Goal: Task Accomplishment & Management: Manage account settings

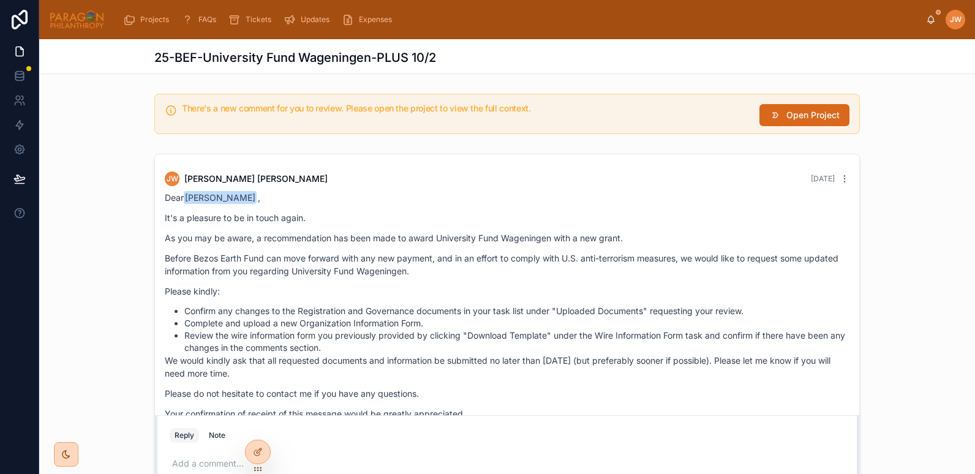
scroll to position [524, 0]
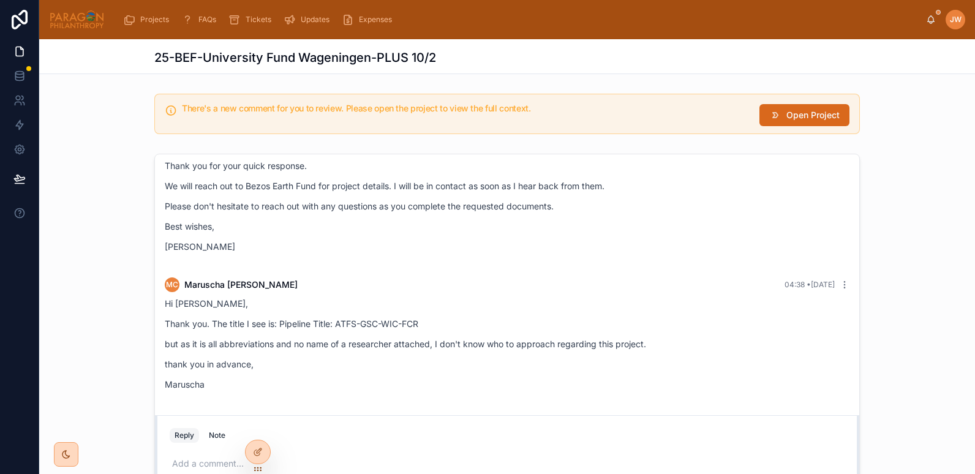
click at [780, 119] on button "Open Project" at bounding box center [804, 115] width 90 height 22
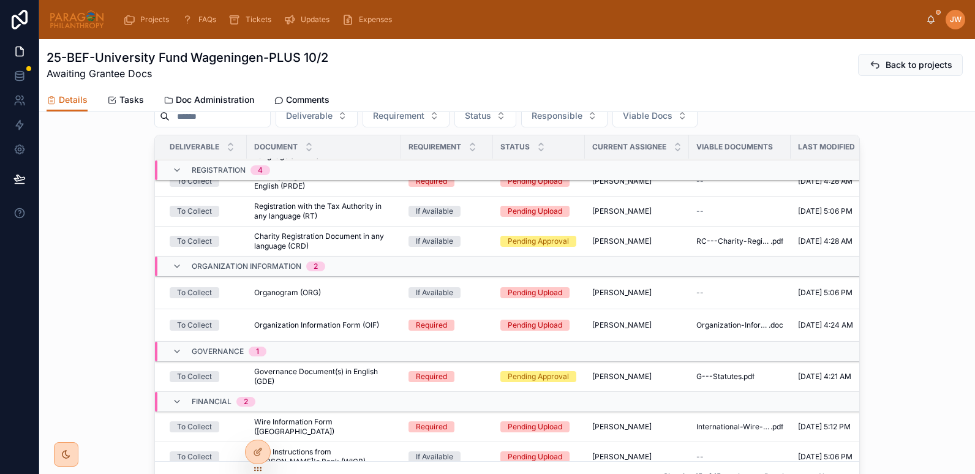
scroll to position [147, 0]
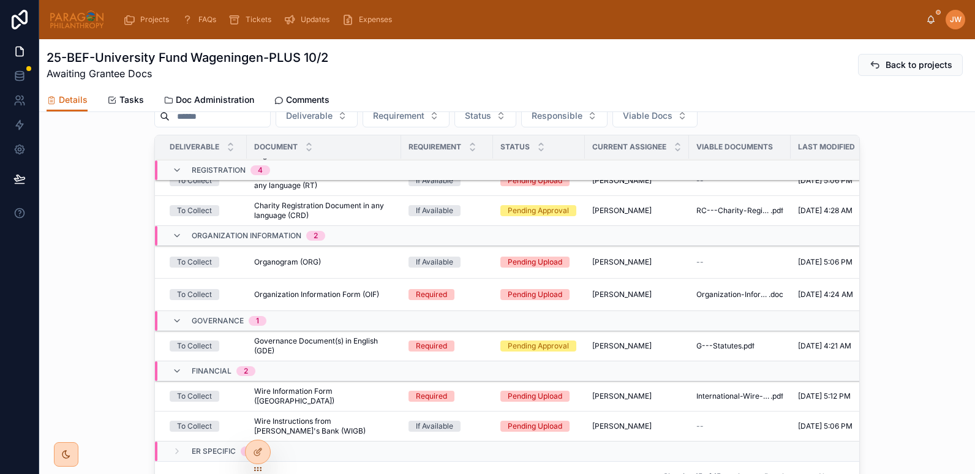
drag, startPoint x: 312, startPoint y: 308, endPoint x: 289, endPoint y: 304, distance: 23.0
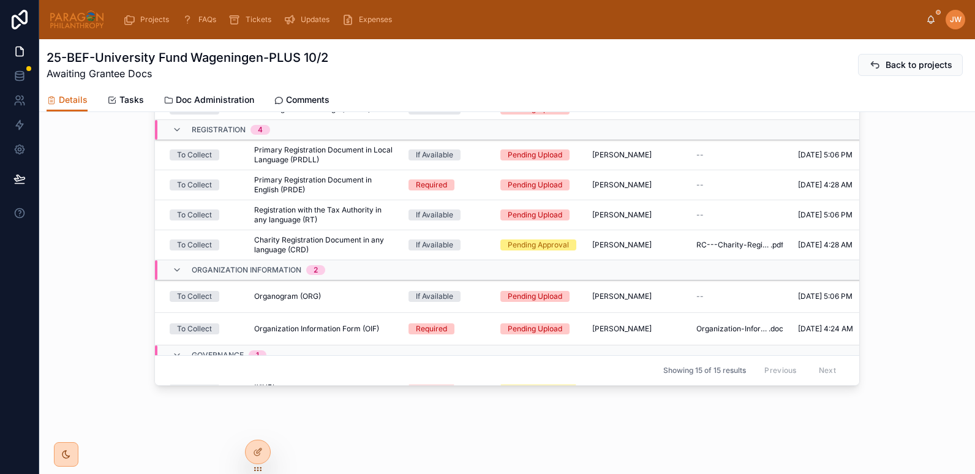
scroll to position [0, 0]
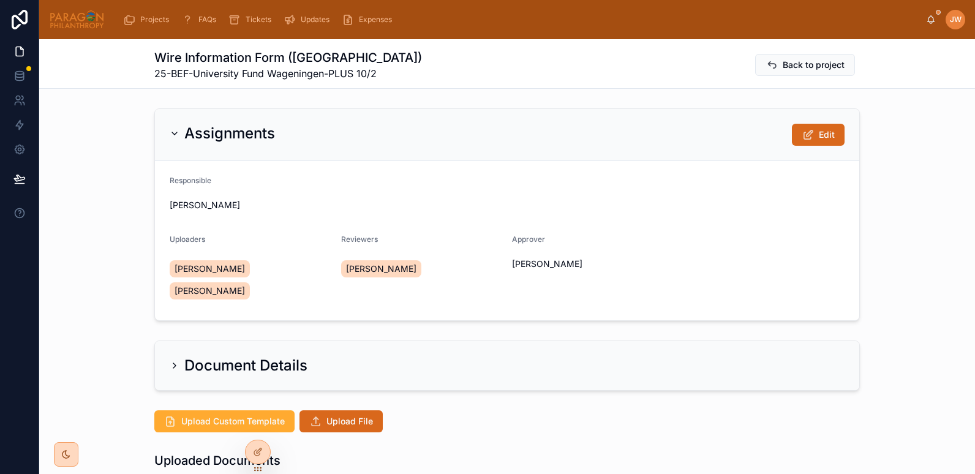
click at [783, 69] on span "Back to project" at bounding box center [814, 65] width 62 height 12
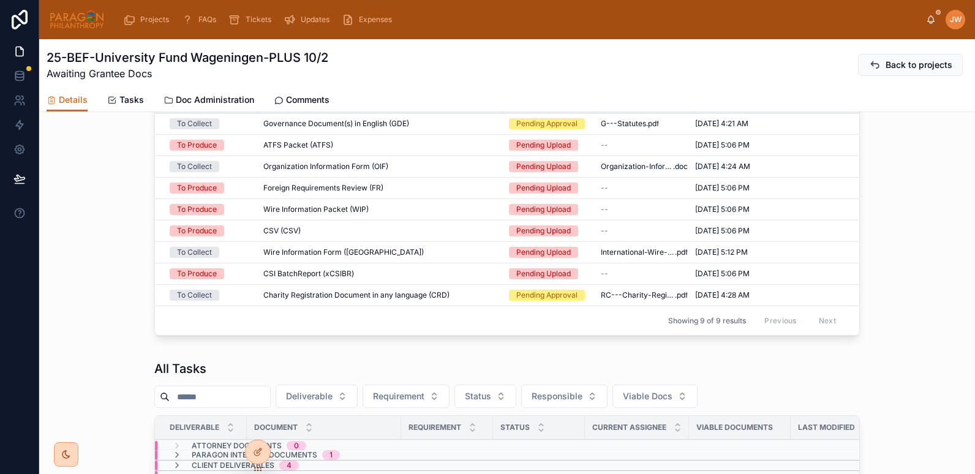
scroll to position [484, 0]
click at [385, 299] on span "Charity Registration Document in any language (CRD)" at bounding box center [356, 295] width 186 height 10
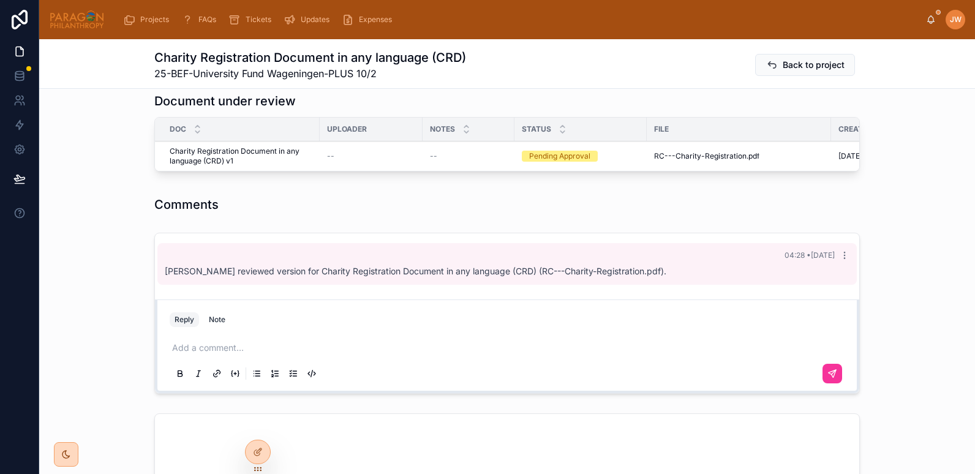
scroll to position [351, 0]
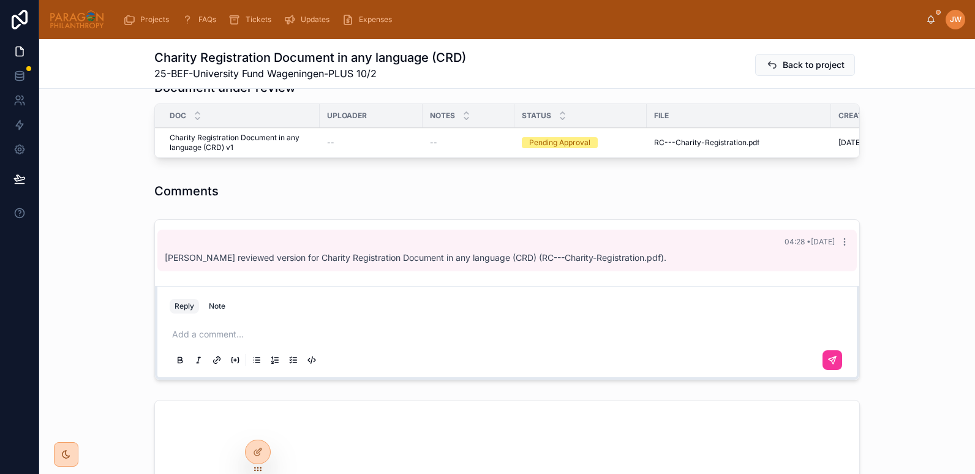
click at [62, 31] on div at bounding box center [77, 19] width 56 height 39
click at [81, 17] on img at bounding box center [77, 20] width 56 height 20
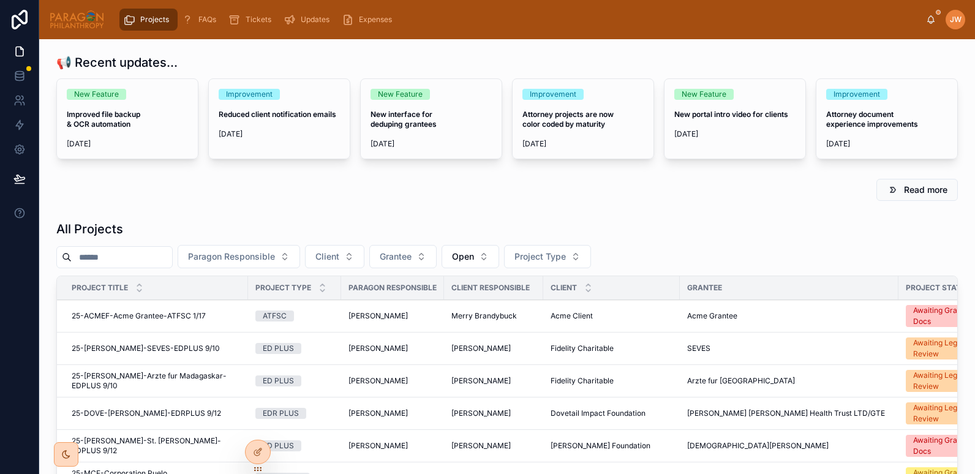
click at [122, 260] on input "text" at bounding box center [122, 257] width 100 height 17
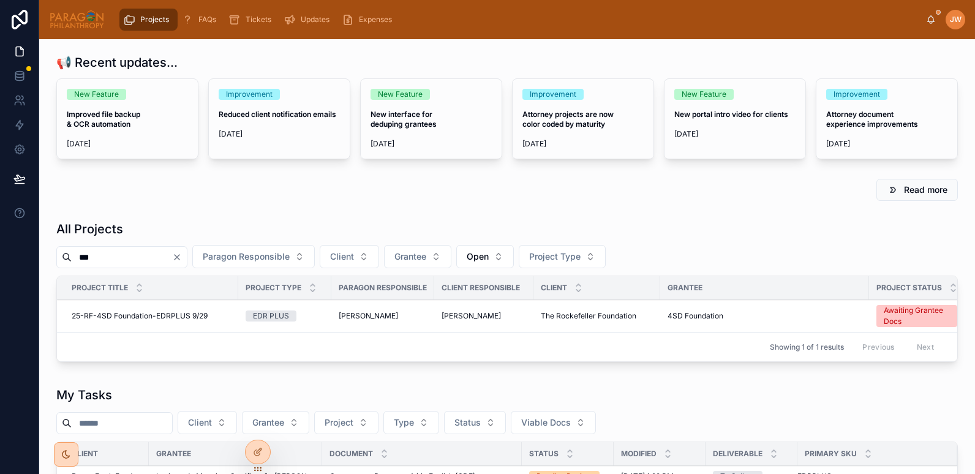
type input "***"
click at [159, 320] on span "25-RF-4SD Foundation-EDRPLUS 9/29" at bounding box center [140, 316] width 136 height 10
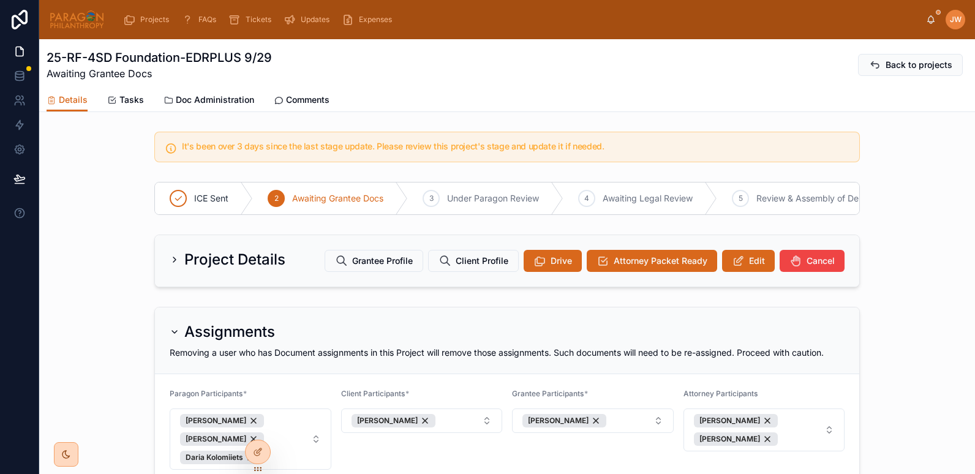
click at [732, 267] on icon at bounding box center [738, 261] width 13 height 12
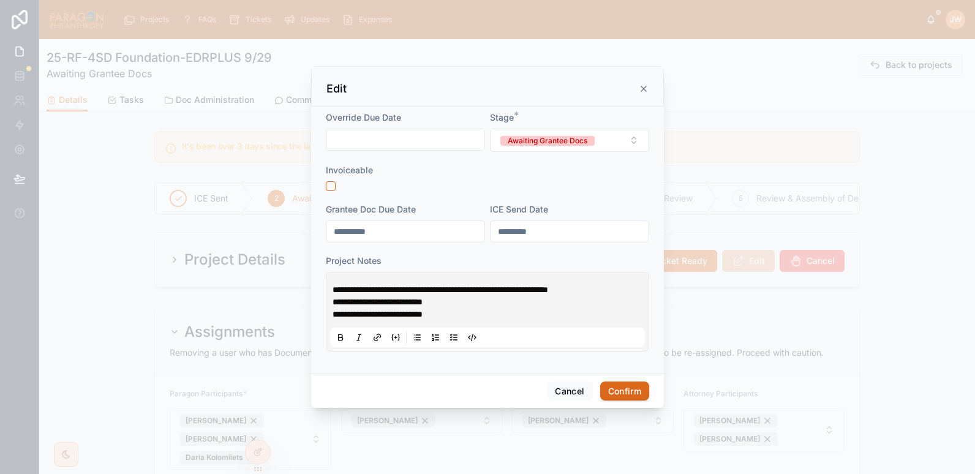
click at [334, 291] on span "**********" at bounding box center [441, 289] width 216 height 9
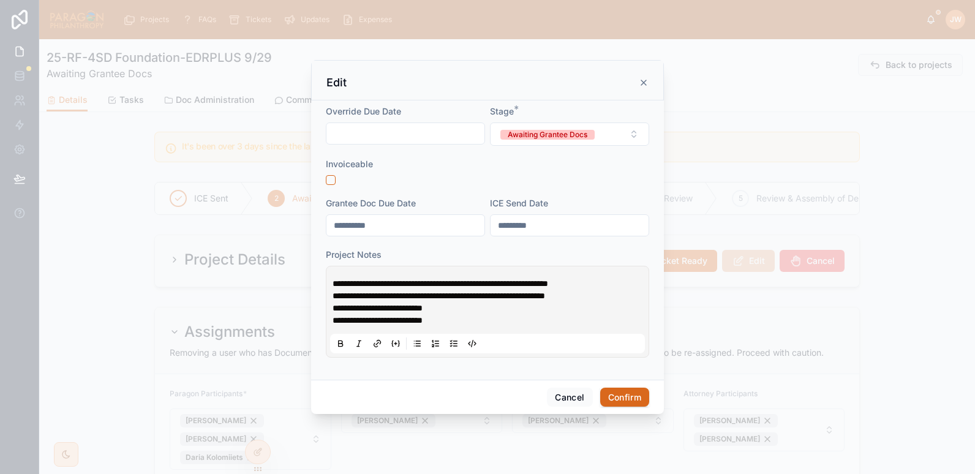
click at [613, 278] on p "**********" at bounding box center [490, 283] width 315 height 12
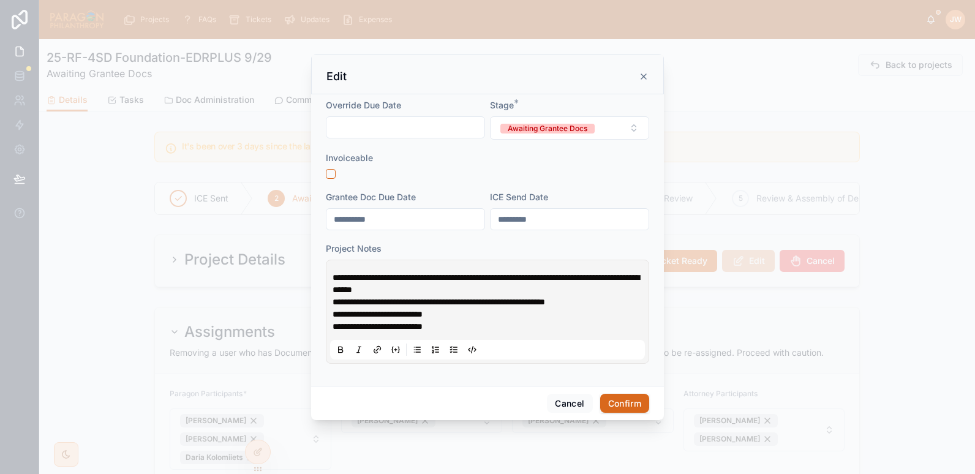
click at [398, 293] on span "**********" at bounding box center [486, 283] width 307 height 21
click at [519, 291] on p "**********" at bounding box center [490, 283] width 315 height 24
click at [491, 287] on p "**********" at bounding box center [490, 283] width 315 height 24
click at [493, 293] on p "**********" at bounding box center [490, 283] width 315 height 24
click at [618, 397] on button "Confirm" at bounding box center [624, 404] width 49 height 20
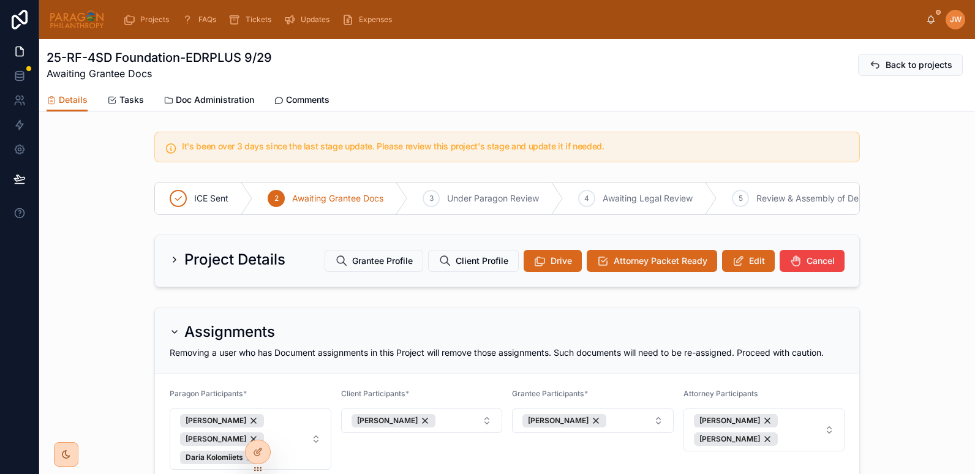
click at [75, 22] on img at bounding box center [77, 20] width 56 height 20
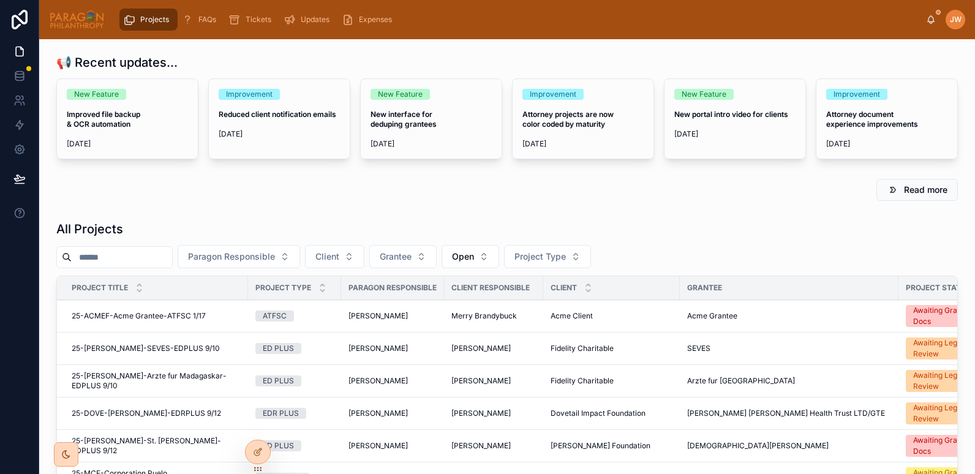
click at [118, 260] on input "text" at bounding box center [122, 257] width 100 height 17
type input "*****"
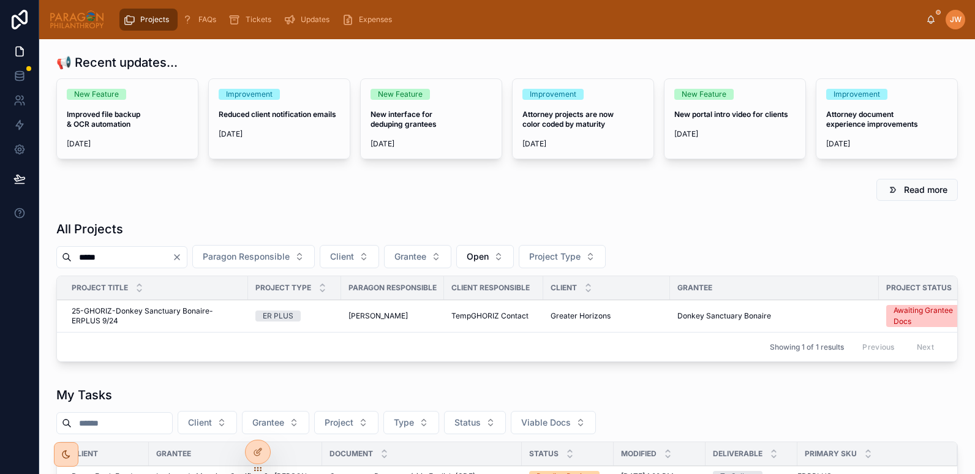
click at [119, 307] on span "25-GHORIZ-Donkey Sanctuary Bonaire-ERPLUS 9/24" at bounding box center [156, 316] width 169 height 20
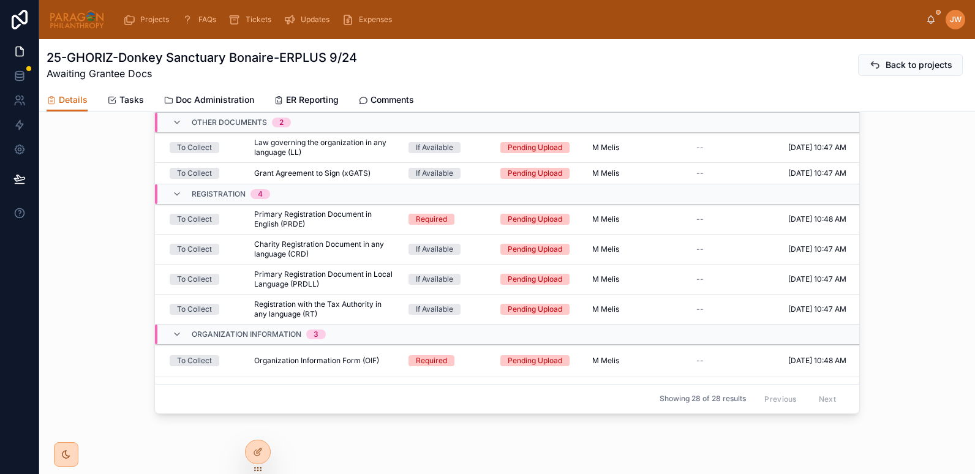
click at [97, 23] on img at bounding box center [77, 20] width 56 height 20
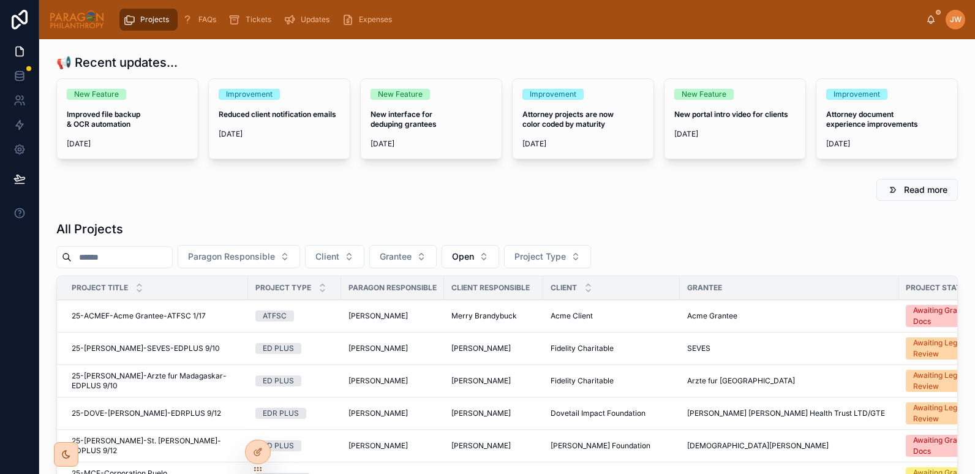
click at [123, 258] on input "text" at bounding box center [122, 257] width 100 height 17
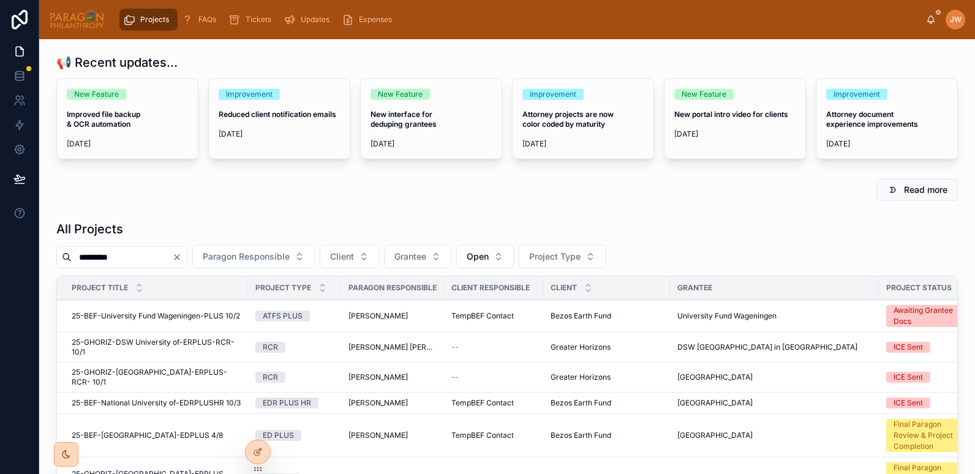
type input "*********"
click at [150, 318] on span "25-BEF-University Fund Wageningen-PLUS 10/2" at bounding box center [156, 316] width 168 height 10
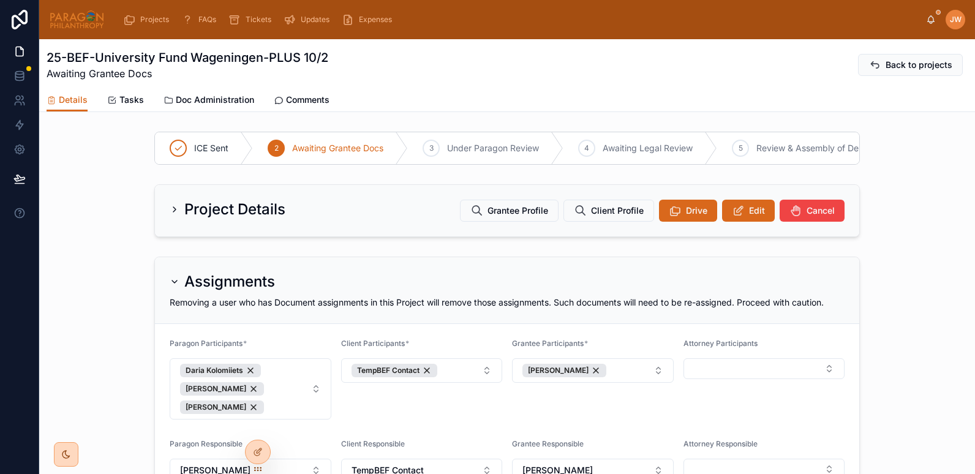
click at [280, 97] on icon at bounding box center [279, 101] width 10 height 10
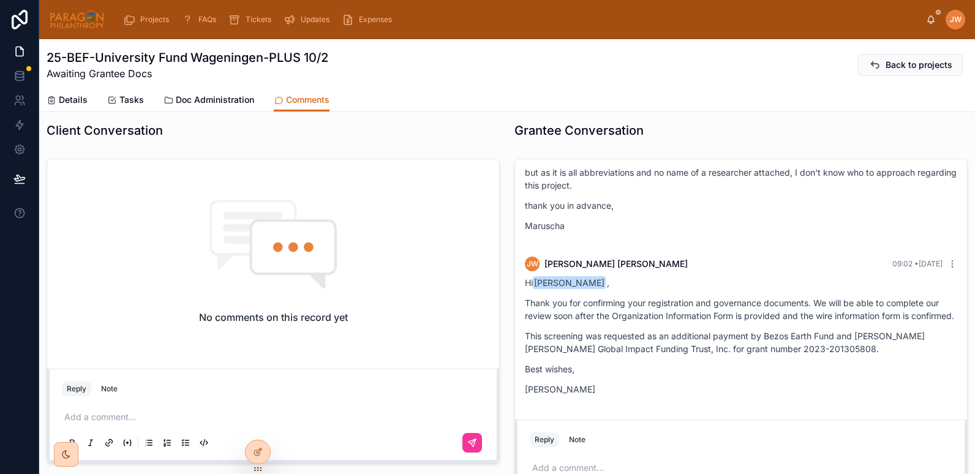
scroll to position [371, 0]
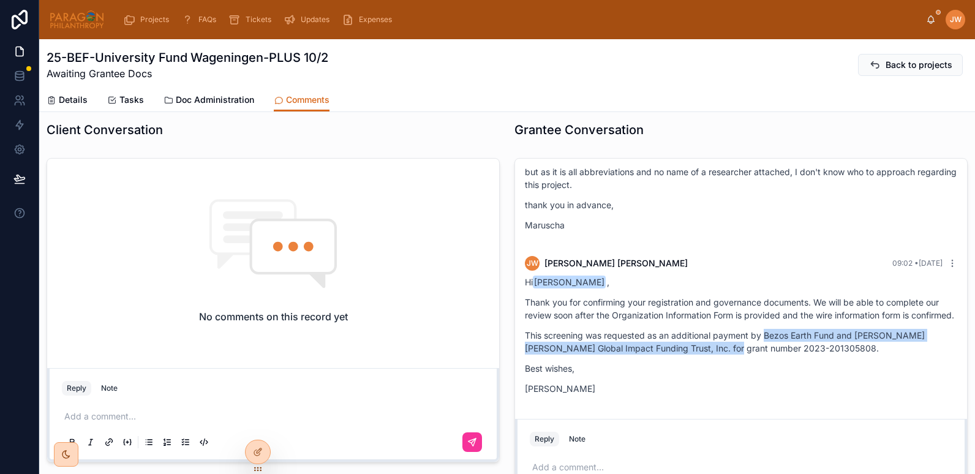
drag, startPoint x: 761, startPoint y: 334, endPoint x: 724, endPoint y: 350, distance: 40.6
click at [724, 350] on p "This screening was requested as an additional payment by Bezos Earth Fund and M…" at bounding box center [741, 342] width 432 height 26
copy p "Bezos Earth Fund and Morgan Stanley Global Impact Funding Trust, Inc. for grant…"
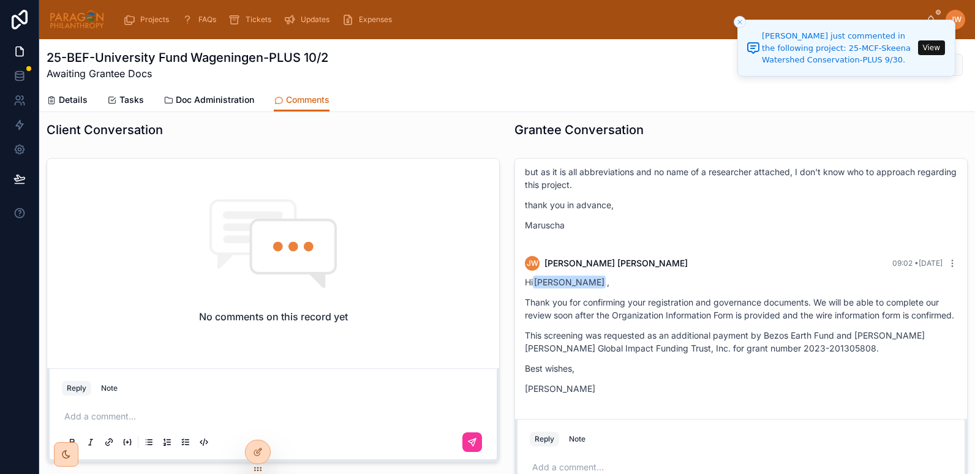
click at [507, 288] on div "JW Jessica Watkins 5 days ago Dear Maruscha Clarke , It's a pleasure to be in t…" at bounding box center [741, 336] width 468 height 366
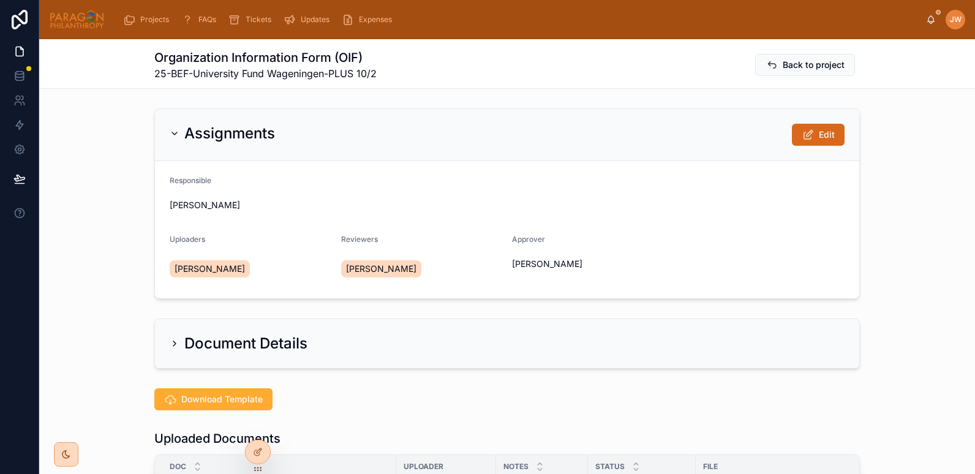
click at [0, 0] on icon at bounding box center [0, 0] width 0 height 0
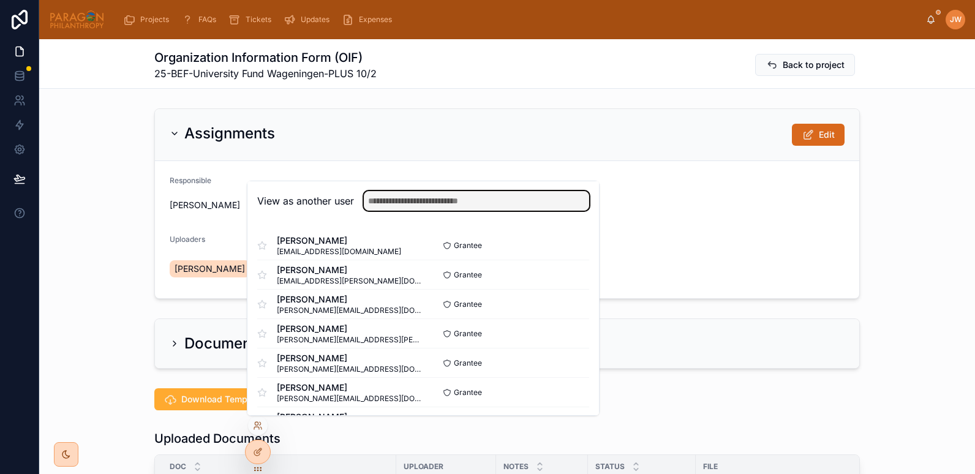
click at [393, 192] on input "text" at bounding box center [476, 201] width 225 height 20
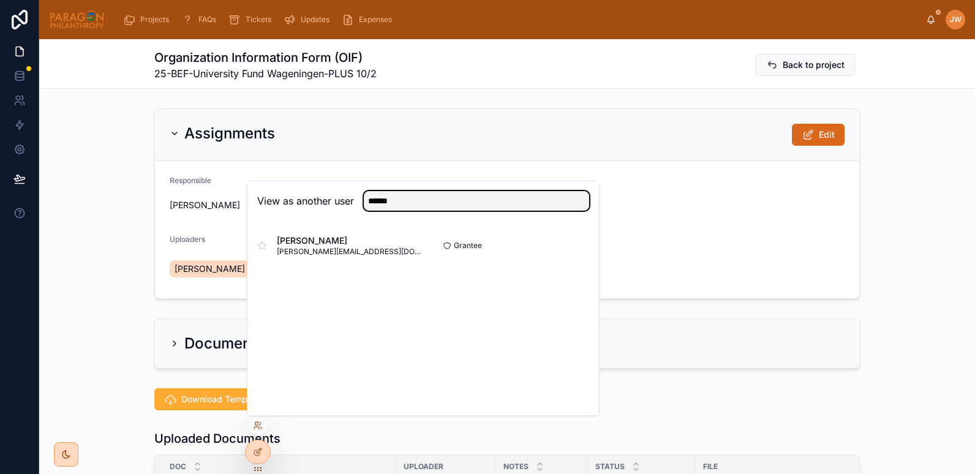
type input "******"
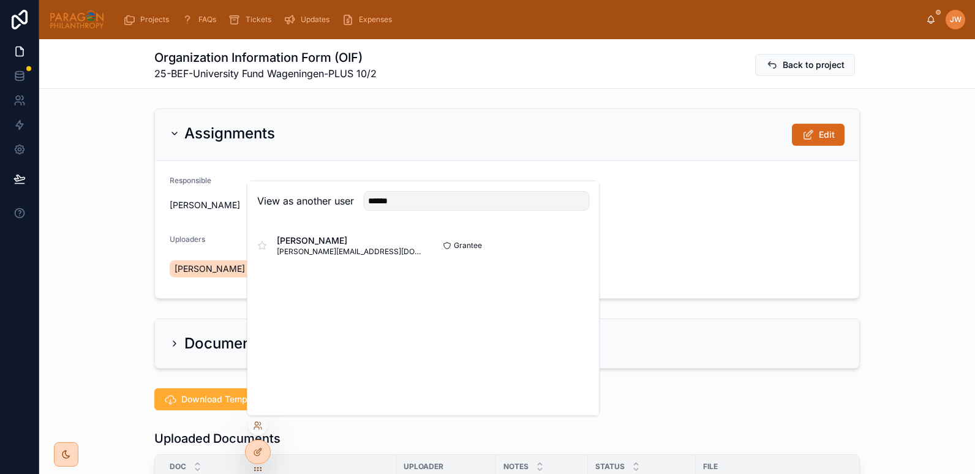
click at [0, 0] on button "Select" at bounding box center [0, 0] width 0 height 0
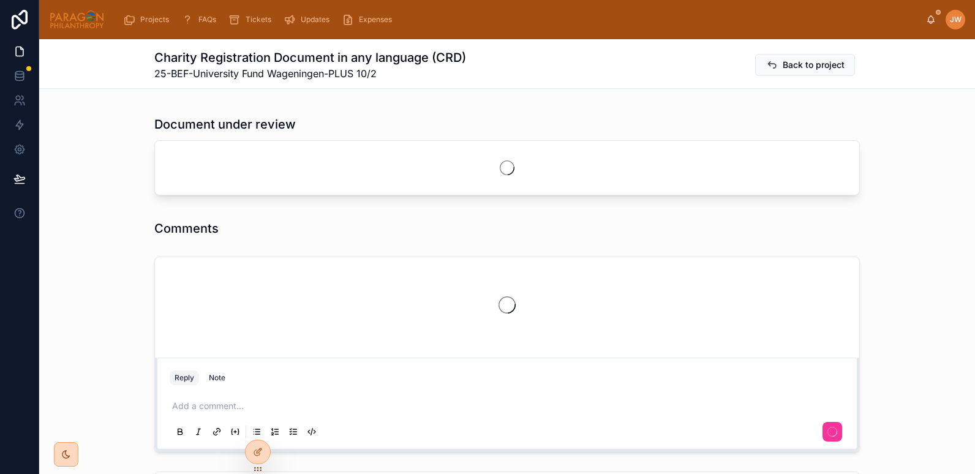
scroll to position [315, 0]
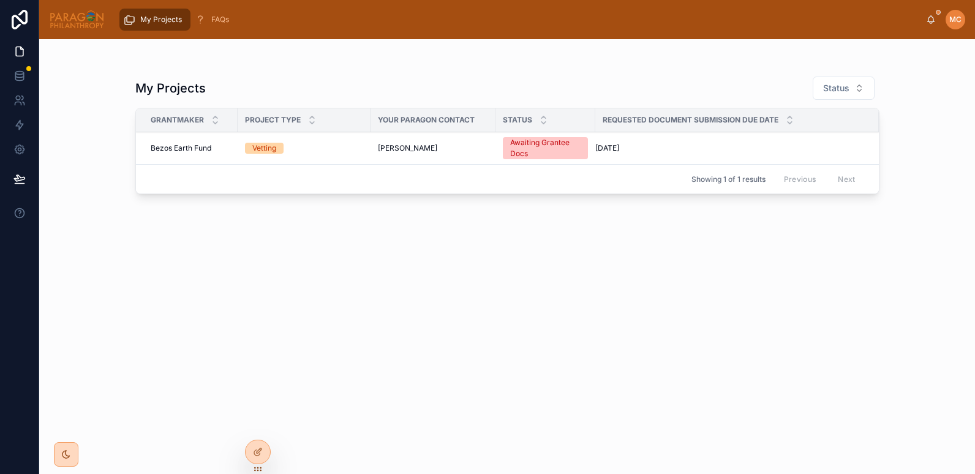
click at [340, 151] on div "Vetting" at bounding box center [304, 148] width 118 height 11
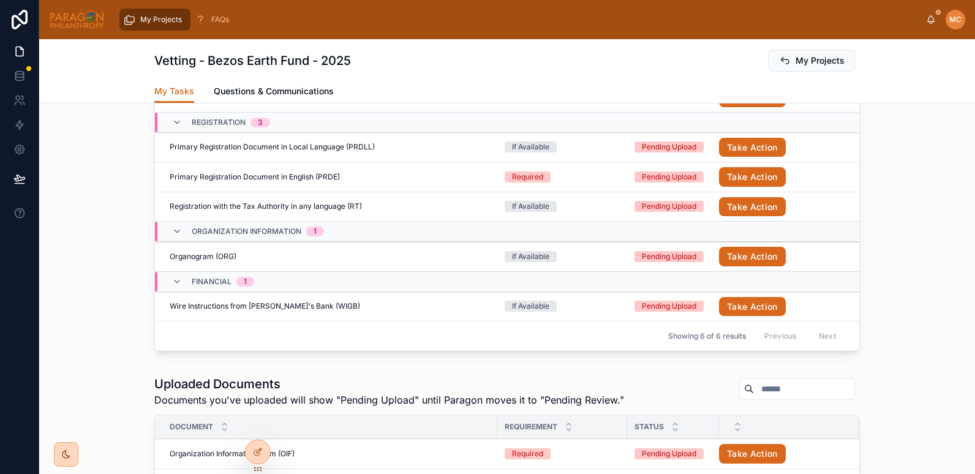
scroll to position [468, 0]
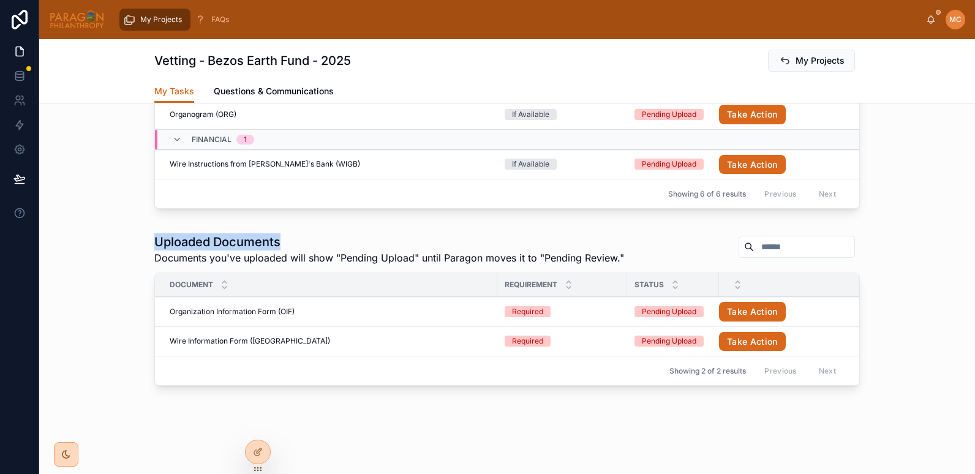
drag, startPoint x: 149, startPoint y: 238, endPoint x: 277, endPoint y: 239, distance: 127.4
click at [277, 239] on h1 "Uploaded Documents" at bounding box center [389, 241] width 470 height 17
copy h1 "Uploaded Documents"
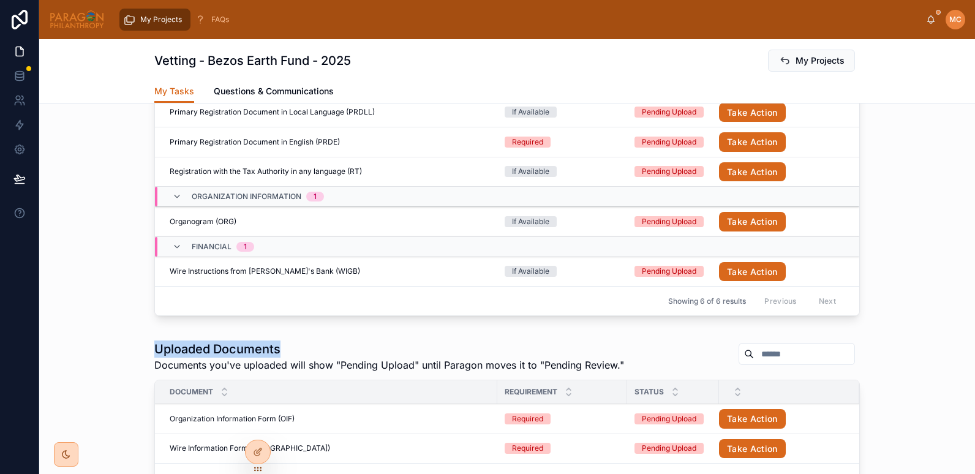
scroll to position [360, 0]
copy h1 "Uploaded Documents"
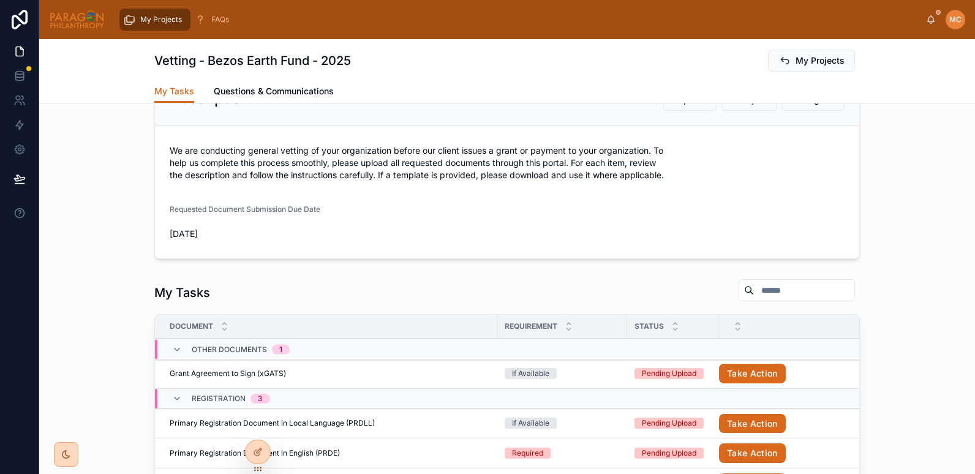
scroll to position [0, 0]
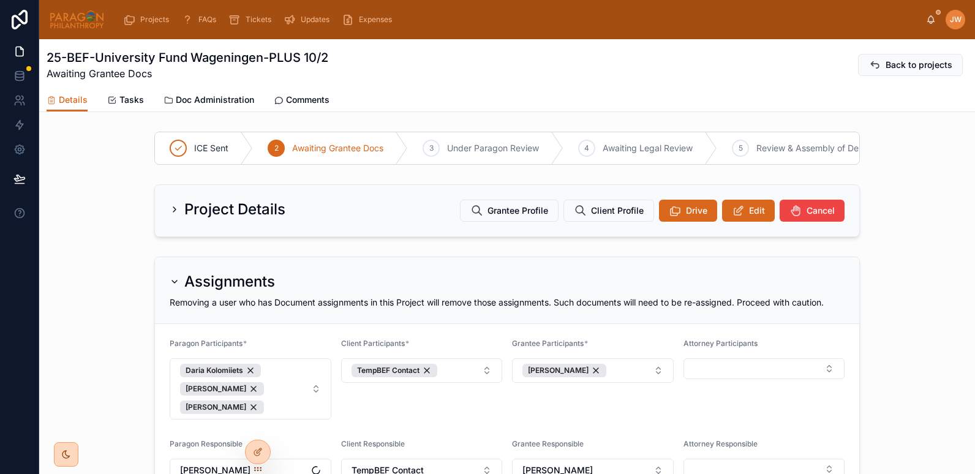
click at [527, 217] on span "Grantee Profile" at bounding box center [517, 211] width 61 height 12
click at [295, 102] on span "Comments" at bounding box center [307, 100] width 43 height 12
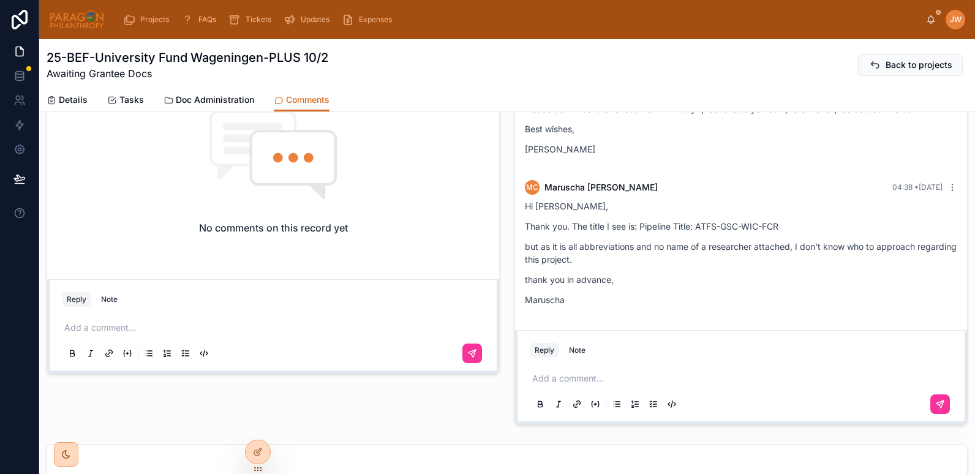
scroll to position [460, 0]
click at [559, 374] on p at bounding box center [743, 378] width 423 height 12
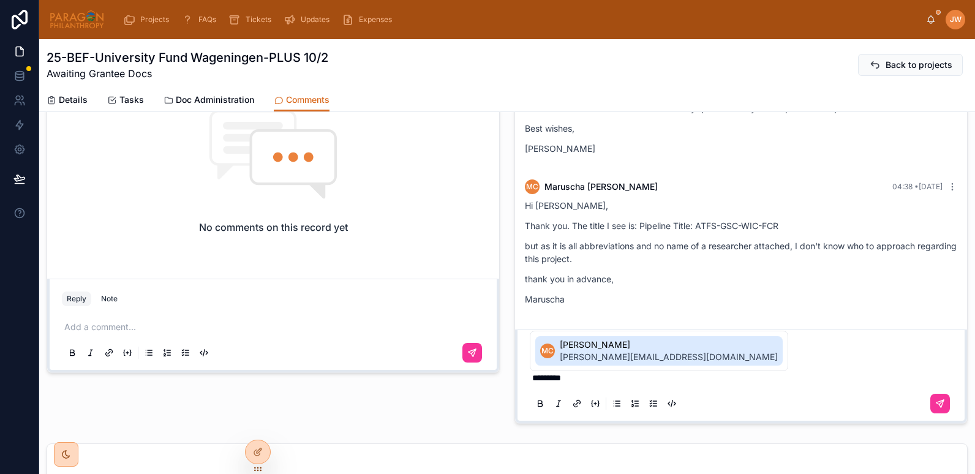
click at [579, 350] on span "Maruscha Clarke" at bounding box center [669, 345] width 218 height 12
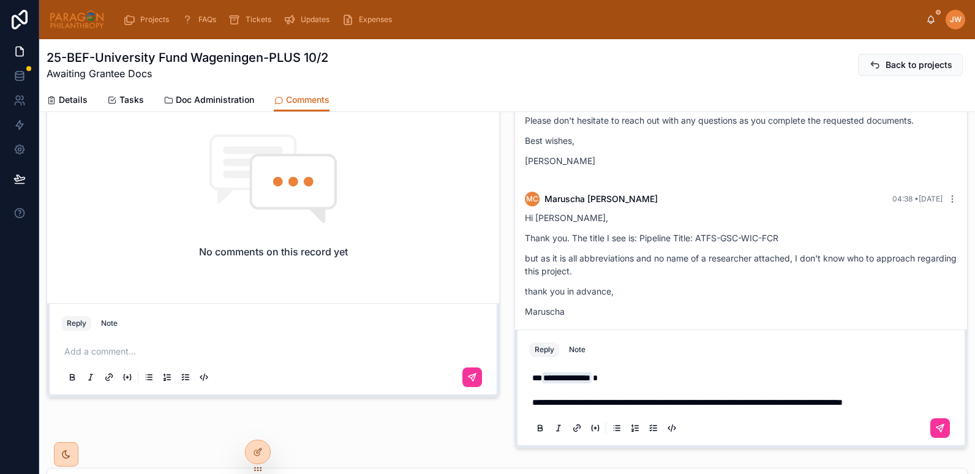
scroll to position [424, 0]
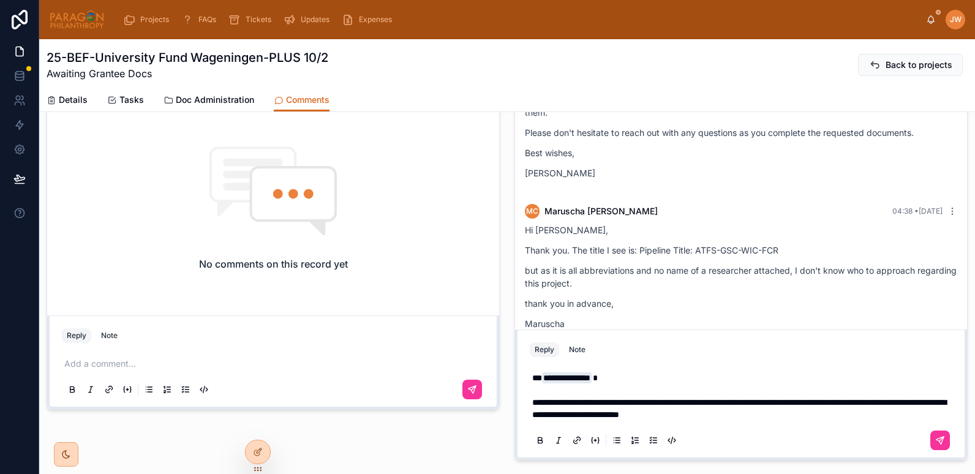
click at [852, 405] on span "**********" at bounding box center [739, 408] width 414 height 21
drag, startPoint x: 863, startPoint y: 404, endPoint x: 851, endPoint y: 410, distance: 13.7
click at [851, 410] on p "**********" at bounding box center [743, 396] width 423 height 49
click at [865, 405] on span "**********" at bounding box center [739, 408] width 414 height 21
click at [821, 415] on p "**********" at bounding box center [743, 396] width 423 height 49
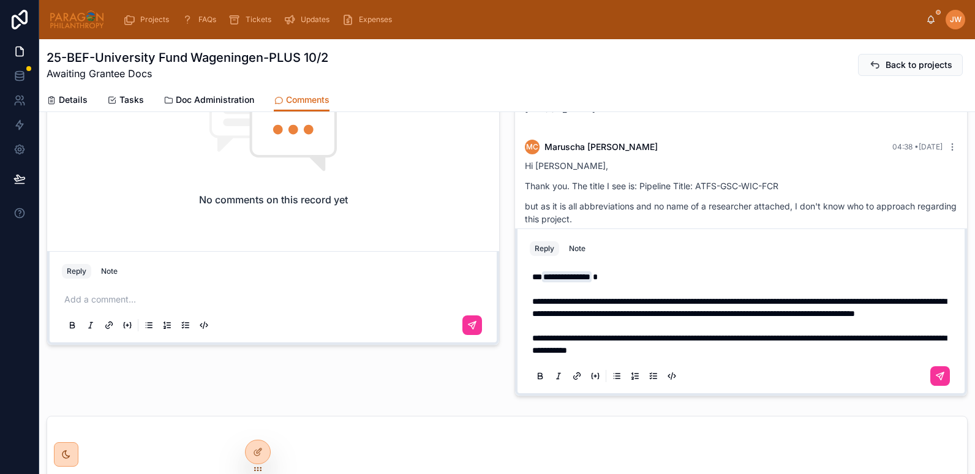
scroll to position [476, 0]
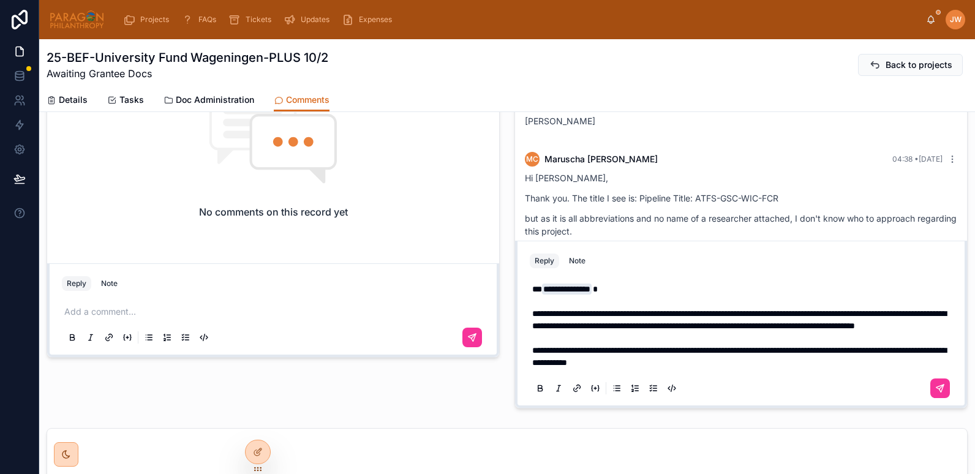
click at [656, 351] on span "**********" at bounding box center [739, 356] width 414 height 21
click at [757, 348] on span "**********" at bounding box center [739, 356] width 414 height 21
click at [721, 351] on span "**********" at bounding box center [739, 356] width 414 height 21
click at [571, 363] on span "**********" at bounding box center [739, 356] width 414 height 21
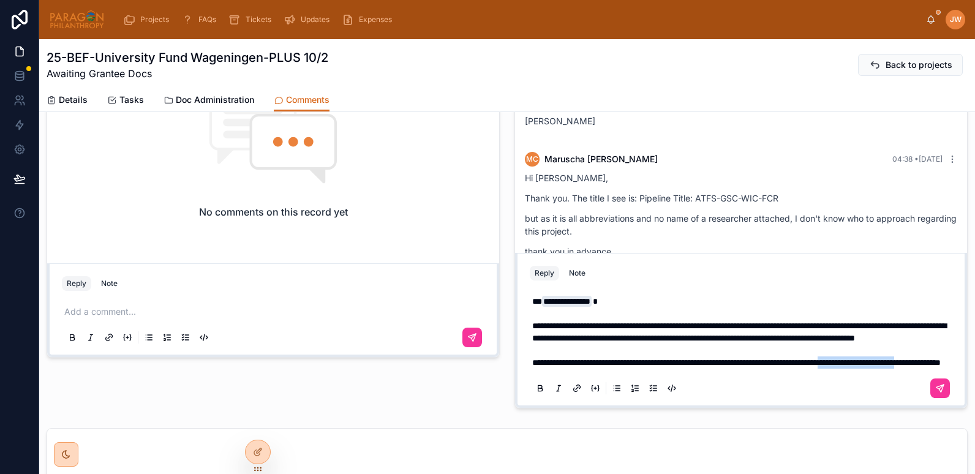
drag, startPoint x: 631, startPoint y: 365, endPoint x: 527, endPoint y: 365, distance: 104.7
click at [530, 365] on div "**********" at bounding box center [741, 344] width 423 height 113
click at [601, 366] on p "**********" at bounding box center [743, 331] width 423 height 73
click at [655, 362] on p "**********" at bounding box center [743, 331] width 423 height 73
click at [595, 369] on div "**********" at bounding box center [741, 344] width 423 height 113
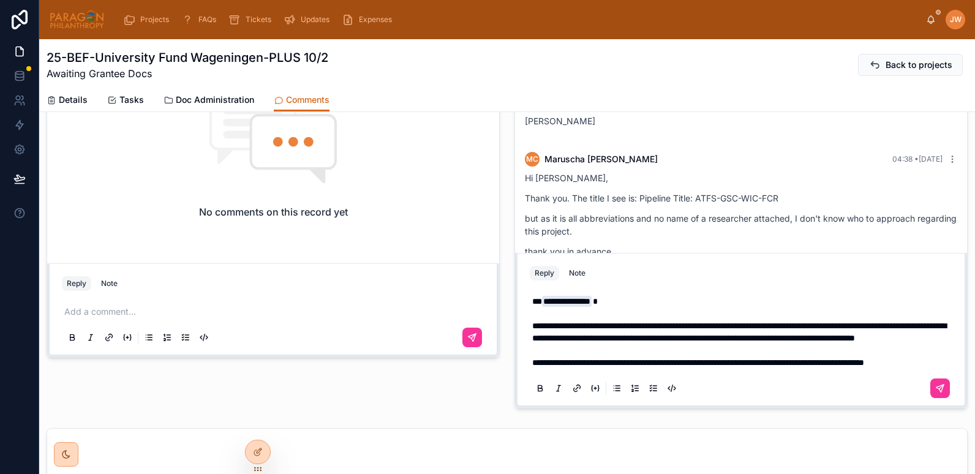
click at [585, 363] on p "**********" at bounding box center [743, 331] width 423 height 73
drag, startPoint x: 849, startPoint y: 350, endPoint x: 815, endPoint y: 351, distance: 33.7
click at [815, 358] on span "**********" at bounding box center [698, 362] width 332 height 9
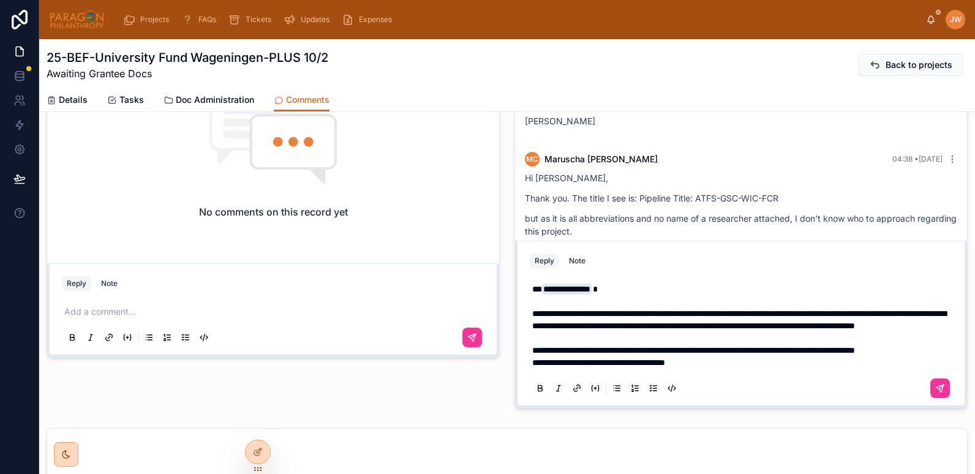
scroll to position [464, 0]
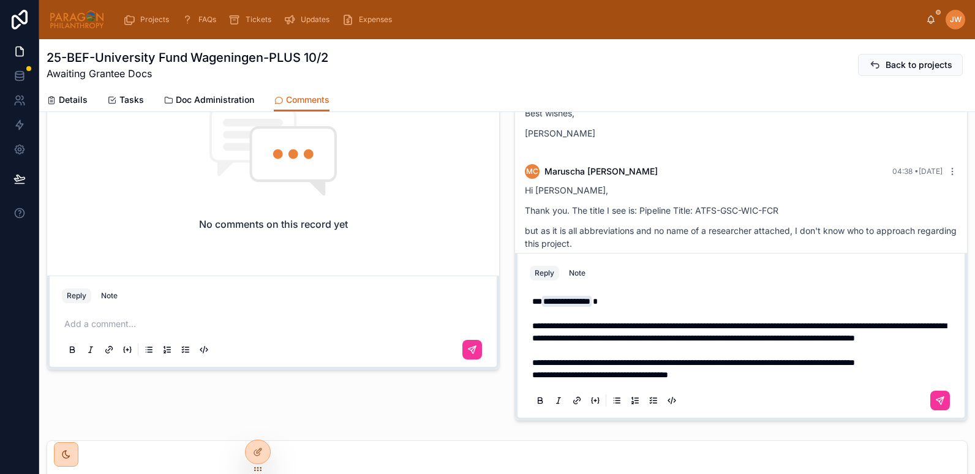
click at [532, 374] on span "**********" at bounding box center [600, 374] width 136 height 9
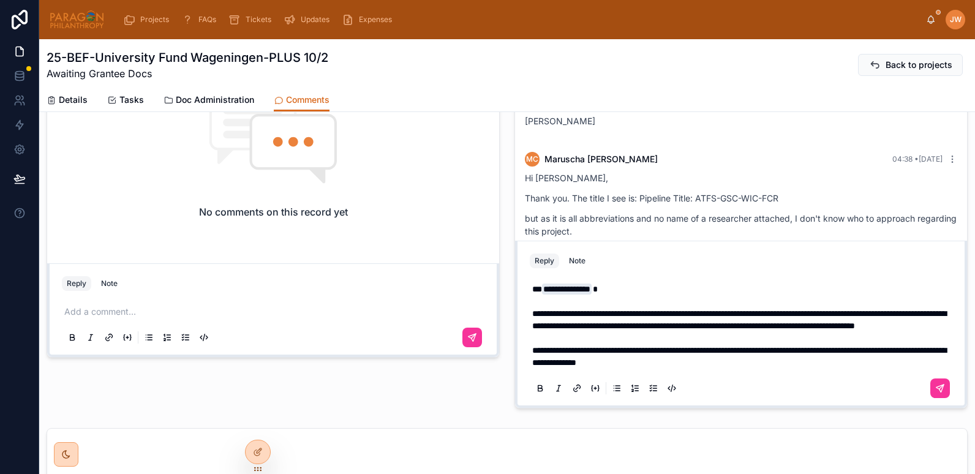
click at [800, 357] on p "**********" at bounding box center [743, 326] width 423 height 86
click at [724, 333] on p "**********" at bounding box center [743, 326] width 423 height 86
click at [656, 315] on span "**********" at bounding box center [739, 319] width 414 height 21
click at [532, 312] on span "**********" at bounding box center [739, 319] width 414 height 21
click at [530, 318] on div "**********" at bounding box center [741, 338] width 423 height 125
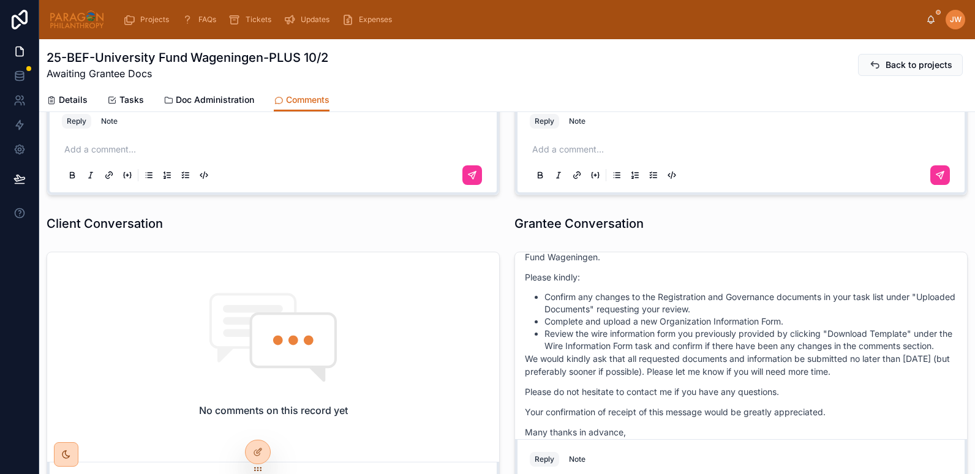
scroll to position [137, 0]
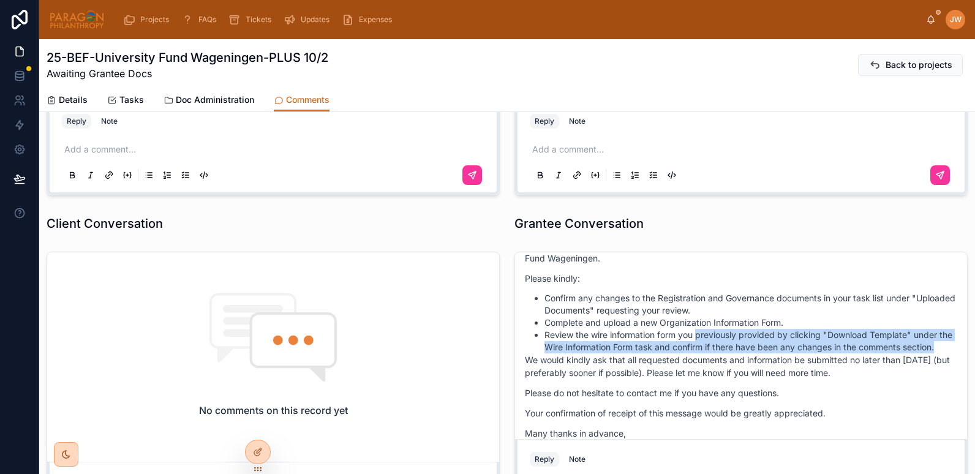
drag, startPoint x: 694, startPoint y: 336, endPoint x: 641, endPoint y: 353, distance: 56.6
click at [641, 353] on li "Review the wire information form you previously provided by clicking "Download …" at bounding box center [750, 341] width 413 height 24
copy li "previously provided by clicking "Download Template" under the Wire Information …"
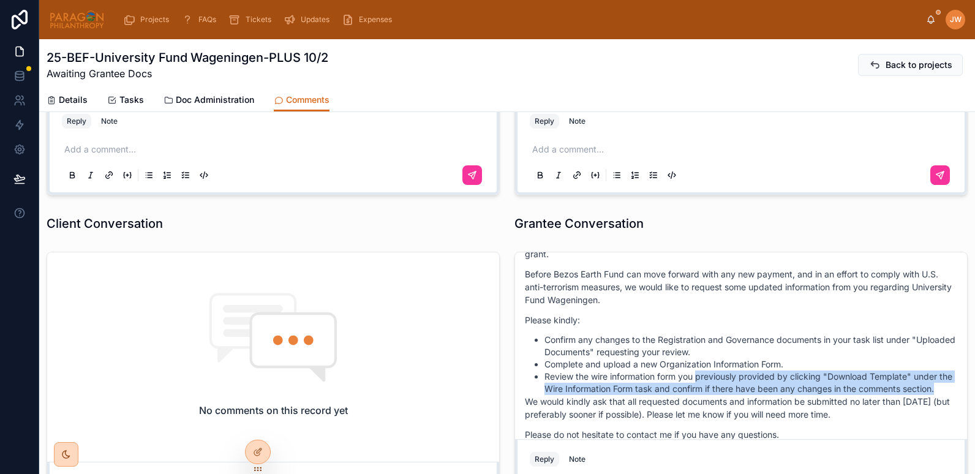
scroll to position [96, 0]
click at [594, 394] on li "Review the wire information form you previously provided by clicking "Download …" at bounding box center [750, 382] width 413 height 24
drag, startPoint x: 582, startPoint y: 399, endPoint x: 536, endPoint y: 364, distance: 57.7
click at [536, 364] on ul "Confirm any changes to the Registration and Governance documents in your task l…" at bounding box center [741, 363] width 432 height 61
copy ul "Complete and upload a new Organization Information Form. Review the wire inform…"
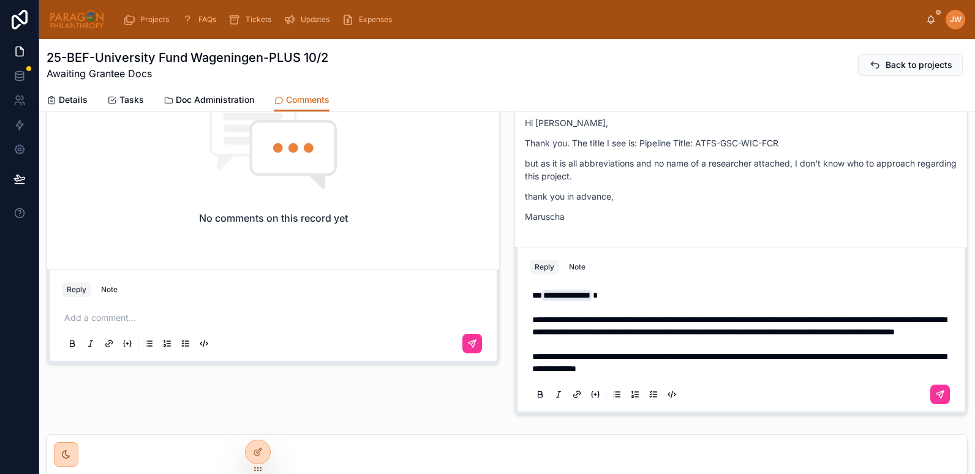
scroll to position [470, 0]
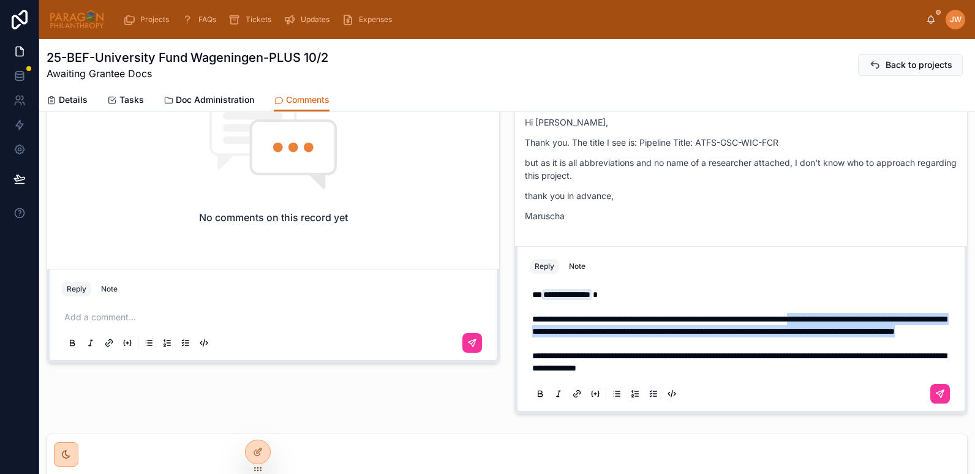
drag, startPoint x: 874, startPoint y: 307, endPoint x: 874, endPoint y: 336, distance: 28.8
click at [874, 336] on p "**********" at bounding box center [743, 331] width 423 height 86
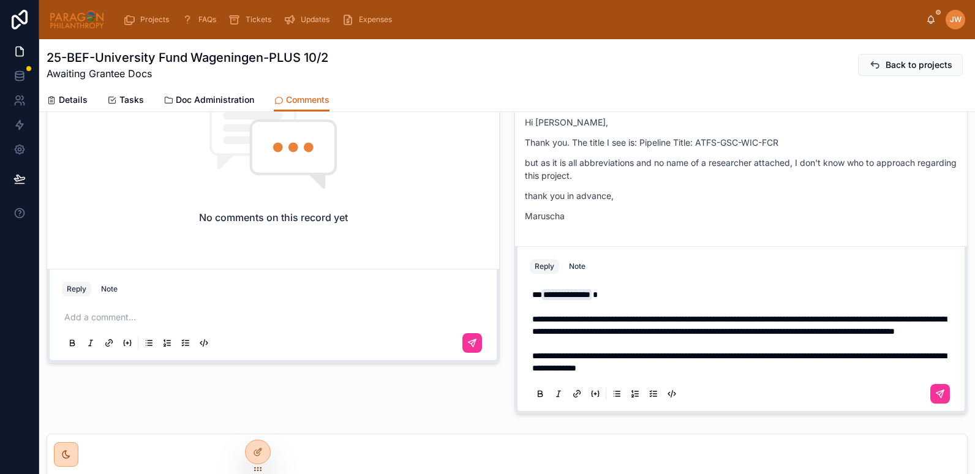
scroll to position [434, 0]
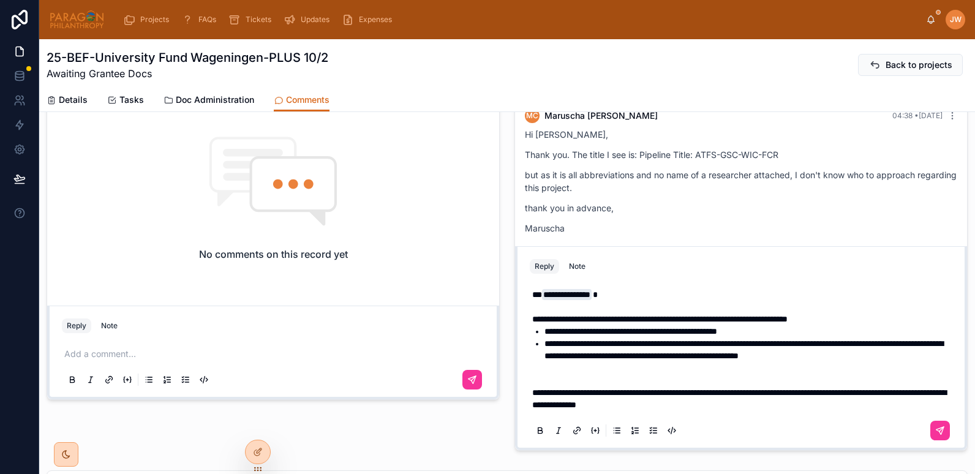
click at [561, 369] on p "**********" at bounding box center [743, 386] width 423 height 49
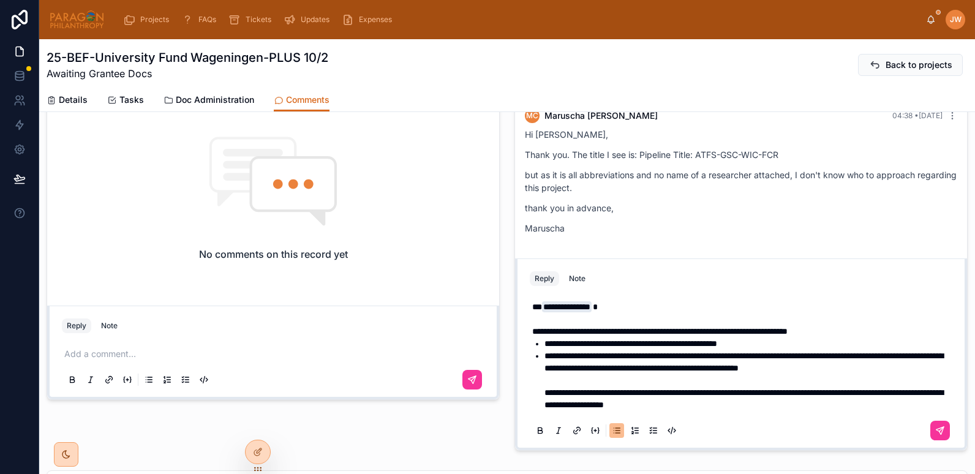
scroll to position [446, 0]
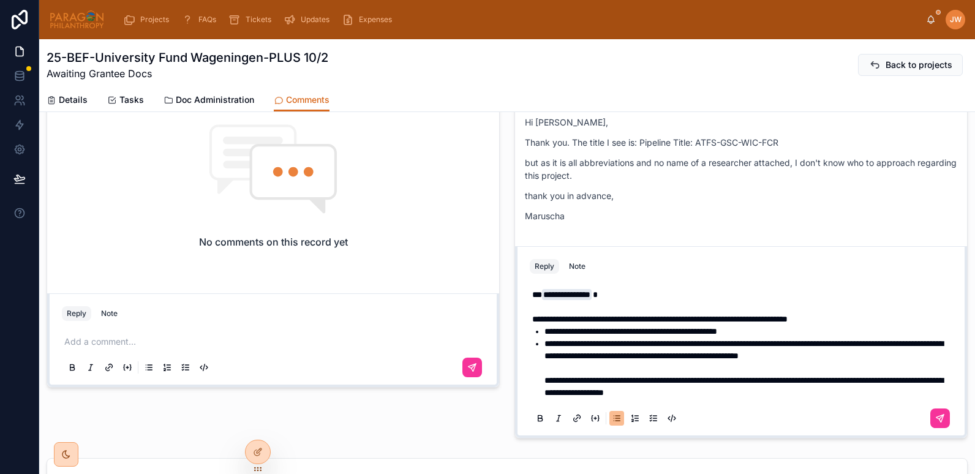
click at [614, 351] on li "**********" at bounding box center [749, 367] width 410 height 61
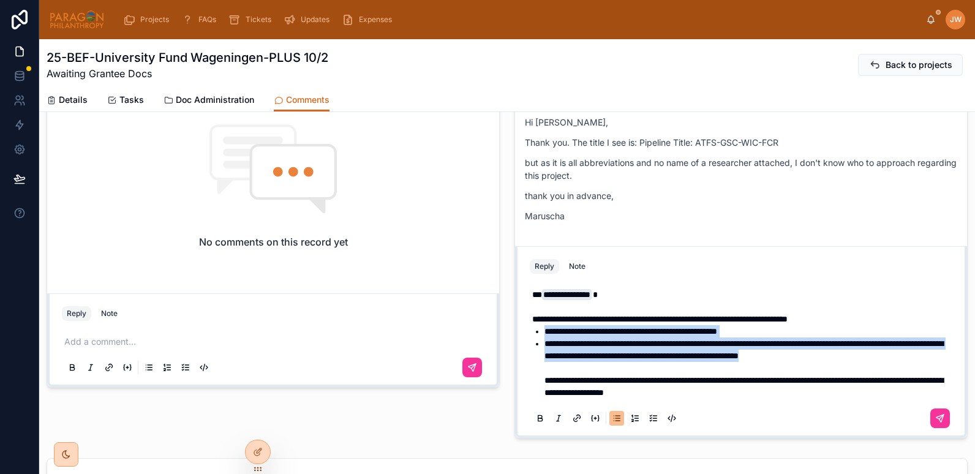
drag, startPoint x: 573, startPoint y: 356, endPoint x: 530, endPoint y: 321, distance: 56.1
click at [532, 325] on ul "**********" at bounding box center [743, 361] width 423 height 73
click at [625, 339] on span "**********" at bounding box center [743, 349] width 399 height 21
drag, startPoint x: 580, startPoint y: 361, endPoint x: 523, endPoint y: 318, distance: 71.6
click at [523, 318] on div "**********" at bounding box center [740, 355] width 437 height 159
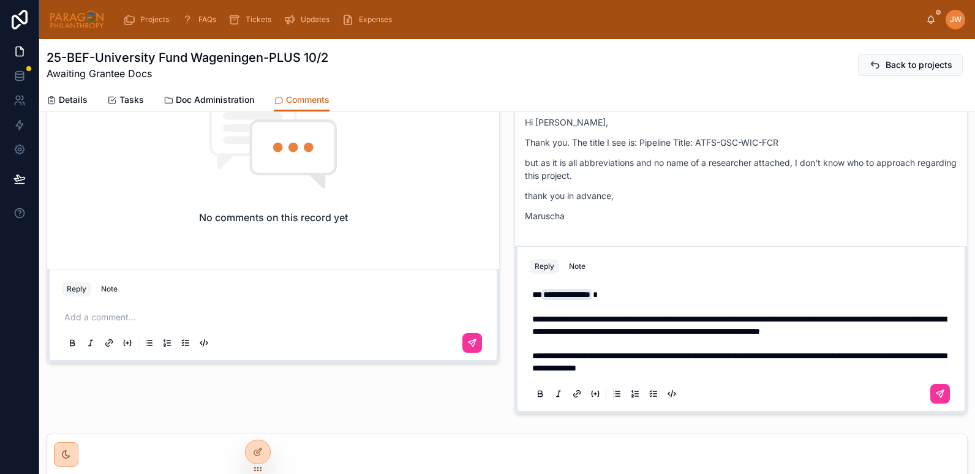
scroll to position [549, 0]
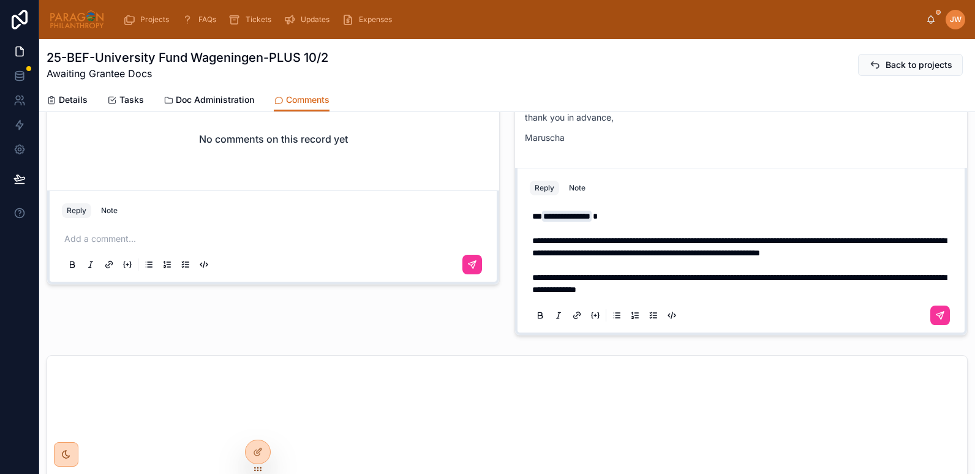
click at [781, 296] on p "**********" at bounding box center [743, 253] width 423 height 86
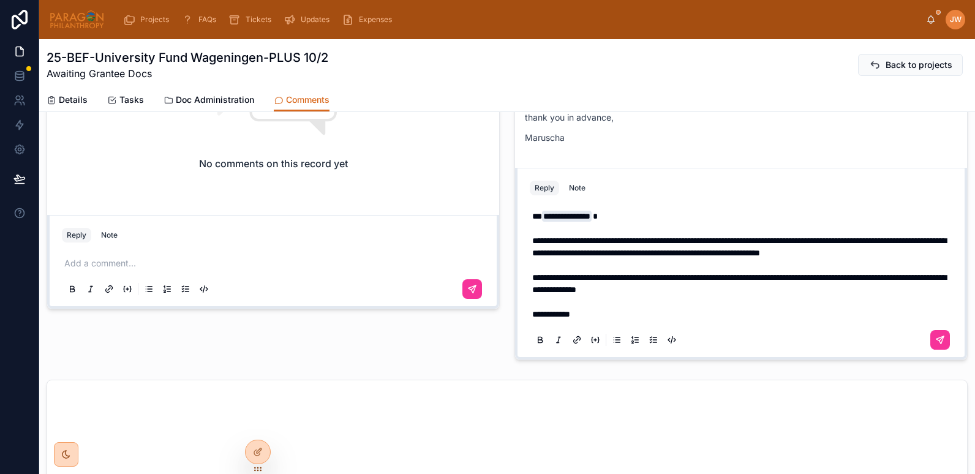
scroll to position [512, 0]
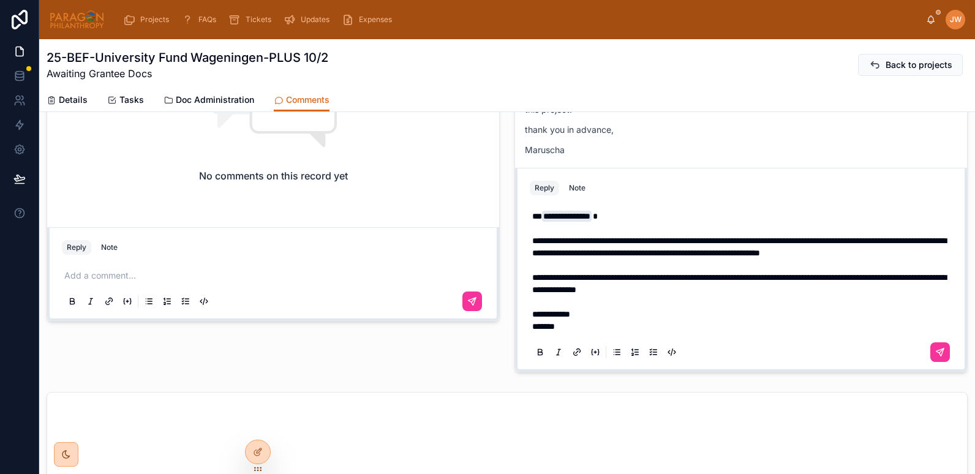
click at [779, 295] on p "**********" at bounding box center [743, 253] width 423 height 86
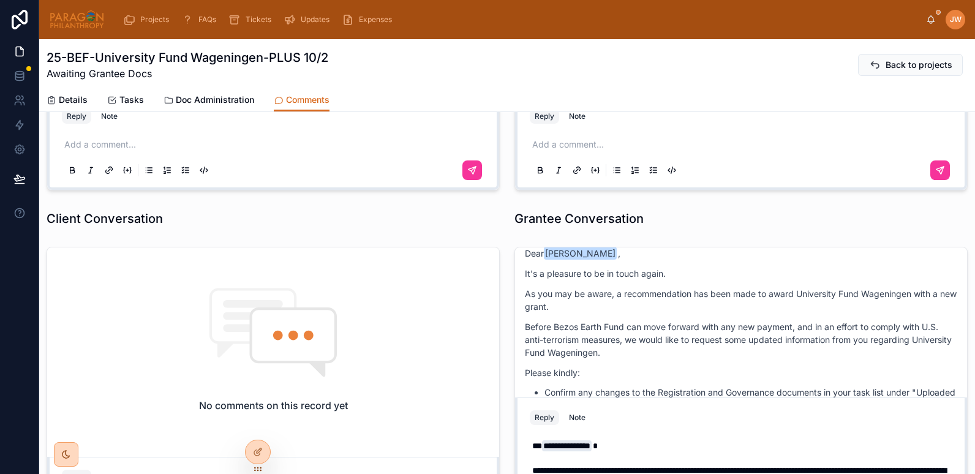
scroll to position [38, 0]
drag, startPoint x: 612, startPoint y: 294, endPoint x: 909, endPoint y: 299, distance: 297.6
click at [909, 299] on p "As you may be aware, a recommendation has been made to award University Fund Wa…" at bounding box center [741, 300] width 432 height 26
click at [647, 287] on p "As you may be aware, a recommendation has been made to award University Fund Wa…" at bounding box center [741, 300] width 432 height 26
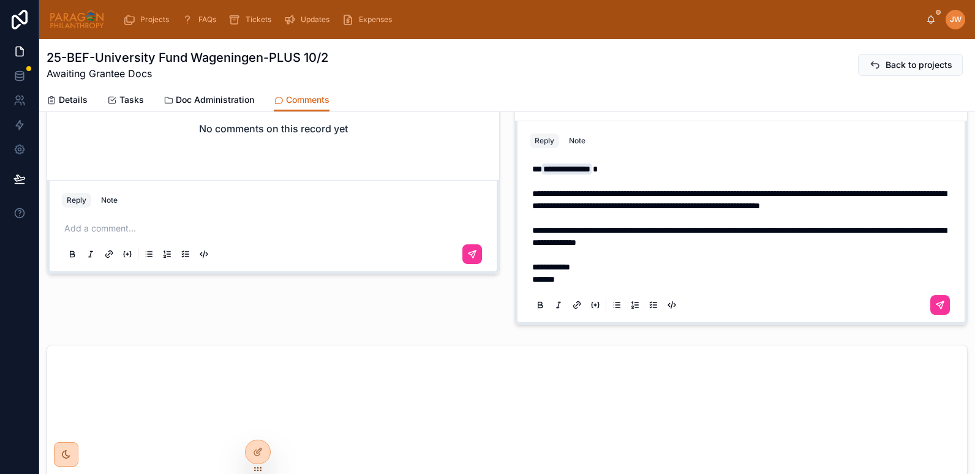
scroll to position [560, 0]
click at [544, 228] on span "**********" at bounding box center [739, 235] width 414 height 21
click at [818, 238] on p "**********" at bounding box center [743, 205] width 423 height 86
click at [573, 277] on p "*******" at bounding box center [743, 279] width 423 height 12
click at [935, 302] on icon at bounding box center [940, 304] width 10 height 10
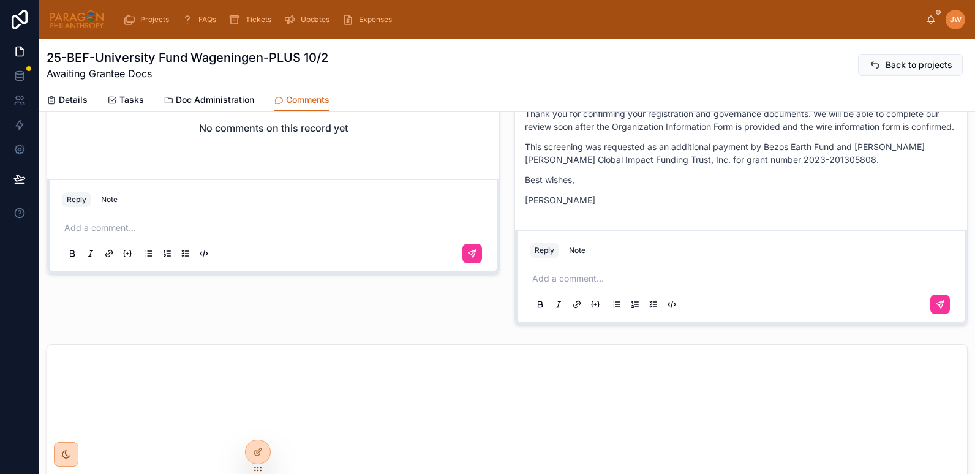
scroll to position [769, 0]
click at [924, 20] on div "Projects FAQs Tickets Updates Expenses" at bounding box center [520, 19] width 811 height 27
click at [929, 21] on icon at bounding box center [931, 19] width 7 height 6
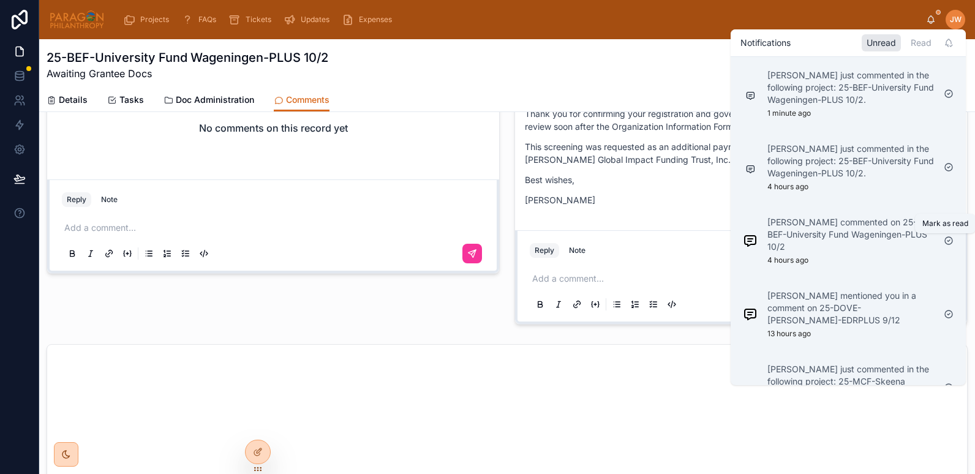
click at [946, 245] on icon at bounding box center [949, 241] width 10 height 10
click at [950, 171] on icon at bounding box center [949, 167] width 10 height 10
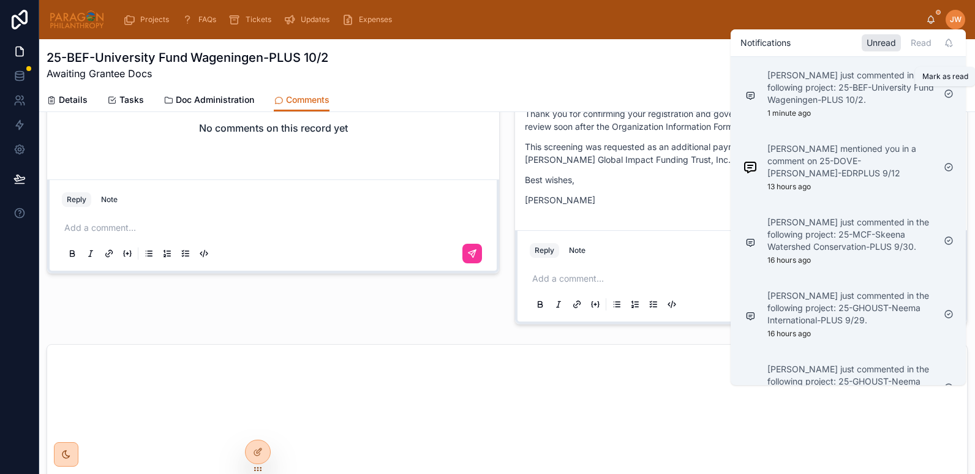
click at [950, 94] on icon at bounding box center [949, 94] width 10 height 10
click at [802, 103] on p "Danilo Gonzalez mentioned you in a comment on 25-DOVE-Dr. Ameyo Stella-EDRPLUS …" at bounding box center [850, 87] width 167 height 37
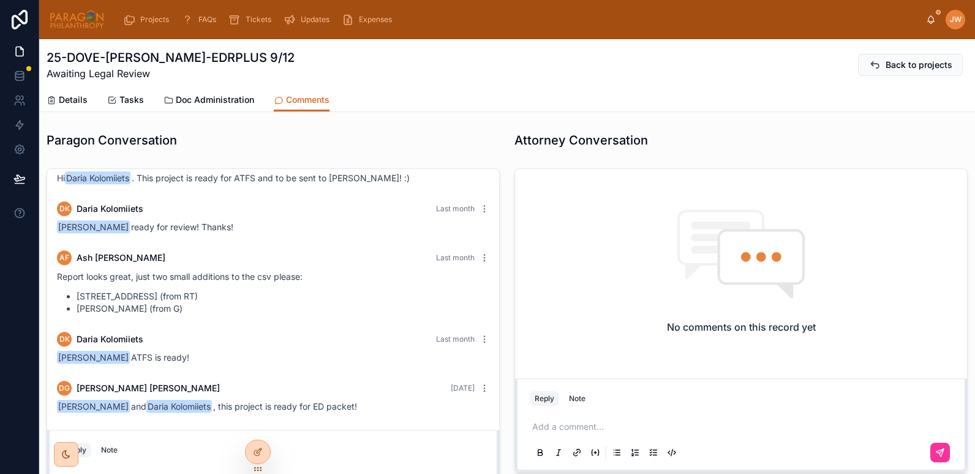
click at [73, 107] on link "Details" at bounding box center [67, 101] width 41 height 24
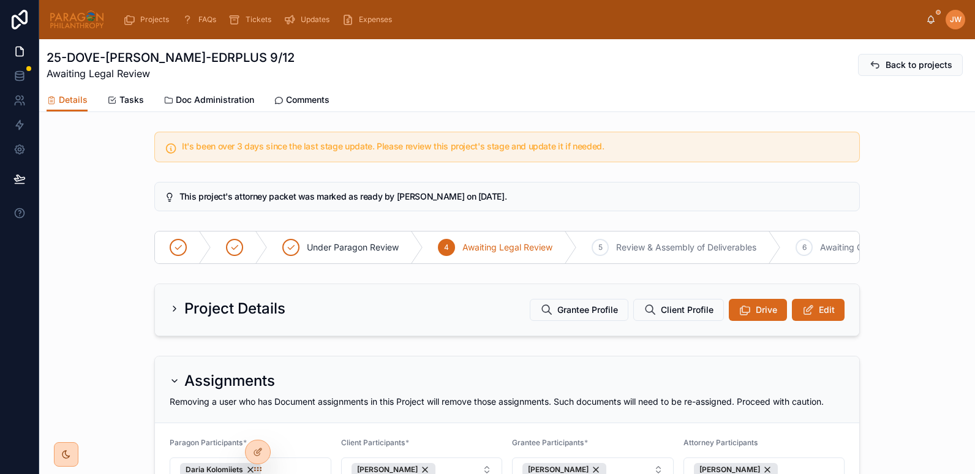
click at [209, 101] on span "Doc Administration" at bounding box center [215, 100] width 78 height 12
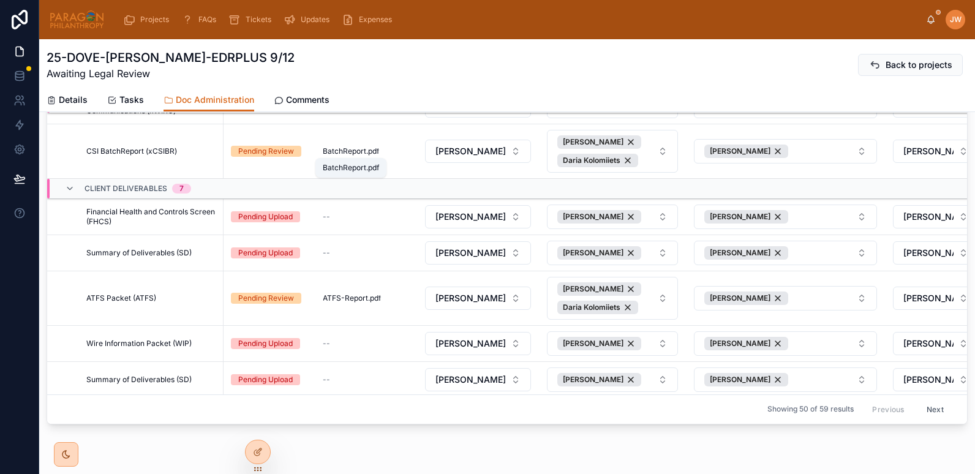
scroll to position [197, 0]
drag, startPoint x: 81, startPoint y: 249, endPoint x: 195, endPoint y: 254, distance: 114.0
click at [195, 254] on td "Summary of Deliverables (SD) Summary of Deliverables (SD)" at bounding box center [148, 253] width 152 height 36
copy span "Summary of Deliverables (SD)"
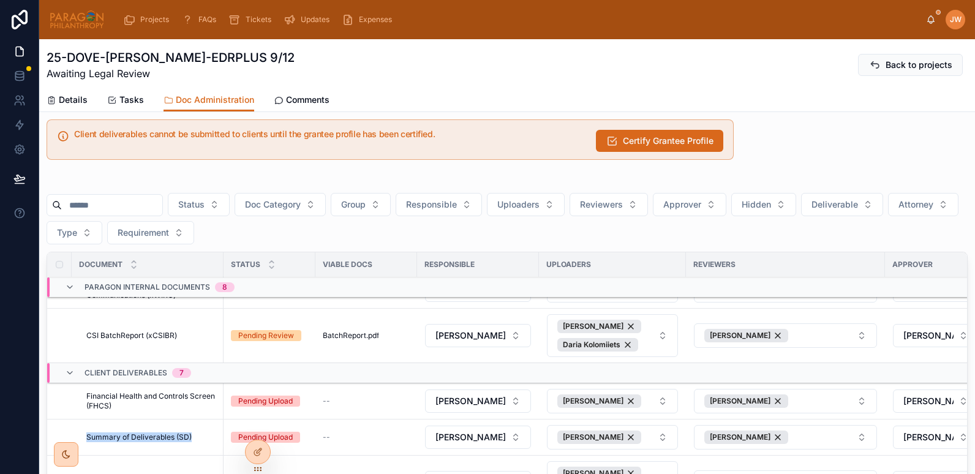
scroll to position [0, 0]
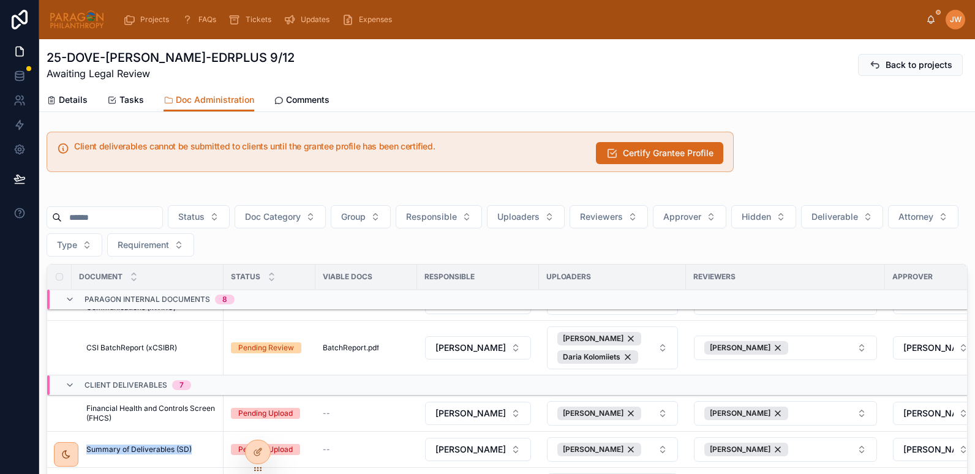
drag, startPoint x: 48, startPoint y: 54, endPoint x: 332, endPoint y: 48, distance: 283.6
click at [332, 48] on div "25-DOVE-[PERSON_NAME]-EDRPLUS 9/12 Awaiting Legal Review Back to projects" at bounding box center [507, 63] width 921 height 49
copy h1 "25-DOVE-[PERSON_NAME]-EDRPLUS 9/12"
click at [932, 22] on icon at bounding box center [931, 22] width 2 height 2
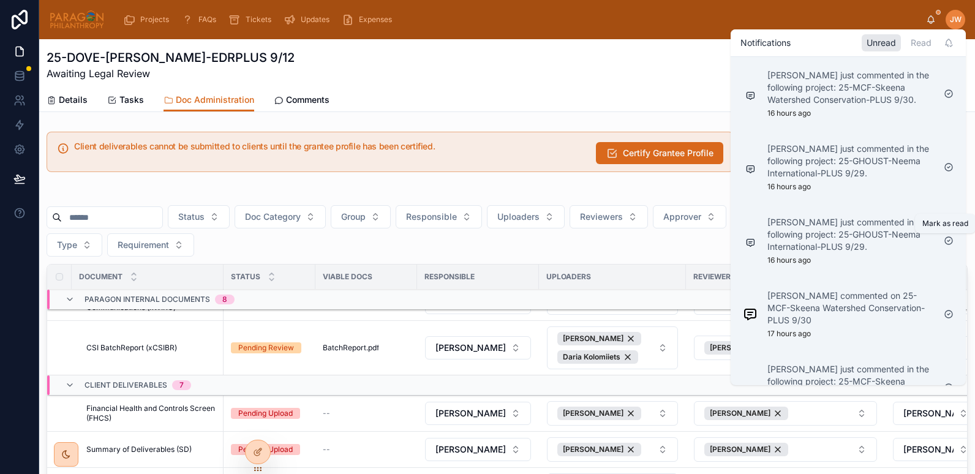
click at [947, 243] on icon at bounding box center [949, 241] width 10 height 10
click at [786, 226] on p "Shannon McPhail commented on 25-MCF-Skeena Watershed Conservation-PLUS 9/30" at bounding box center [850, 234] width 167 height 37
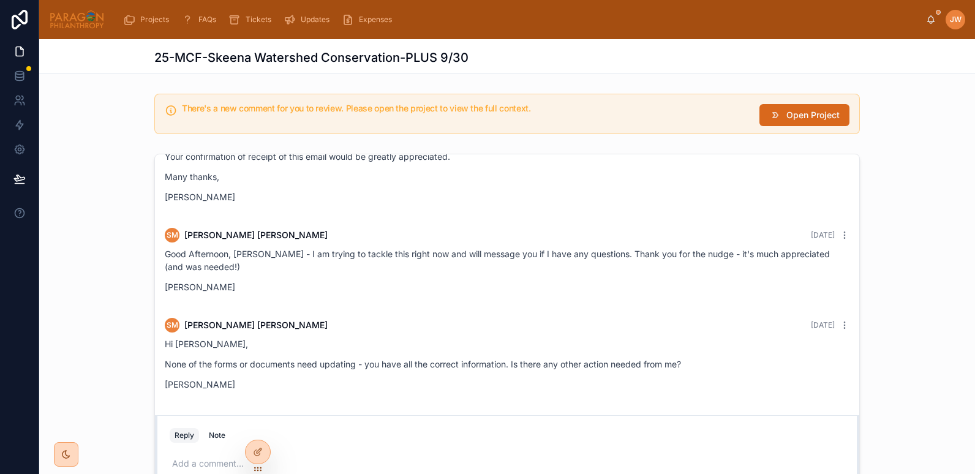
scroll to position [119, 0]
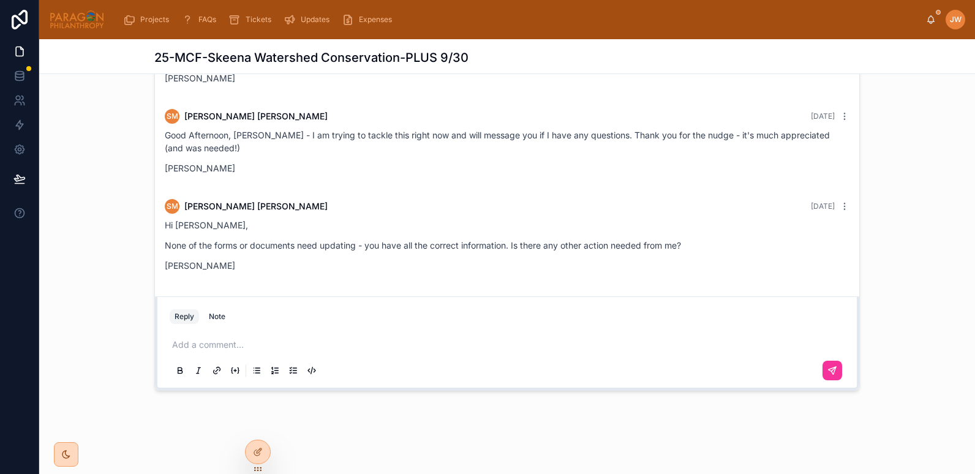
click at [203, 339] on p at bounding box center [509, 345] width 675 height 12
drag, startPoint x: 241, startPoint y: 345, endPoint x: 120, endPoint y: 344, distance: 121.3
click at [120, 344] on div "JW Jessica Watkins Last month Dear Shannon McPhail , It's a pleasure to be in t…" at bounding box center [507, 213] width 936 height 366
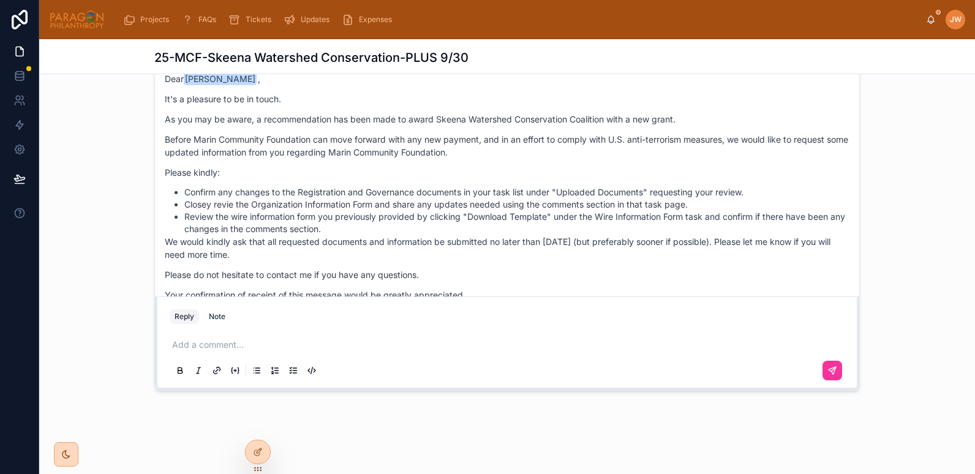
scroll to position [0, 0]
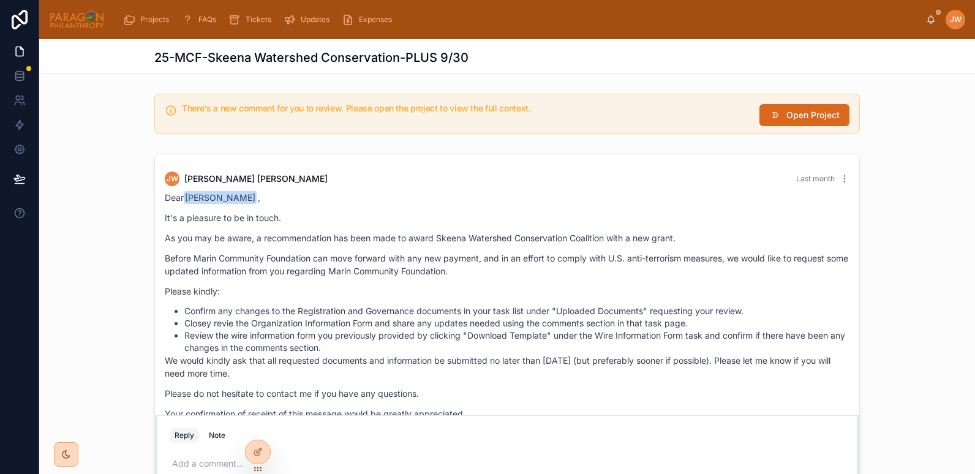
click at [786, 111] on span "Open Project" at bounding box center [812, 115] width 53 height 12
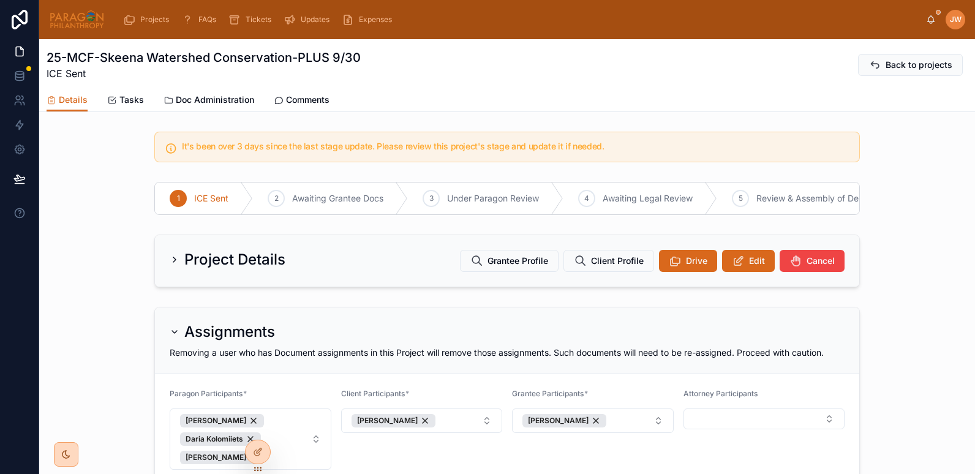
click at [291, 106] on link "Comments" at bounding box center [302, 101] width 56 height 24
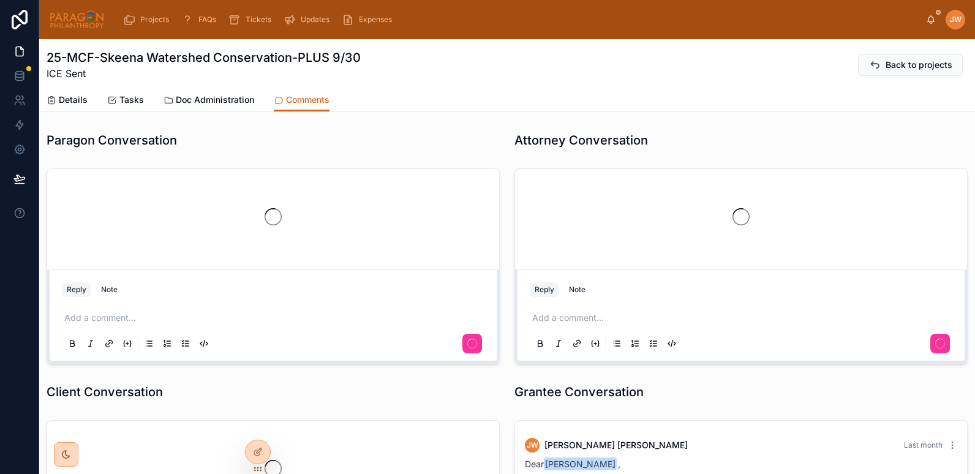
scroll to position [503, 0]
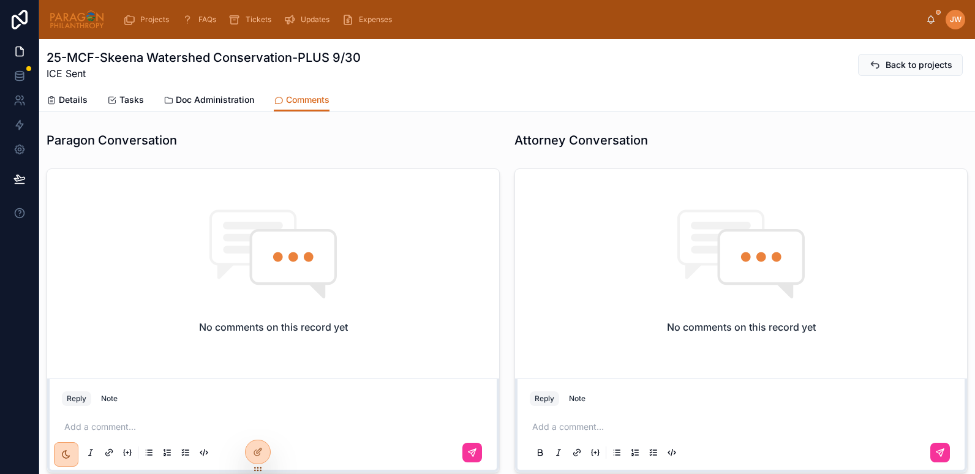
click at [133, 424] on p at bounding box center [275, 427] width 423 height 12
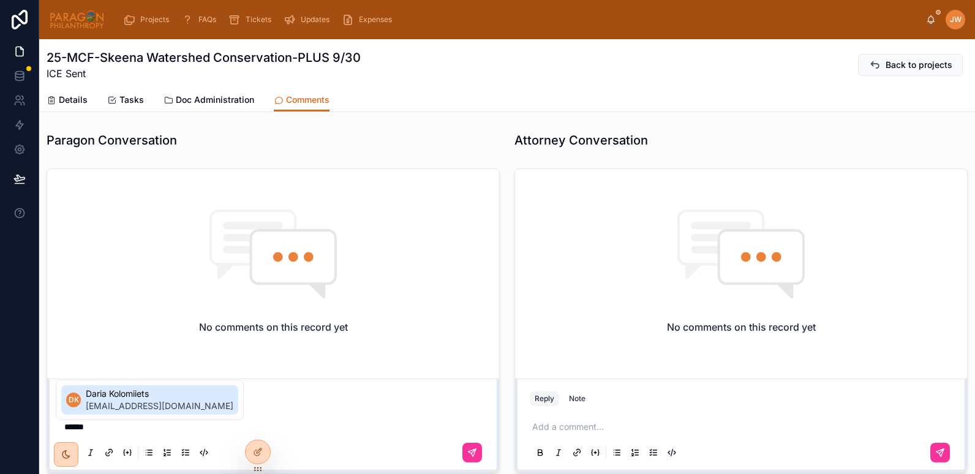
click at [130, 396] on span "Daria Kolomiiets" at bounding box center [160, 394] width 148 height 12
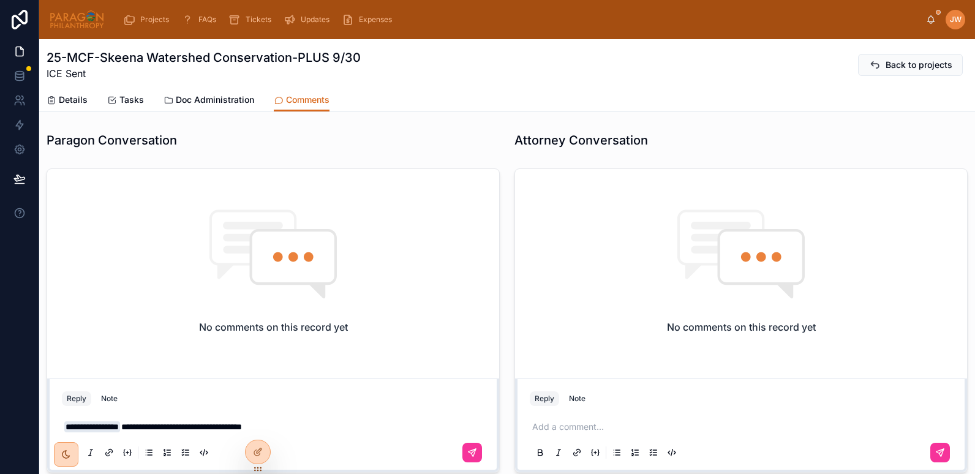
click at [314, 419] on div "**********" at bounding box center [273, 438] width 423 height 51
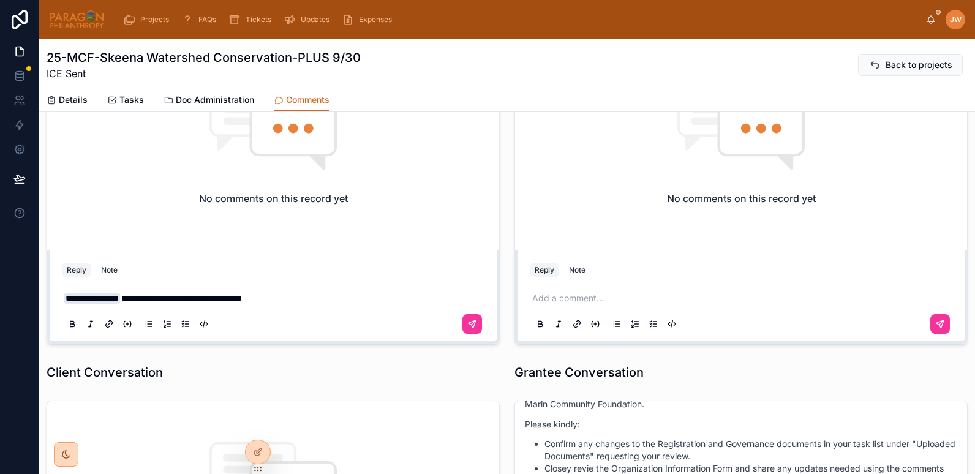
scroll to position [128, 0]
click at [320, 296] on p "**********" at bounding box center [275, 299] width 423 height 12
click at [472, 325] on icon at bounding box center [472, 325] width 10 height 10
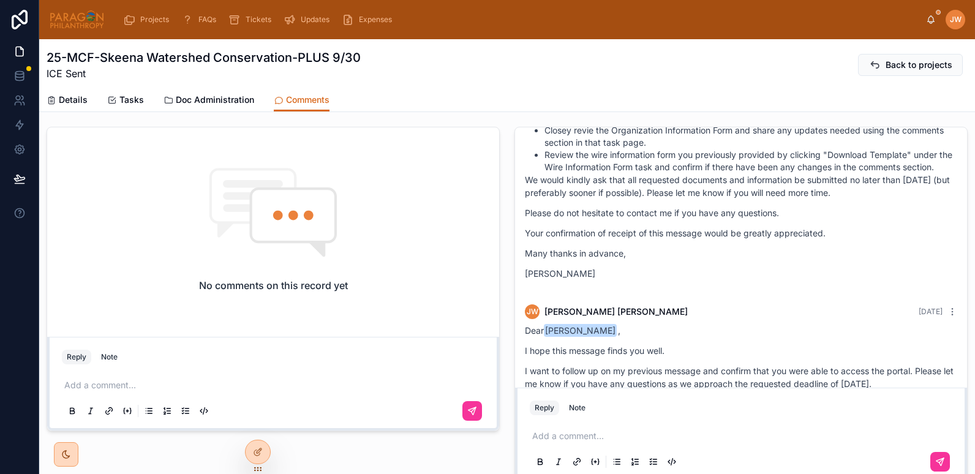
scroll to position [503, 0]
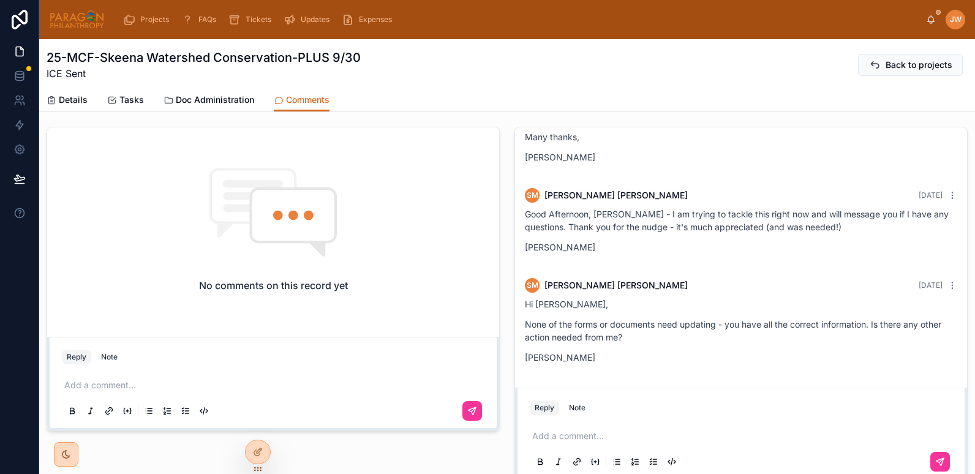
click at [572, 440] on p at bounding box center [743, 436] width 423 height 12
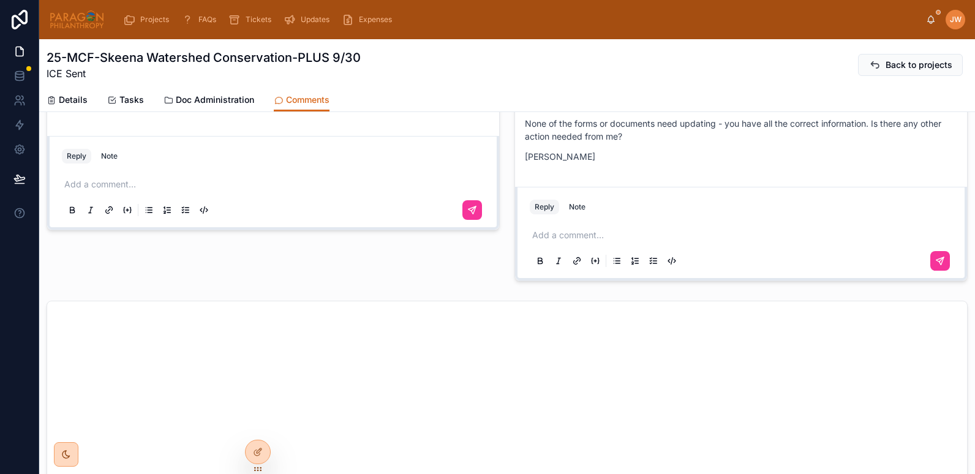
scroll to position [604, 0]
click at [553, 229] on p at bounding box center [743, 234] width 423 height 12
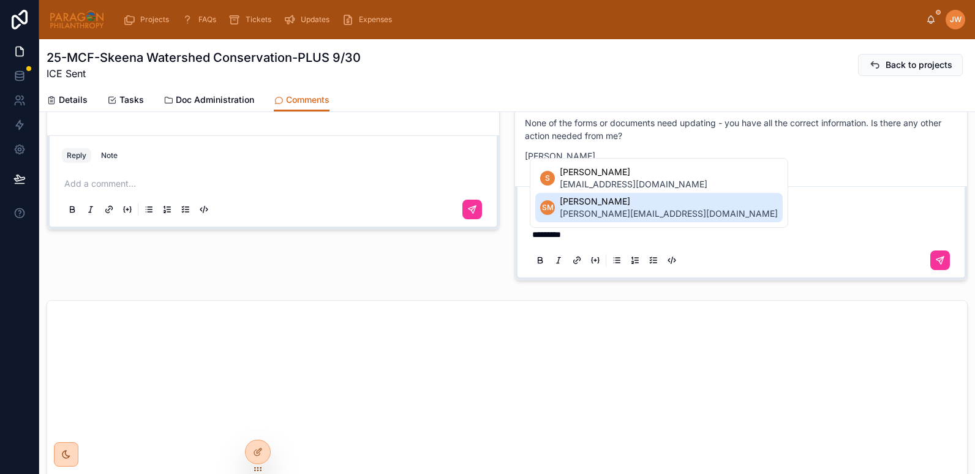
click at [573, 214] on span "shannon@skeenawatershed.com" at bounding box center [669, 214] width 218 height 12
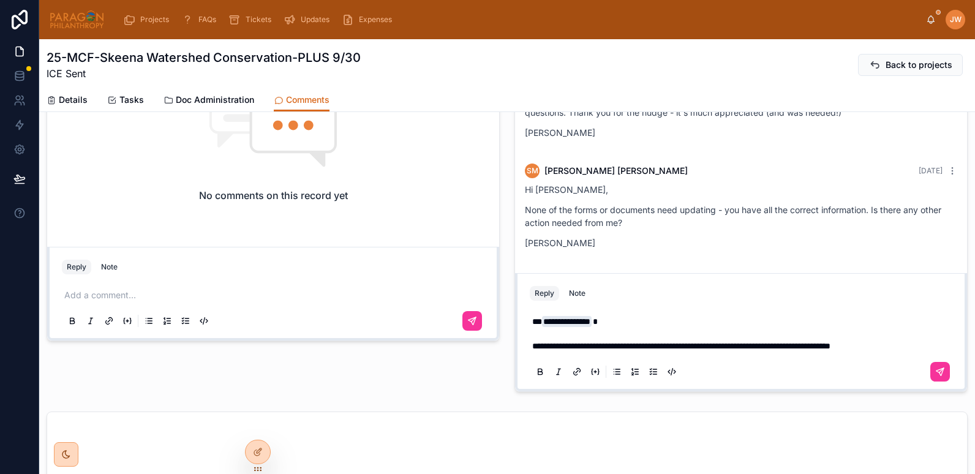
scroll to position [480, 0]
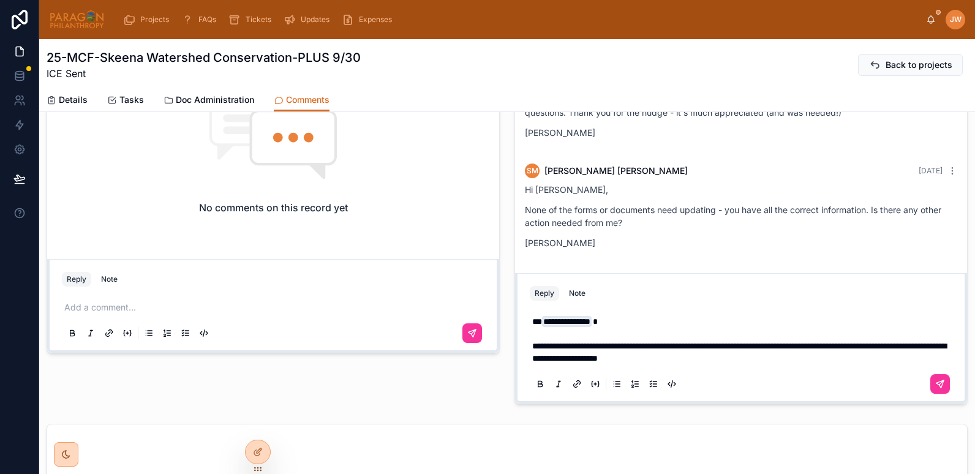
click at [692, 359] on span "**********" at bounding box center [739, 352] width 414 height 21
click at [814, 365] on div "**********" at bounding box center [741, 352] width 423 height 88
click at [827, 348] on span "**********" at bounding box center [739, 352] width 414 height 21
click at [810, 363] on p "**********" at bounding box center [743, 339] width 423 height 49
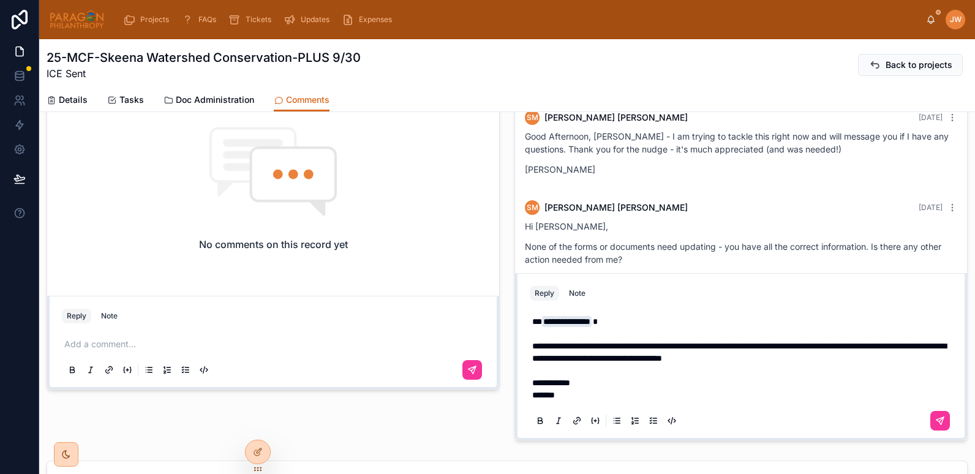
scroll to position [577, 0]
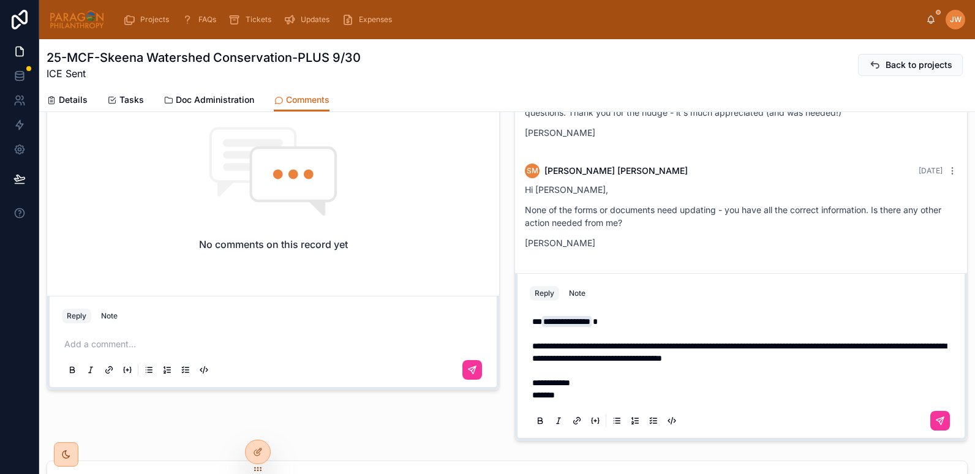
click at [566, 396] on p "**********" at bounding box center [743, 358] width 423 height 86
click at [935, 424] on icon at bounding box center [940, 421] width 10 height 10
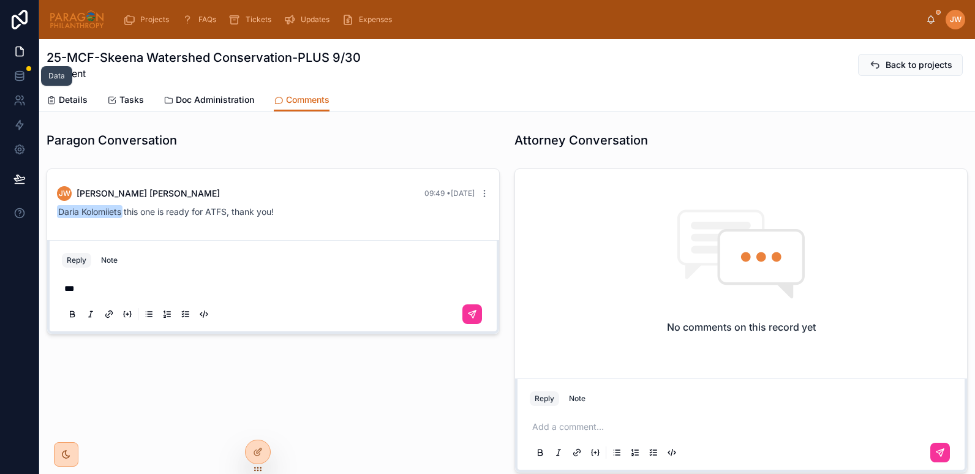
scroll to position [369, 0]
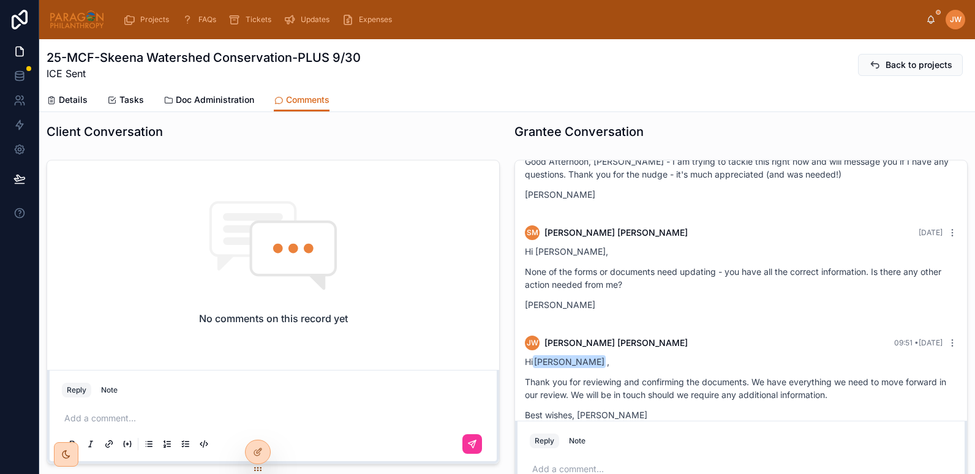
click at [68, 95] on span "Details" at bounding box center [73, 100] width 29 height 12
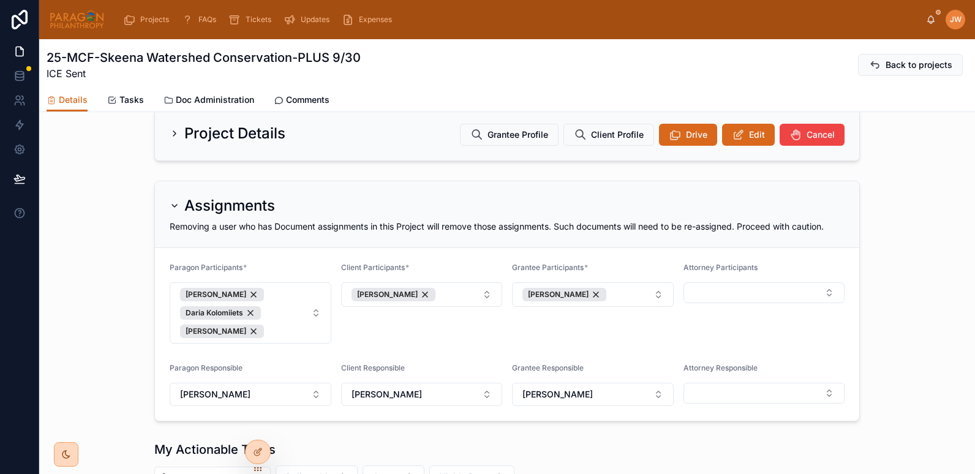
scroll to position [125, 0]
click at [749, 142] on span "Edit" at bounding box center [757, 136] width 16 height 12
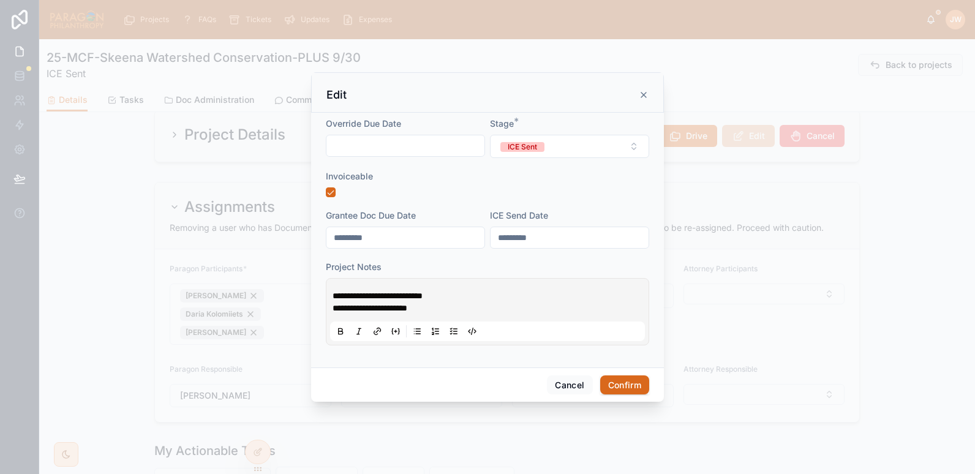
click at [531, 150] on div "ICE Sent" at bounding box center [522, 147] width 29 height 10
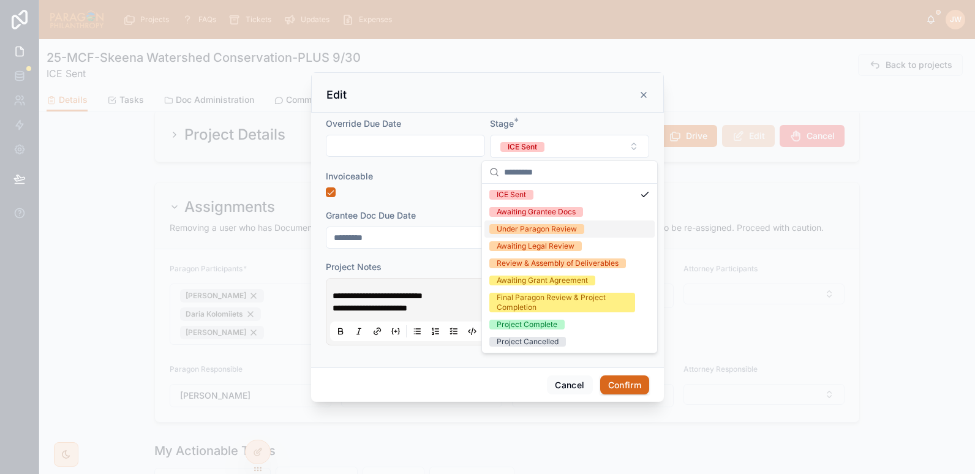
click at [537, 228] on div "Under Paragon Review" at bounding box center [537, 229] width 80 height 10
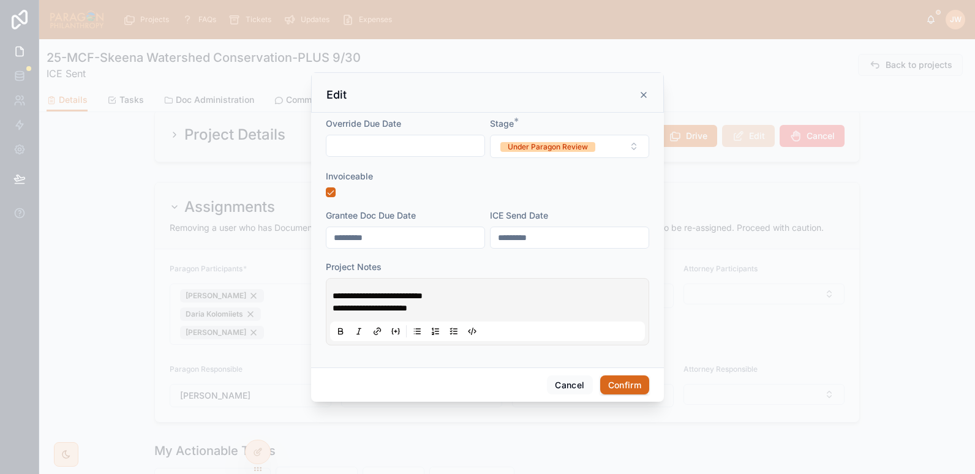
click at [333, 296] on span "**********" at bounding box center [378, 295] width 90 height 9
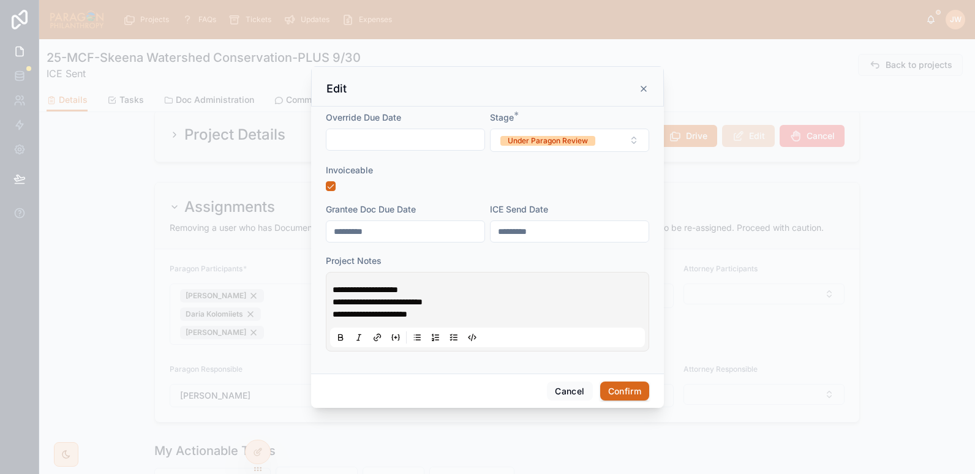
click at [477, 311] on p "**********" at bounding box center [490, 314] width 315 height 12
click at [623, 392] on button "Confirm" at bounding box center [624, 392] width 49 height 20
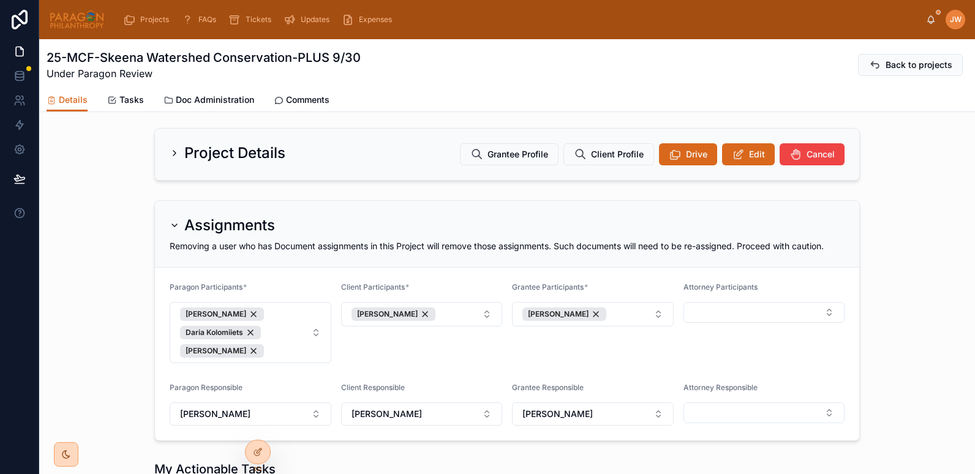
scroll to position [51, 0]
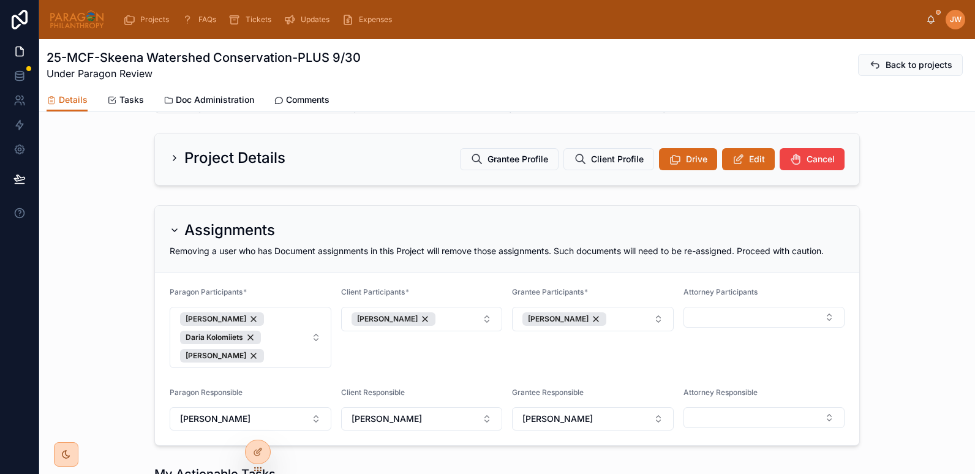
click at [219, 94] on span "Doc Administration" at bounding box center [215, 100] width 78 height 12
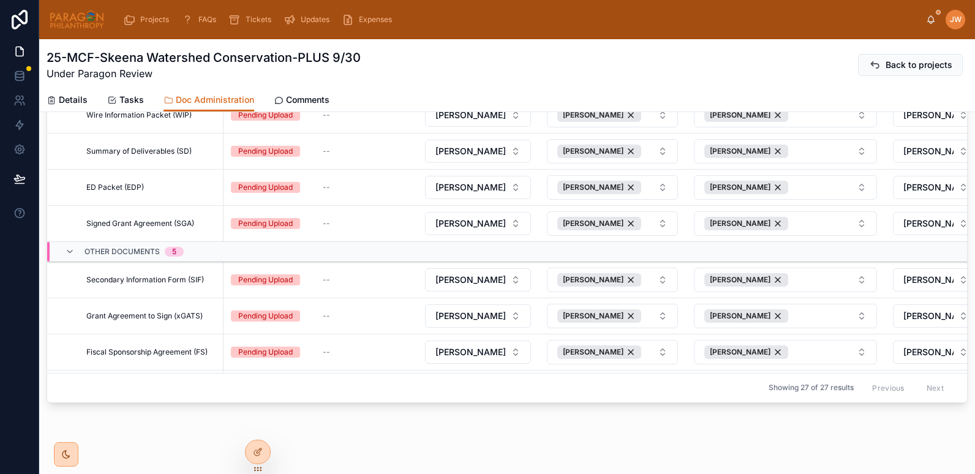
scroll to position [219, 0]
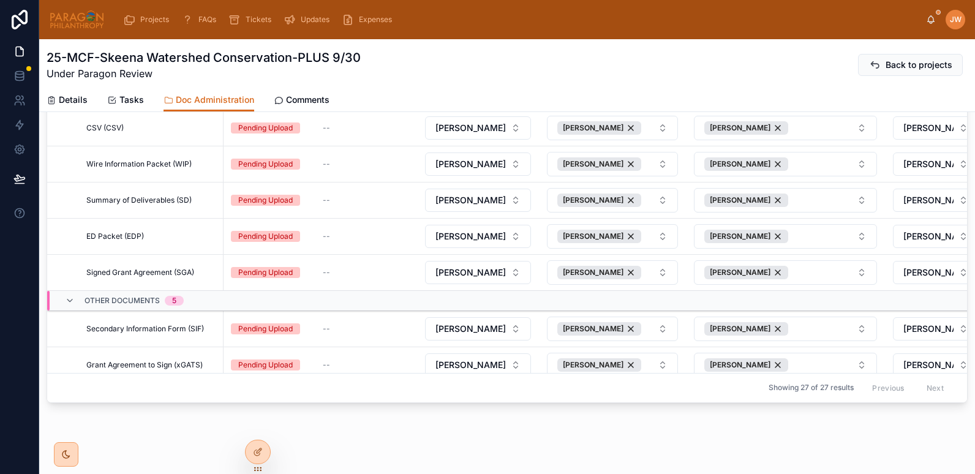
click at [0, 0] on span "Mark as Required" at bounding box center [0, 0] width 0 height 0
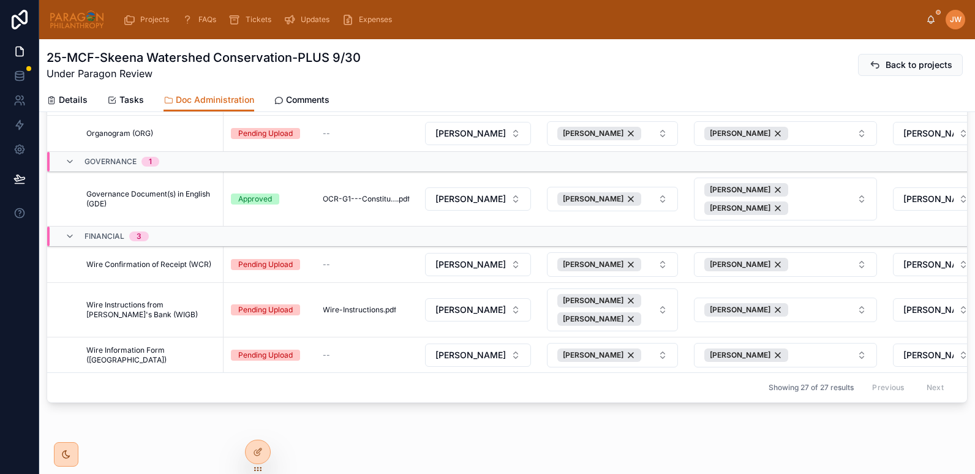
scroll to position [235, 0]
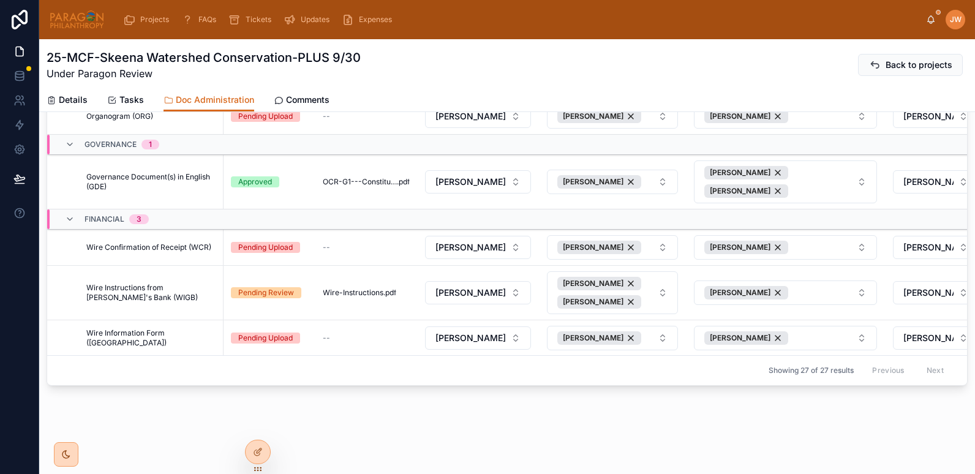
click at [80, 97] on span "Details" at bounding box center [73, 100] width 29 height 12
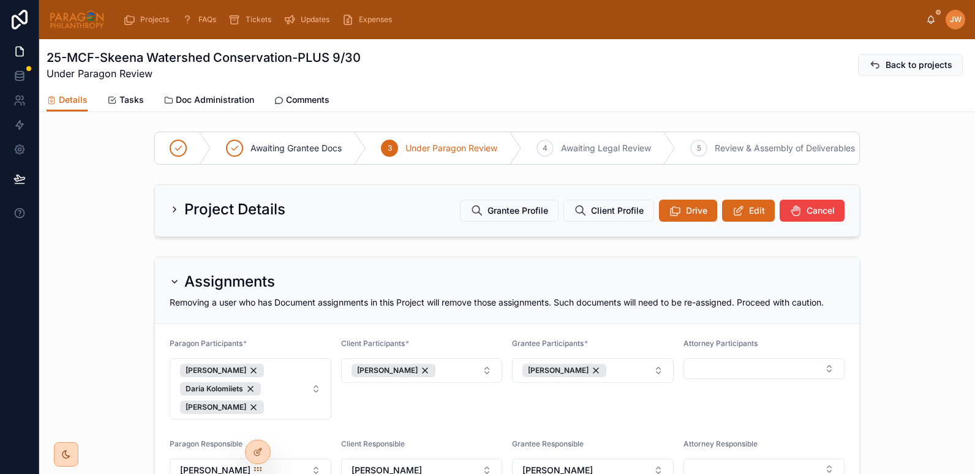
click at [737, 217] on icon at bounding box center [738, 211] width 13 height 12
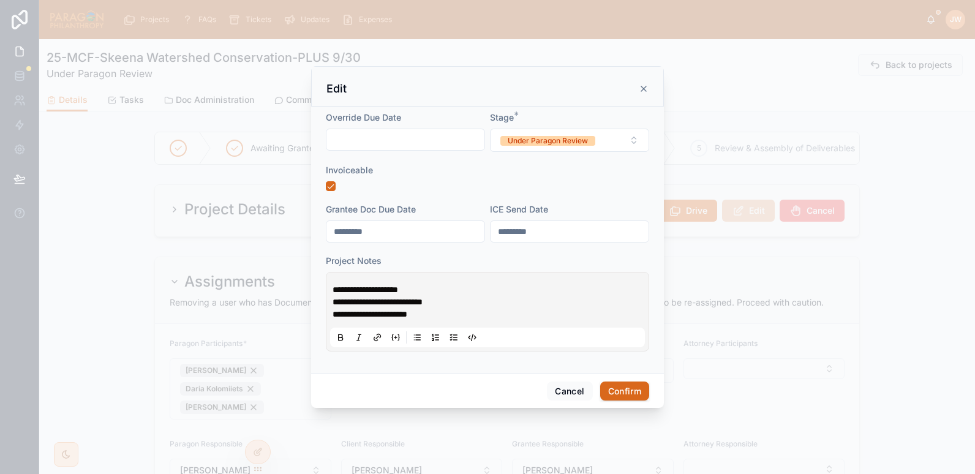
click at [644, 88] on icon at bounding box center [643, 88] width 5 height 5
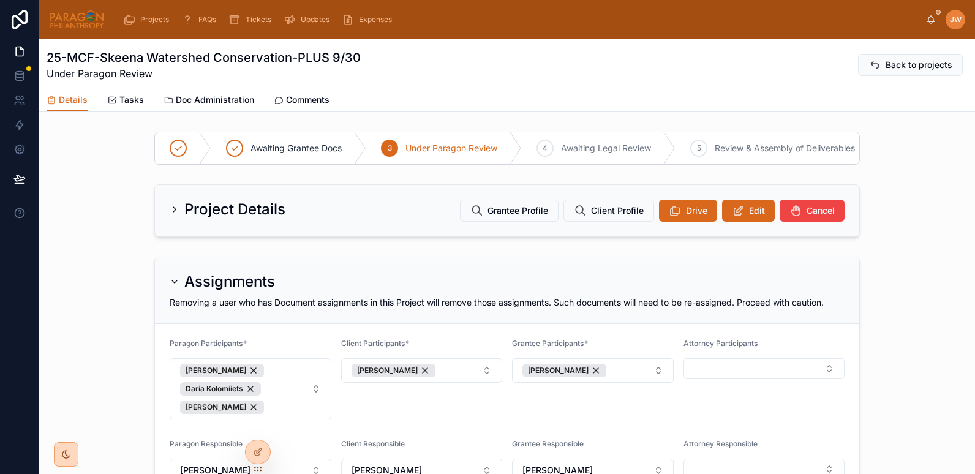
click at [79, 19] on img at bounding box center [77, 20] width 56 height 20
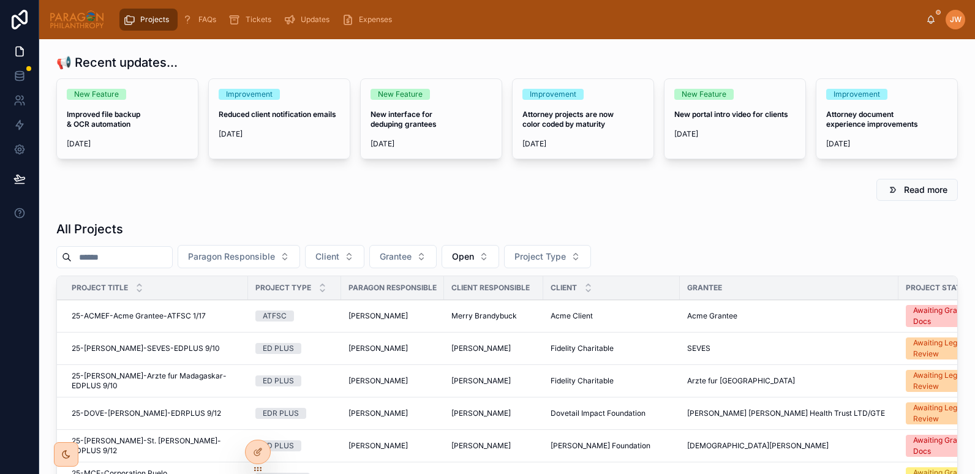
click at [111, 258] on input "text" at bounding box center [122, 257] width 100 height 17
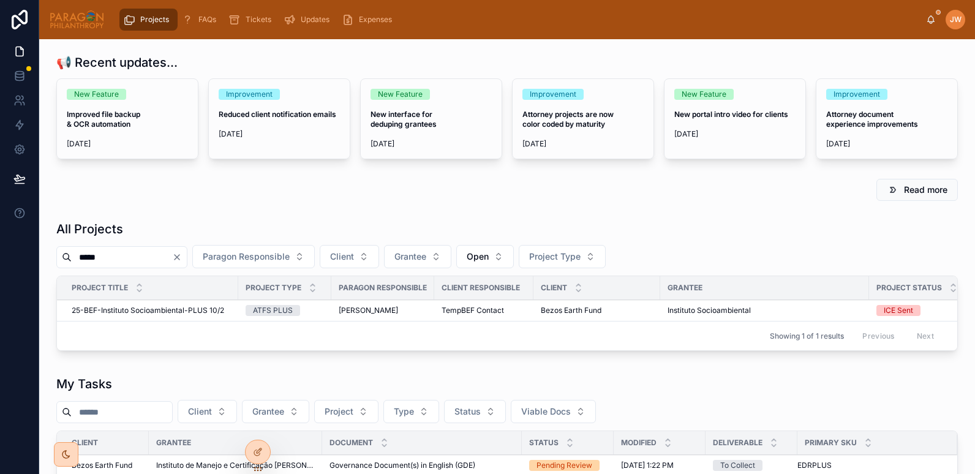
type input "*****"
click at [133, 309] on span "25-BEF-Instituto Socioambiental-PLUS 10/2" at bounding box center [148, 311] width 152 height 10
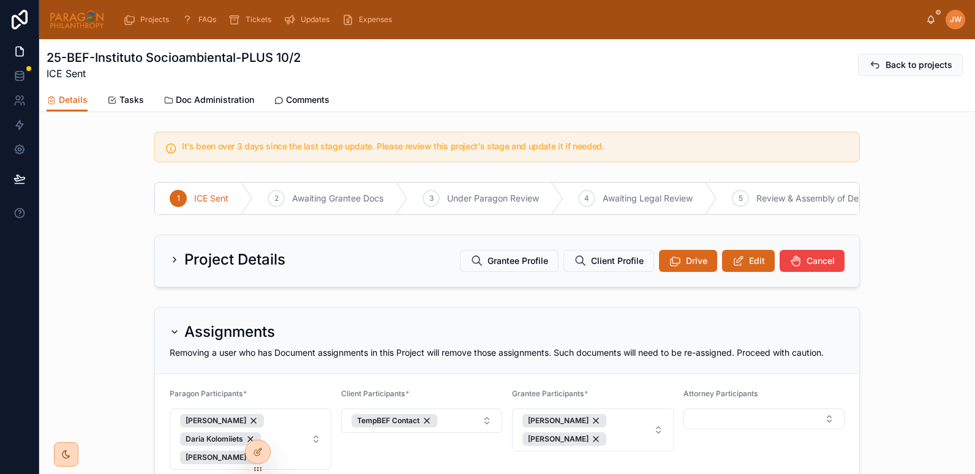
click at [743, 258] on div "Project Details Grantee Profile Client Profile Drive Edit Cancel" at bounding box center [507, 260] width 704 height 51
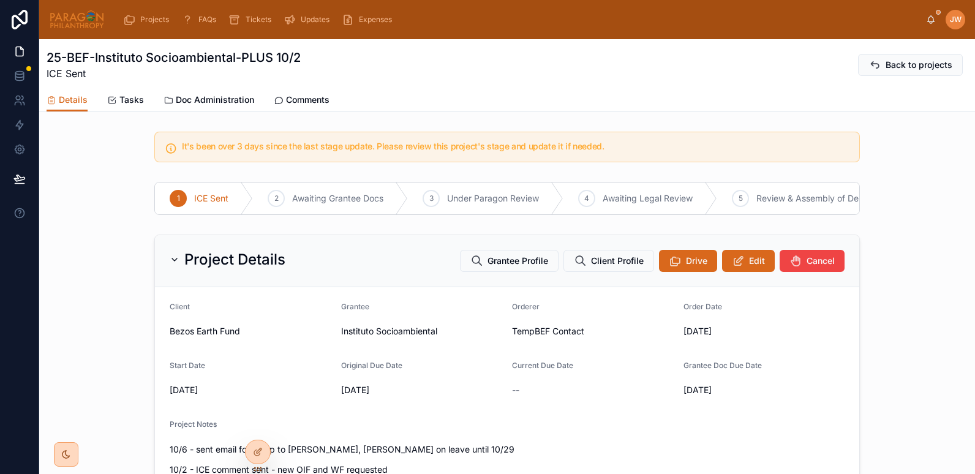
click at [735, 267] on icon at bounding box center [738, 261] width 13 height 12
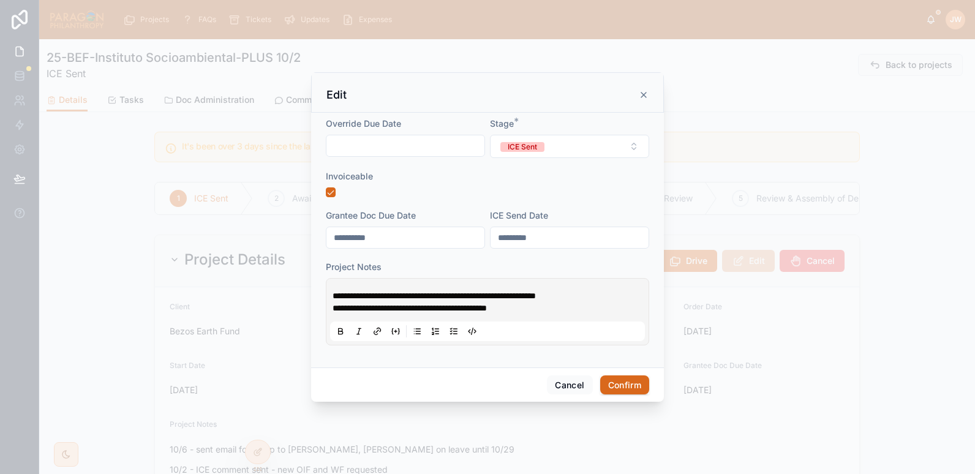
click at [334, 298] on span "**********" at bounding box center [434, 295] width 203 height 9
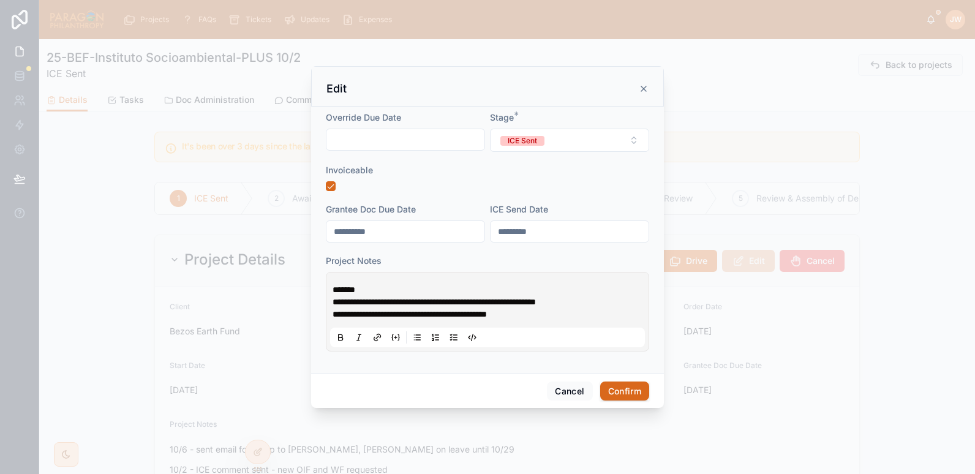
click at [369, 288] on p "******" at bounding box center [490, 290] width 315 height 12
click at [562, 289] on p "**********" at bounding box center [490, 290] width 315 height 12
click at [423, 296] on p "**********" at bounding box center [490, 290] width 315 height 12
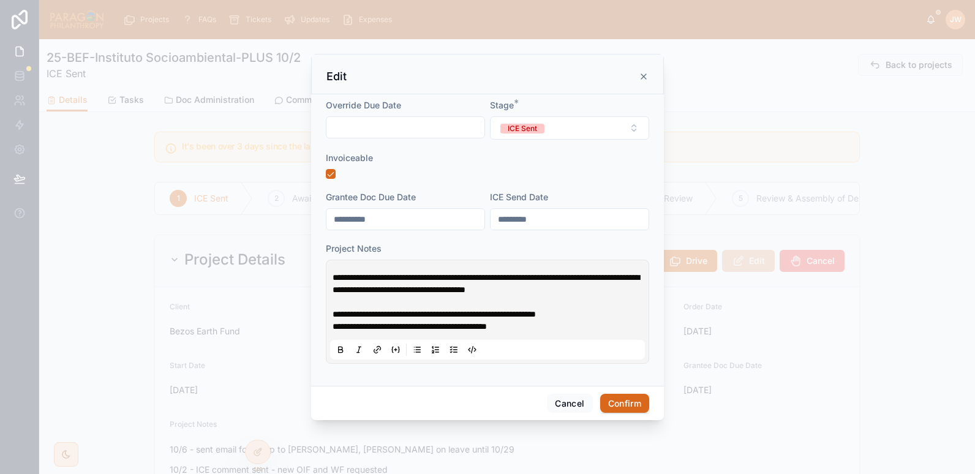
click at [615, 290] on p "**********" at bounding box center [490, 289] width 315 height 37
click at [355, 308] on p "**********" at bounding box center [490, 289] width 315 height 37
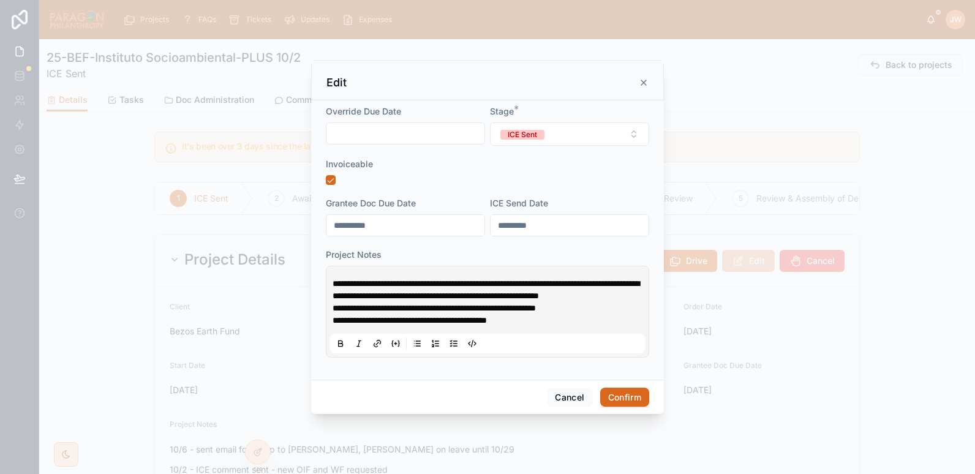
click at [567, 129] on button "ICE Sent" at bounding box center [569, 133] width 159 height 23
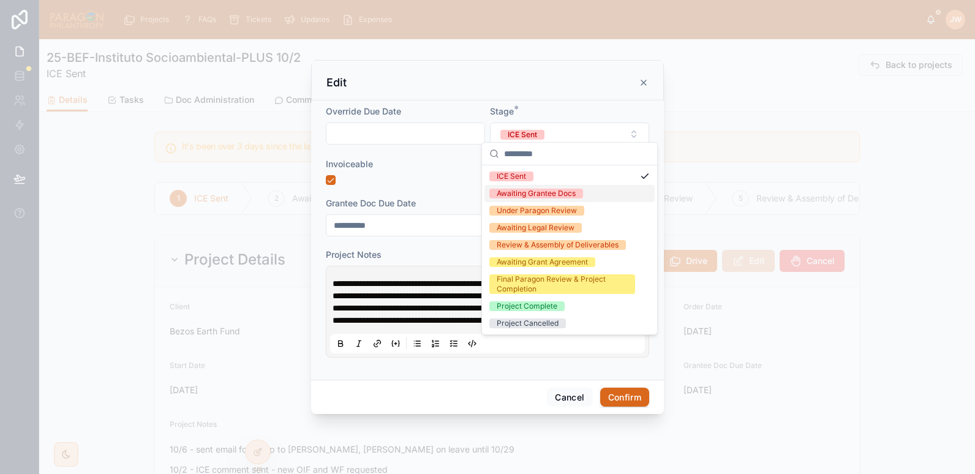
click at [519, 192] on div "Awaiting Grantee Docs" at bounding box center [536, 194] width 79 height 10
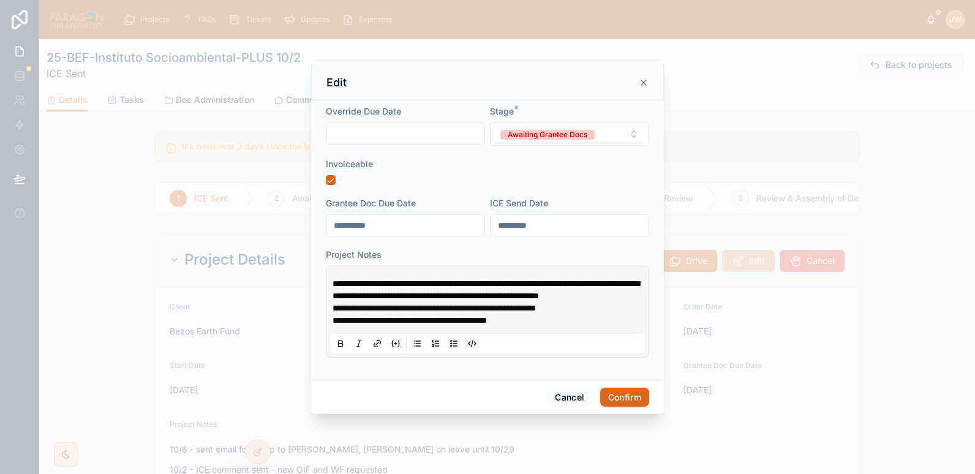
click at [451, 164] on div "Invoiceable" at bounding box center [487, 164] width 323 height 12
click at [620, 400] on button "Confirm" at bounding box center [624, 398] width 49 height 20
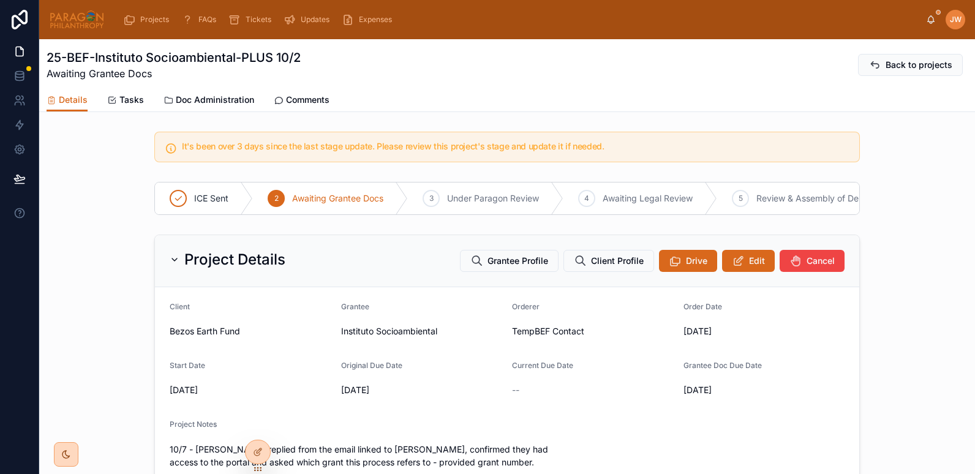
click at [0, 0] on icon at bounding box center [0, 0] width 0 height 0
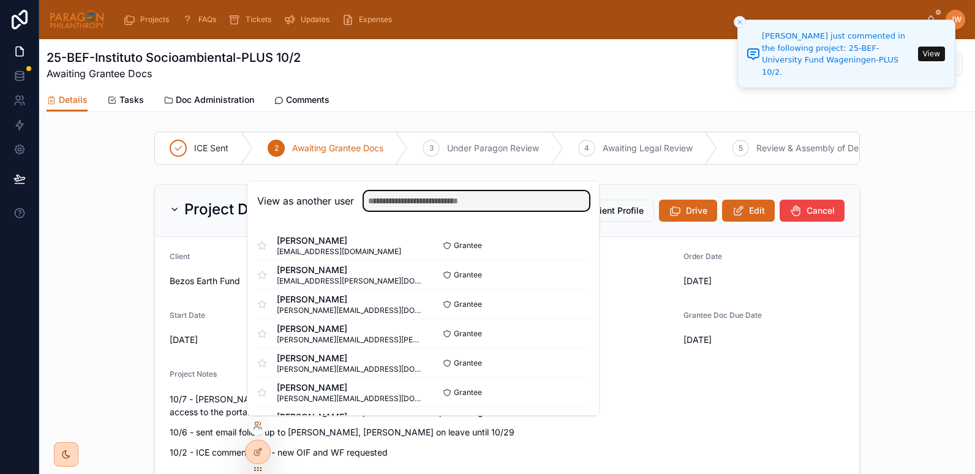
click at [461, 205] on input "text" at bounding box center [476, 201] width 225 height 20
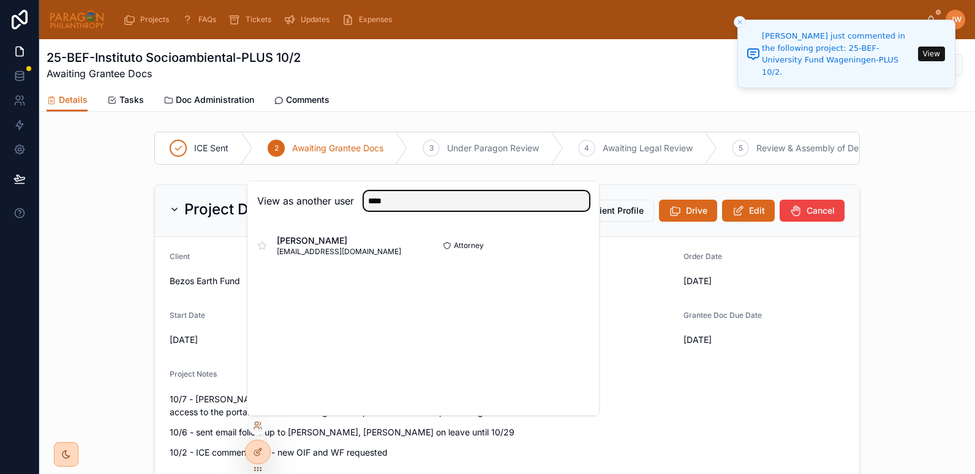
type input "****"
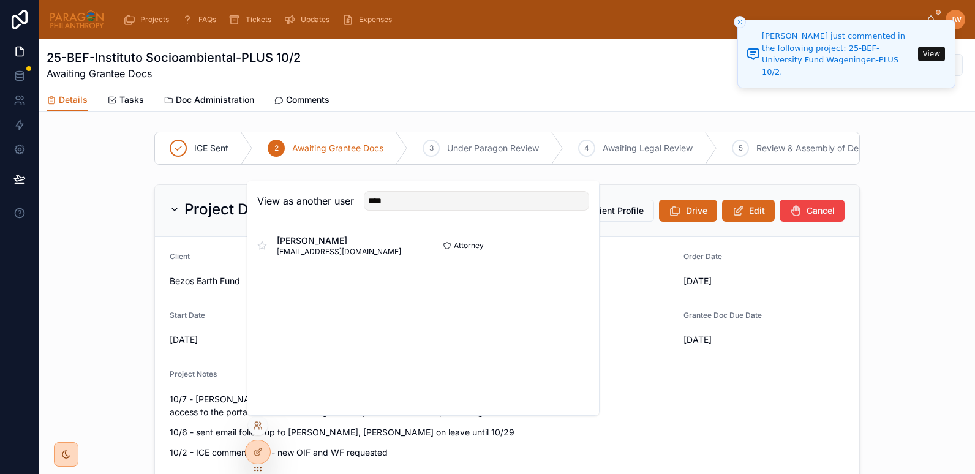
click at [0, 0] on button "Select" at bounding box center [0, 0] width 0 height 0
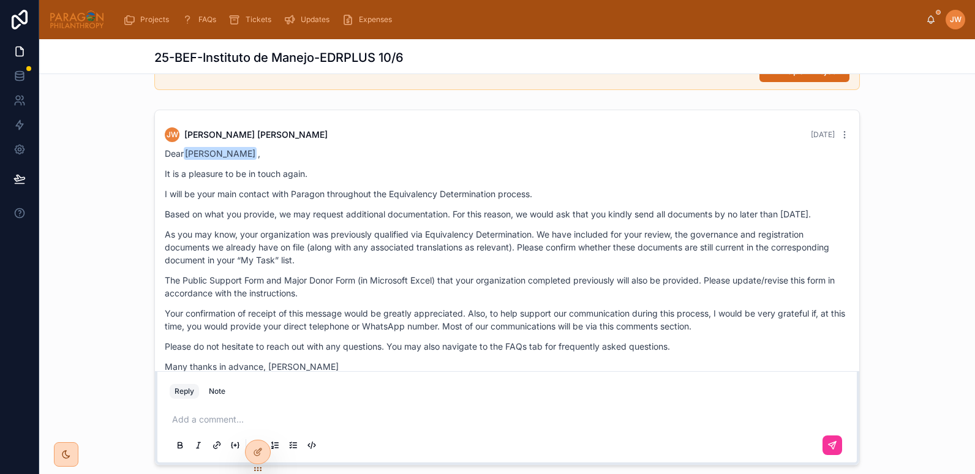
scroll to position [1, 0]
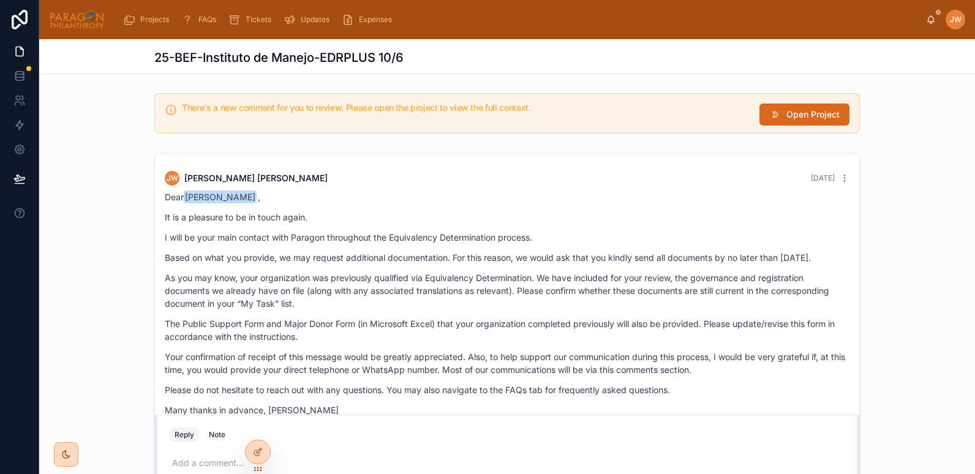
click at [827, 110] on span "Open Project" at bounding box center [812, 114] width 53 height 12
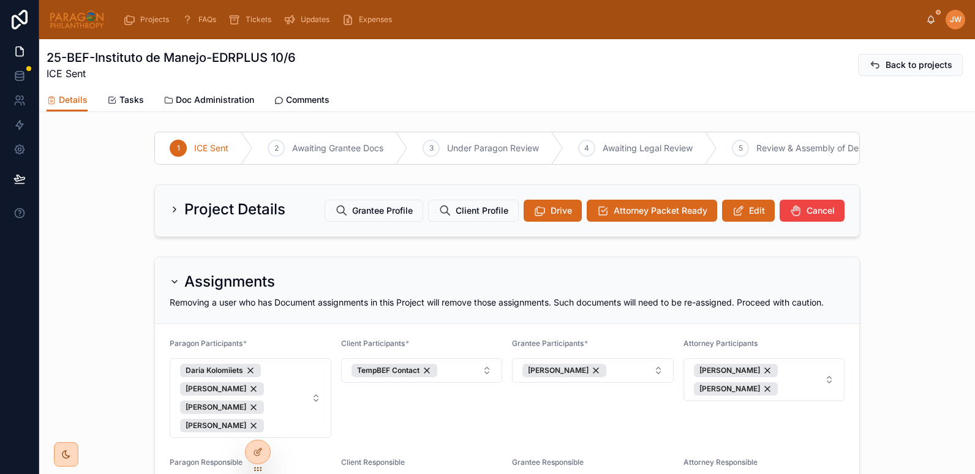
click at [749, 217] on span "Edit" at bounding box center [757, 211] width 16 height 12
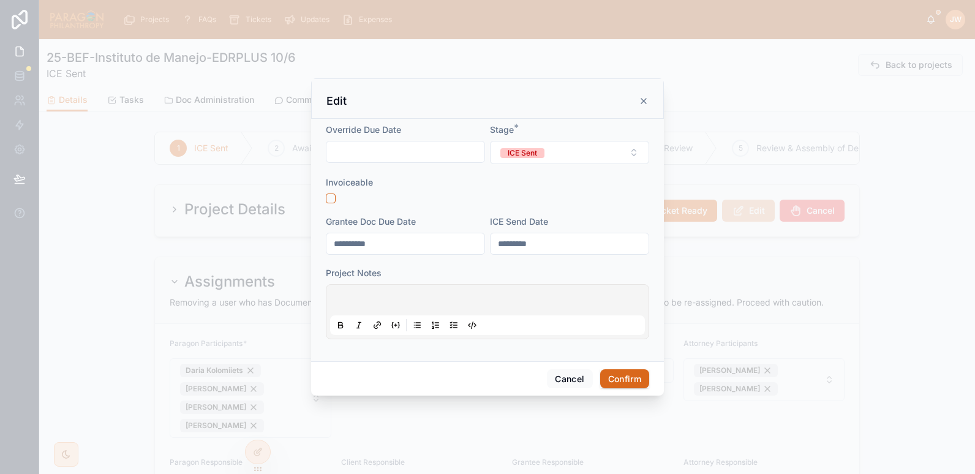
click at [536, 157] on div "ICE Sent" at bounding box center [522, 153] width 29 height 10
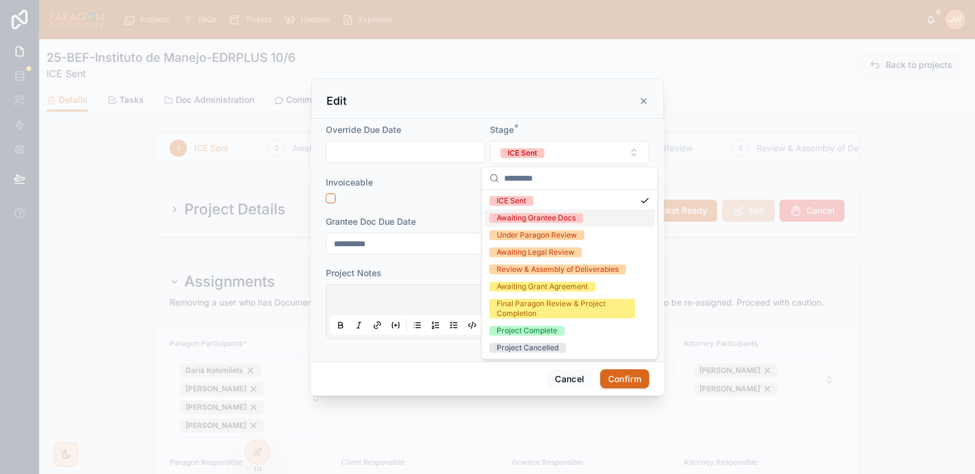
click at [525, 223] on div "Awaiting Grantee Docs" at bounding box center [569, 217] width 170 height 17
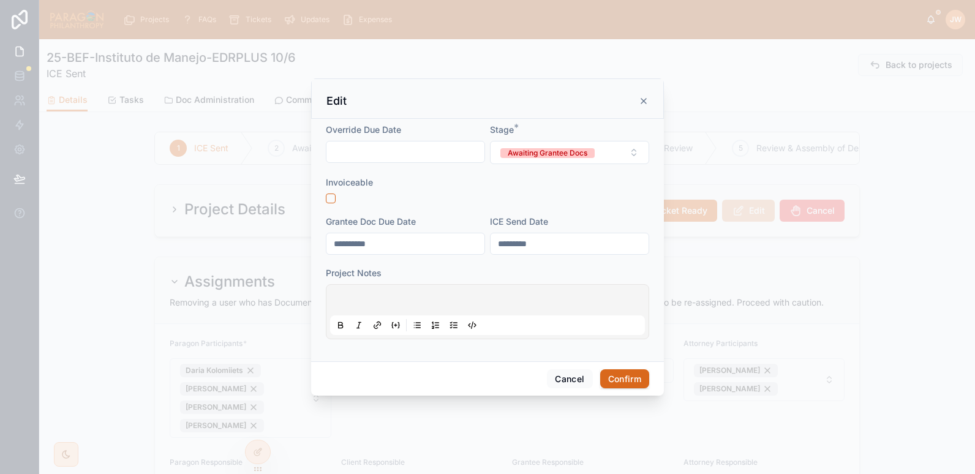
click at [352, 299] on p at bounding box center [490, 302] width 315 height 12
click at [530, 301] on span "**********" at bounding box center [431, 302] width 197 height 9
click at [628, 296] on p "**********" at bounding box center [490, 302] width 315 height 12
click at [624, 378] on button "Confirm" at bounding box center [624, 379] width 49 height 20
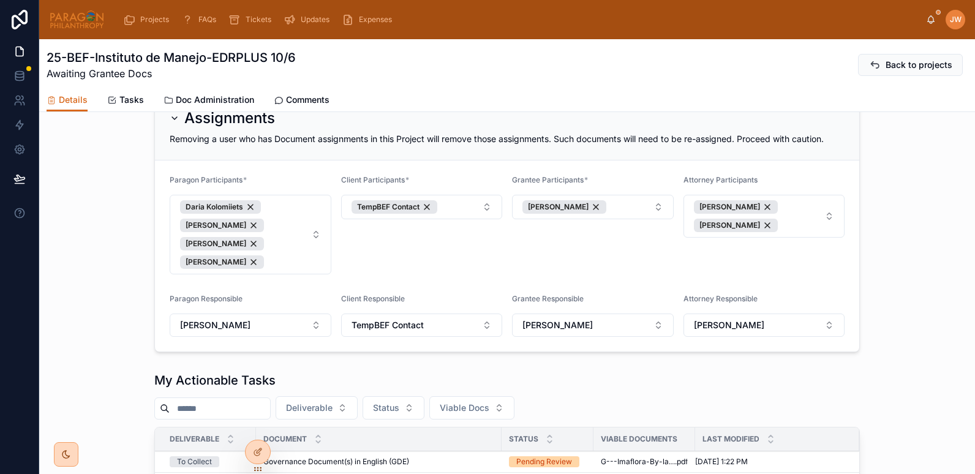
scroll to position [164, 0]
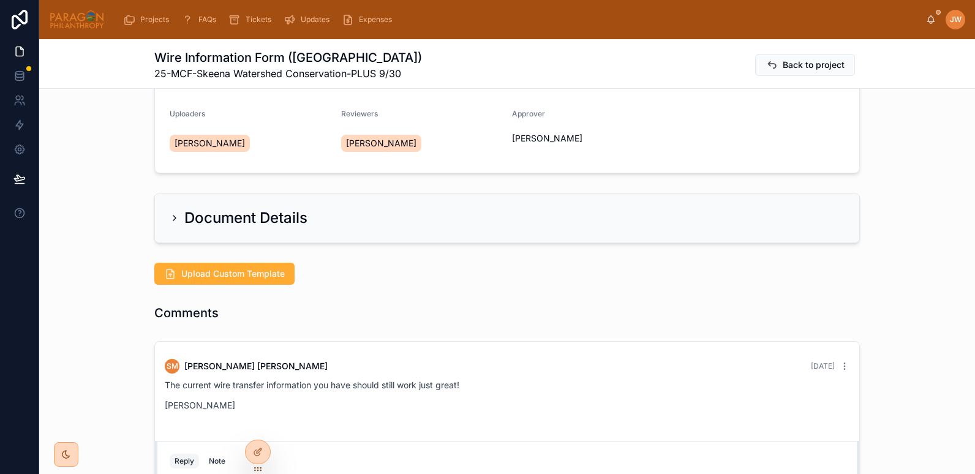
scroll to position [125, 0]
click at [175, 276] on button "Upload Custom Template" at bounding box center [224, 274] width 140 height 22
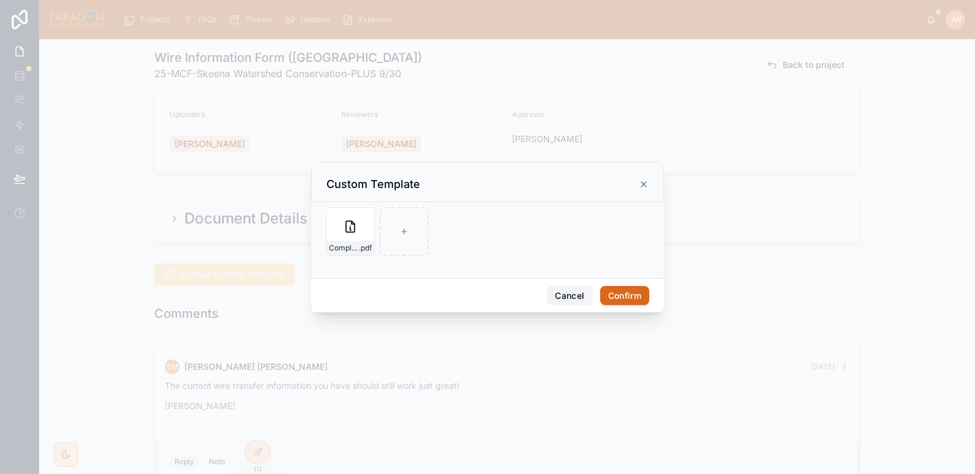
click at [574, 299] on button "Cancel" at bounding box center [569, 296] width 45 height 20
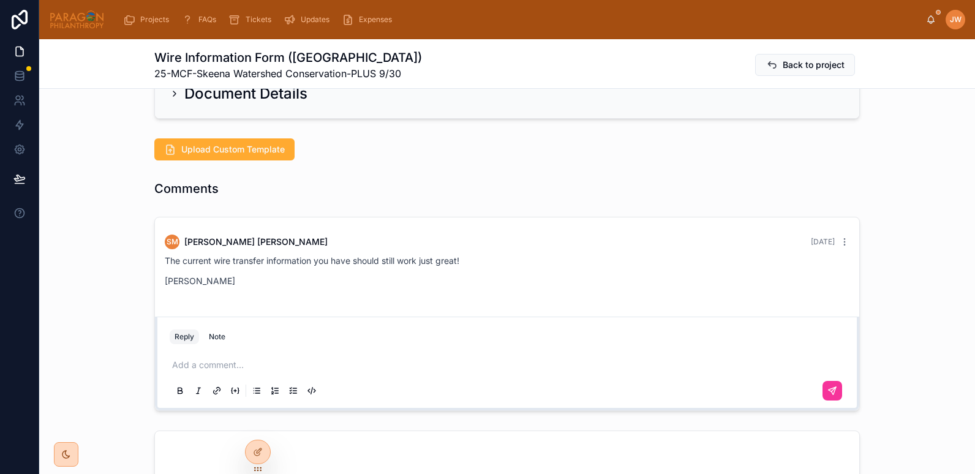
scroll to position [262, 0]
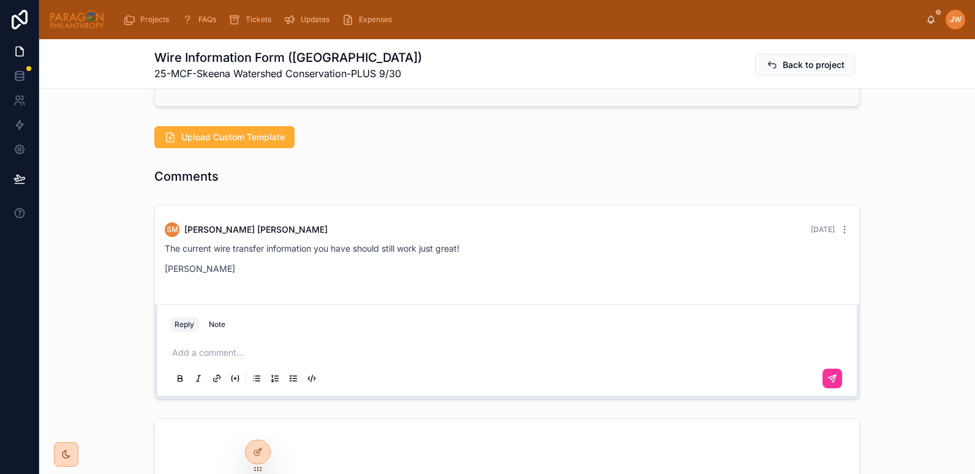
click at [201, 138] on span "Upload Custom Template" at bounding box center [232, 137] width 103 height 12
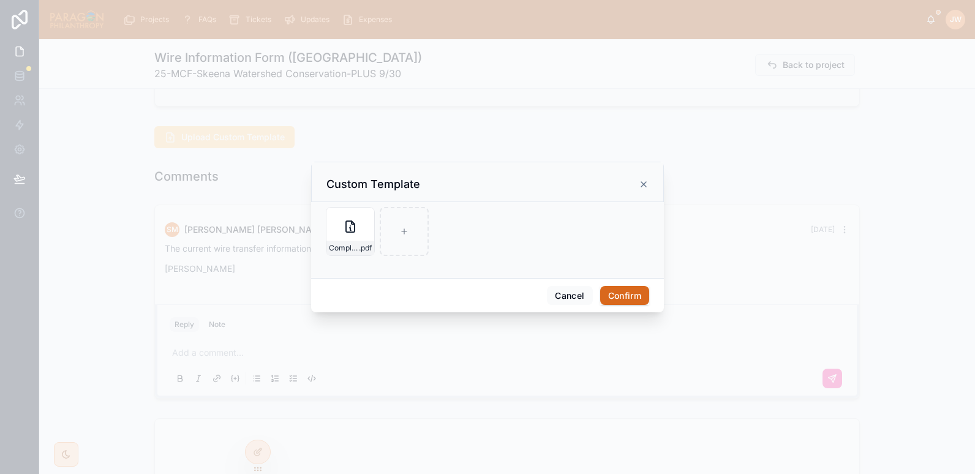
click at [0, 0] on icon at bounding box center [0, 0] width 0 height 0
click at [571, 304] on button "Cancel" at bounding box center [569, 296] width 45 height 20
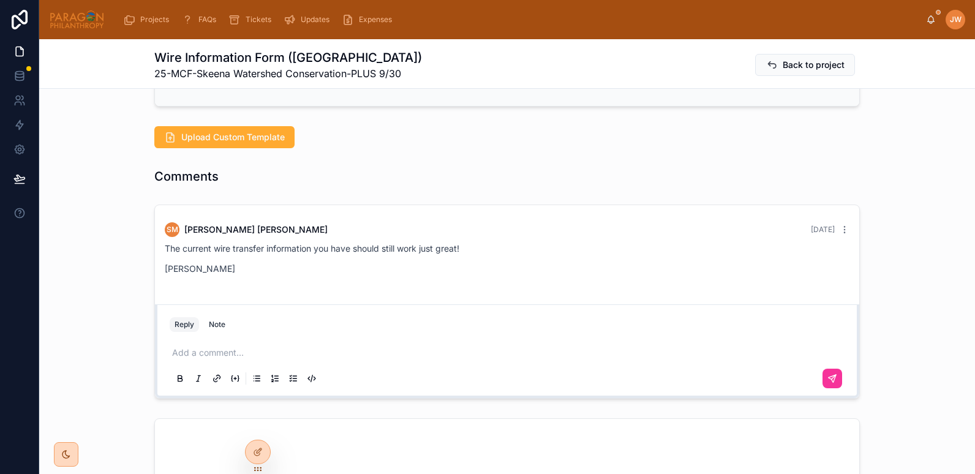
click at [351, 166] on div "Comments" at bounding box center [507, 176] width 936 height 27
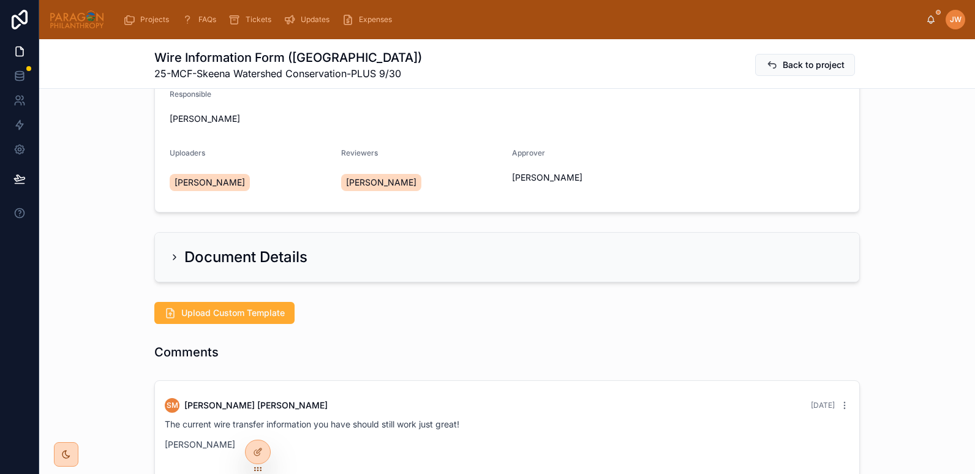
scroll to position [0, 0]
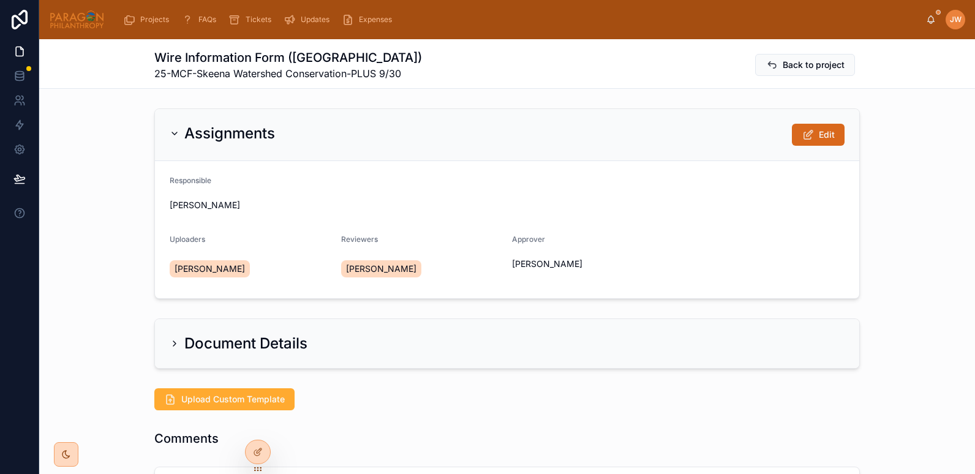
click at [825, 142] on button "Edit" at bounding box center [818, 135] width 53 height 22
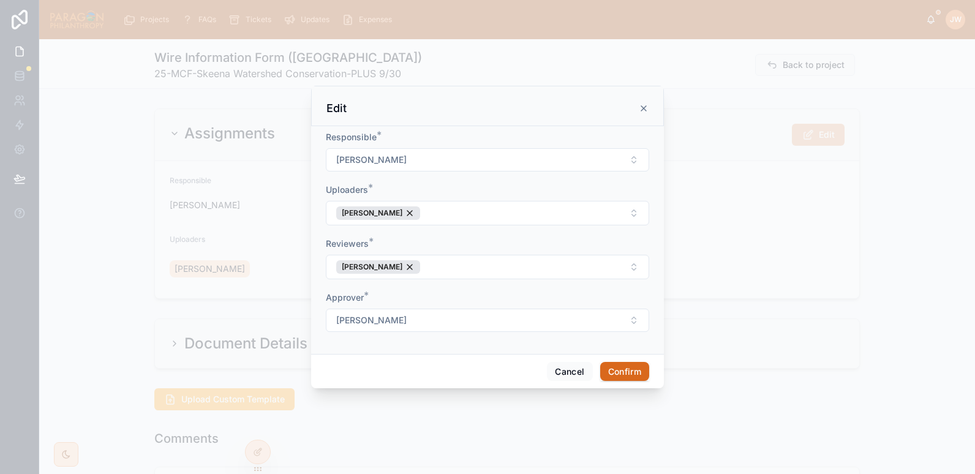
click at [491, 216] on button "[PERSON_NAME]" at bounding box center [487, 213] width 323 height 24
type input "*******"
click at [437, 265] on span "[PERSON_NAME]" at bounding box center [442, 263] width 70 height 12
click at [473, 180] on form "Responsible * [PERSON_NAME] Uploaders * [PERSON_NAME] [PERSON_NAME] Reviewers *…" at bounding box center [487, 237] width 323 height 213
click at [623, 372] on button "Confirm" at bounding box center [624, 372] width 49 height 20
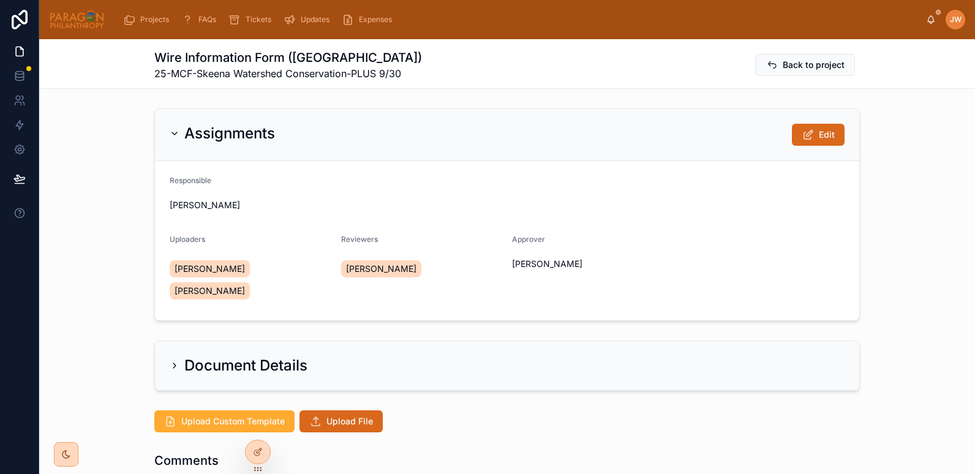
click at [326, 425] on span "Upload File" at bounding box center [349, 421] width 47 height 12
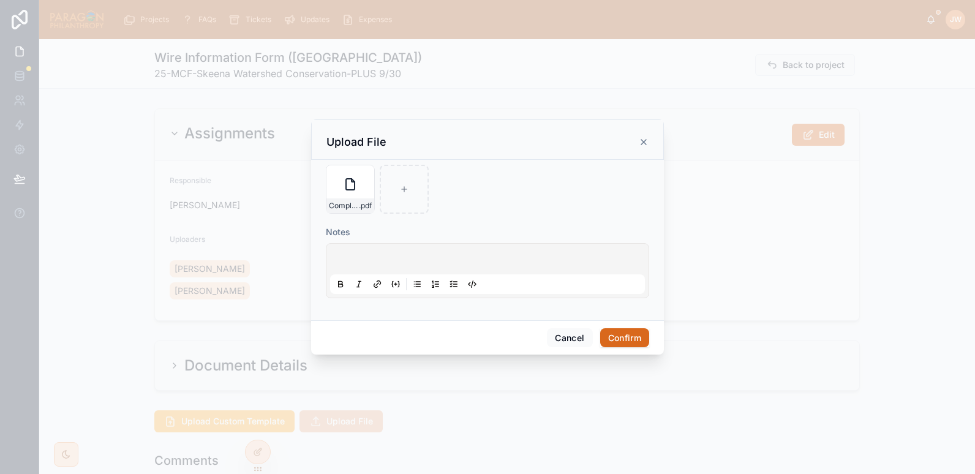
click at [610, 333] on button "Confirm" at bounding box center [624, 338] width 49 height 20
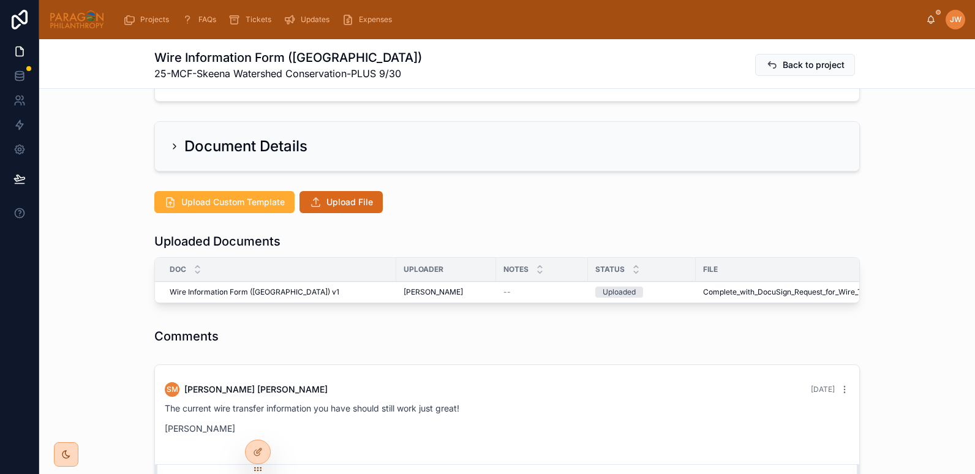
scroll to position [220, 0]
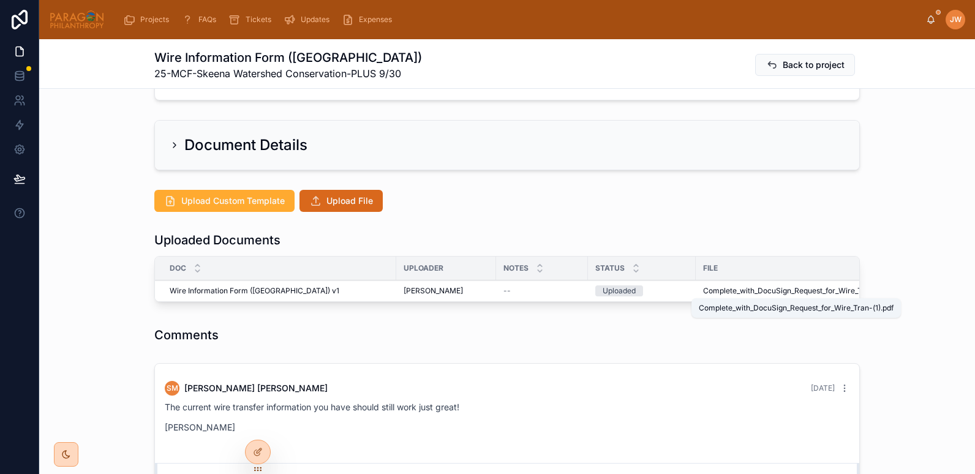
click at [720, 292] on span "Complete_with_DocuSign_Request_for_Wire_Tran-(1)" at bounding box center [794, 291] width 182 height 10
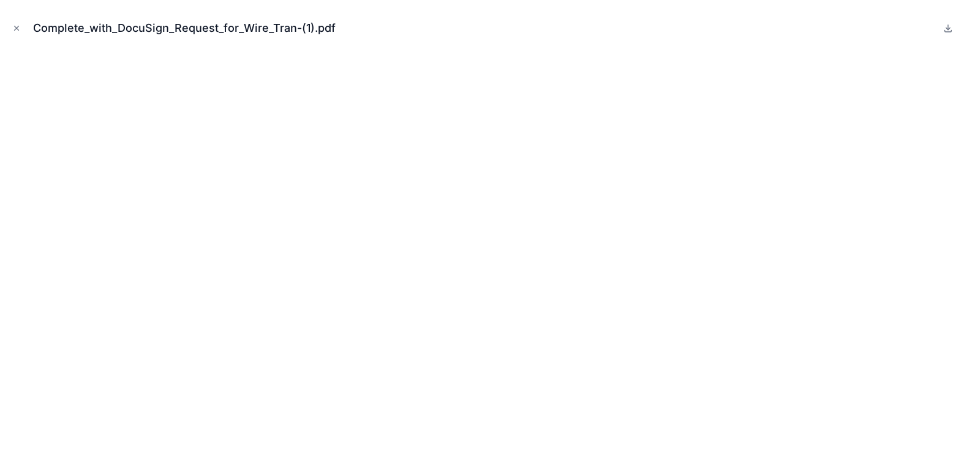
click at [19, 24] on icon "Close modal" at bounding box center [16, 28] width 9 height 9
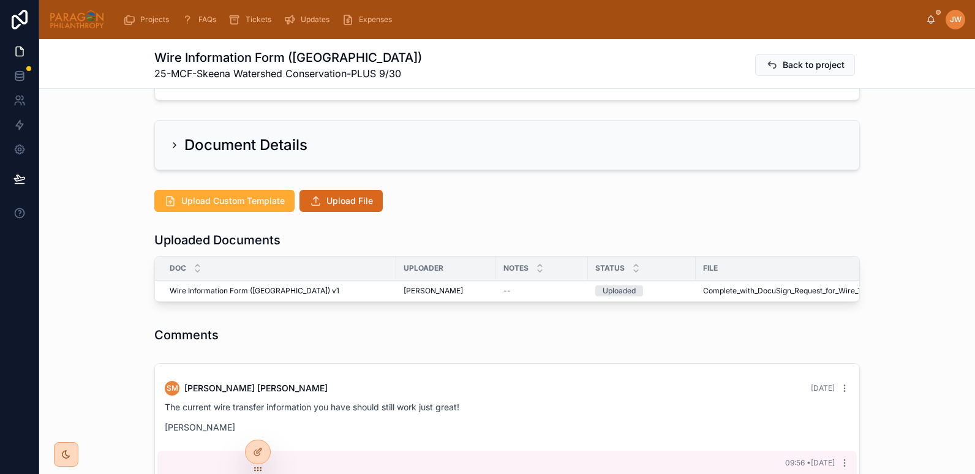
click at [0, 0] on span "Advance" at bounding box center [0, 0] width 0 height 0
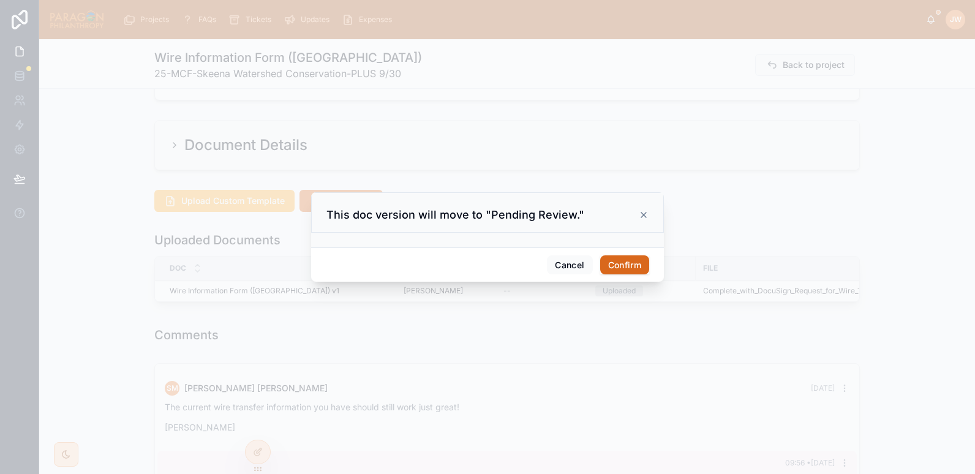
click at [617, 265] on button "Confirm" at bounding box center [624, 265] width 49 height 20
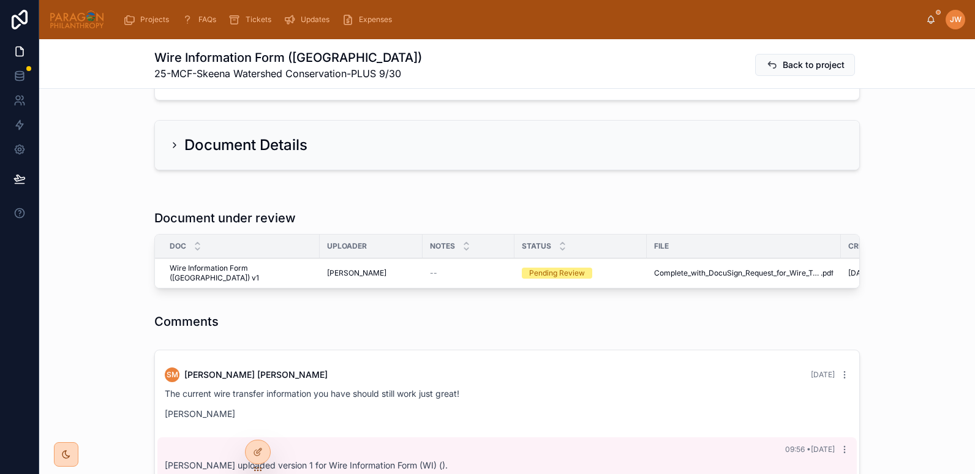
click at [0, 0] on button "Reviewed" at bounding box center [0, 0] width 0 height 0
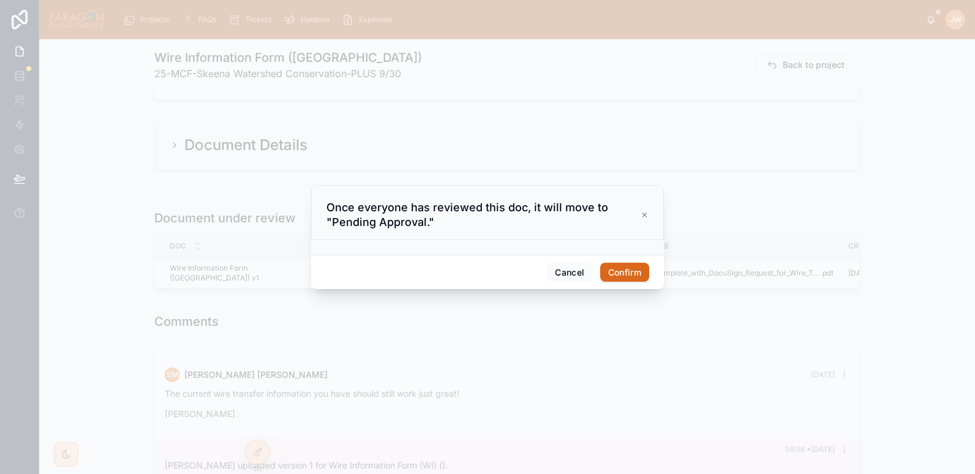
click at [628, 274] on button "Confirm" at bounding box center [624, 273] width 49 height 20
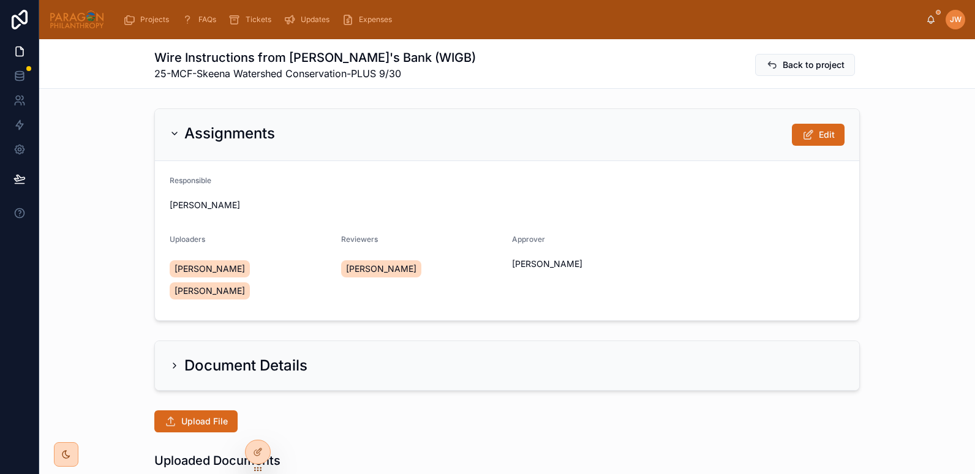
scroll to position [197, 0]
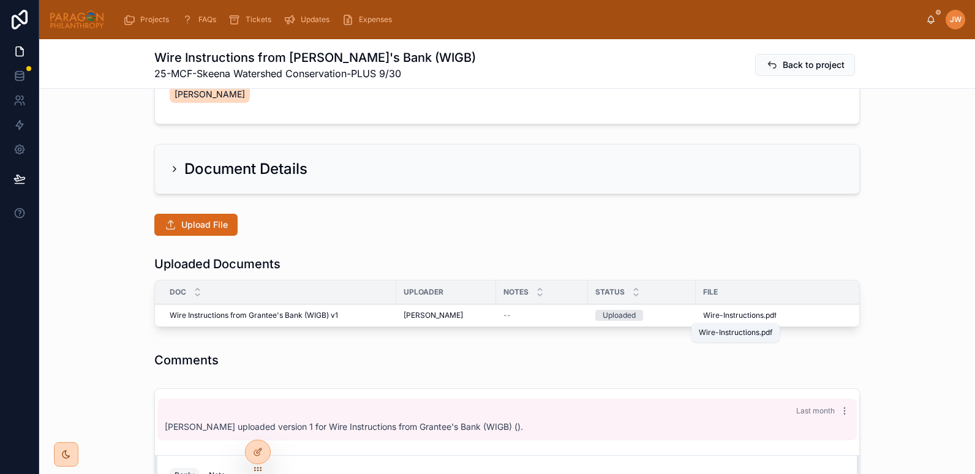
click at [716, 311] on span "Wire-Instructions" at bounding box center [733, 315] width 61 height 10
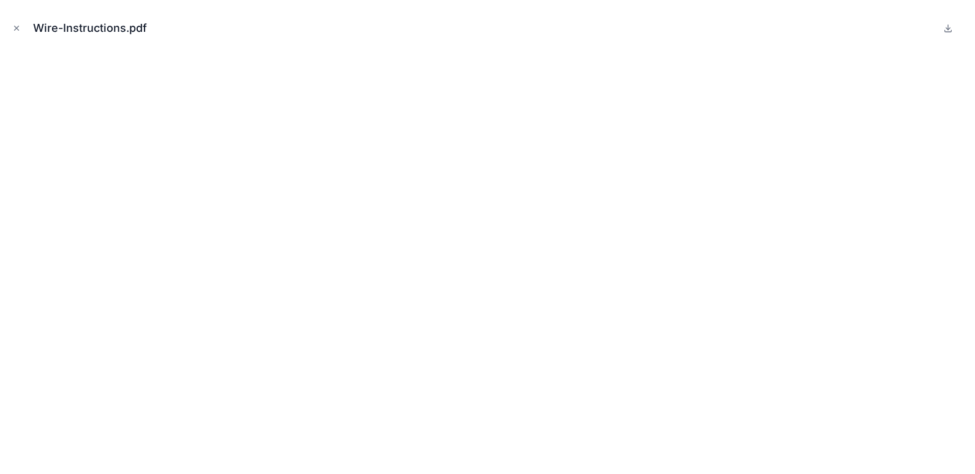
click at [18, 31] on icon "Close modal" at bounding box center [16, 28] width 9 height 9
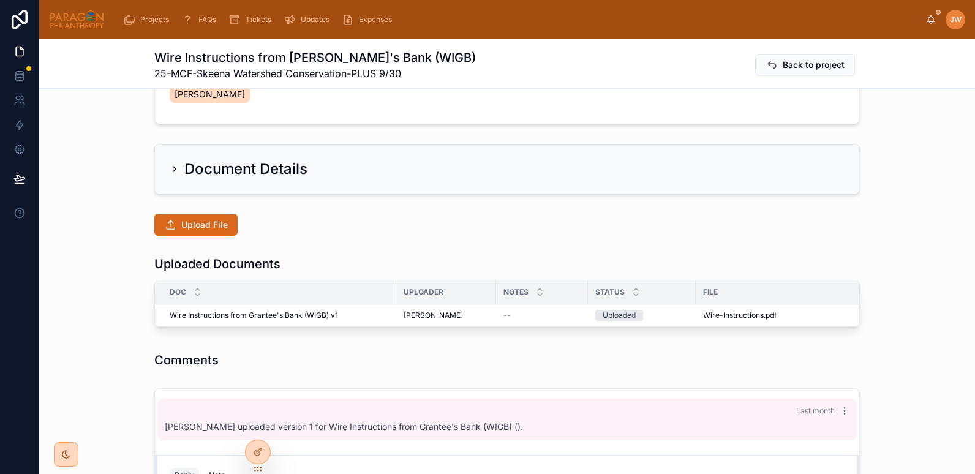
click at [0, 0] on button "Advance" at bounding box center [0, 0] width 0 height 0
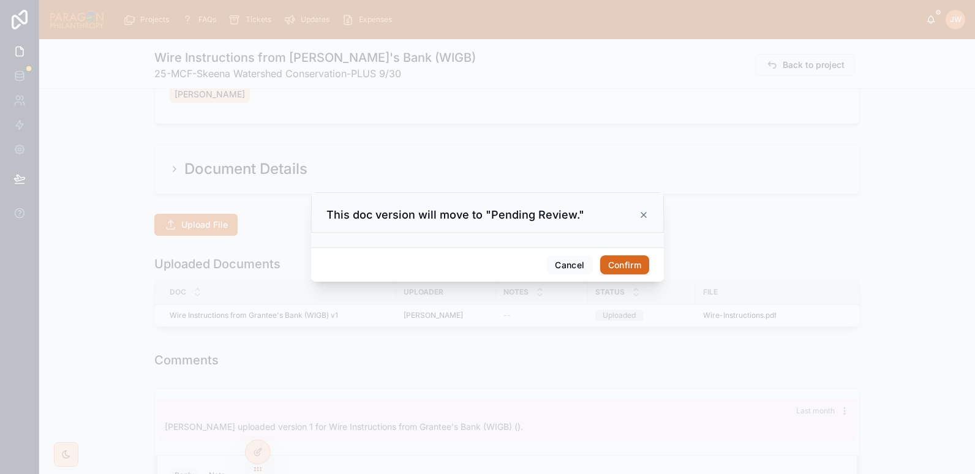
click at [611, 267] on button "Confirm" at bounding box center [624, 265] width 49 height 20
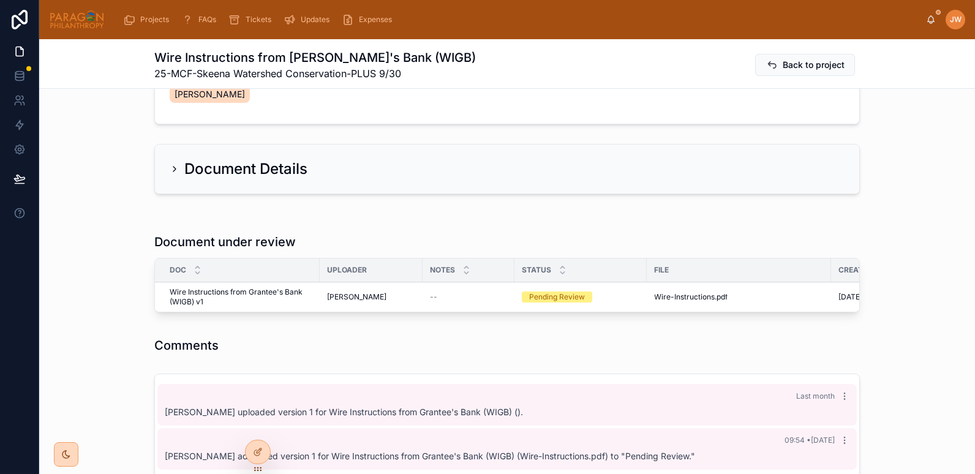
click at [0, 0] on span "Reviewed" at bounding box center [0, 0] width 0 height 0
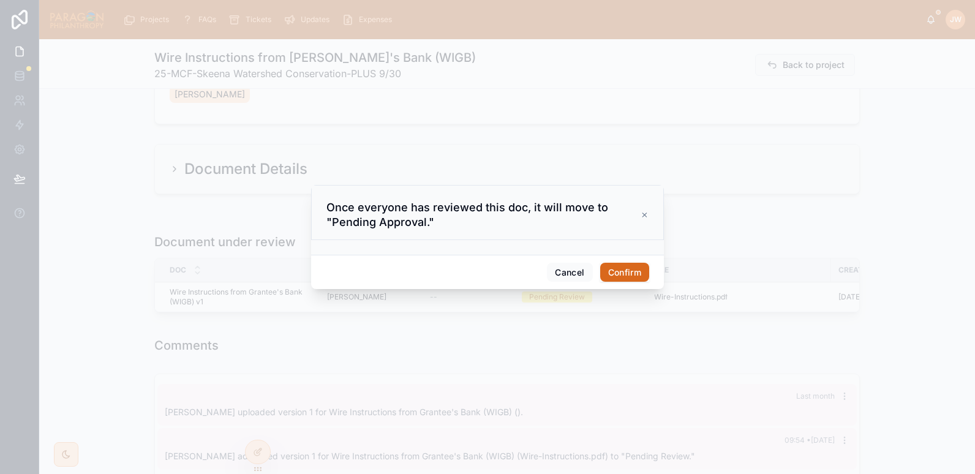
click at [635, 276] on button "Confirm" at bounding box center [624, 273] width 49 height 20
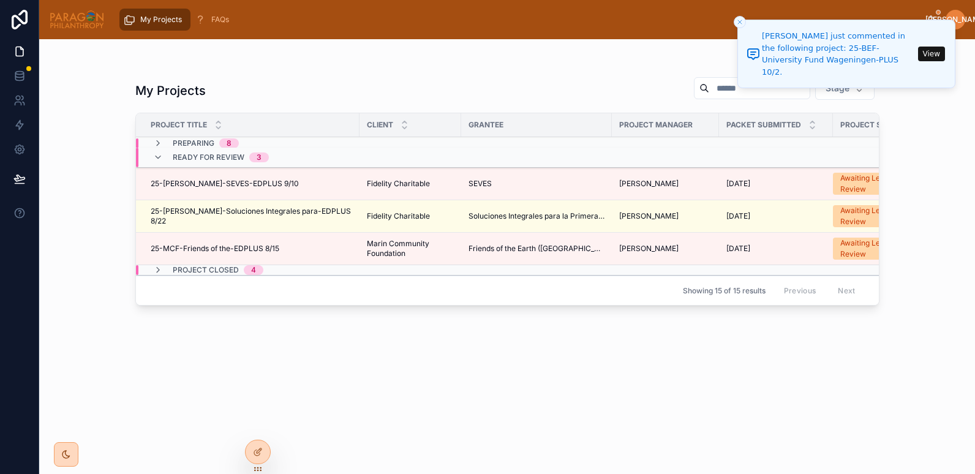
click at [155, 269] on icon at bounding box center [158, 270] width 10 height 10
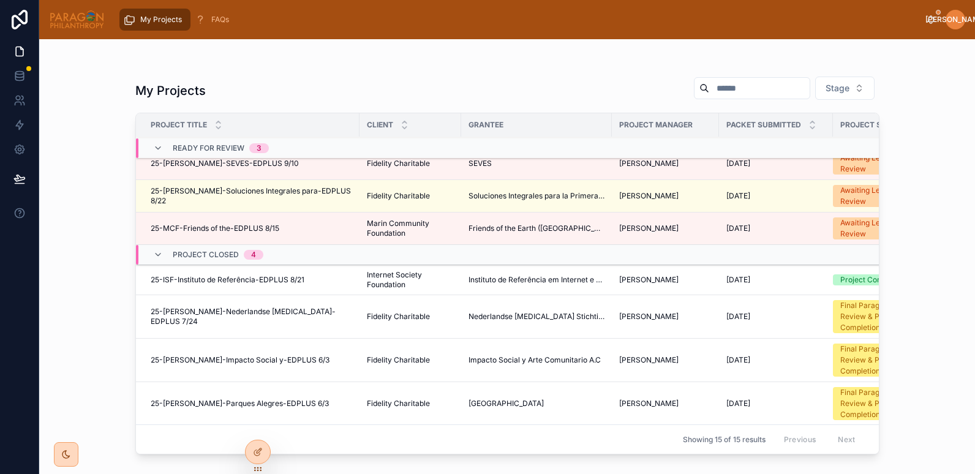
scroll to position [20, 0]
drag, startPoint x: 183, startPoint y: 308, endPoint x: 286, endPoint y: 318, distance: 103.3
click at [286, 318] on td "25-[PERSON_NAME]-Nederlandse [MEDICAL_DATA]-EDPLUS 7/24 25-[PERSON_NAME]-[DEMOG…" at bounding box center [248, 317] width 224 height 43
copy span "-Nederlandse [MEDICAL_DATA]-"
click at [79, 294] on div "My Projects Stage Project Title Client Grantee Project Manager Packet Submitted…" at bounding box center [507, 256] width 936 height 435
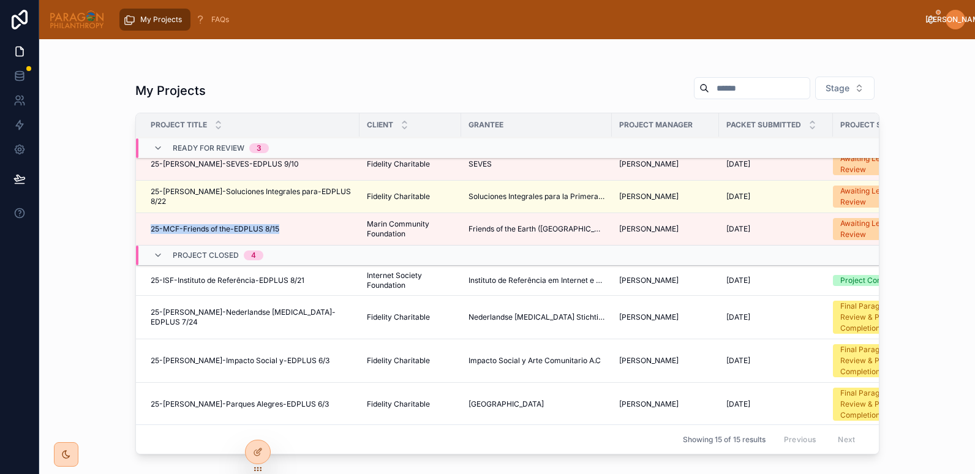
drag, startPoint x: 145, startPoint y: 219, endPoint x: 283, endPoint y: 230, distance: 138.2
click at [283, 230] on td "25-MCF-Friends of the-EDPLUS 8/15 25-MCF-Friends of the-EDPLUS 8/15" at bounding box center [248, 229] width 224 height 32
copy span "25-MCF-Friends of the-EDPLUS 8/15"
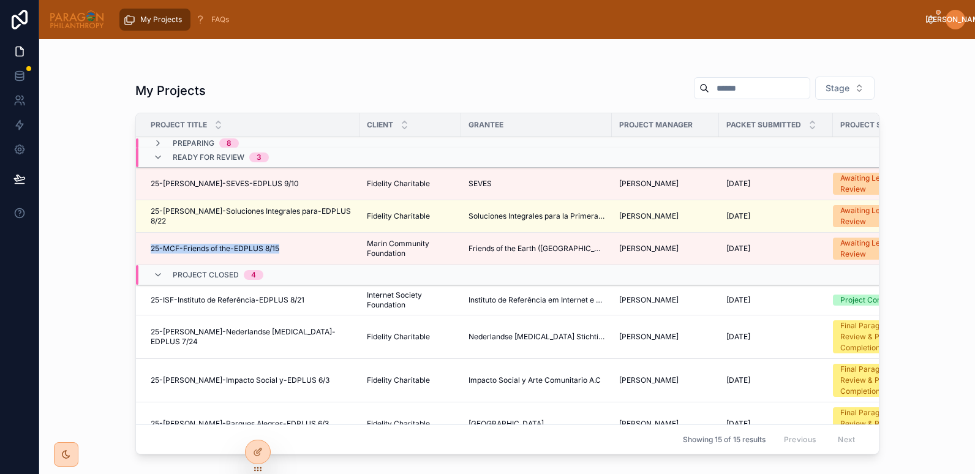
click at [156, 141] on icon at bounding box center [158, 143] width 10 height 10
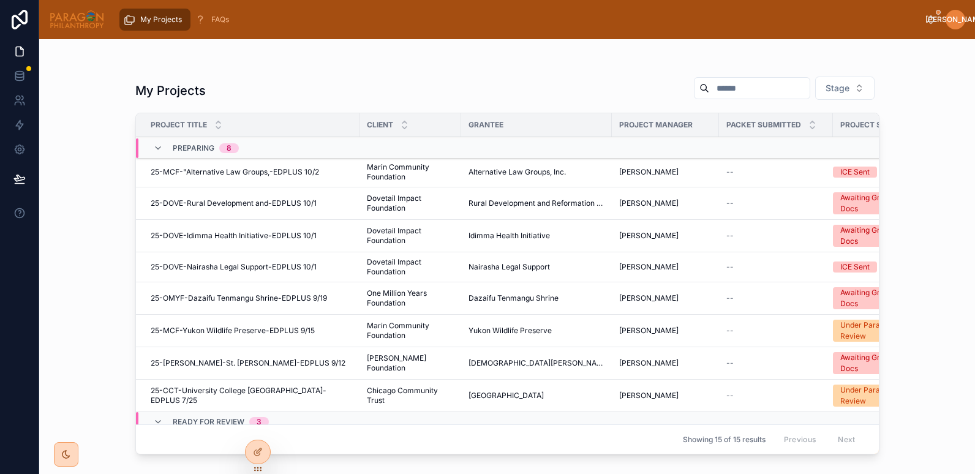
click at [156, 146] on icon at bounding box center [158, 148] width 10 height 10
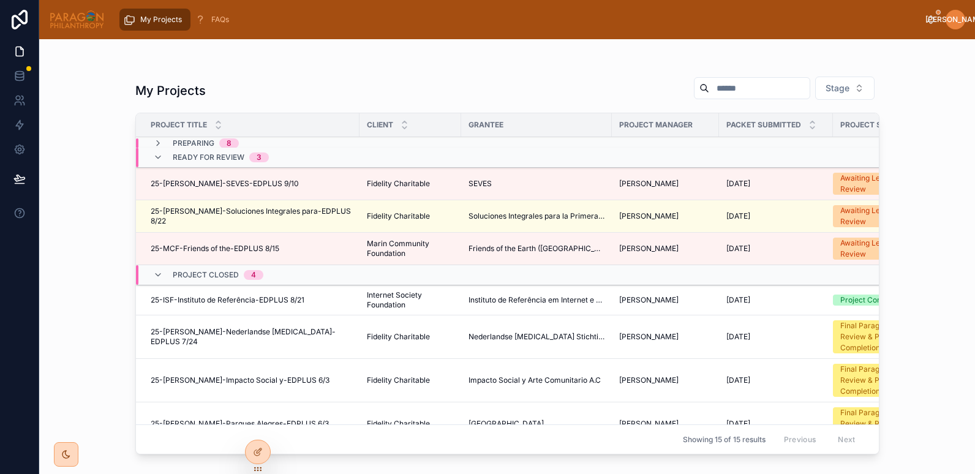
scroll to position [30, 0]
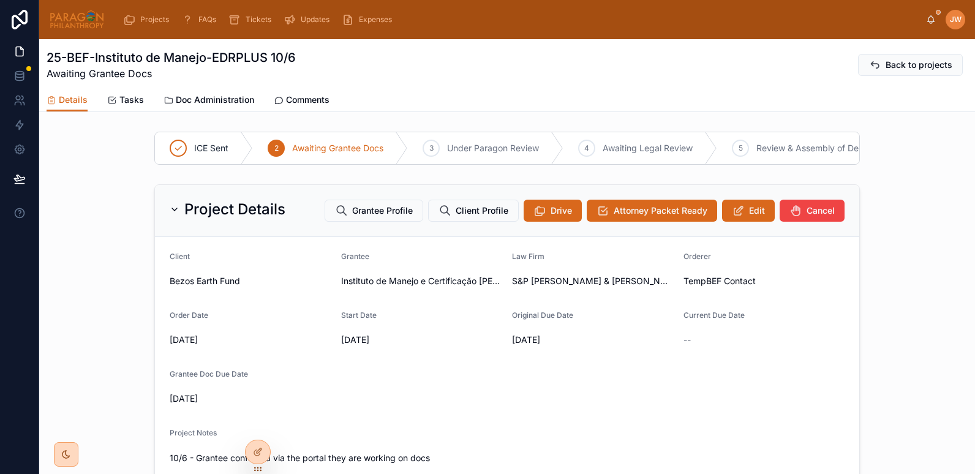
click at [88, 27] on img at bounding box center [77, 20] width 56 height 20
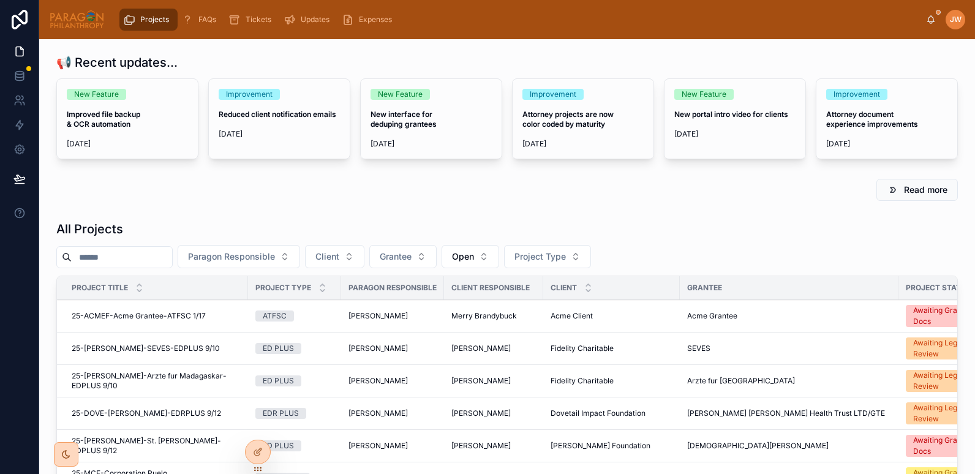
click at [130, 252] on input "text" at bounding box center [122, 257] width 100 height 17
paste input "**********"
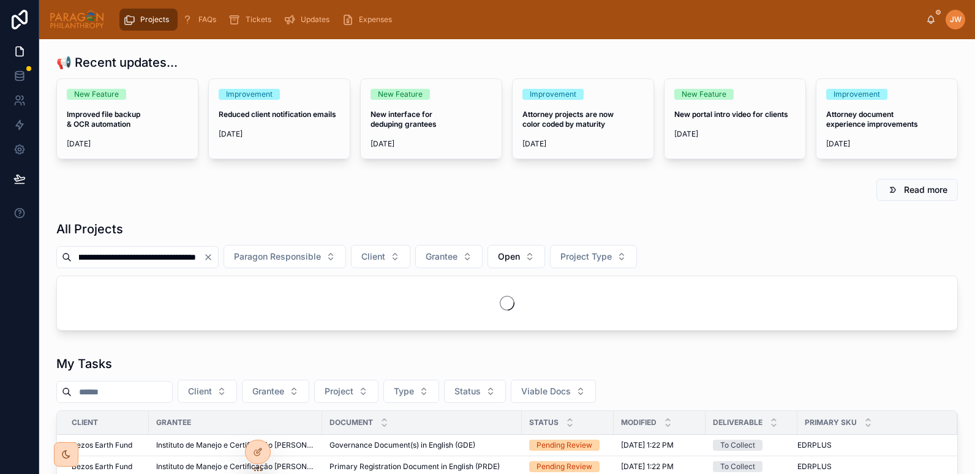
scroll to position [0, 61]
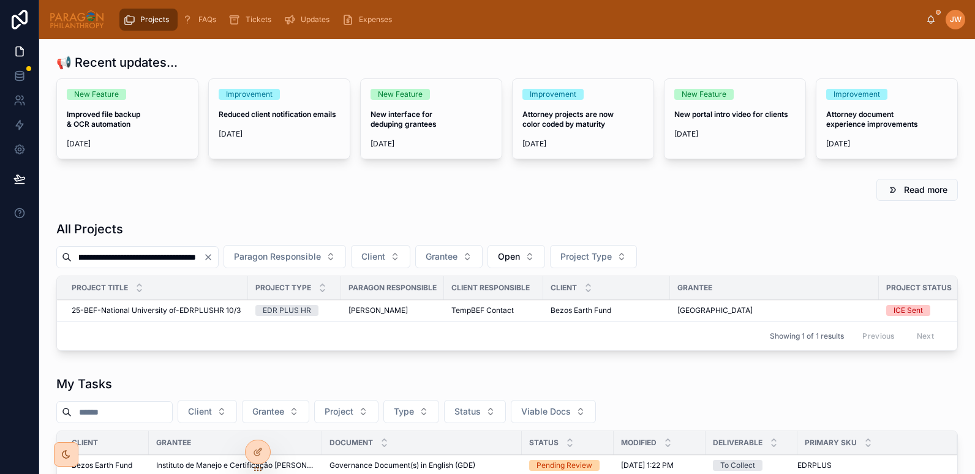
type input "**********"
click at [124, 309] on span "25-BEF-National University of-EDRPLUSHR 10/3" at bounding box center [156, 311] width 169 height 10
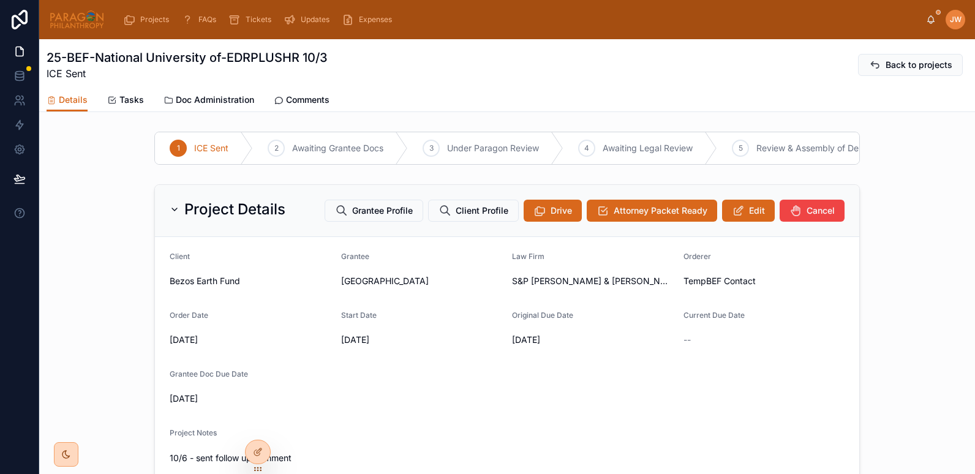
click at [314, 103] on span "Comments" at bounding box center [307, 100] width 43 height 12
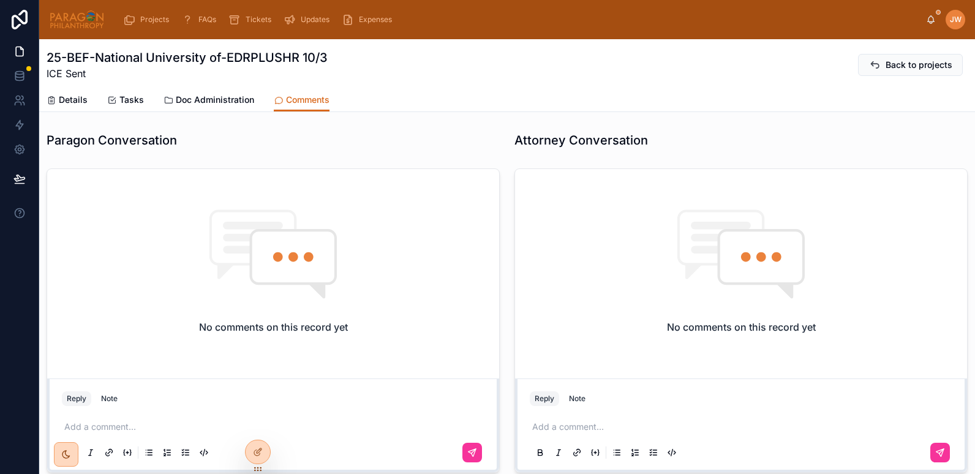
click at [75, 96] on span "Details" at bounding box center [73, 100] width 29 height 12
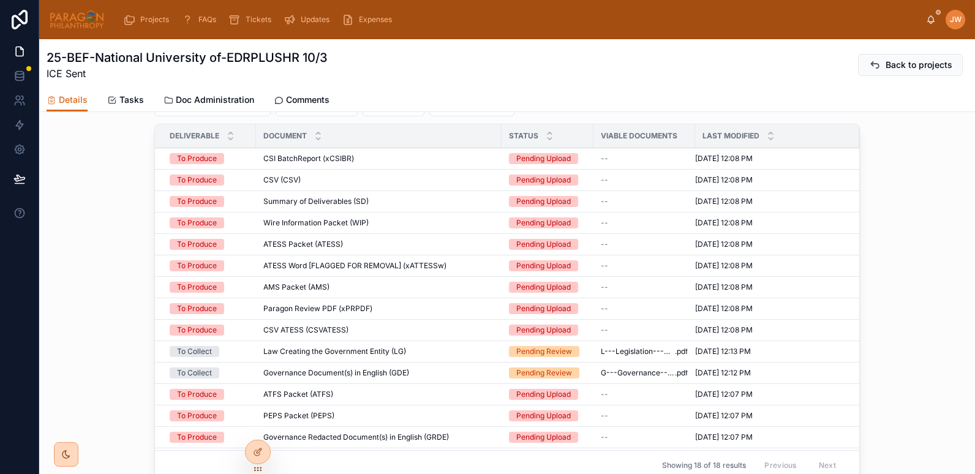
scroll to position [783, 0]
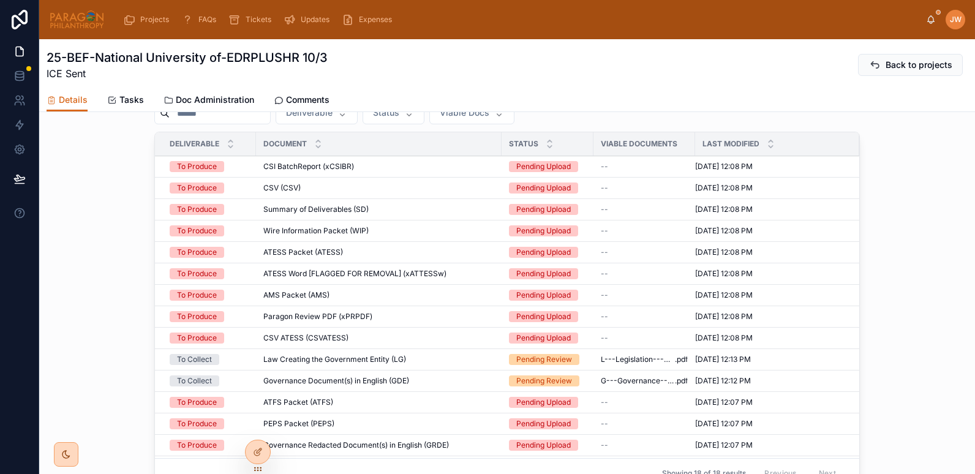
click at [306, 94] on span "Comments" at bounding box center [307, 100] width 43 height 12
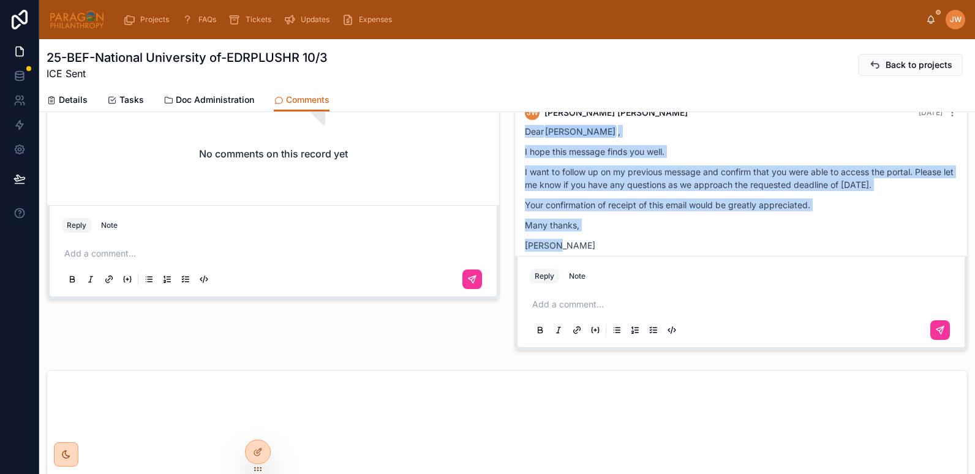
scroll to position [223, 0]
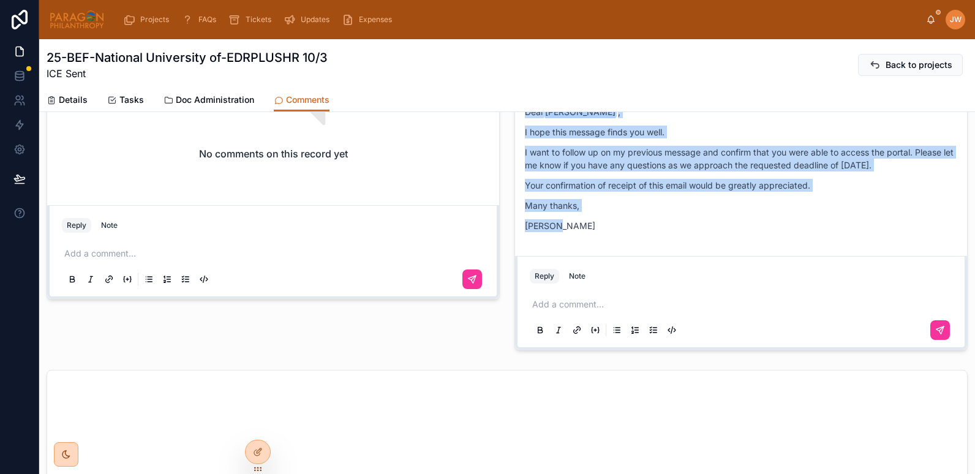
drag, startPoint x: 521, startPoint y: 179, endPoint x: 574, endPoint y: 220, distance: 66.8
click at [574, 220] on div "Dear Edi Fung , I hope this message finds you well. I want to follow up on my p…" at bounding box center [741, 168] width 432 height 127
copy div "Dear Edi Fung , I hope this message finds you well. I want to follow up on my p…"
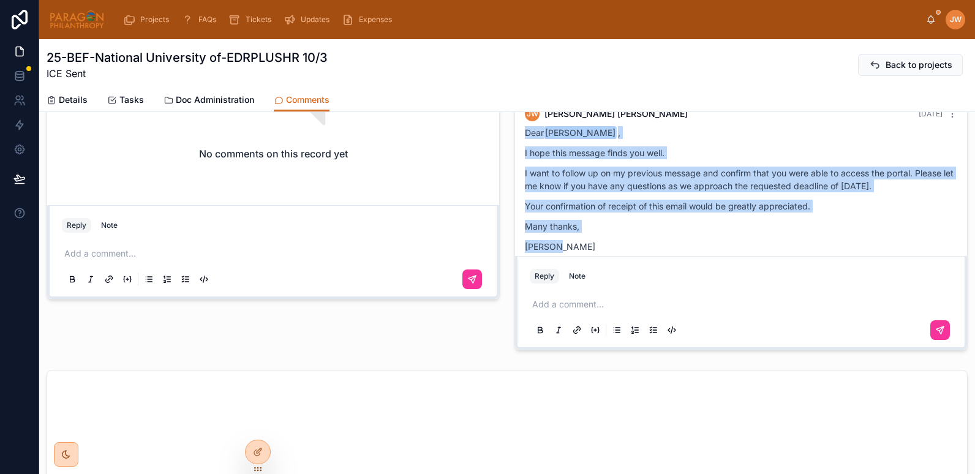
scroll to position [201, 0]
click at [580, 170] on p "I want to follow up on my previous message and confirm that you were able to ac…" at bounding box center [741, 180] width 432 height 26
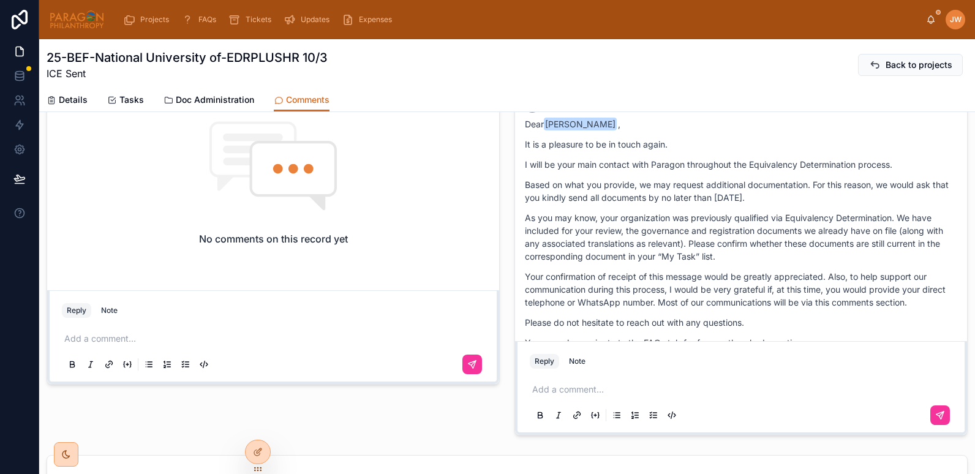
scroll to position [448, 0]
drag, startPoint x: 747, startPoint y: 166, endPoint x: 855, endPoint y: 164, distance: 108.4
click at [855, 164] on p "I will be your main contact with Paragon throughout the Equivalency Determinati…" at bounding box center [741, 165] width 432 height 13
copy p "Equivalency Determination"
click at [507, 207] on div "JW Jessica Watkins 4 days ago Dear Edi Fung , It is a pleasure to be in touch a…" at bounding box center [741, 259] width 468 height 366
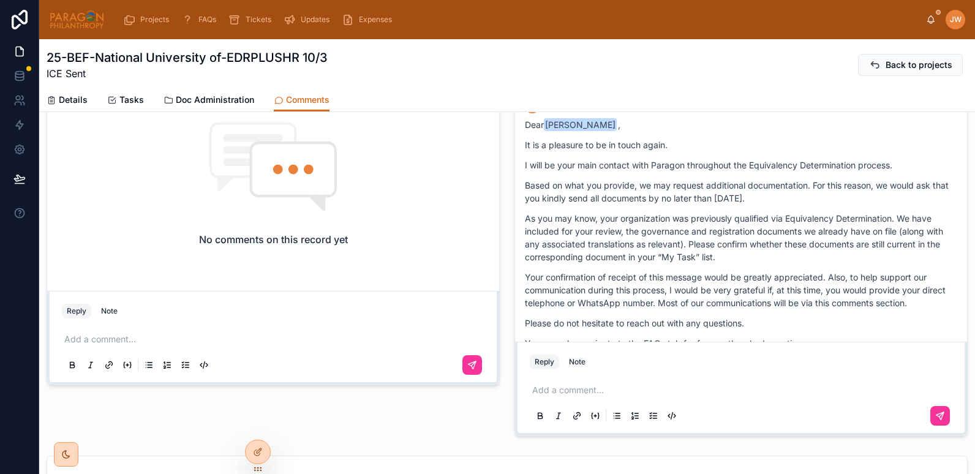
scroll to position [0, 0]
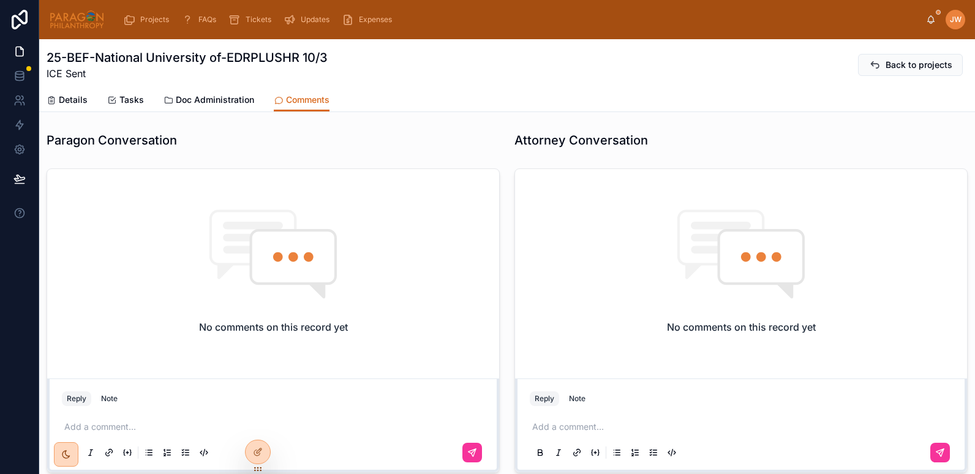
click at [72, 93] on link "Details" at bounding box center [67, 101] width 41 height 24
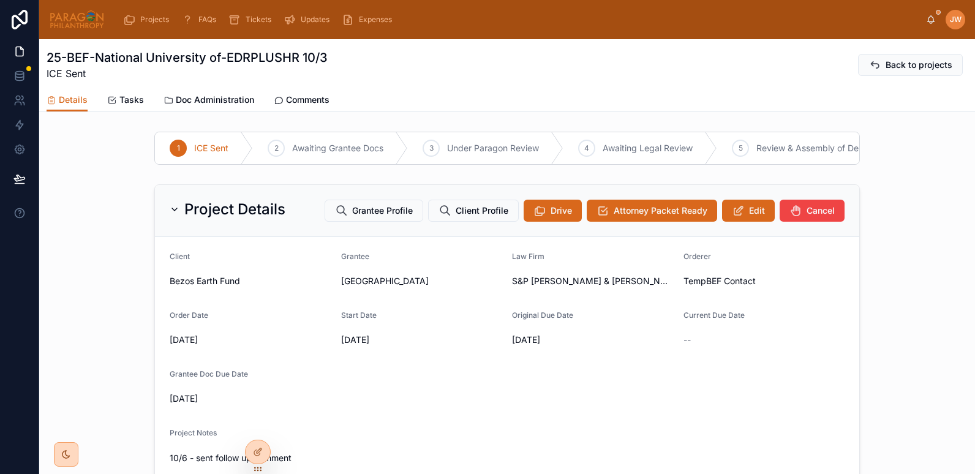
click at [740, 220] on button "Edit" at bounding box center [748, 211] width 53 height 22
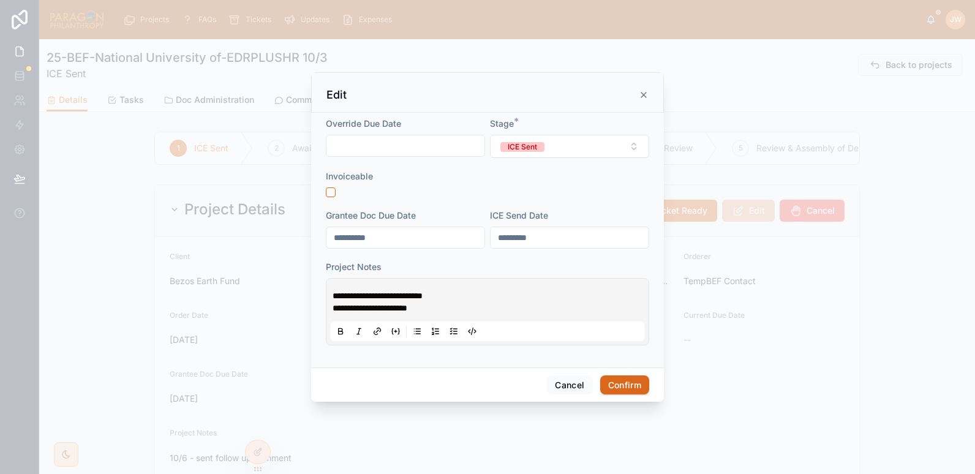
click at [334, 295] on span "**********" at bounding box center [378, 295] width 90 height 9
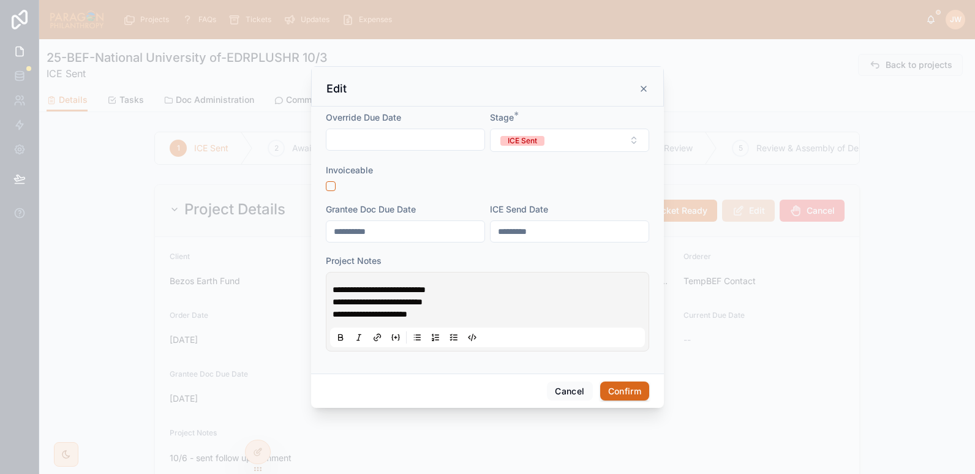
click at [460, 320] on p "**********" at bounding box center [490, 314] width 315 height 12
click at [407, 310] on span "**********" at bounding box center [370, 314] width 75 height 9
click at [618, 386] on button "Confirm" at bounding box center [624, 392] width 49 height 20
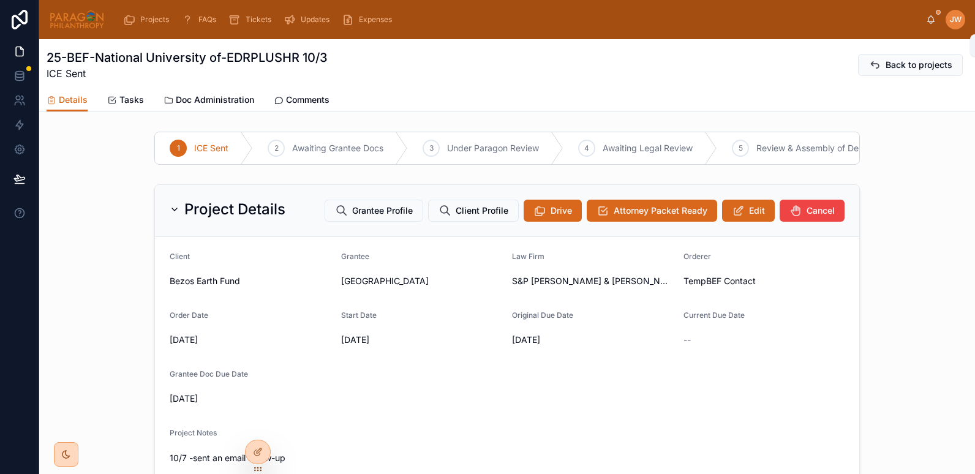
click at [930, 21] on icon at bounding box center [931, 22] width 2 height 2
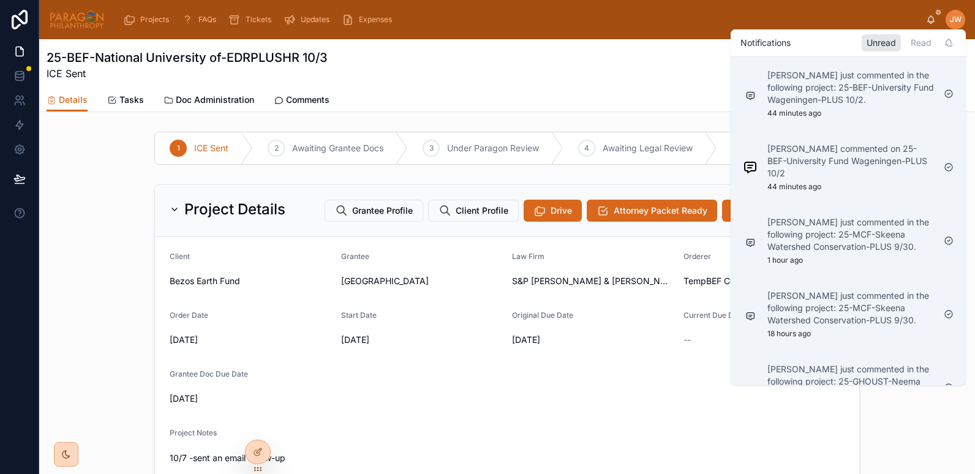
click at [792, 99] on p "Maruscha Clarke just commented in the following project: 25-BEF-University Fund…" at bounding box center [850, 87] width 167 height 37
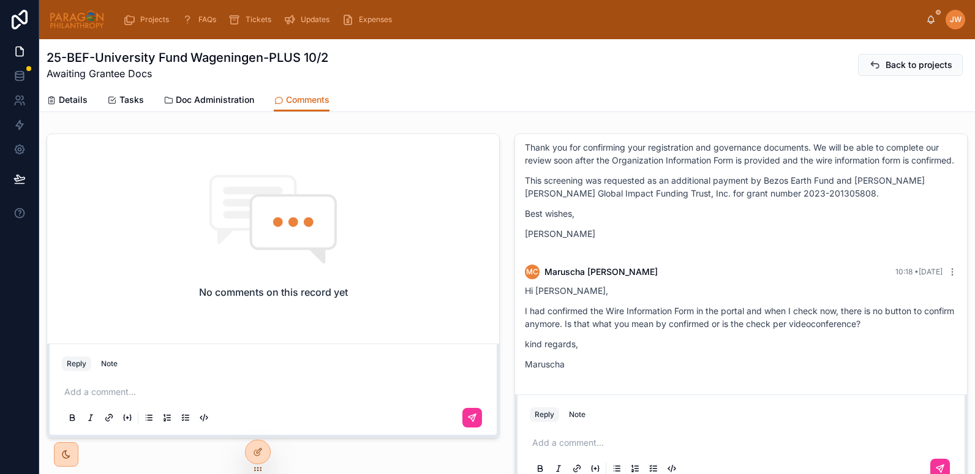
scroll to position [401, 0]
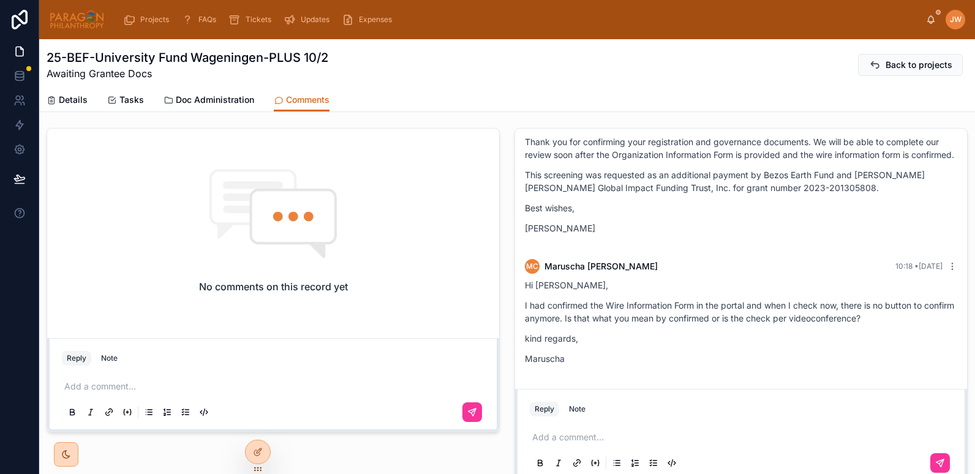
click at [69, 102] on span "Details" at bounding box center [73, 100] width 29 height 12
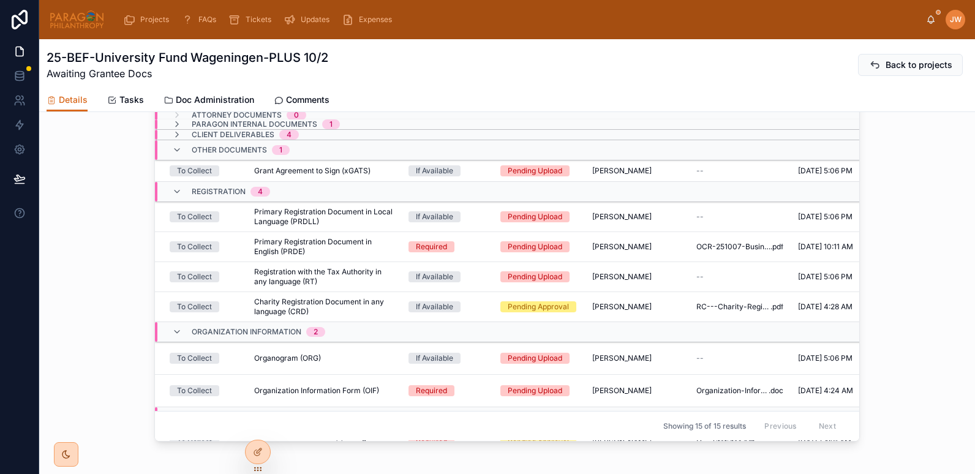
scroll to position [147, 0]
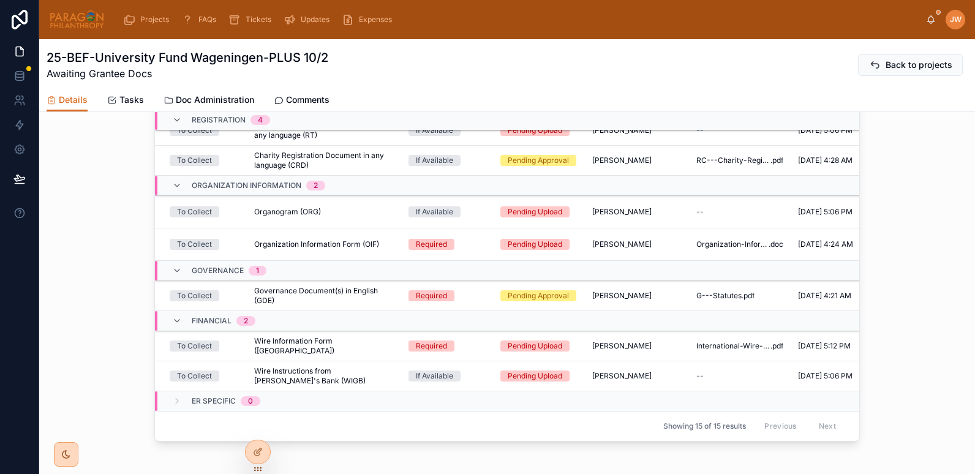
click at [272, 353] on span "Wire Information Form ([GEOGRAPHIC_DATA])" at bounding box center [324, 346] width 140 height 20
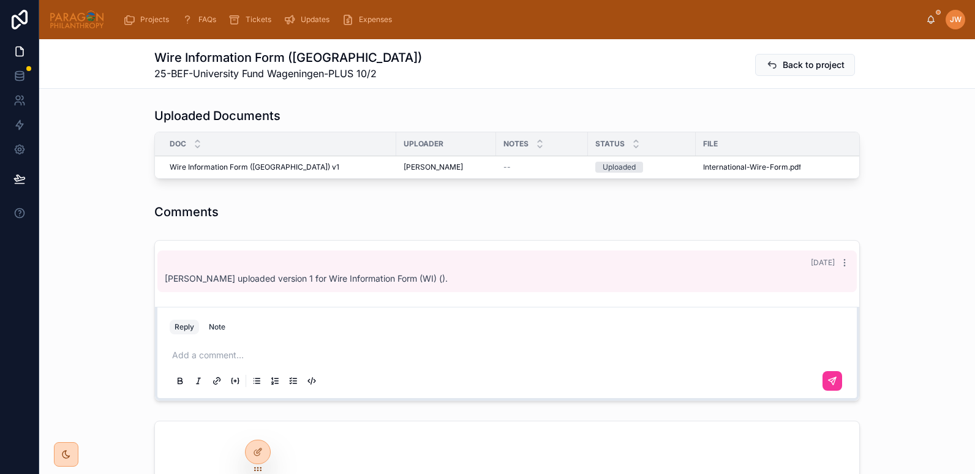
scroll to position [345, 0]
click at [712, 169] on span "International-Wire-Form" at bounding box center [745, 167] width 85 height 10
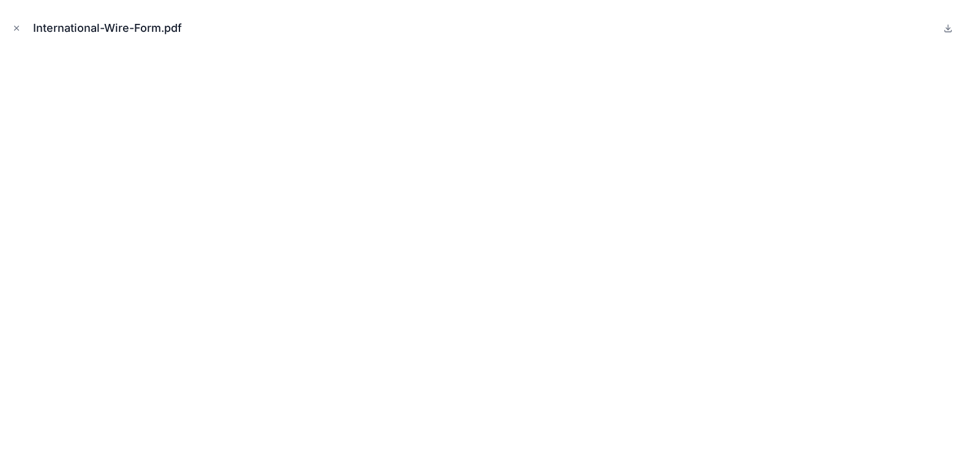
click at [13, 23] on button "Close modal" at bounding box center [16, 27] width 13 height 13
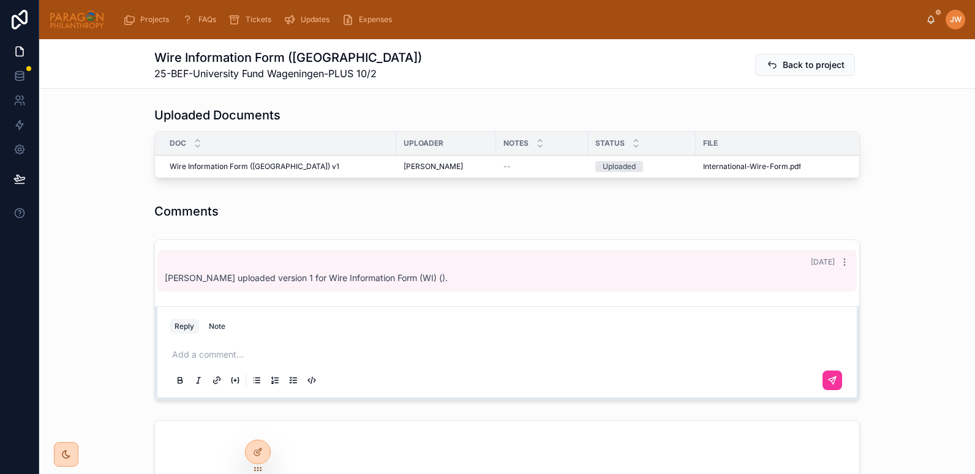
click at [928, 25] on div "JW Jessica Watkins" at bounding box center [945, 20] width 39 height 20
click at [928, 19] on icon at bounding box center [931, 19] width 7 height 6
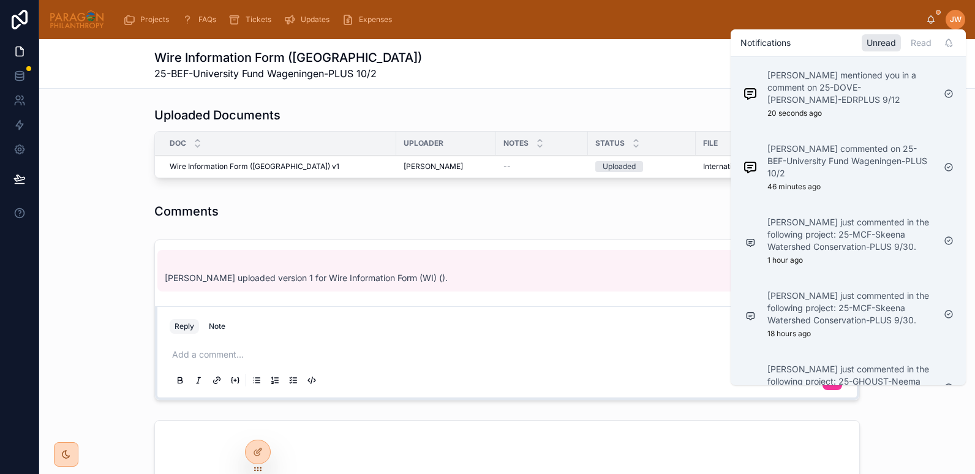
click at [793, 83] on p "Daria Kolomiiets mentioned you in a comment on 25-DOVE-Dr. Ameyo Stella-EDRPLUS…" at bounding box center [850, 87] width 167 height 37
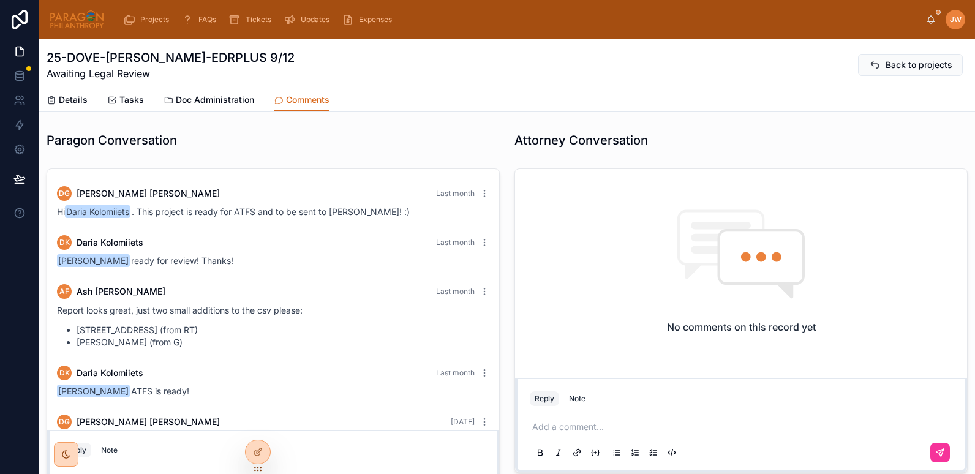
scroll to position [83, 0]
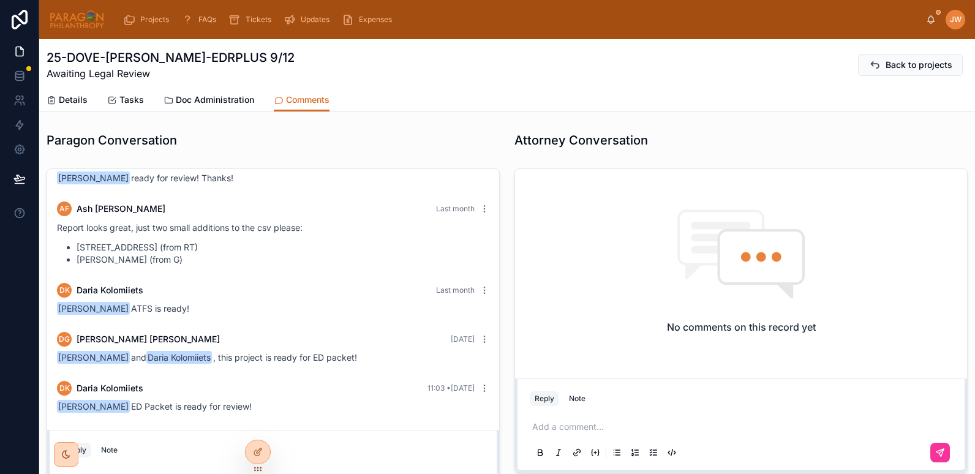
click at [58, 16] on img at bounding box center [77, 20] width 56 height 20
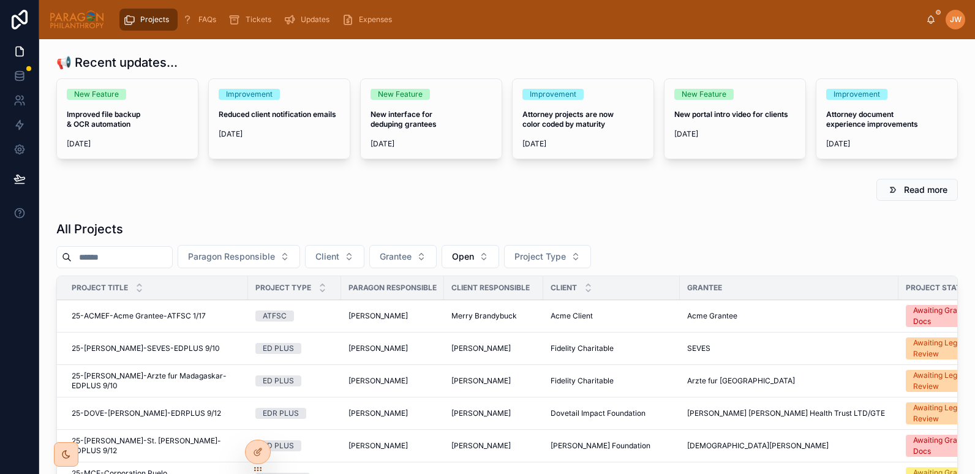
click at [120, 255] on input "text" at bounding box center [122, 257] width 100 height 17
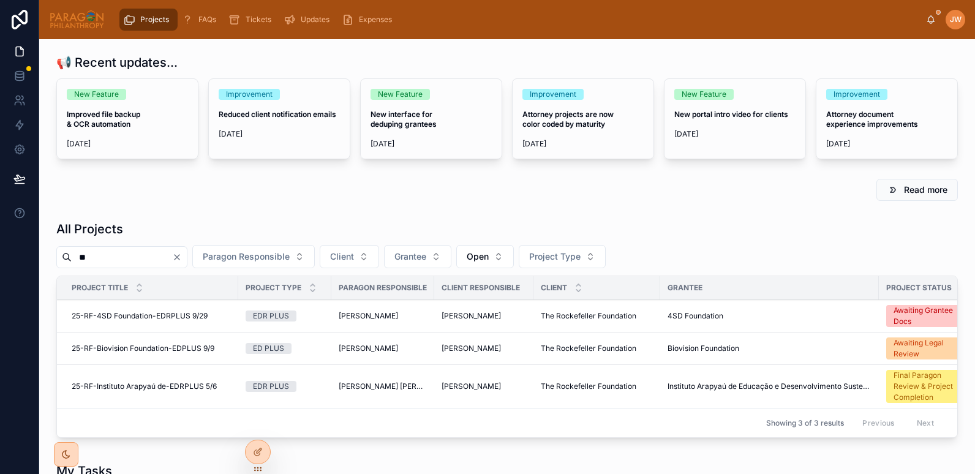
type input "**"
click at [109, 316] on span "25-RF-4SD Foundation-EDRPLUS 9/29" at bounding box center [140, 316] width 136 height 10
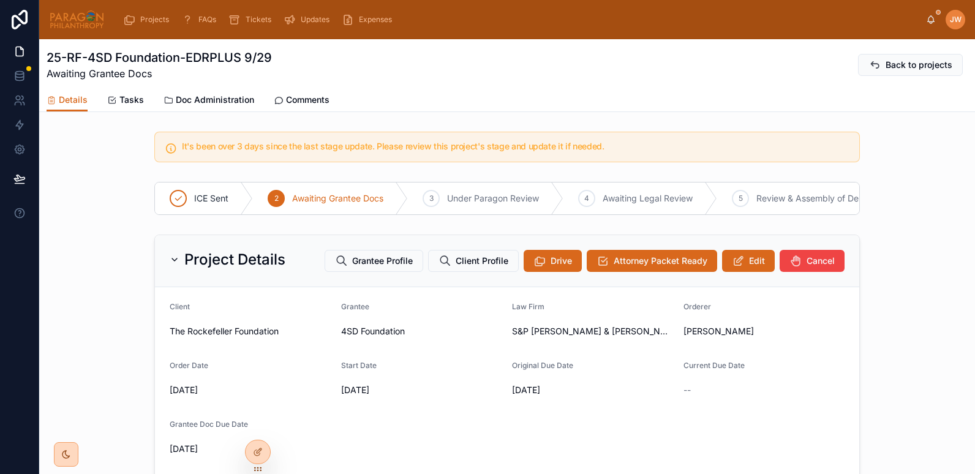
click at [202, 96] on span "Doc Administration" at bounding box center [215, 100] width 78 height 12
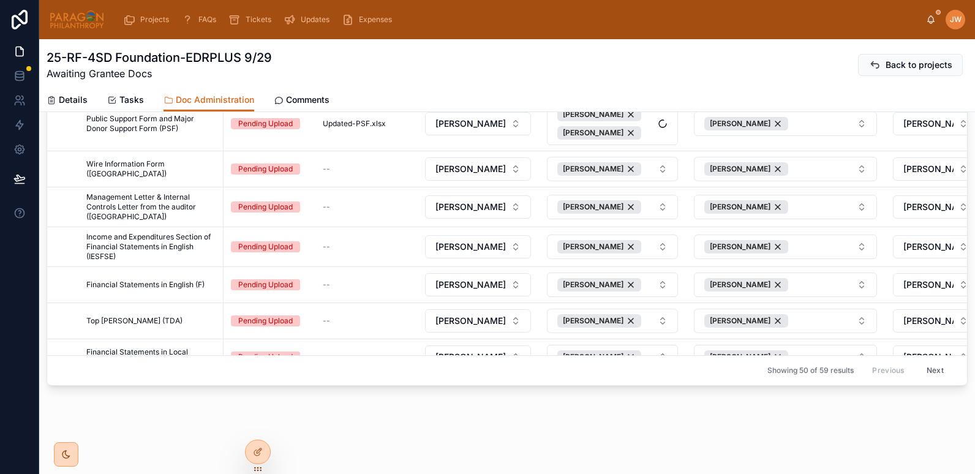
scroll to position [1776, 0]
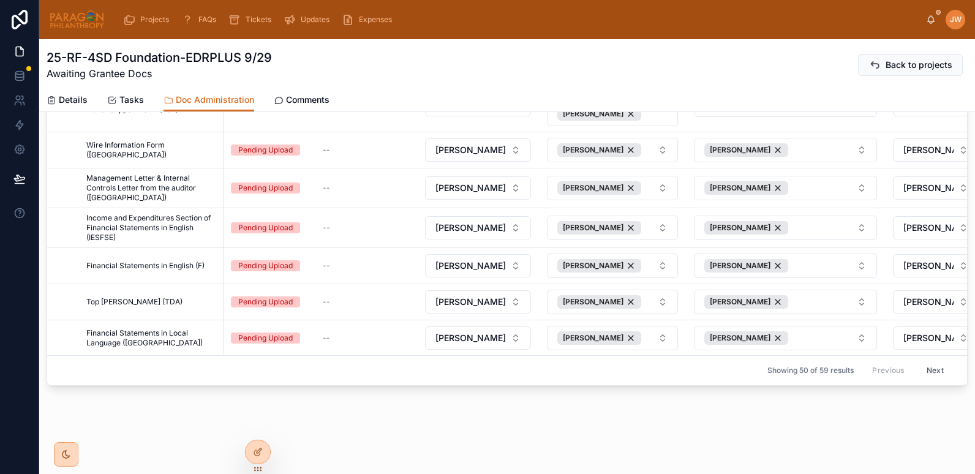
click at [164, 145] on span "Wire Information Form (WI)" at bounding box center [151, 150] width 130 height 20
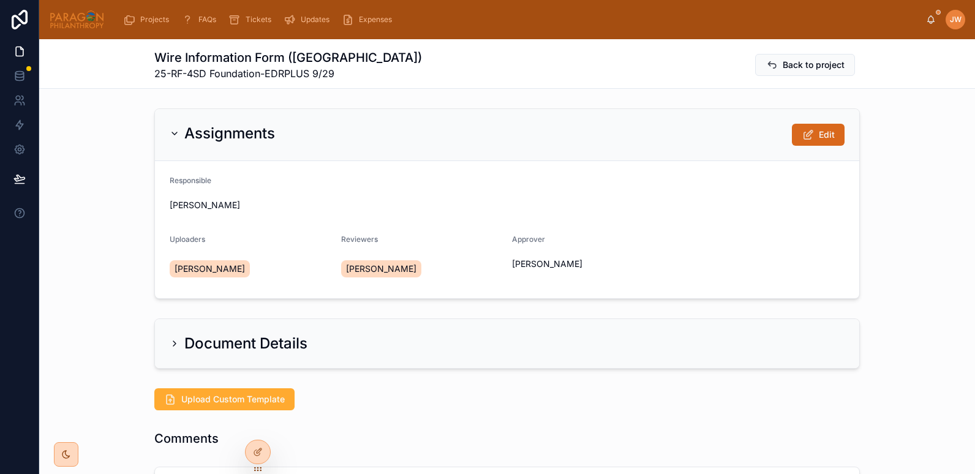
click at [78, 28] on img at bounding box center [77, 20] width 56 height 20
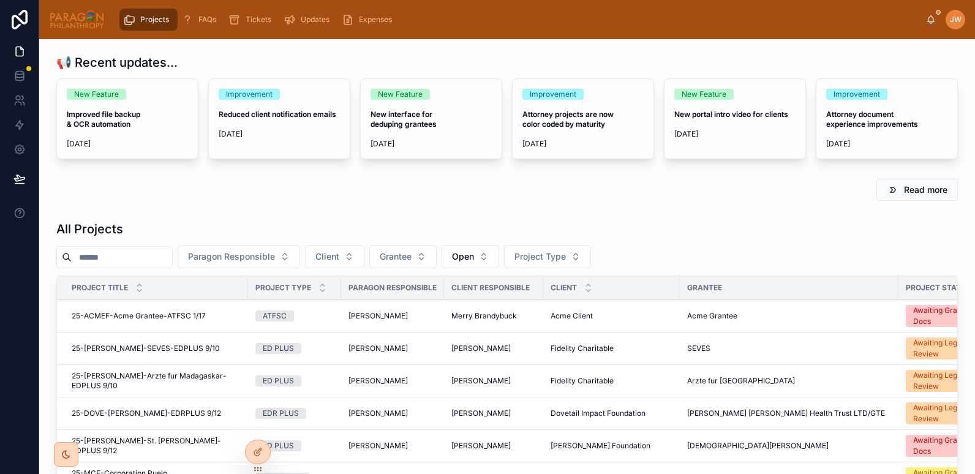
click at [124, 255] on input "text" at bounding box center [122, 257] width 100 height 17
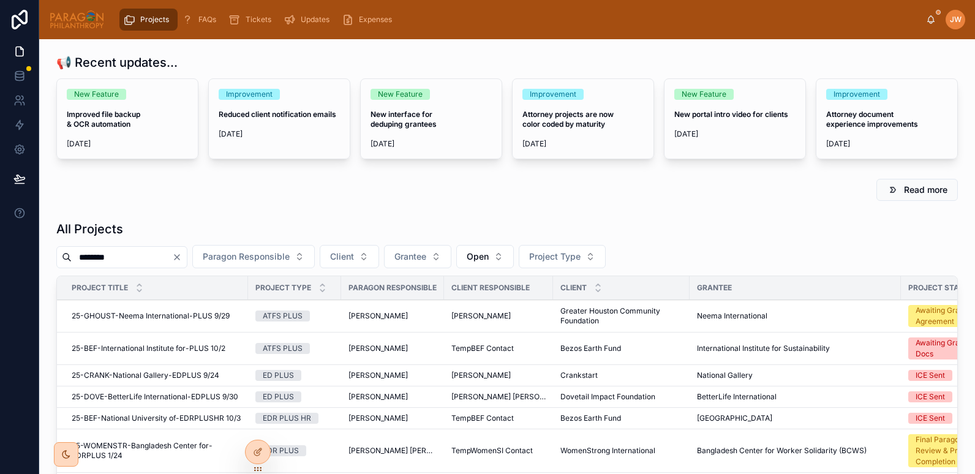
type input "********"
click at [154, 378] on span "25-CRANK-National Gallery-EDPLUS 9/24" at bounding box center [146, 375] width 148 height 10
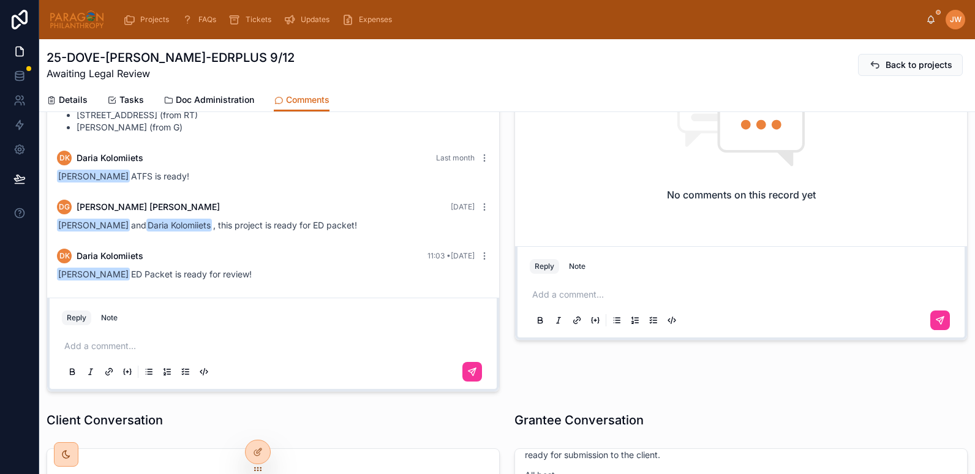
scroll to position [133, 0]
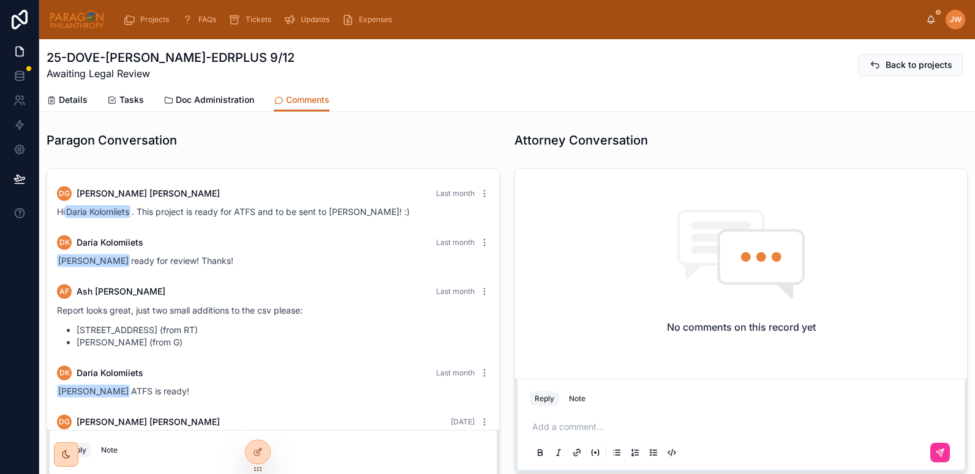
scroll to position [947, 0]
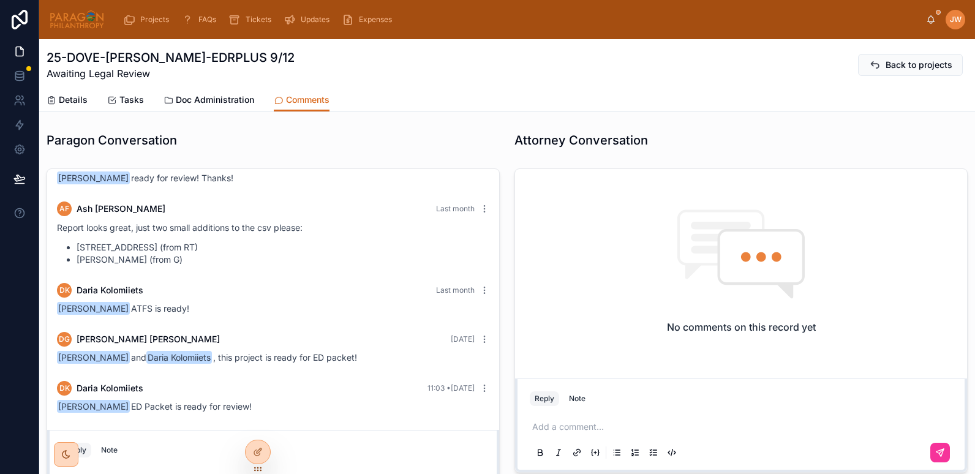
click at [206, 93] on link "Doc Administration" at bounding box center [209, 101] width 91 height 24
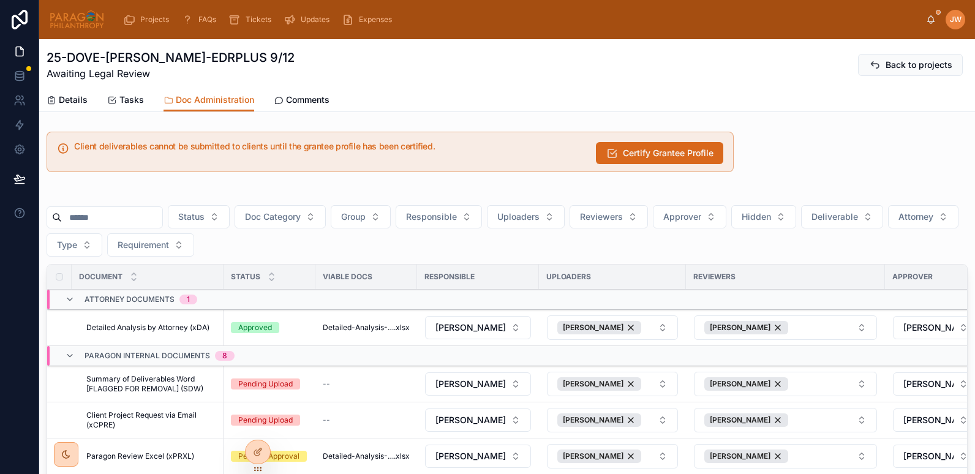
click at [858, 212] on span "Deliverable" at bounding box center [834, 217] width 47 height 12
click at [822, 308] on div "Yes" at bounding box center [872, 306] width 170 height 20
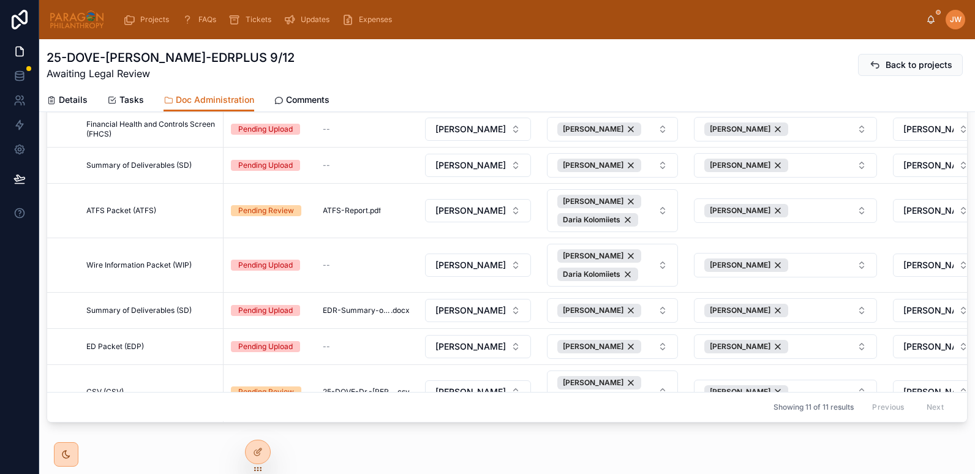
scroll to position [199, 0]
click at [353, 212] on span "ATFS-Report" at bounding box center [345, 210] width 45 height 10
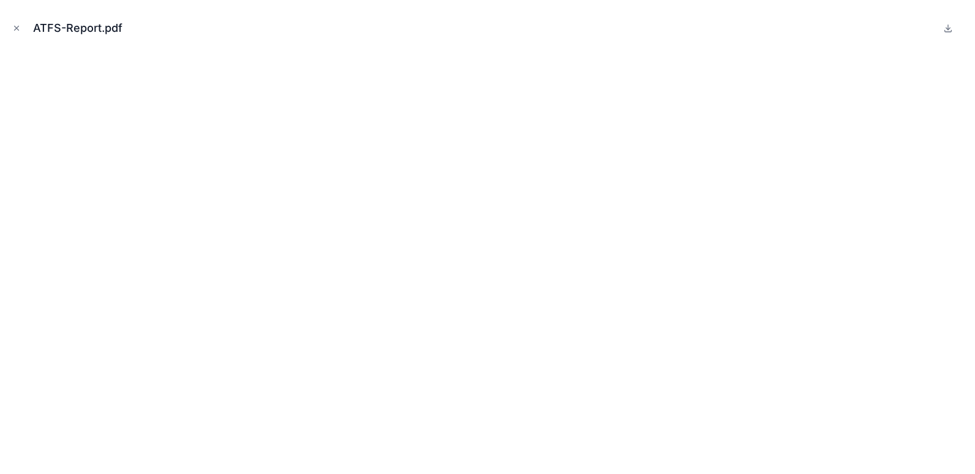
click at [16, 27] on icon "Close modal" at bounding box center [16, 28] width 9 height 9
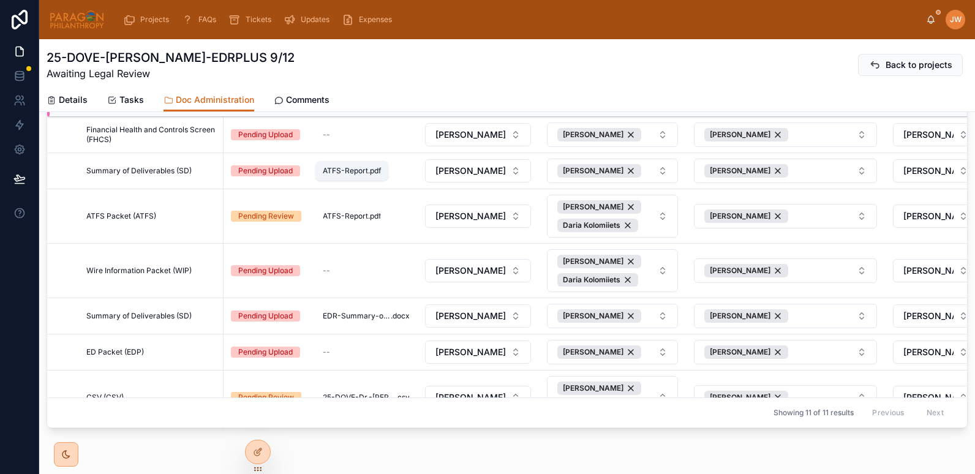
scroll to position [126, 0]
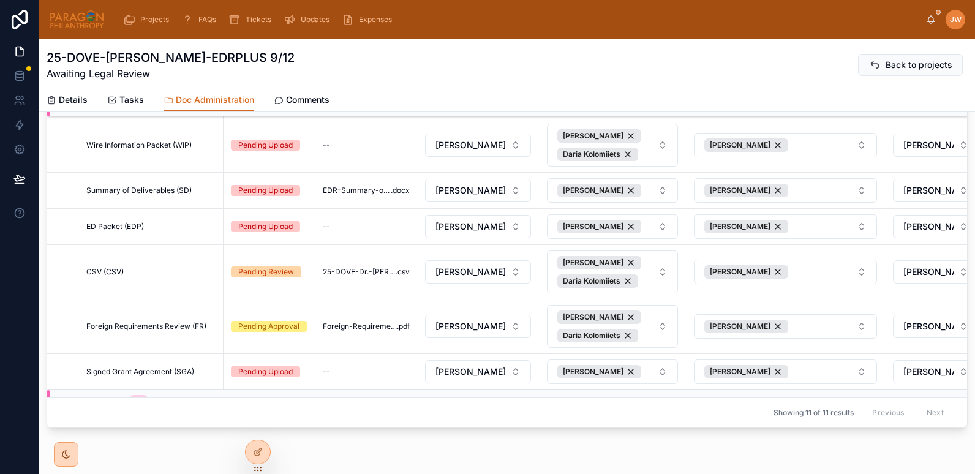
click at [78, 97] on span "Details" at bounding box center [73, 100] width 29 height 12
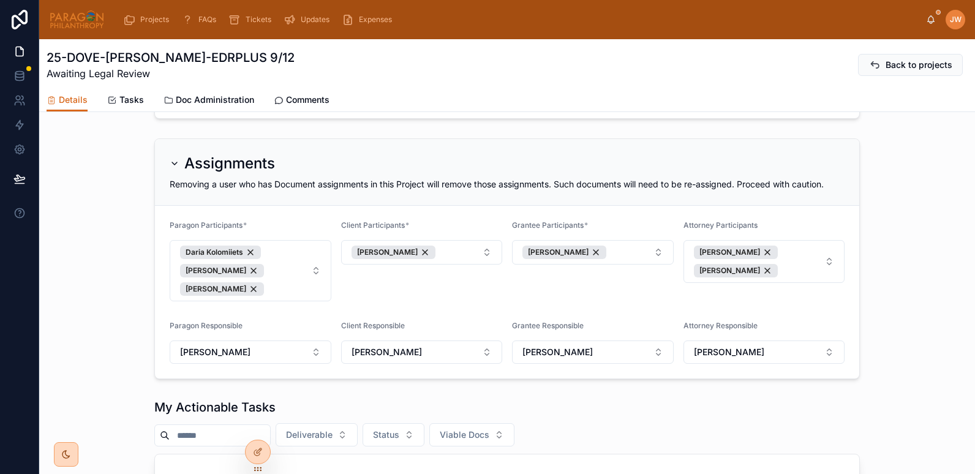
scroll to position [662, 0]
click at [315, 284] on button "Daria Kolomiiets Ash Froelich-MacMillan Danilo Gonzalez" at bounding box center [251, 269] width 162 height 61
type input "*******"
click at [194, 348] on span "[PERSON_NAME]" at bounding box center [200, 347] width 70 height 12
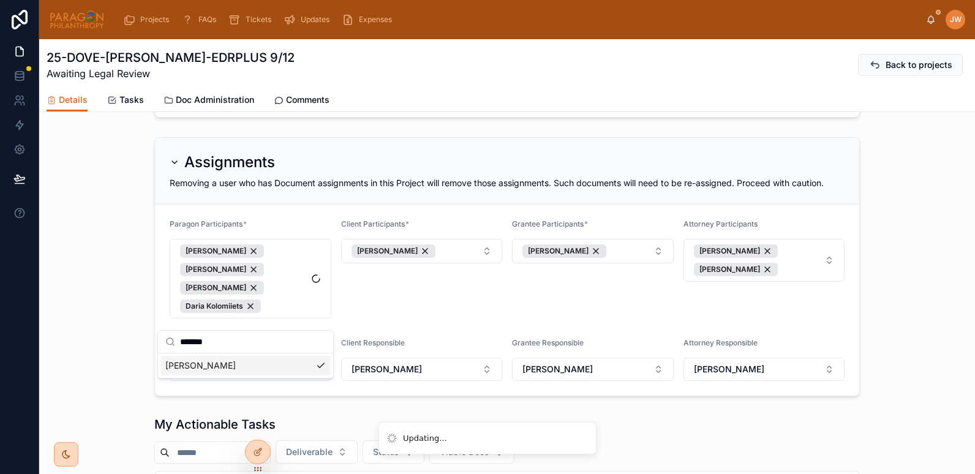
click at [529, 298] on div "Grantee Participants * Niniola Williams" at bounding box center [593, 268] width 162 height 99
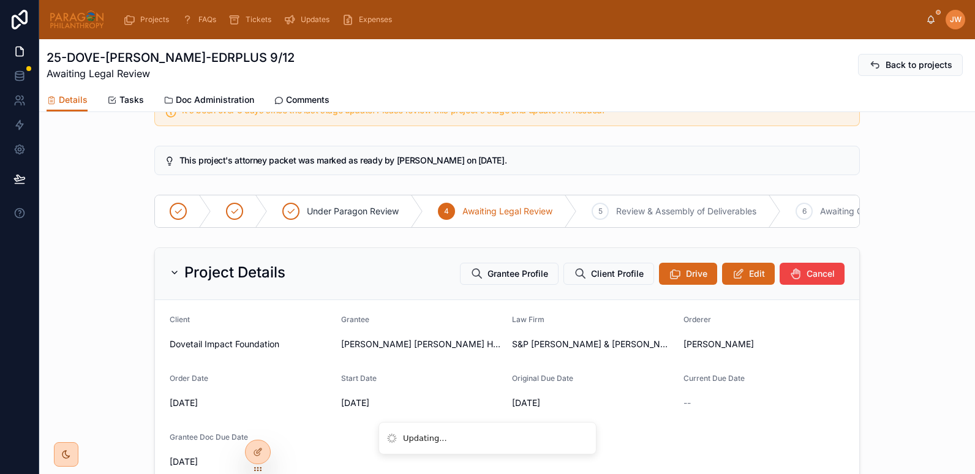
scroll to position [21, 0]
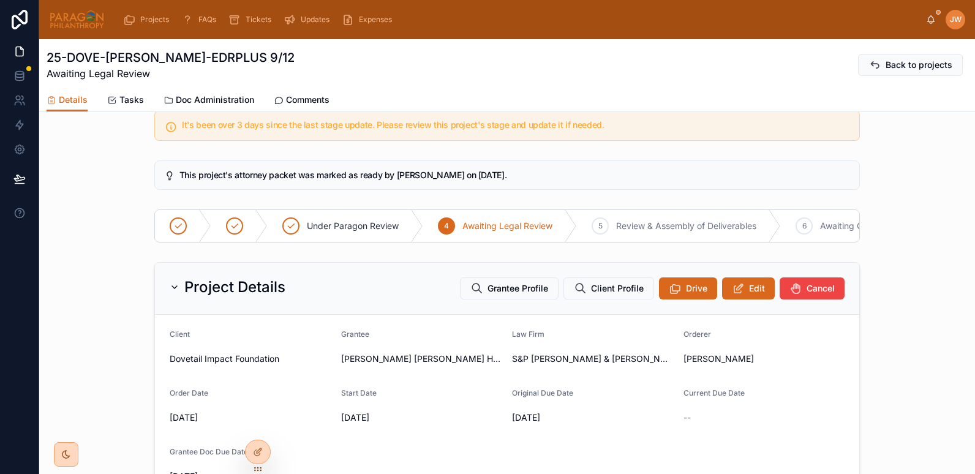
click at [309, 97] on span "Comments" at bounding box center [307, 100] width 43 height 12
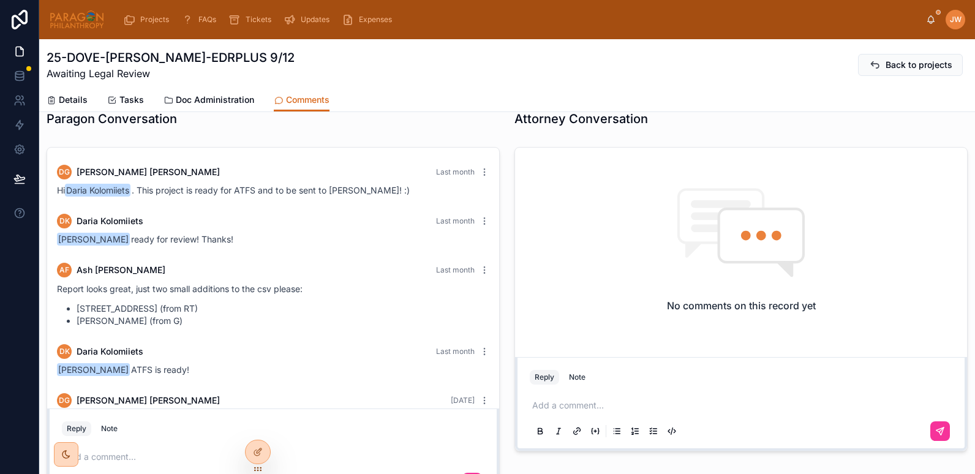
scroll to position [947, 0]
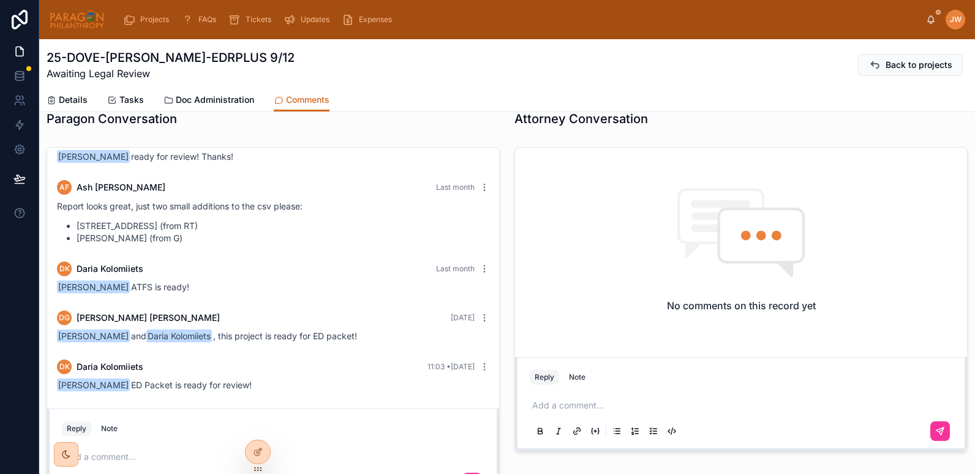
click at [70, 99] on span "Details" at bounding box center [73, 100] width 29 height 12
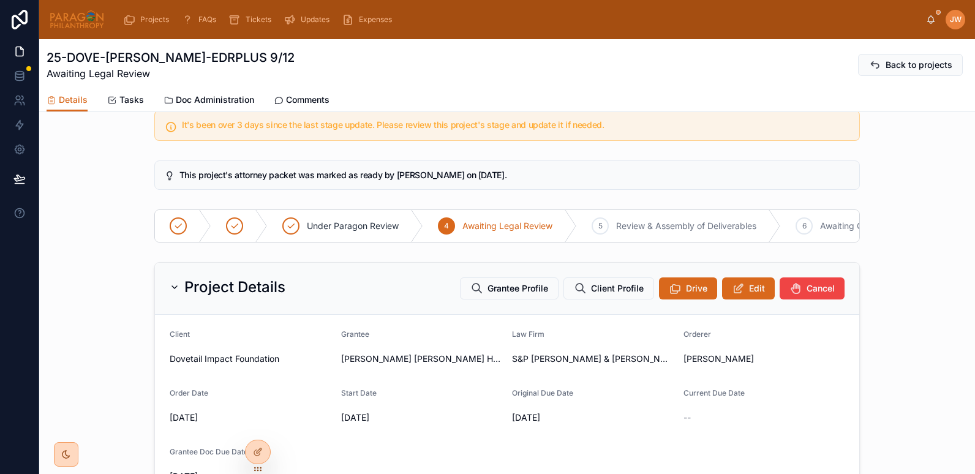
click at [743, 299] on button "Edit" at bounding box center [748, 288] width 53 height 22
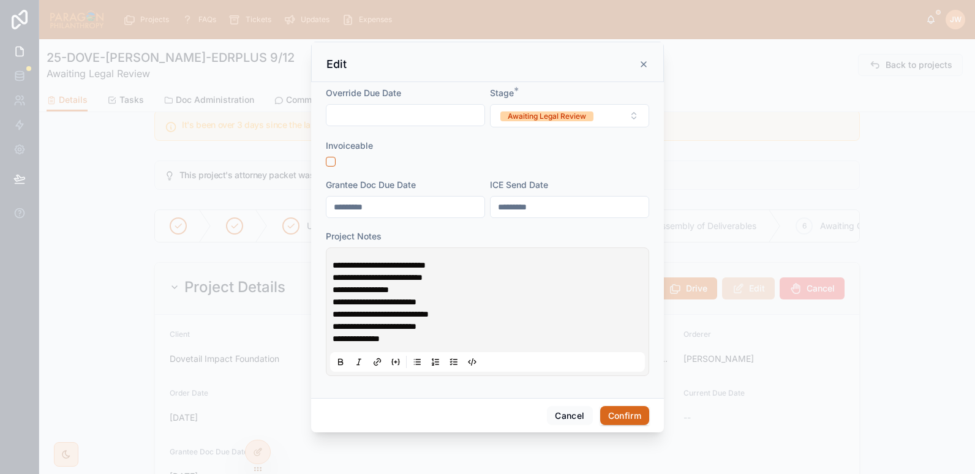
click at [326, 157] on div at bounding box center [487, 162] width 323 height 10
click at [328, 159] on button "button" at bounding box center [331, 162] width 10 height 10
click at [629, 415] on button "Confirm" at bounding box center [624, 416] width 49 height 20
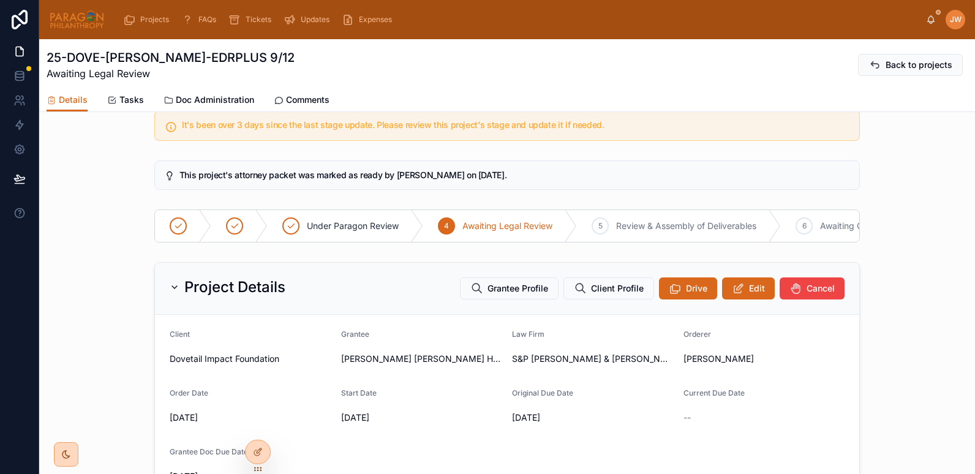
click at [732, 291] on button "Edit" at bounding box center [748, 288] width 53 height 22
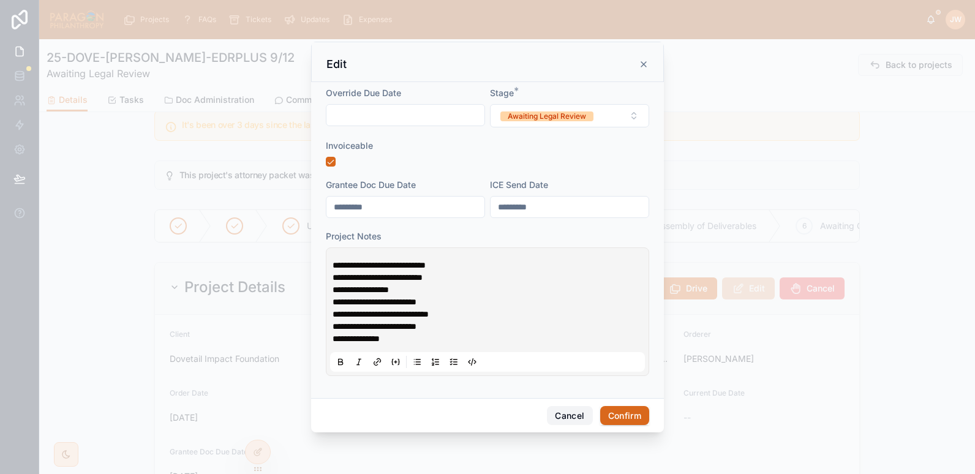
click at [566, 416] on button "Cancel" at bounding box center [569, 416] width 45 height 20
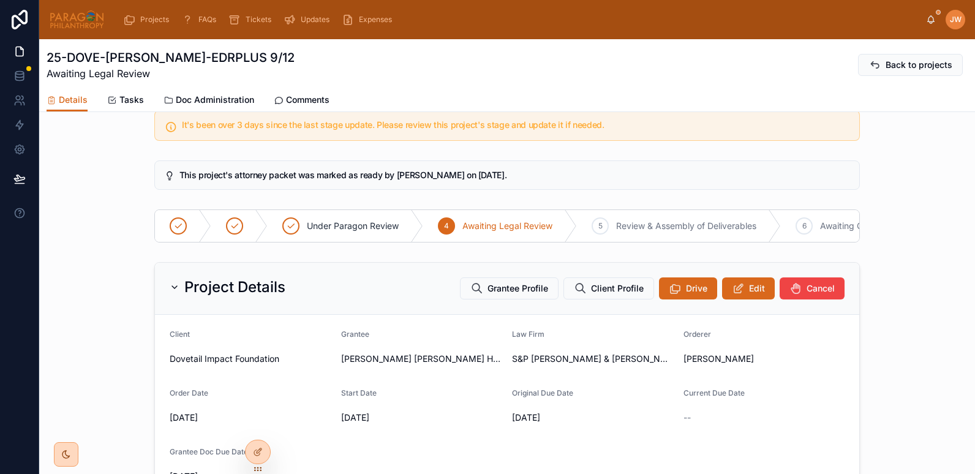
click at [179, 92] on link "Doc Administration" at bounding box center [209, 101] width 91 height 24
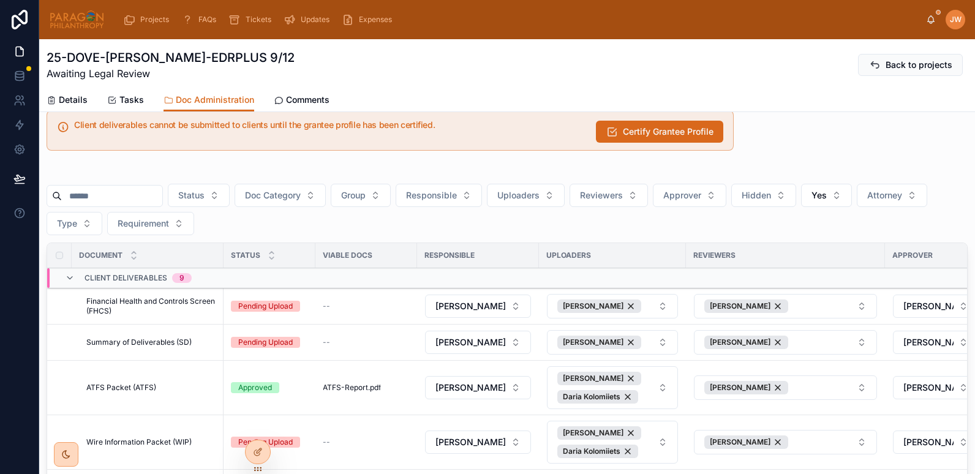
click at [65, 102] on span "Details" at bounding box center [73, 100] width 29 height 12
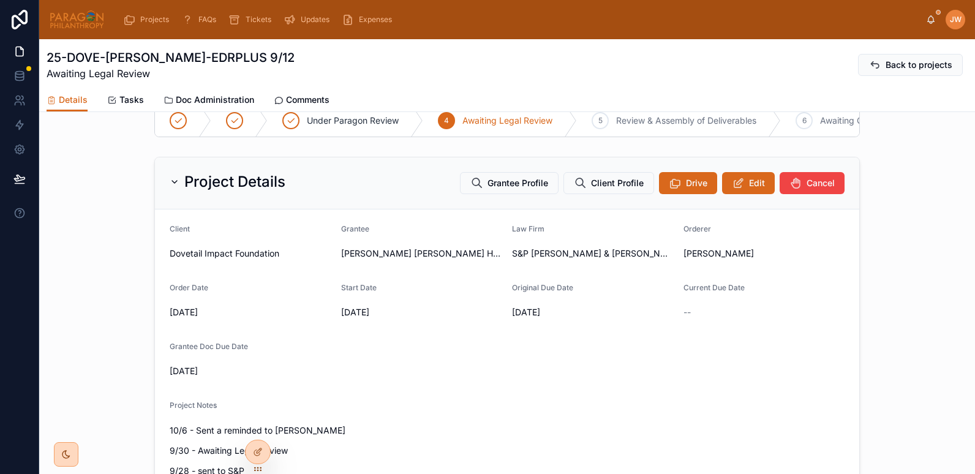
scroll to position [135, 0]
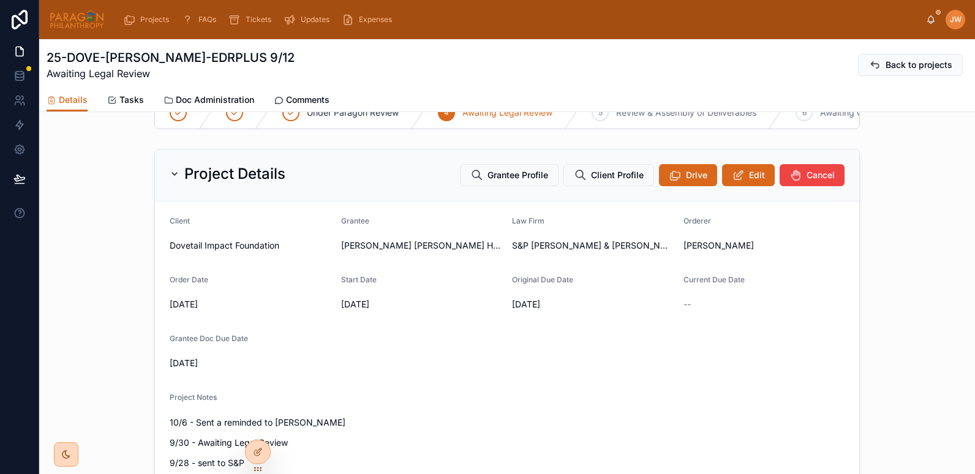
click at [506, 181] on span "Grantee Profile" at bounding box center [517, 175] width 61 height 12
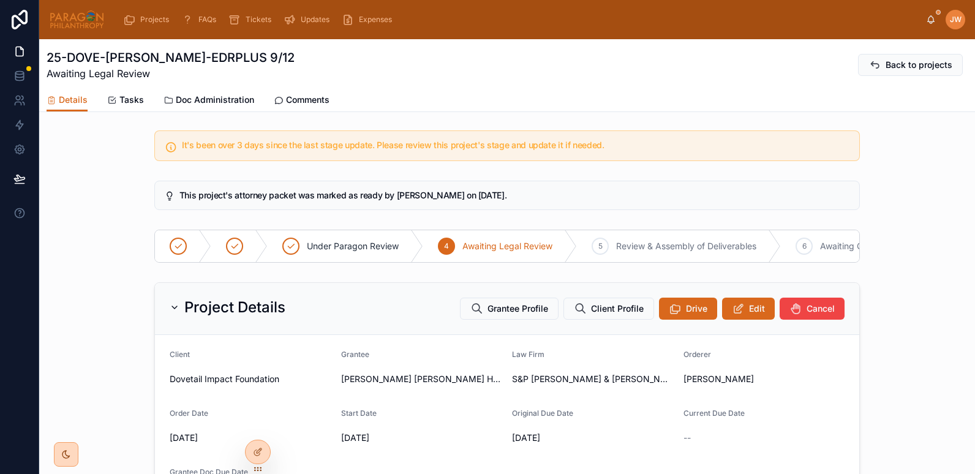
scroll to position [0, 0]
click at [204, 95] on span "Doc Administration" at bounding box center [215, 100] width 78 height 12
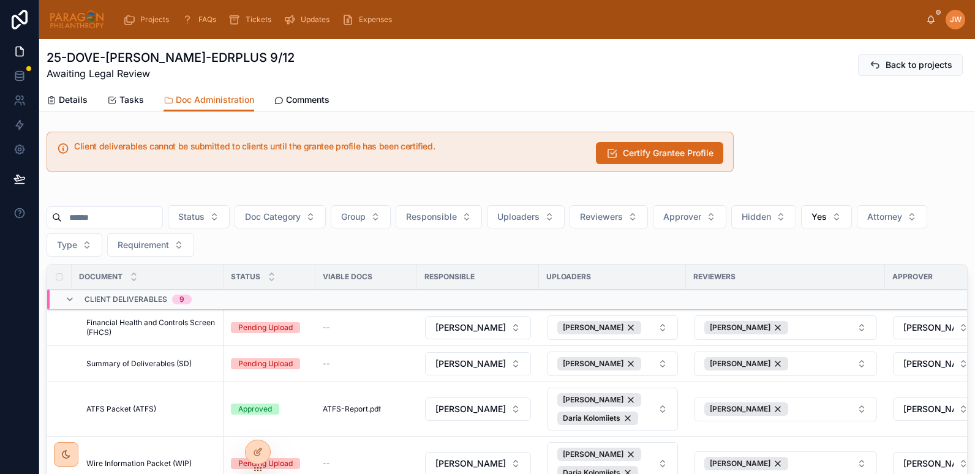
click at [61, 100] on span "Details" at bounding box center [73, 100] width 29 height 12
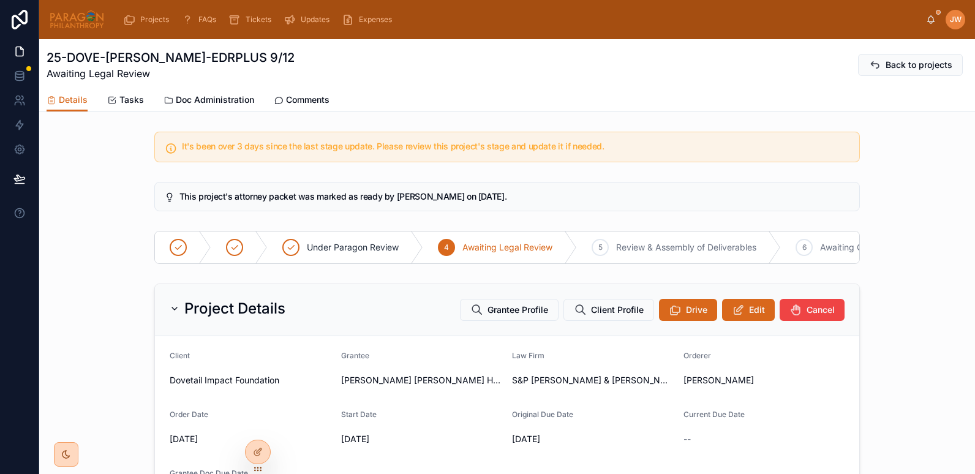
click at [204, 98] on span "Doc Administration" at bounding box center [215, 100] width 78 height 12
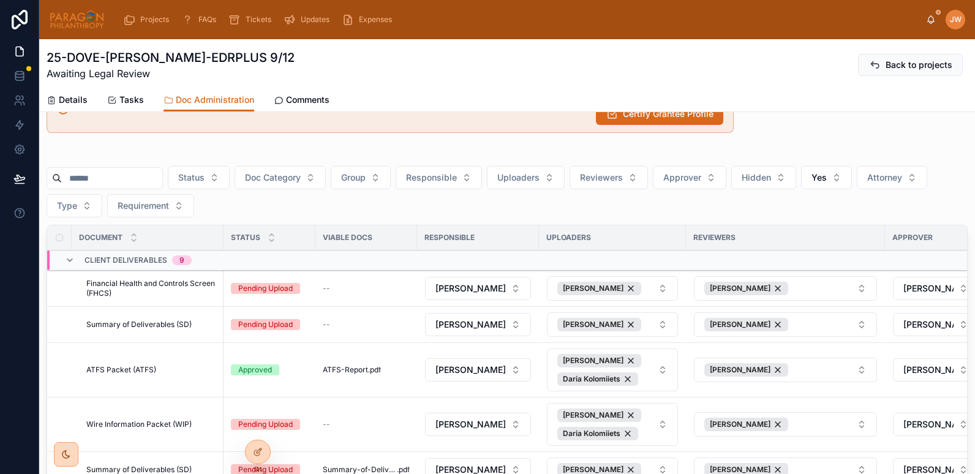
scroll to position [38, 0]
click at [852, 186] on button "Yes" at bounding box center [826, 178] width 51 height 23
click at [784, 230] on div "----" at bounding box center [857, 229] width 170 height 20
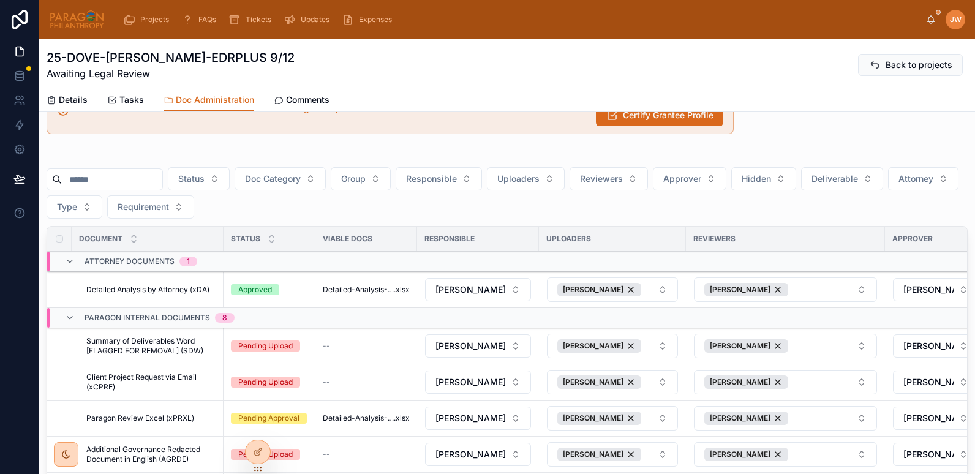
click at [107, 180] on input "text" at bounding box center [112, 179] width 100 height 17
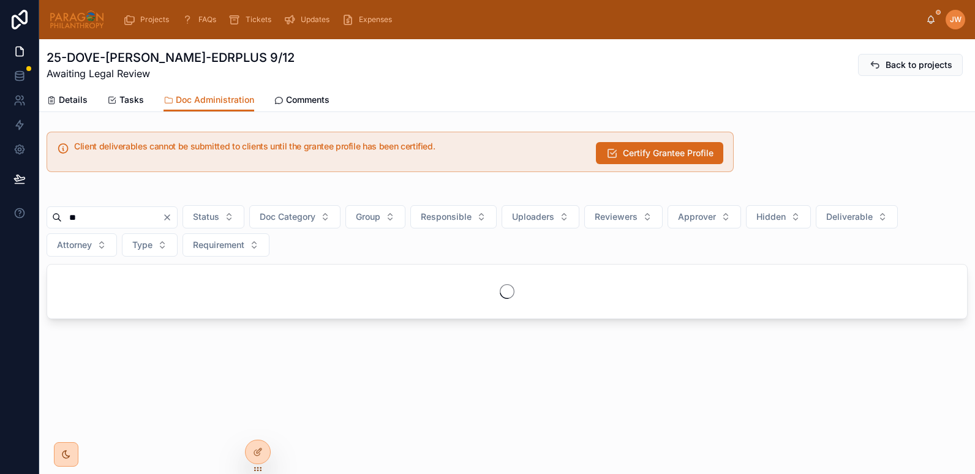
type input "***"
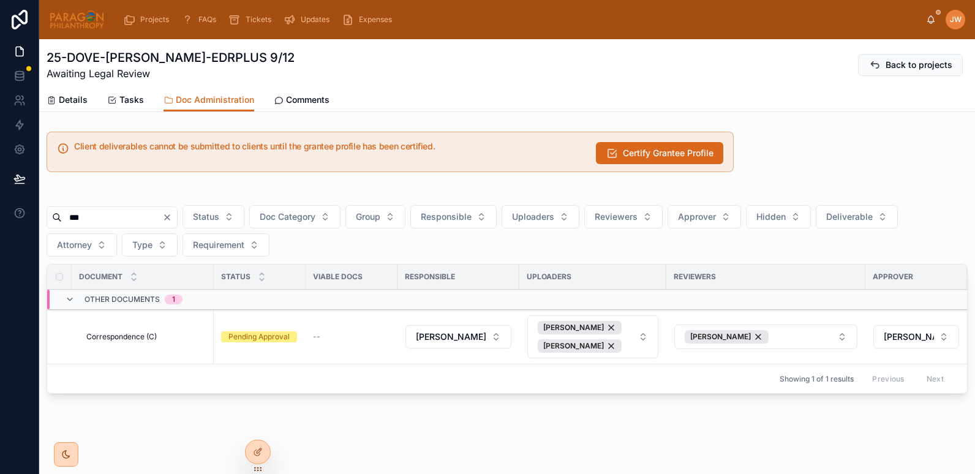
click at [140, 340] on span "Correspondence (C)" at bounding box center [121, 337] width 70 height 10
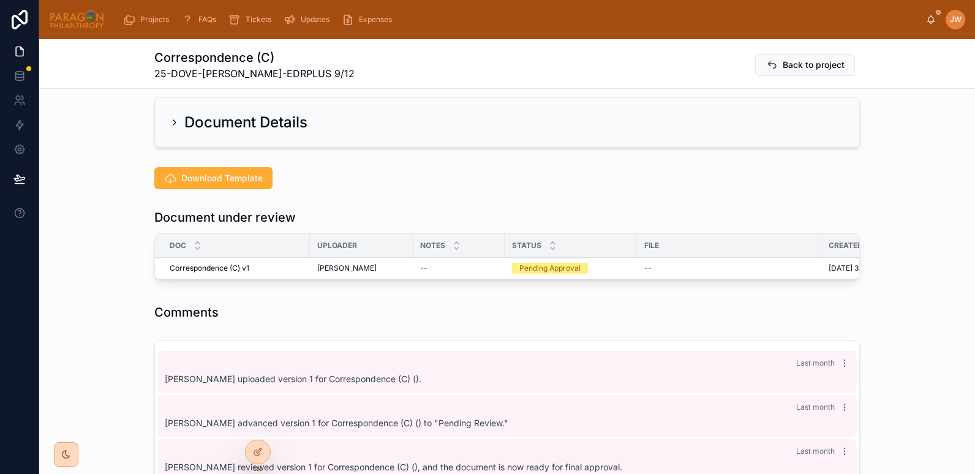
scroll to position [244, 0]
drag, startPoint x: 164, startPoint y: 246, endPoint x: 225, endPoint y: 246, distance: 61.8
click at [225, 257] on td "Correspondence (C) v1 Correspondence (C) v1" at bounding box center [232, 267] width 155 height 21
copy span "Correspondence"
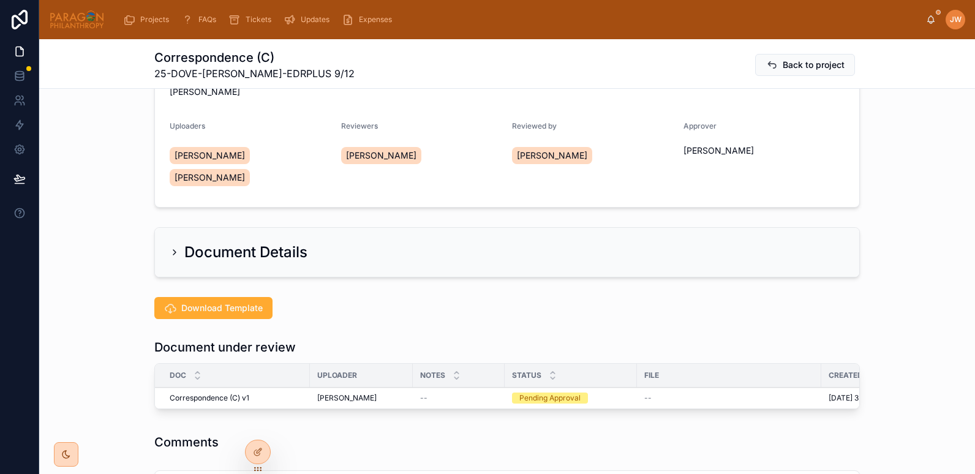
scroll to position [108, 0]
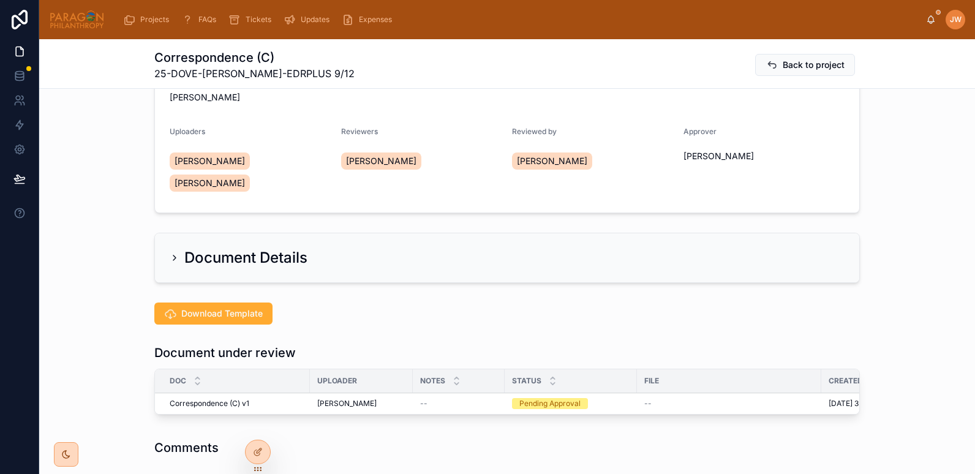
click at [783, 67] on span "Back to project" at bounding box center [814, 65] width 62 height 12
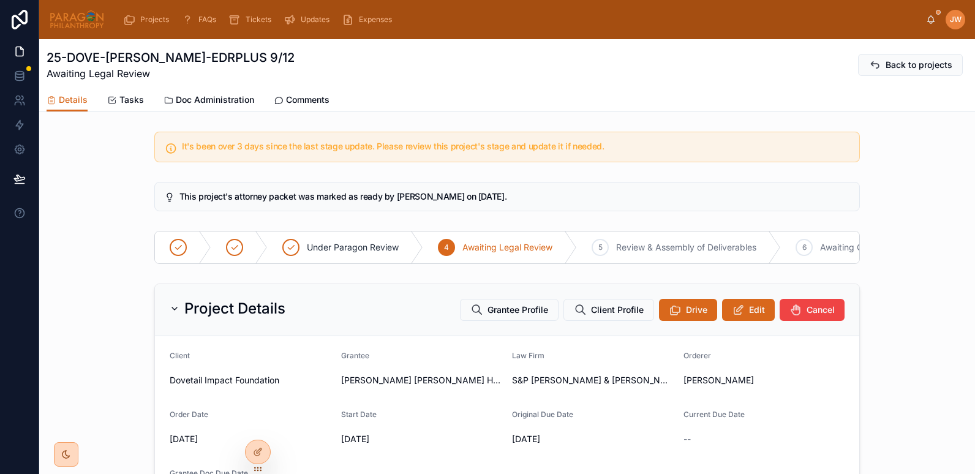
click at [205, 104] on span "Doc Administration" at bounding box center [215, 100] width 78 height 12
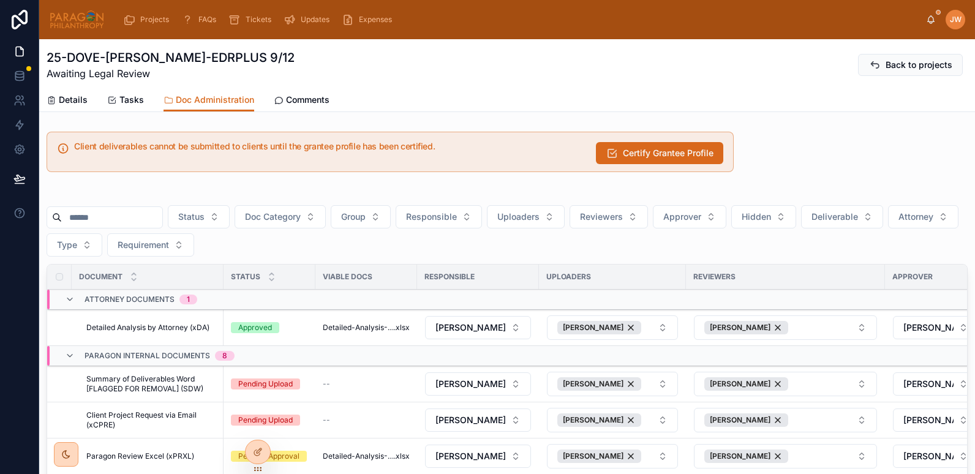
click at [771, 218] on span "Hidden" at bounding box center [756, 217] width 29 height 12
click at [737, 304] on div "Yes" at bounding box center [794, 306] width 170 height 20
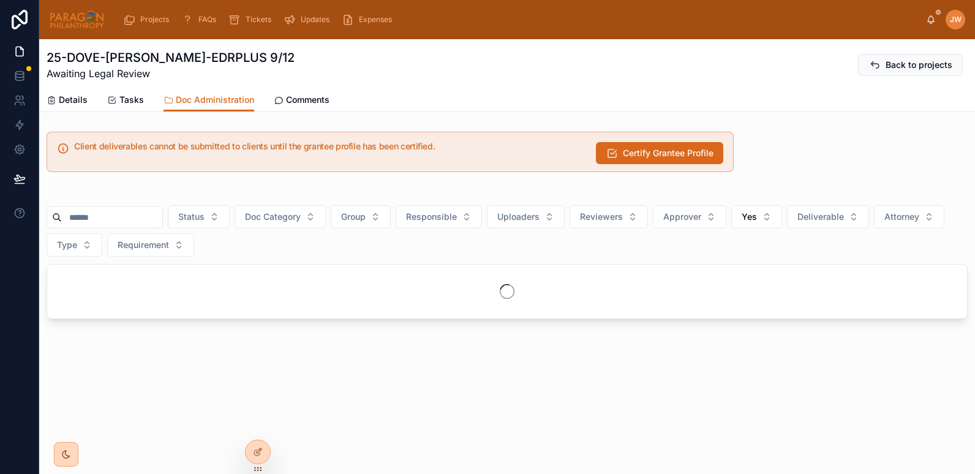
click at [757, 215] on span "Yes" at bounding box center [749, 217] width 15 height 12
click at [715, 265] on div "----" at bounding box center [787, 267] width 170 height 20
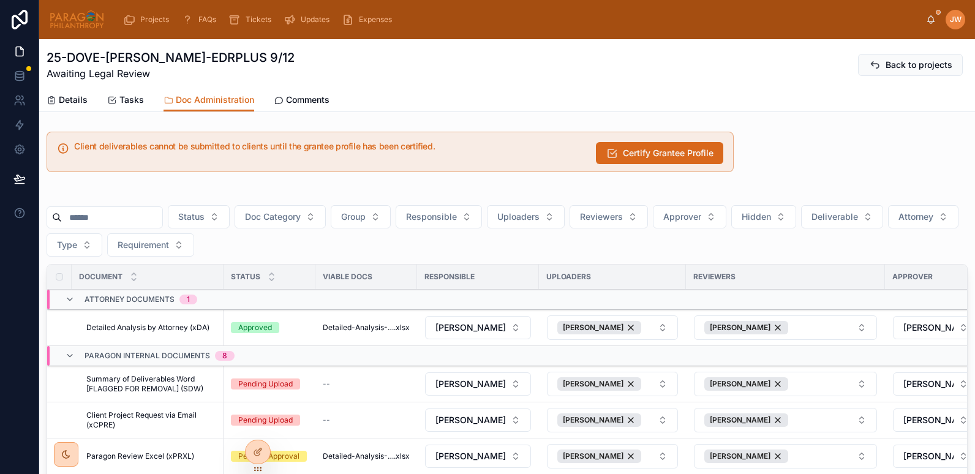
click at [858, 215] on span "Deliverable" at bounding box center [834, 217] width 47 height 12
click at [810, 314] on div "Yes" at bounding box center [872, 306] width 170 height 20
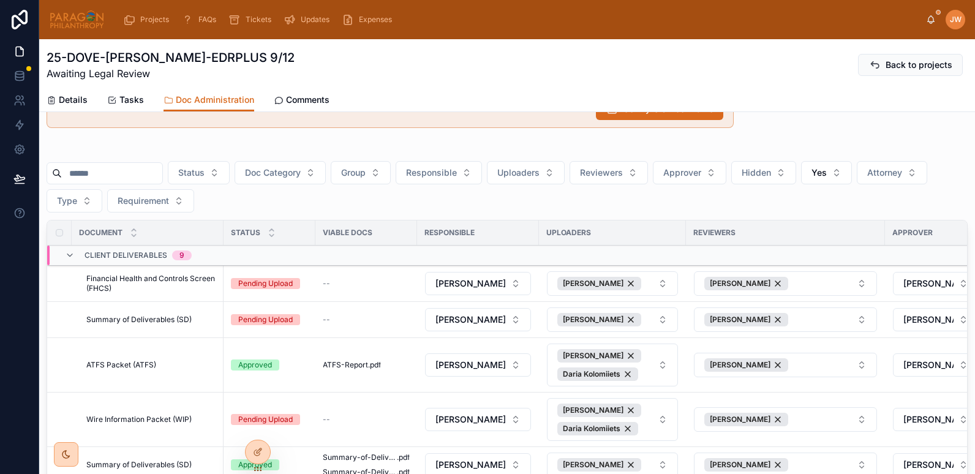
scroll to position [41, 0]
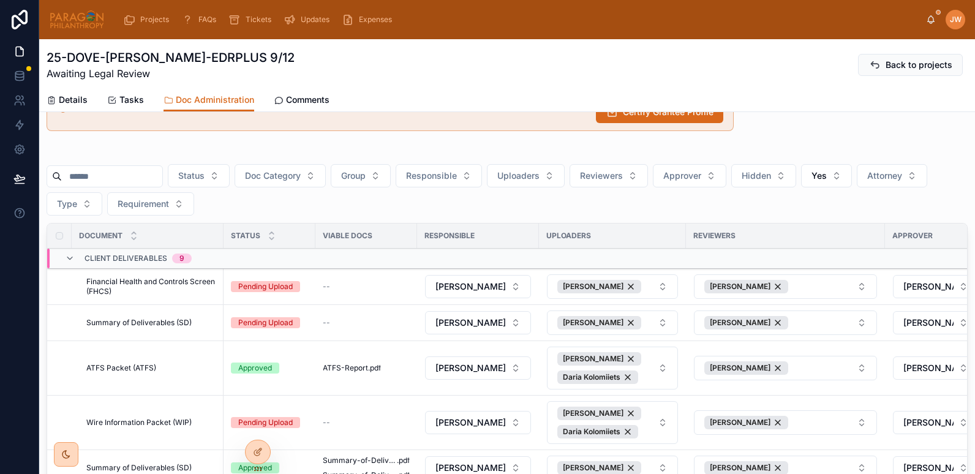
click at [303, 103] on span "Comments" at bounding box center [307, 100] width 43 height 12
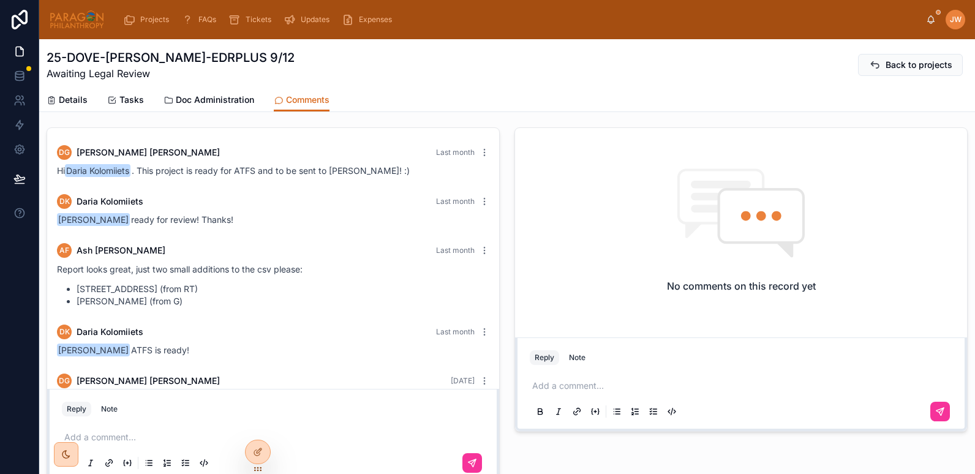
scroll to position [947, 0]
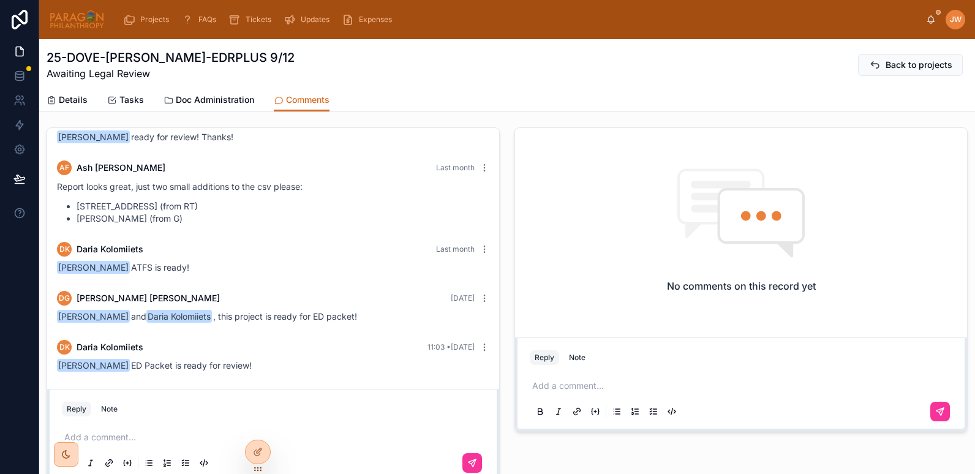
click at [108, 438] on p at bounding box center [275, 437] width 423 height 12
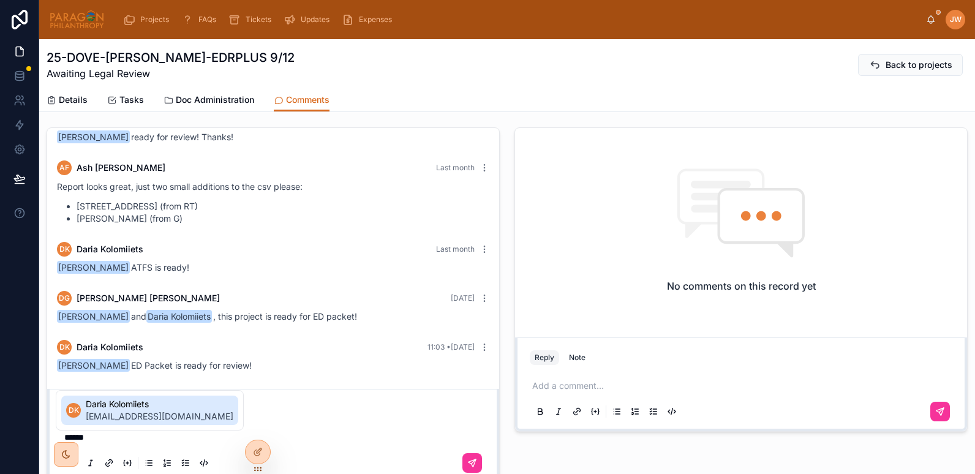
click at [122, 411] on span "daria@paragonphilanthropy.com" at bounding box center [160, 416] width 148 height 12
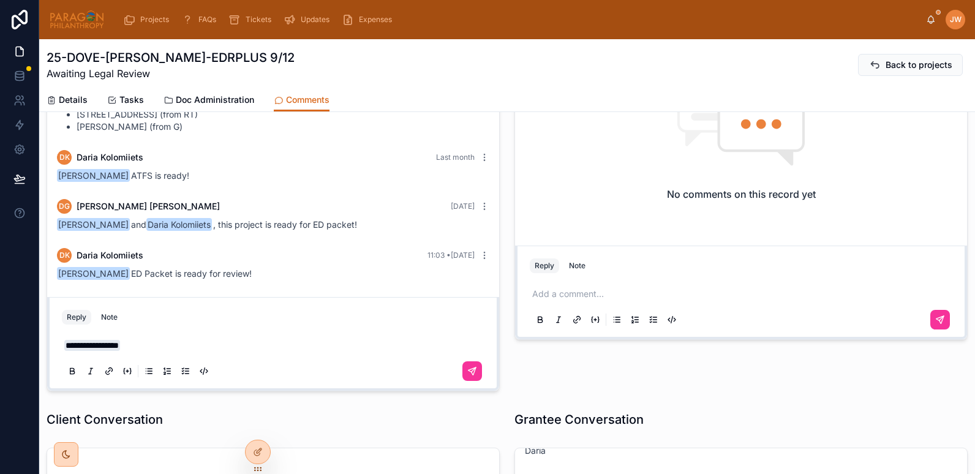
scroll to position [133, 0]
click at [64, 342] on span "**********" at bounding box center [92, 344] width 56 height 11
click at [235, 340] on p "**********" at bounding box center [275, 345] width 423 height 12
click at [324, 347] on p "**********" at bounding box center [275, 345] width 423 height 12
click at [467, 372] on icon at bounding box center [472, 371] width 10 height 10
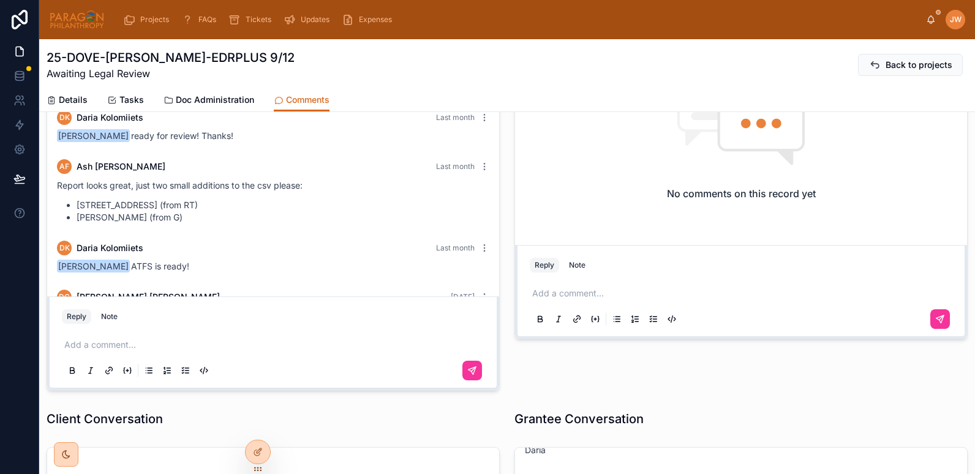
scroll to position [0, 0]
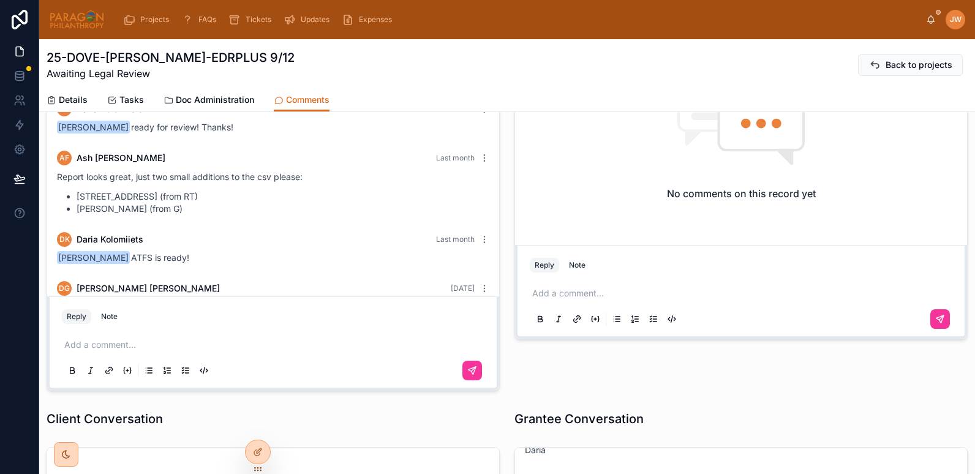
click at [182, 99] on span "Doc Administration" at bounding box center [215, 100] width 78 height 12
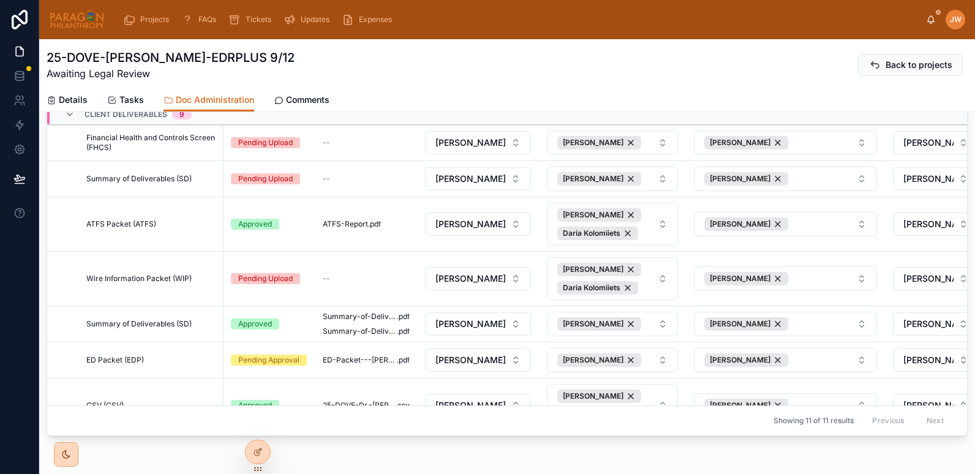
click at [348, 70] on div "25-DOVE-Dr. Ameyo Stella-EDRPLUS 9/12 Awaiting Legal Review Back to projects" at bounding box center [507, 65] width 921 height 32
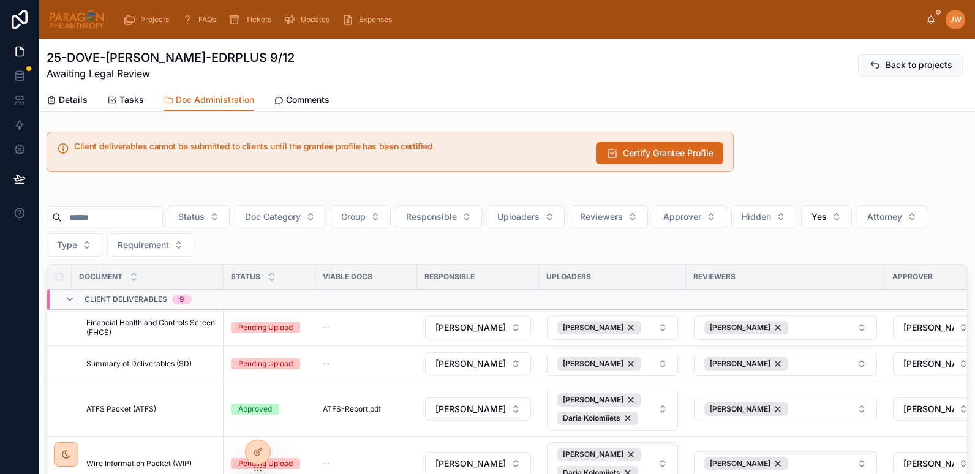
click at [852, 217] on button "Yes" at bounding box center [826, 216] width 51 height 23
click at [790, 269] on div "----" at bounding box center [857, 267] width 170 height 20
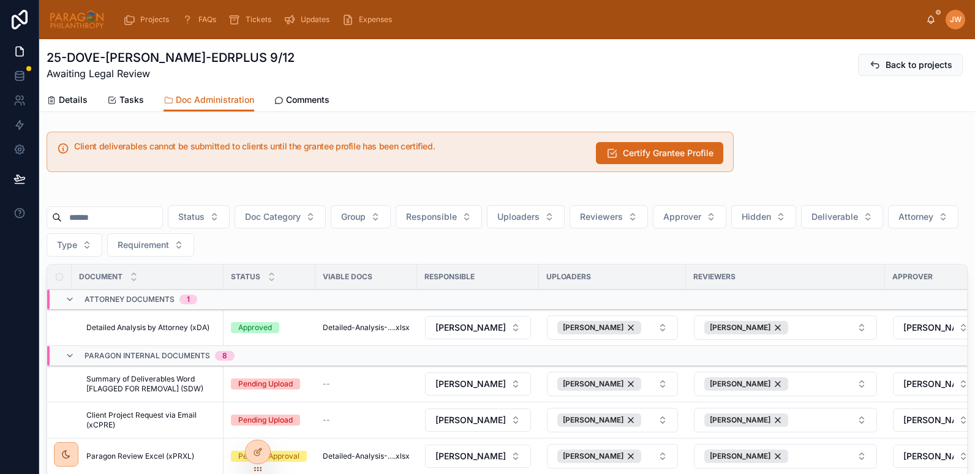
click at [133, 214] on input "text" at bounding box center [112, 217] width 100 height 17
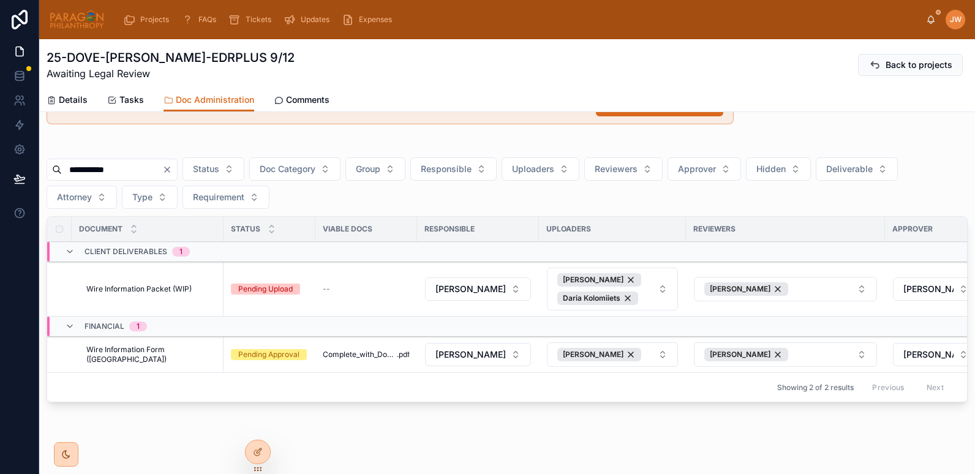
scroll to position [48, 0]
type input "**********"
click at [340, 355] on span "Complete_with_DocuSign_Request_for_Wire_Tran" at bounding box center [360, 354] width 74 height 10
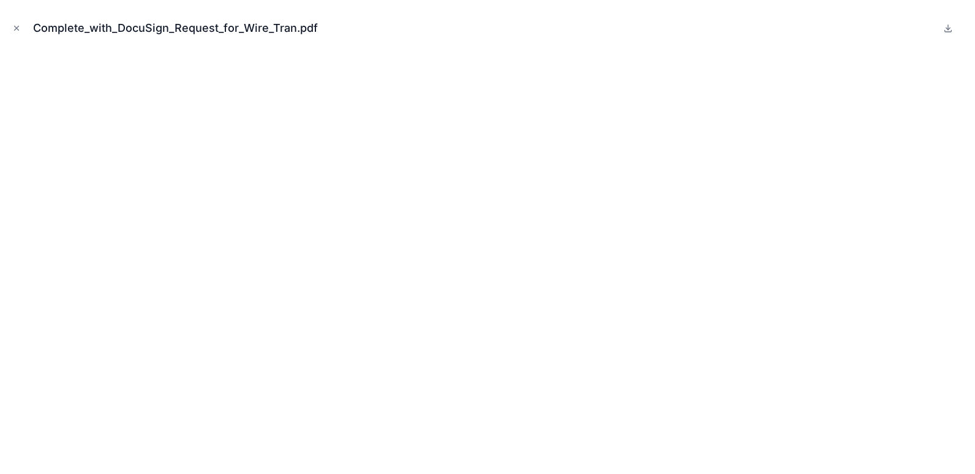
click at [13, 26] on icon "Close modal" at bounding box center [16, 28] width 9 height 9
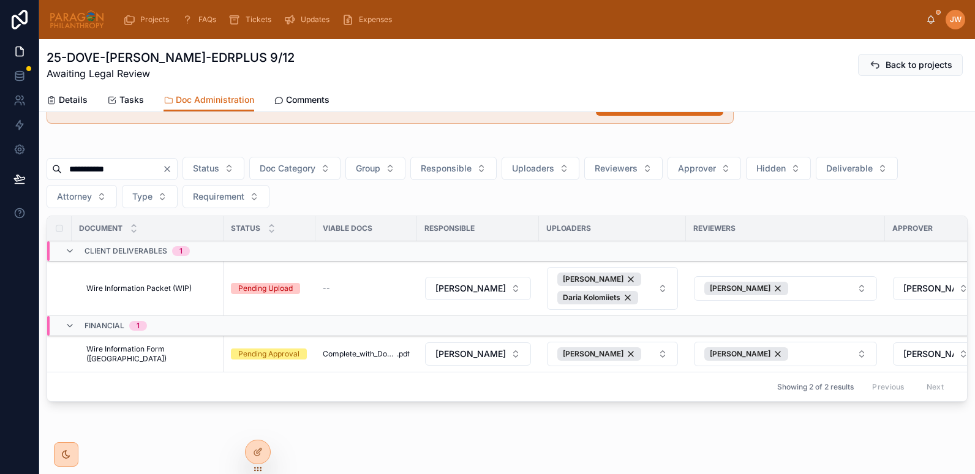
drag, startPoint x: 243, startPoint y: 63, endPoint x: 45, endPoint y: 58, distance: 198.5
click at [45, 58] on div "25-DOVE-Dr. Ameyo Stella-EDRPLUS 9/12 Awaiting Legal Review Back to projects Do…" at bounding box center [507, 75] width 936 height 73
copy h1 "25-DOVE-[PERSON_NAME]-EDRPLUS 9/12"
click at [165, 287] on span "Wire Information Packet (WIP)" at bounding box center [138, 289] width 105 height 10
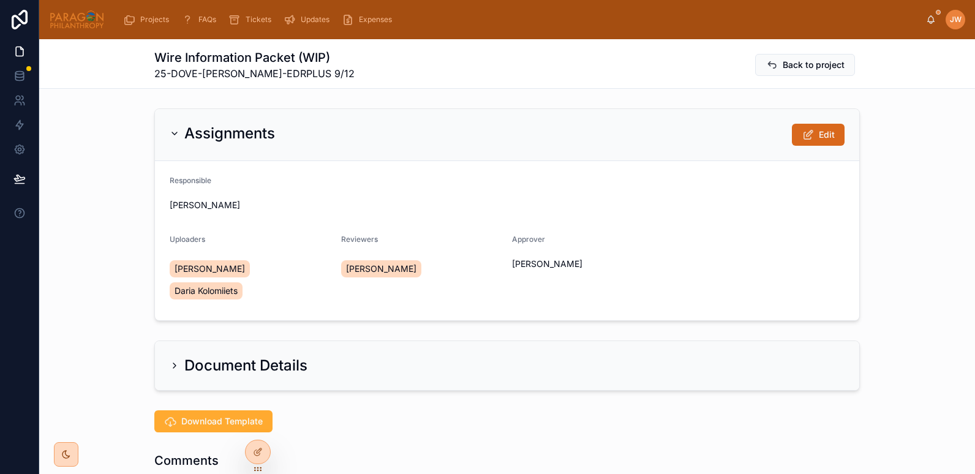
click at [138, 19] on div "Projects" at bounding box center [148, 20] width 51 height 20
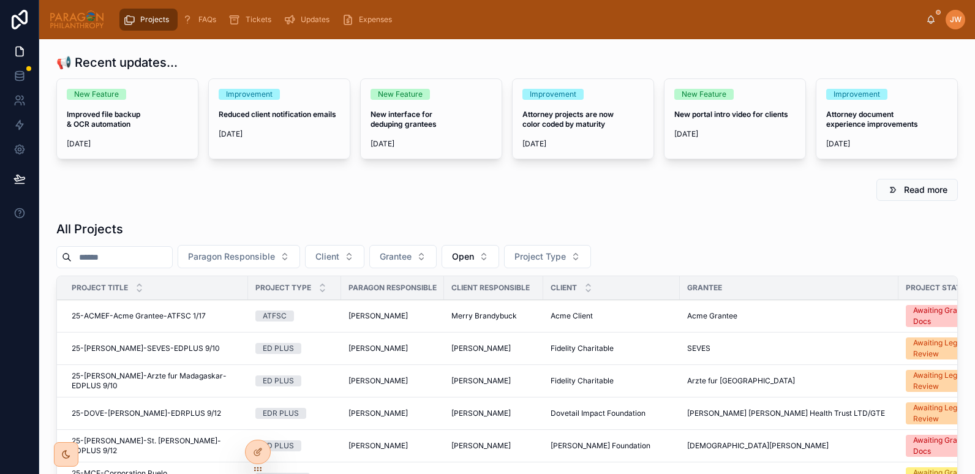
click at [132, 260] on input "text" at bounding box center [122, 257] width 100 height 17
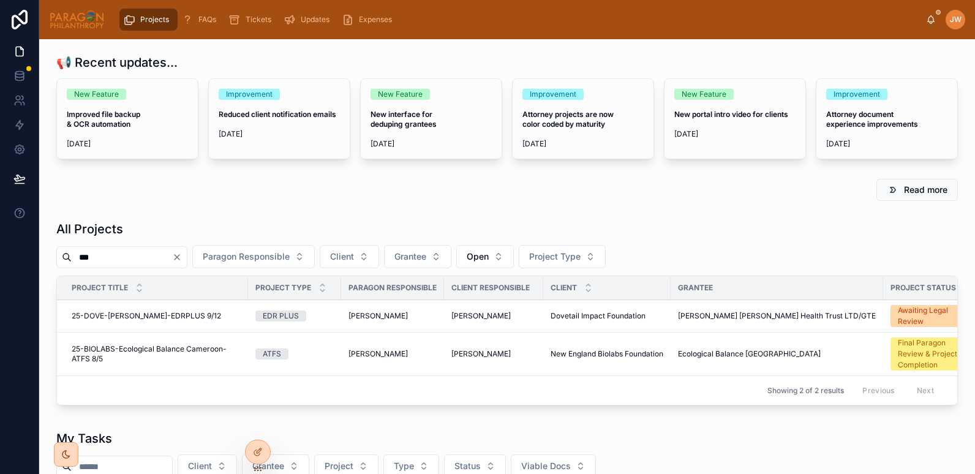
type input "***"
click at [121, 315] on span "25-DOVE-[PERSON_NAME]-EDRPLUS 9/12" at bounding box center [146, 316] width 149 height 10
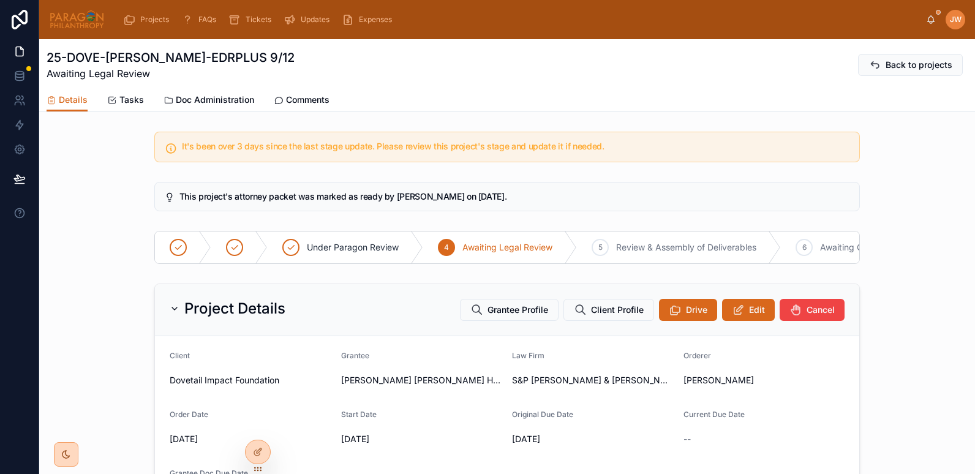
click at [749, 315] on span "Edit" at bounding box center [757, 310] width 16 height 12
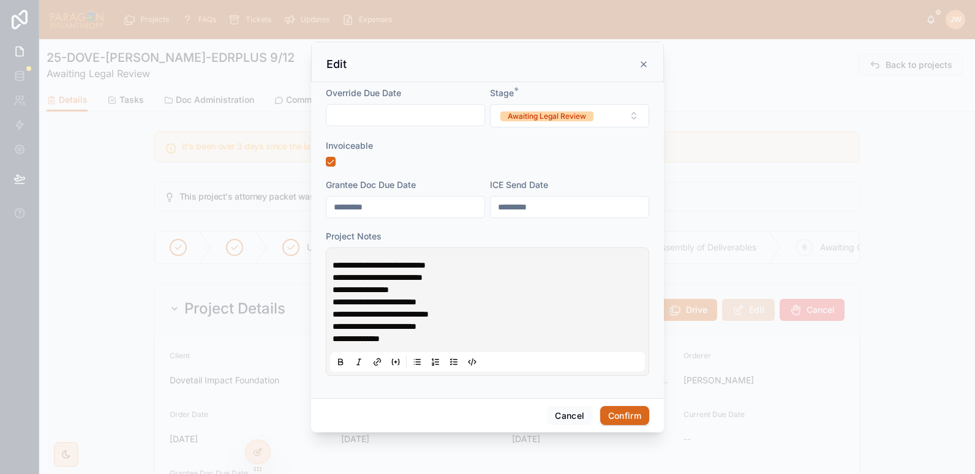
click at [336, 263] on span "**********" at bounding box center [379, 265] width 93 height 9
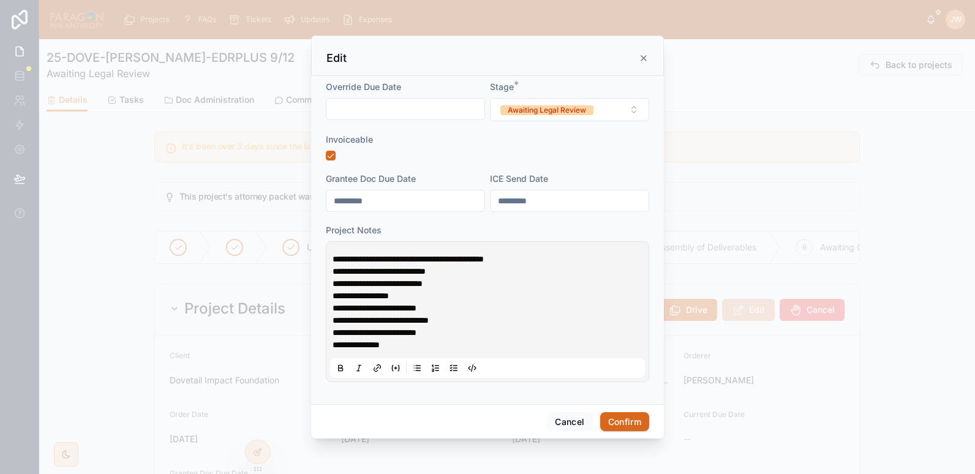
click at [484, 259] on span "**********" at bounding box center [408, 259] width 151 height 9
click at [382, 261] on span "**********" at bounding box center [408, 259] width 151 height 9
click at [461, 261] on span "**********" at bounding box center [408, 259] width 151 height 9
click at [558, 257] on p "**********" at bounding box center [490, 259] width 315 height 12
click at [620, 423] on button "Confirm" at bounding box center [624, 422] width 49 height 20
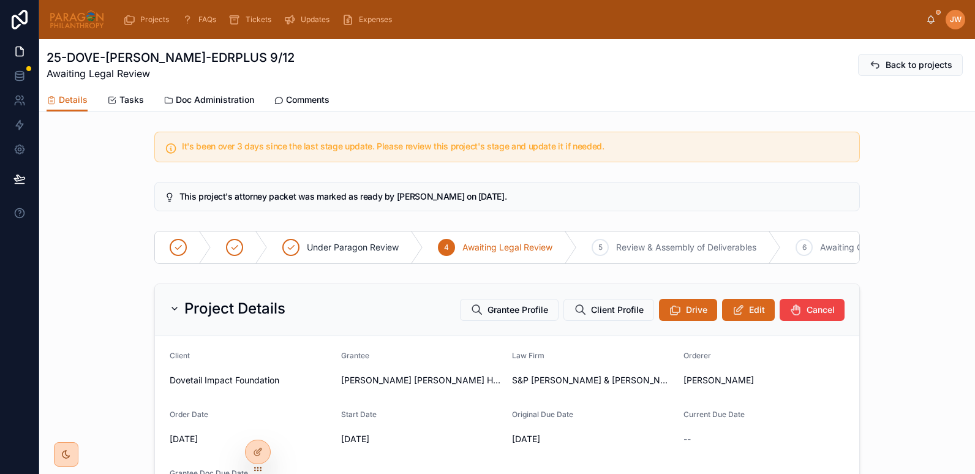
click at [749, 316] on span "Edit" at bounding box center [757, 310] width 16 height 12
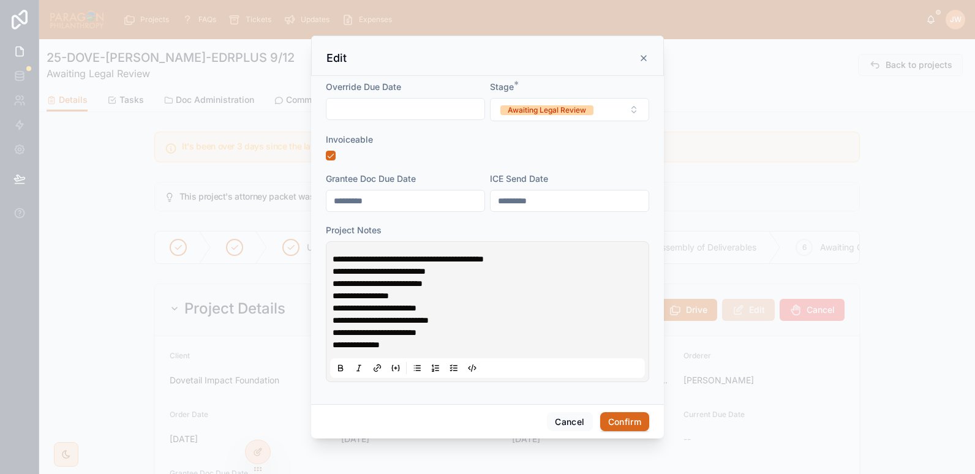
click at [634, 119] on button "Awaiting Legal Review" at bounding box center [569, 109] width 159 height 23
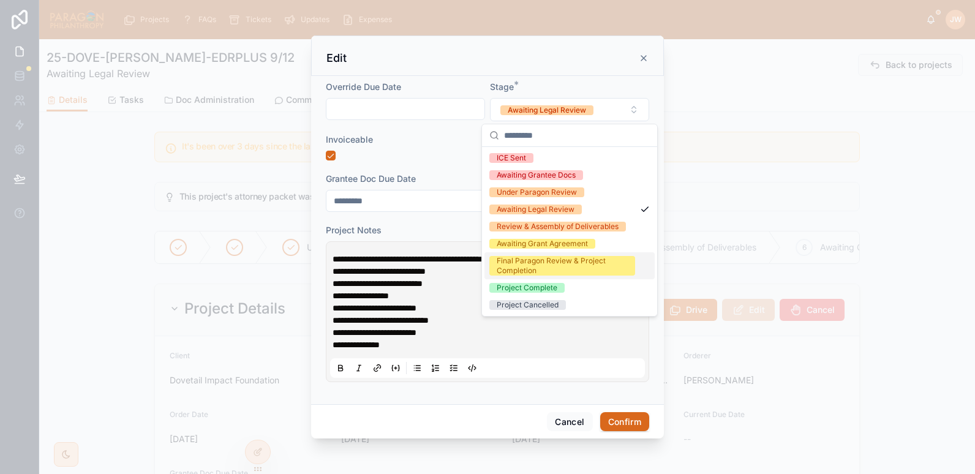
click at [521, 266] on div "Final Paragon Review & Project Completion" at bounding box center [562, 266] width 131 height 20
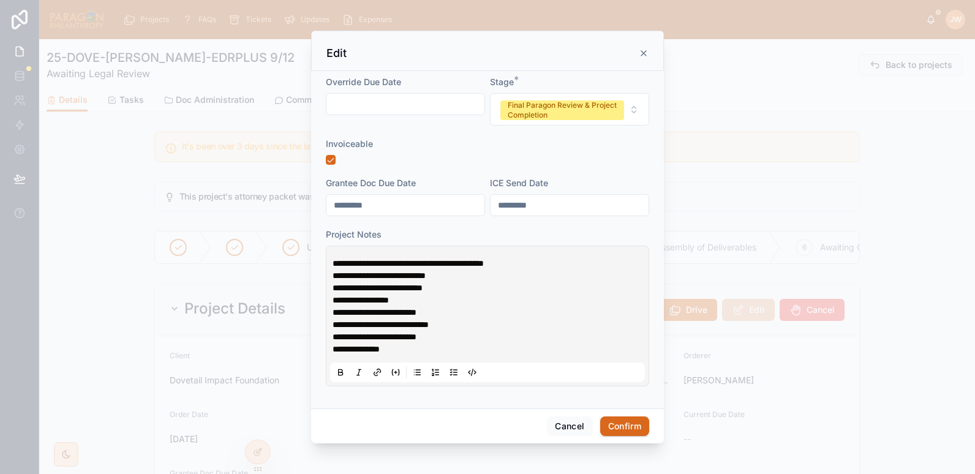
click at [636, 103] on button "Final Paragon Review & Project Completion" at bounding box center [569, 109] width 159 height 32
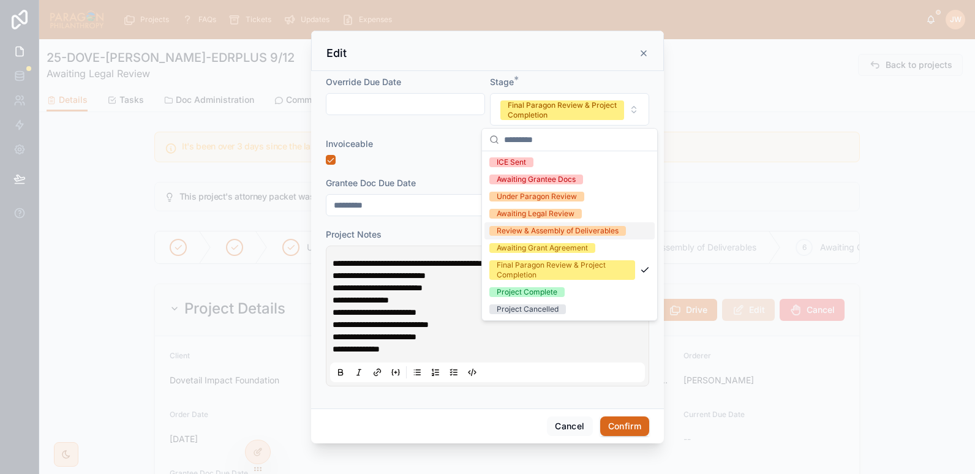
click at [520, 231] on div "Review & Assembly of Deliverables" at bounding box center [558, 231] width 122 height 10
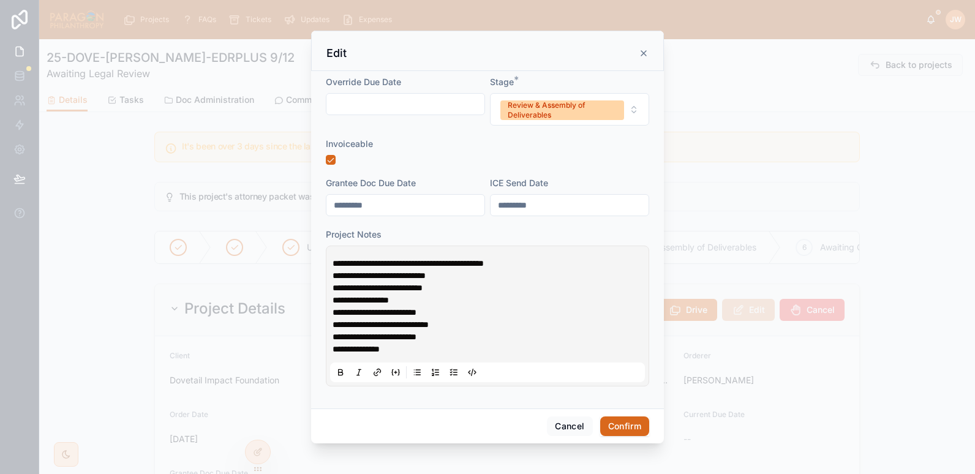
click at [617, 426] on button "Confirm" at bounding box center [624, 426] width 49 height 20
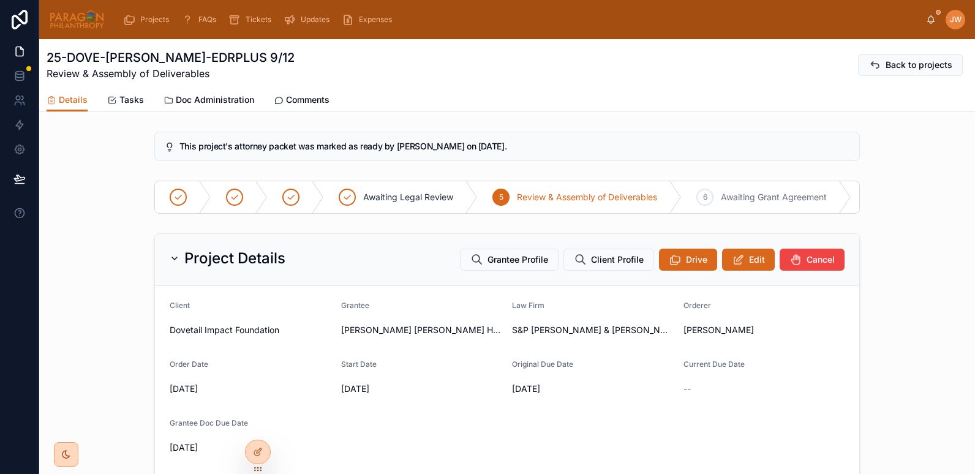
click at [66, 100] on span "Details" at bounding box center [73, 100] width 29 height 12
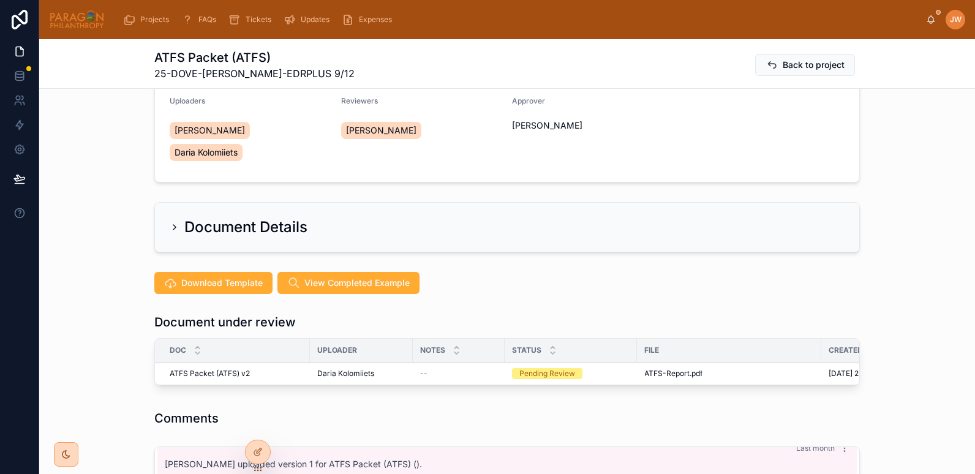
scroll to position [140, 0]
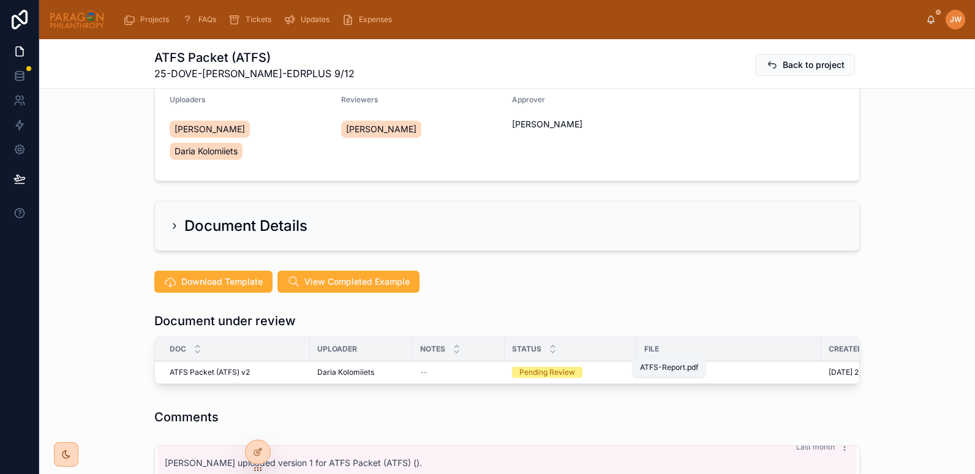
click at [663, 367] on span "ATFS-Report" at bounding box center [666, 372] width 45 height 10
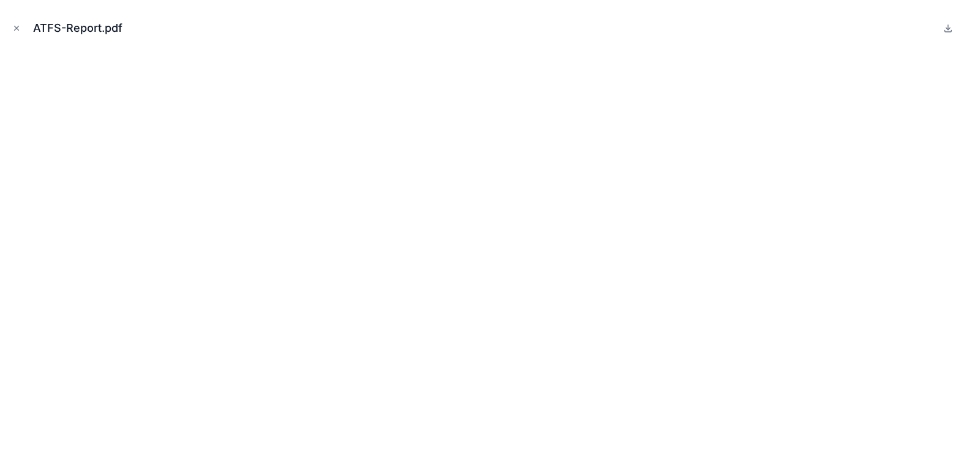
click at [19, 29] on icon "Close modal" at bounding box center [16, 28] width 9 height 9
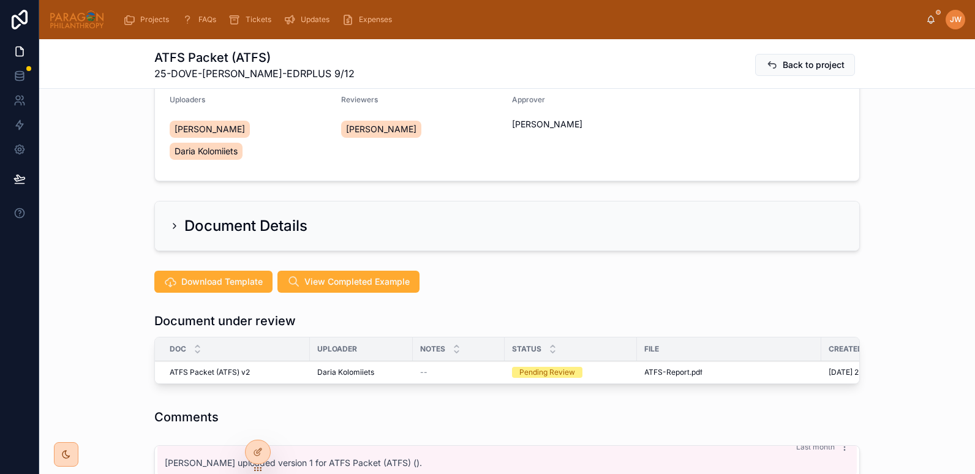
click at [0, 0] on icon at bounding box center [0, 0] width 0 height 0
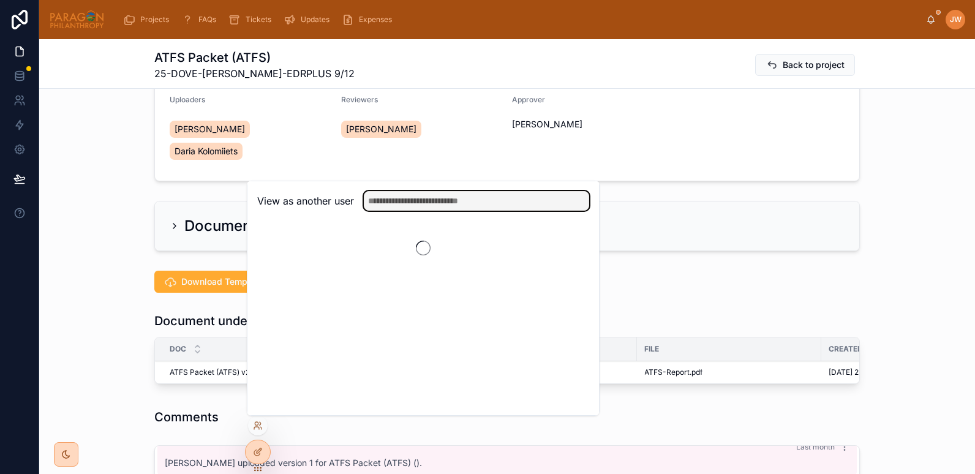
click at [396, 200] on input "text" at bounding box center [476, 201] width 225 height 20
type input "******"
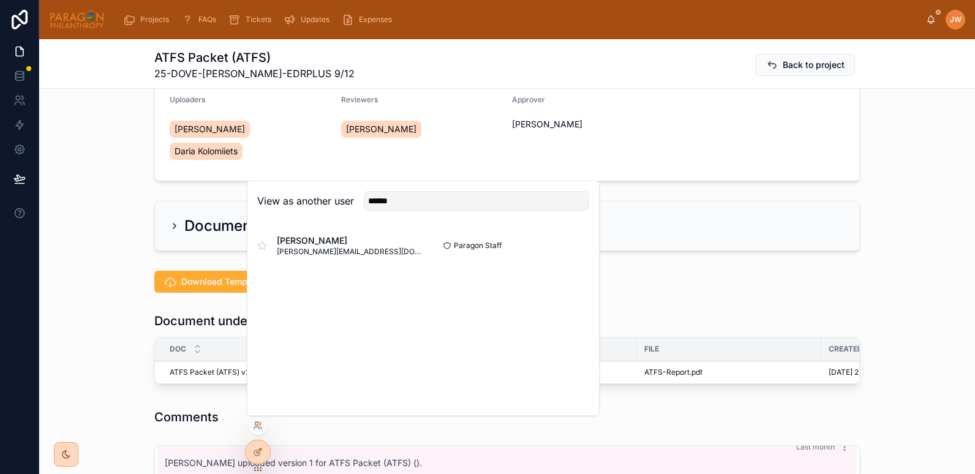
click at [0, 0] on button "Select" at bounding box center [0, 0] width 0 height 0
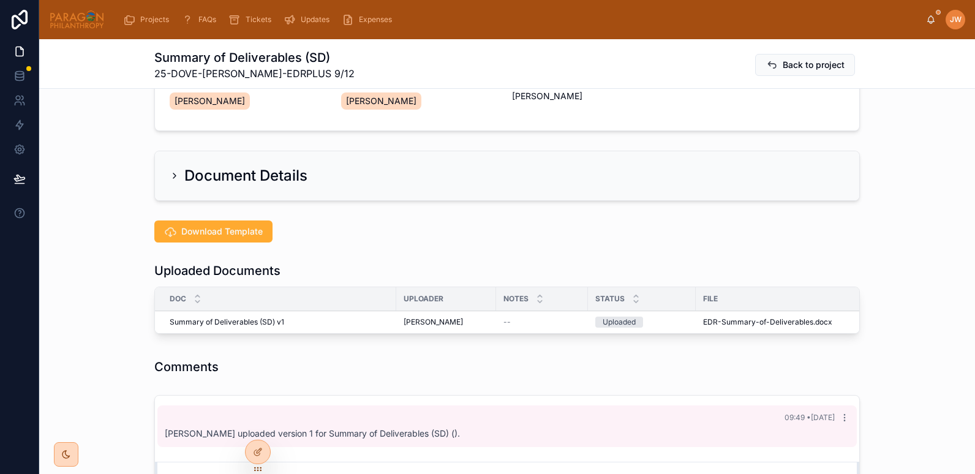
scroll to position [168, 0]
click at [718, 323] on span "EDR-Summary-of-Deliverables" at bounding box center [758, 322] width 110 height 10
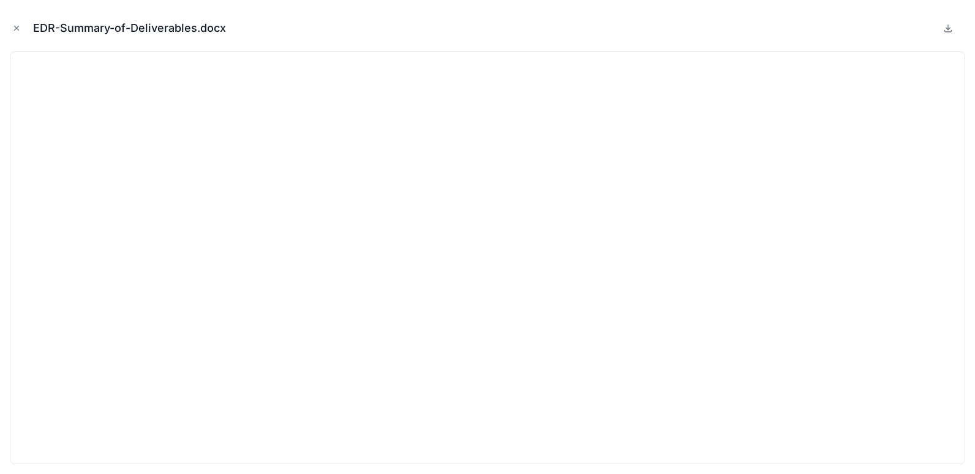
click at [16, 28] on icon "Close modal" at bounding box center [17, 28] width 4 height 4
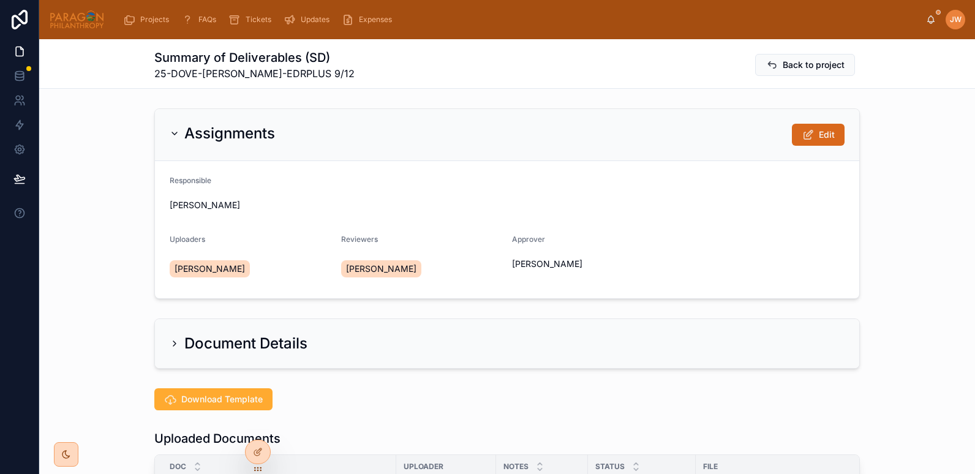
click at [826, 130] on span "Edit" at bounding box center [827, 135] width 16 height 12
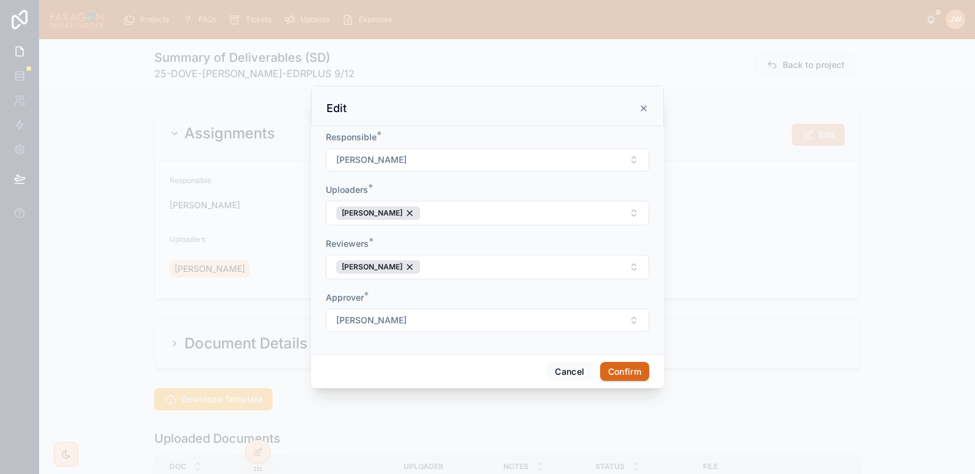
click at [630, 170] on button "[PERSON_NAME]" at bounding box center [487, 159] width 323 height 23
type input "*****"
click at [605, 182] on form "Responsible * [PERSON_NAME] Uploaders * [PERSON_NAME] Reviewers * [PERSON_NAME]…" at bounding box center [487, 237] width 323 height 213
click at [407, 211] on div "[PERSON_NAME]" at bounding box center [378, 212] width 84 height 13
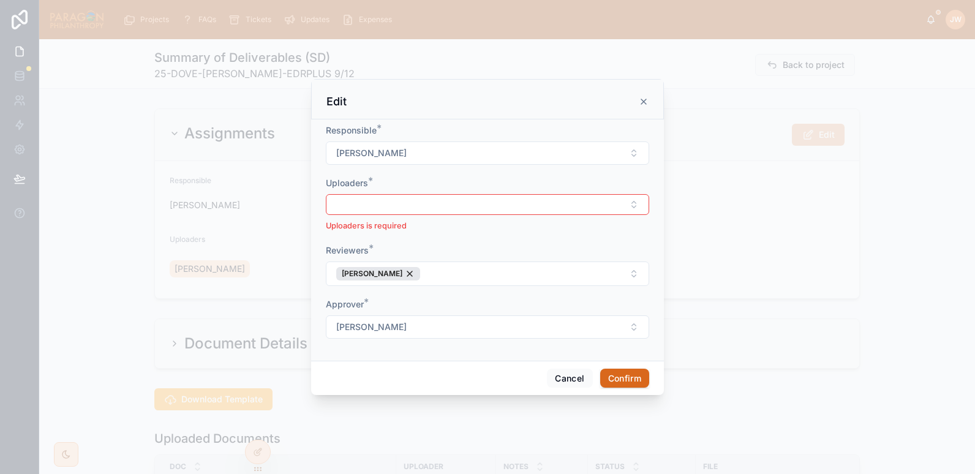
click at [411, 274] on div "[PERSON_NAME]" at bounding box center [378, 273] width 84 height 13
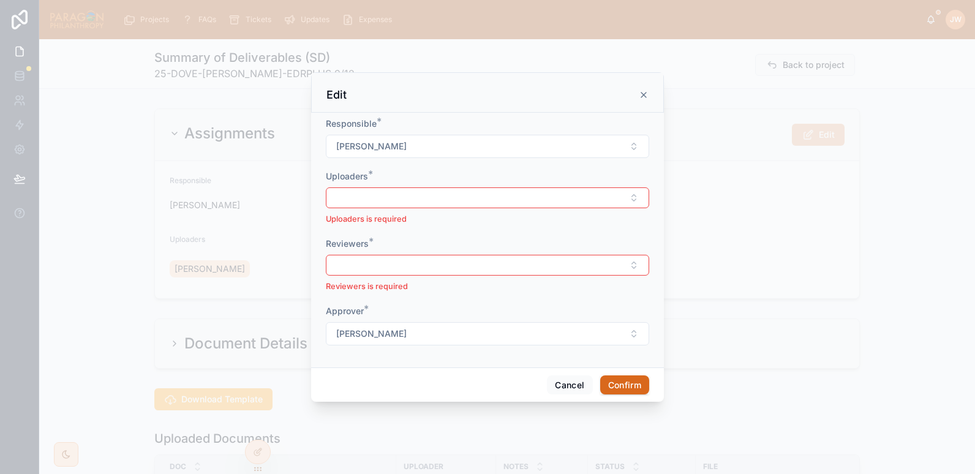
click at [406, 333] on button "[PERSON_NAME]" at bounding box center [487, 333] width 323 height 23
type input "*******"
click at [457, 306] on div "Approver *" at bounding box center [487, 311] width 323 height 12
click at [559, 383] on button "Cancel" at bounding box center [569, 385] width 45 height 20
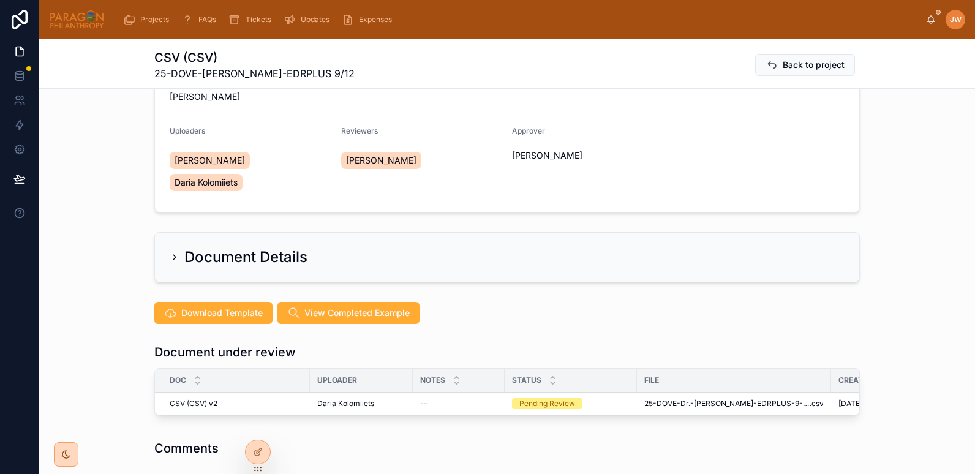
scroll to position [108, 0]
click at [0, 0] on icon at bounding box center [0, 0] width 0 height 0
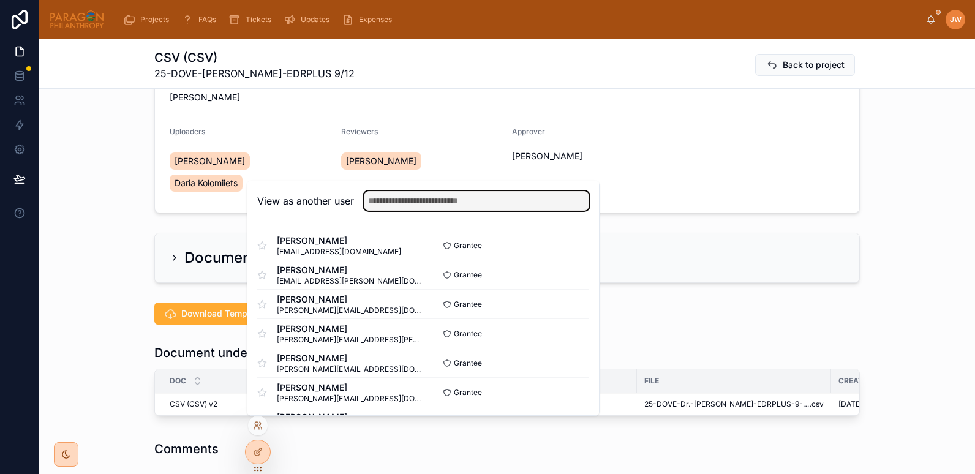
click at [412, 199] on input "text" at bounding box center [476, 201] width 225 height 20
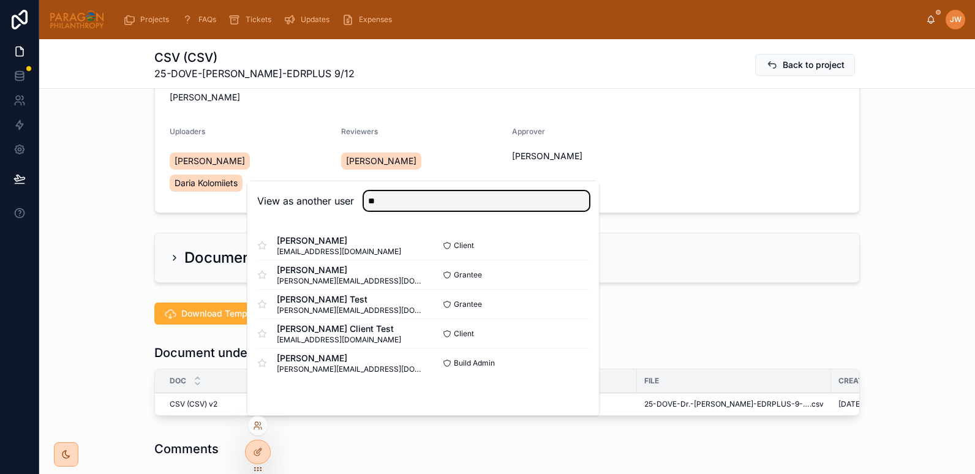
type input "*"
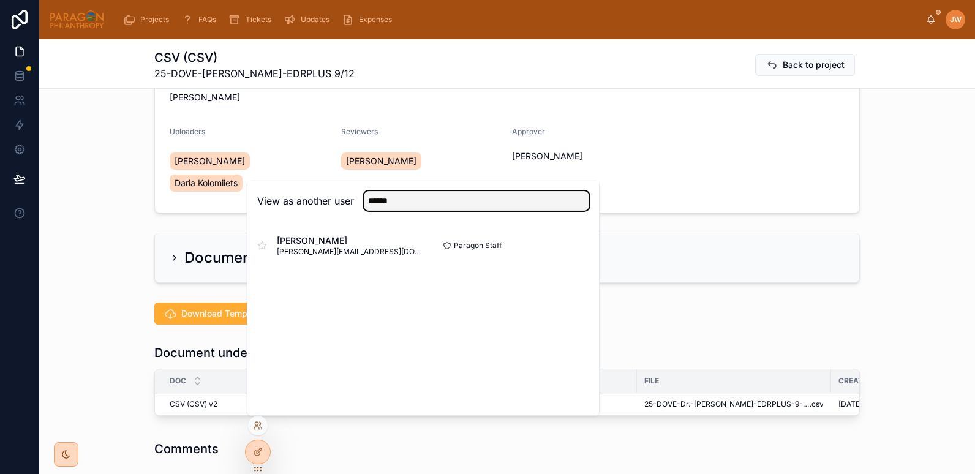
type input "******"
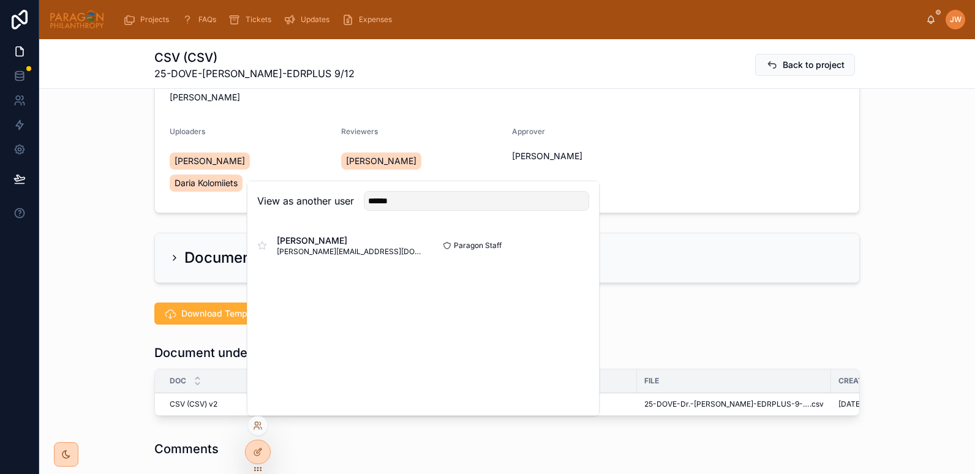
click at [571, 255] on div "[PERSON_NAME] [PERSON_NAME][EMAIL_ADDRESS][DOMAIN_NAME] Paragon Staff Select" at bounding box center [423, 245] width 332 height 29
click at [0, 0] on button "Select" at bounding box center [0, 0] width 0 height 0
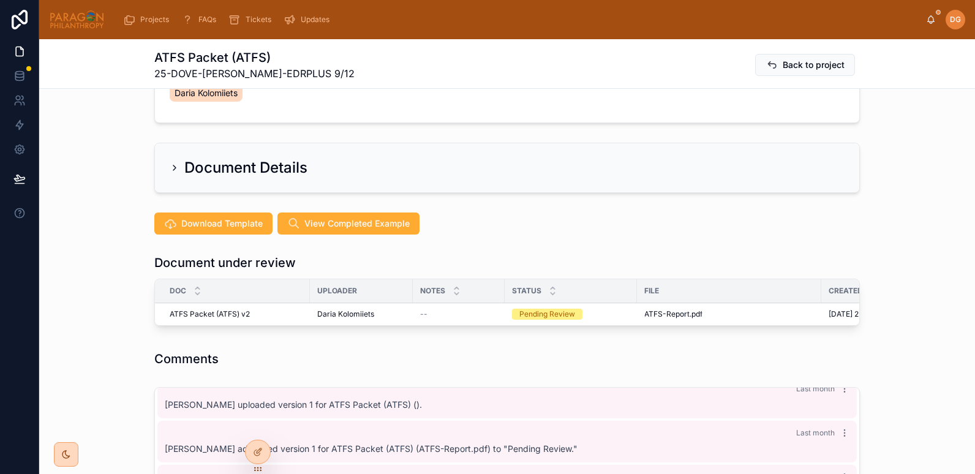
scroll to position [201, 0]
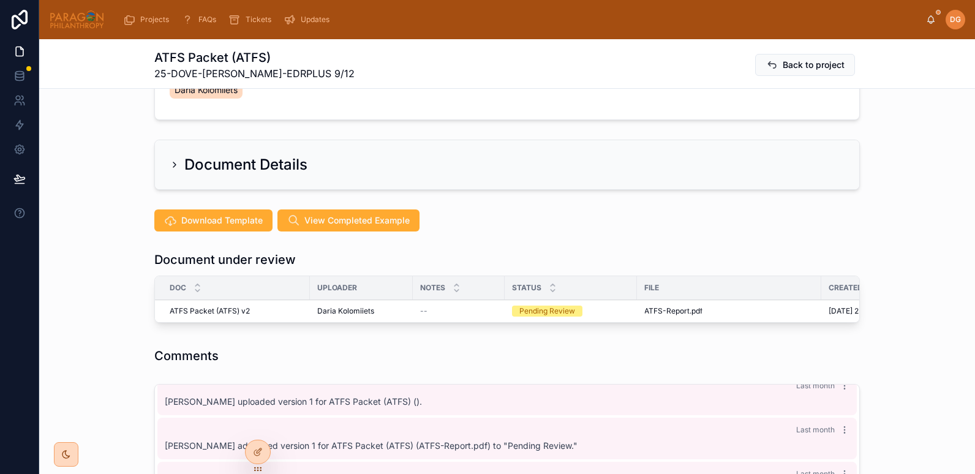
click at [0, 0] on span "Reviewed" at bounding box center [0, 0] width 0 height 0
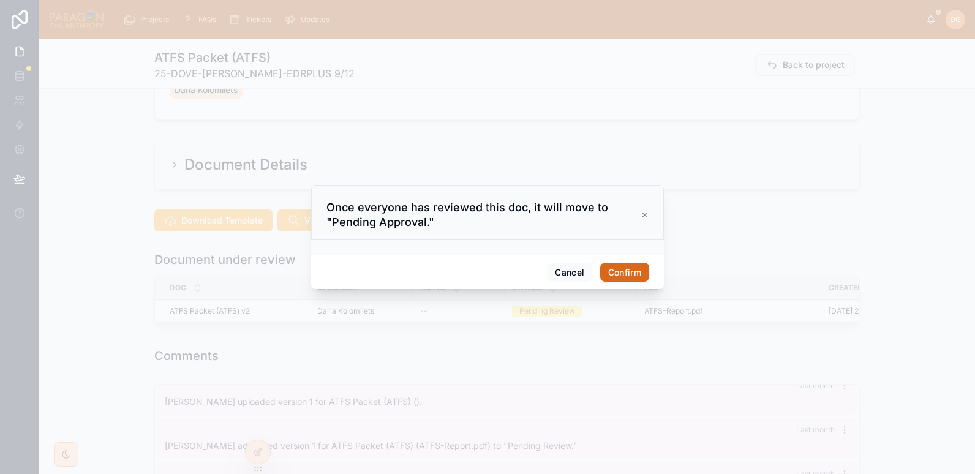
click at [600, 273] on button "Confirm" at bounding box center [624, 273] width 49 height 20
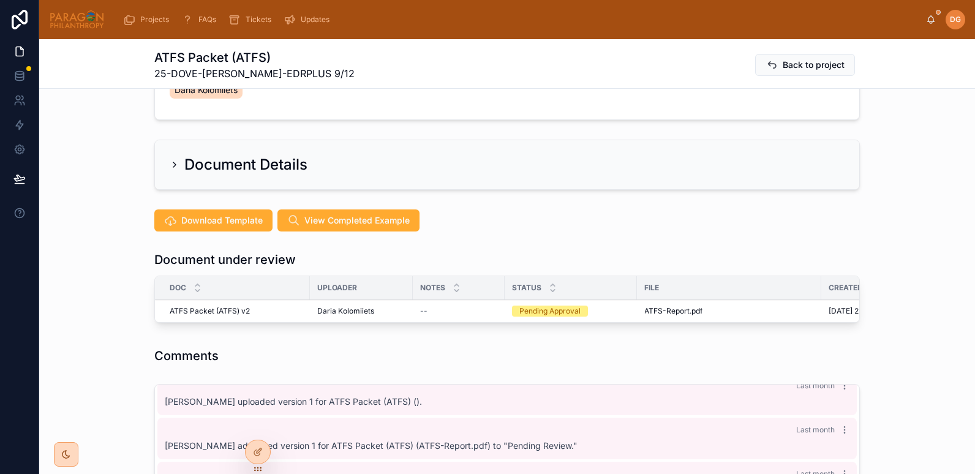
click at [0, 0] on icon at bounding box center [0, 0] width 0 height 0
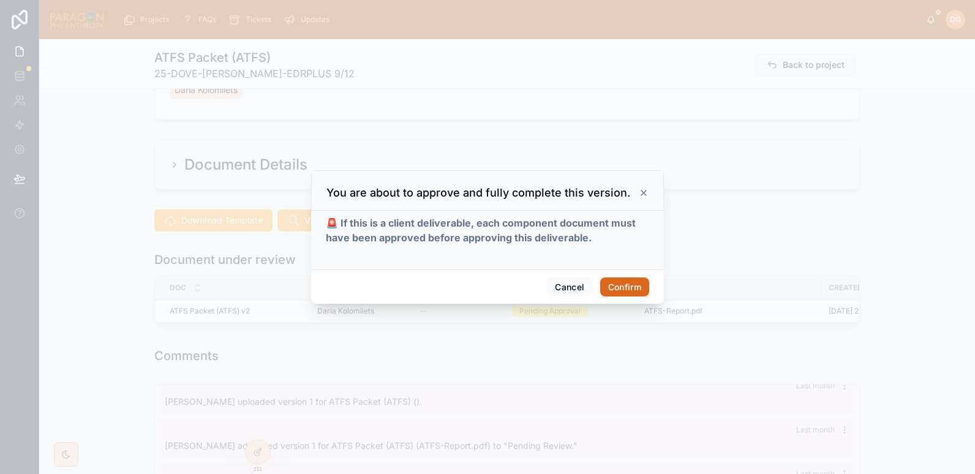
click at [627, 284] on button "Confirm" at bounding box center [624, 287] width 49 height 20
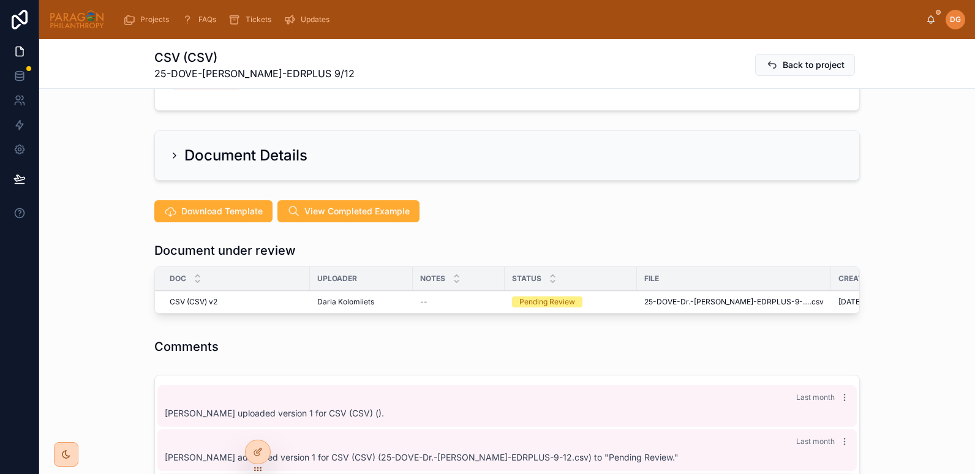
scroll to position [65, 0]
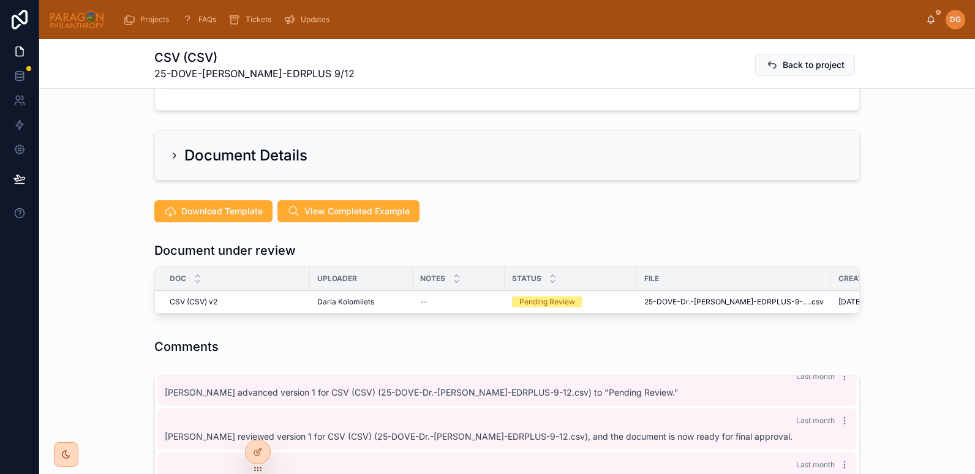
click at [0, 0] on icon at bounding box center [0, 0] width 0 height 0
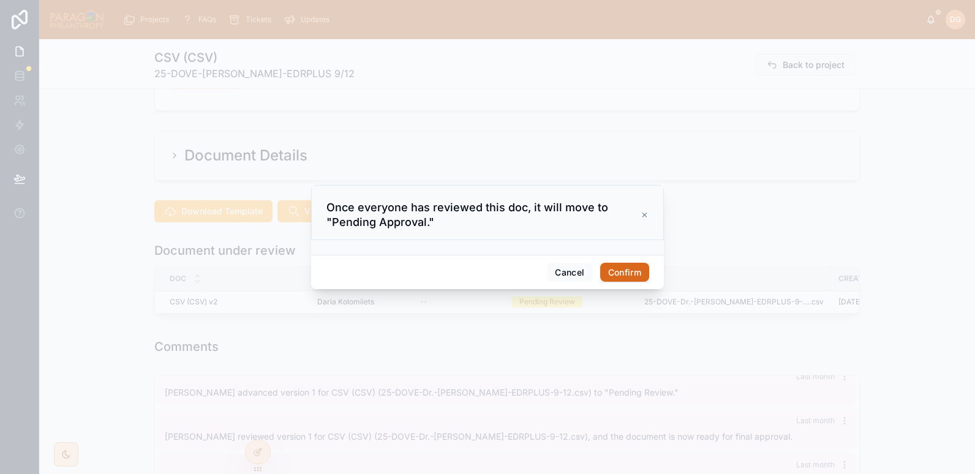
click at [630, 265] on button "Confirm" at bounding box center [624, 273] width 49 height 20
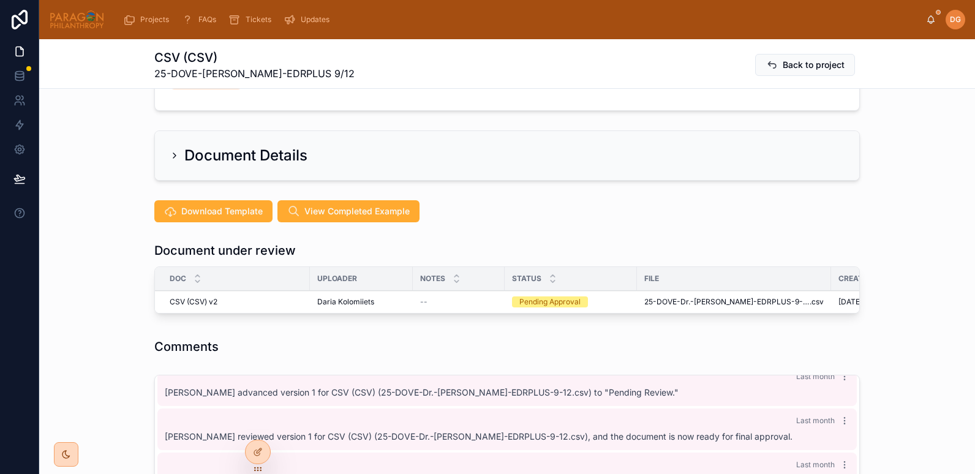
click at [0, 0] on button "Approve" at bounding box center [0, 0] width 0 height 0
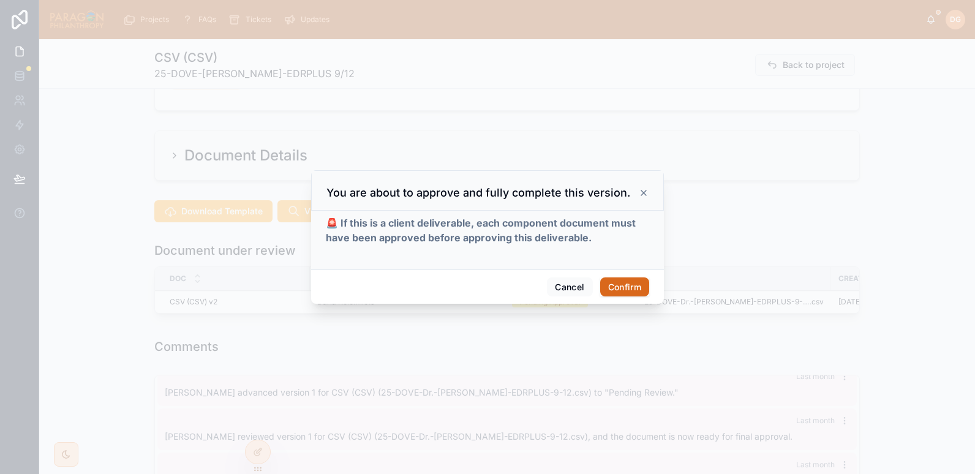
click at [617, 284] on button "Confirm" at bounding box center [624, 287] width 49 height 20
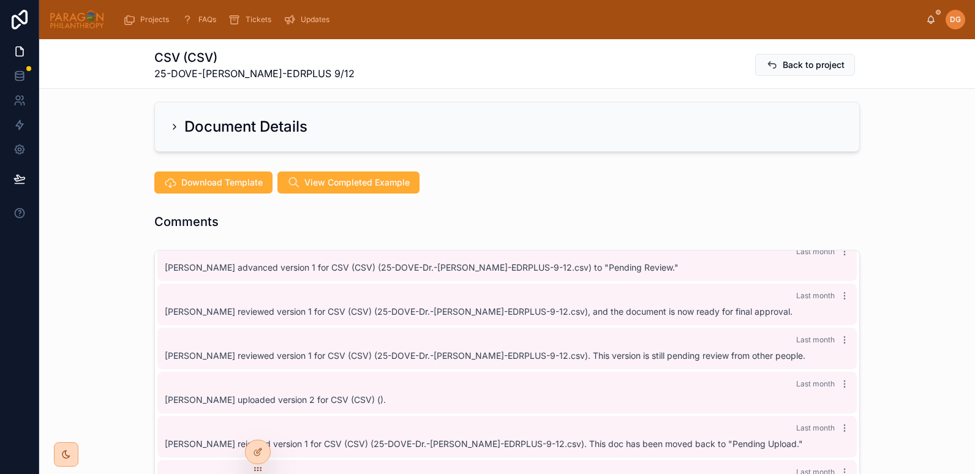
scroll to position [239, 0]
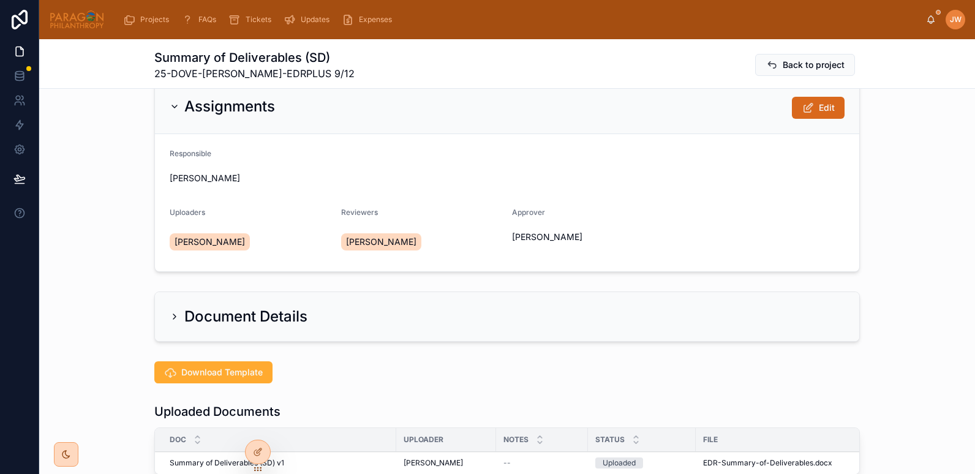
scroll to position [28, 0]
click at [832, 112] on button "Edit" at bounding box center [818, 107] width 53 height 22
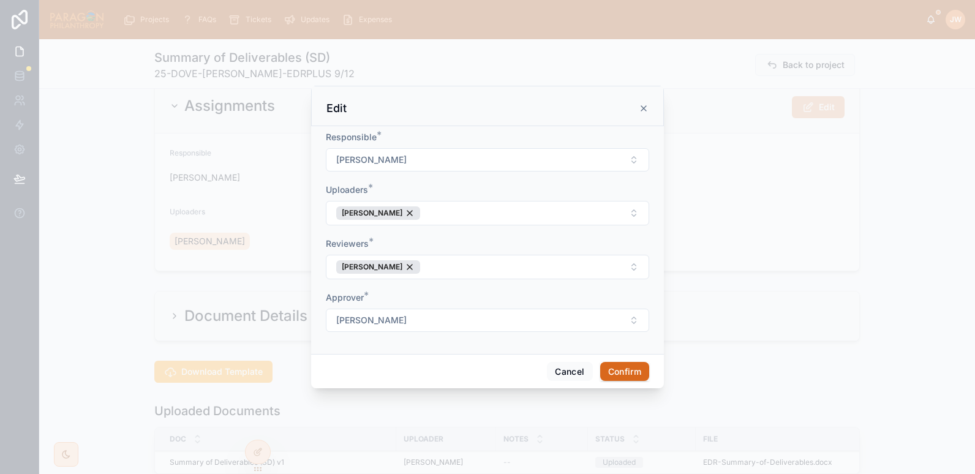
click at [458, 160] on button "[PERSON_NAME]" at bounding box center [487, 159] width 323 height 23
click at [445, 287] on span "[PERSON_NAME]" at bounding box center [442, 288] width 70 height 12
click at [410, 213] on div "[PERSON_NAME]" at bounding box center [378, 212] width 84 height 13
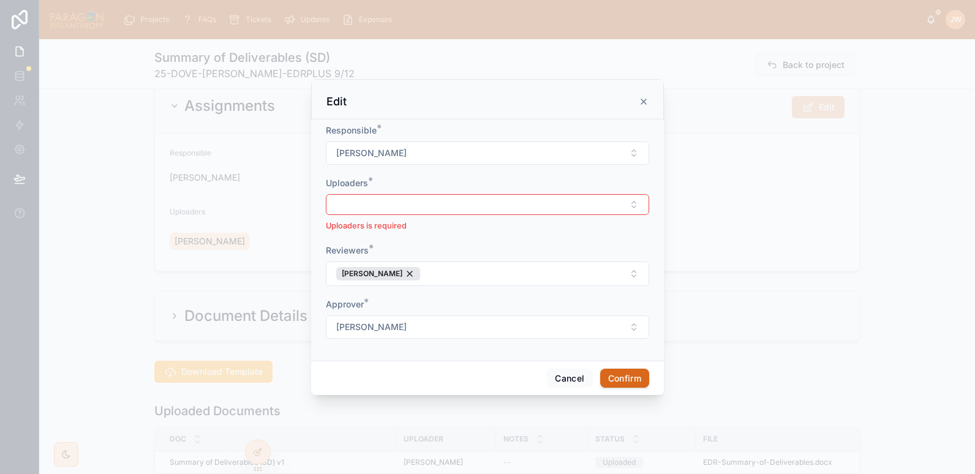
click at [402, 212] on button "Select Button" at bounding box center [487, 204] width 323 height 21
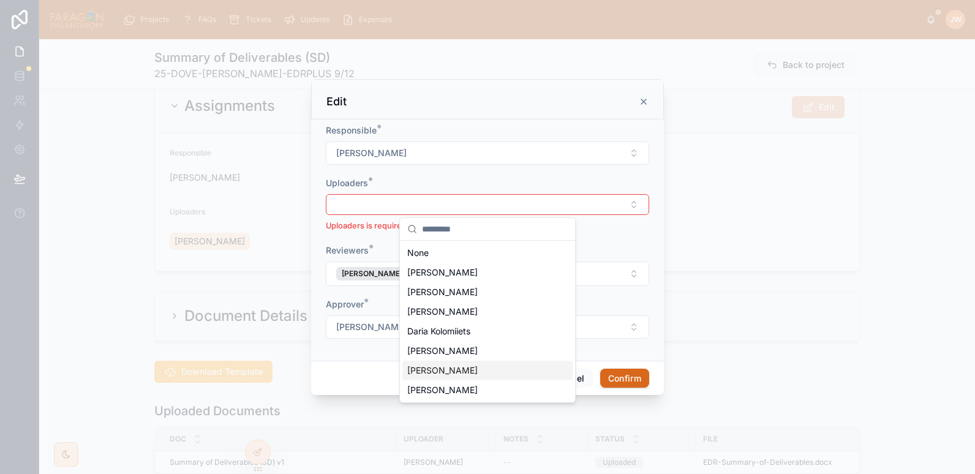
click at [444, 370] on span "[PERSON_NAME]" at bounding box center [442, 370] width 70 height 12
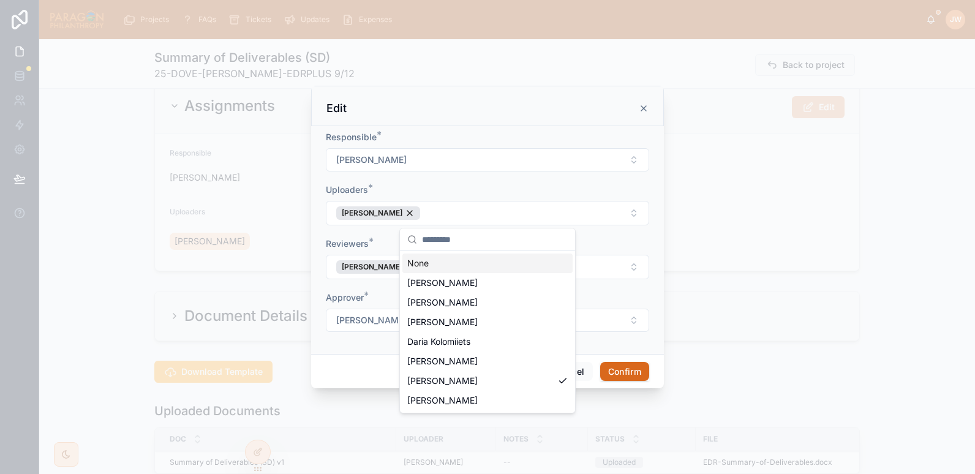
click at [370, 235] on span "*" at bounding box center [371, 241] width 5 height 12
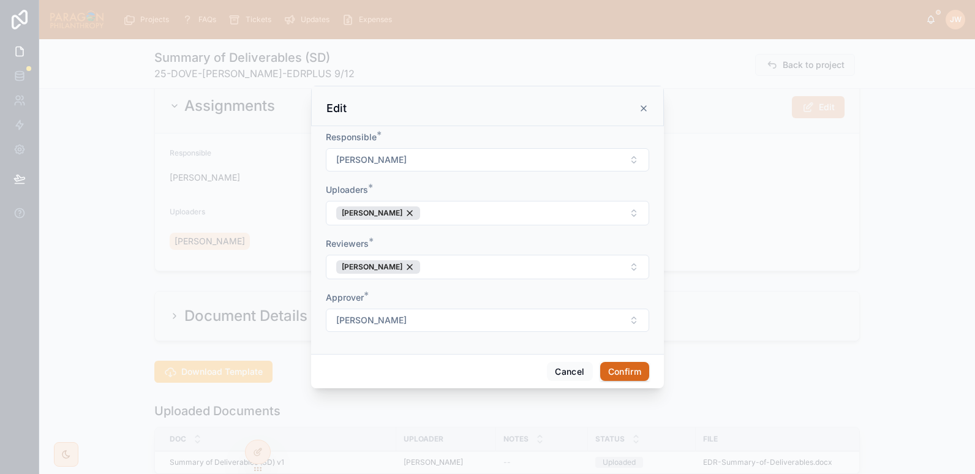
click at [437, 269] on button "[PERSON_NAME]" at bounding box center [487, 267] width 323 height 24
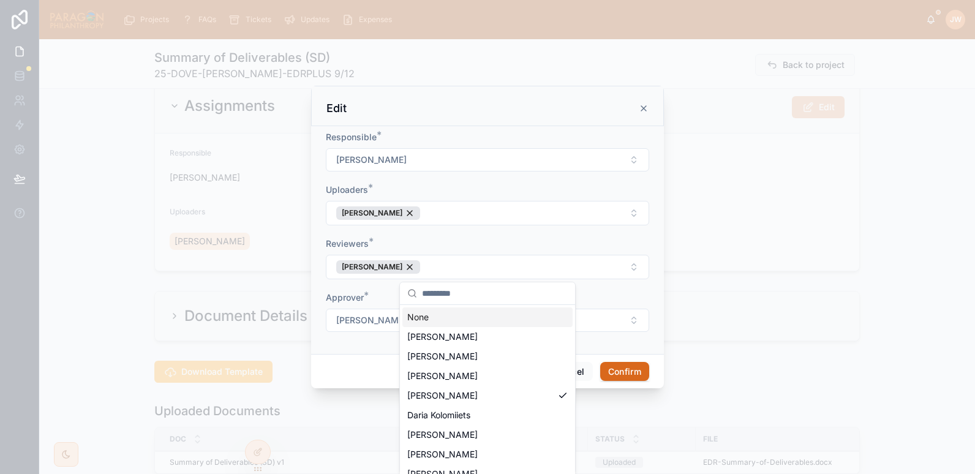
click at [409, 265] on div "[PERSON_NAME]" at bounding box center [378, 266] width 84 height 13
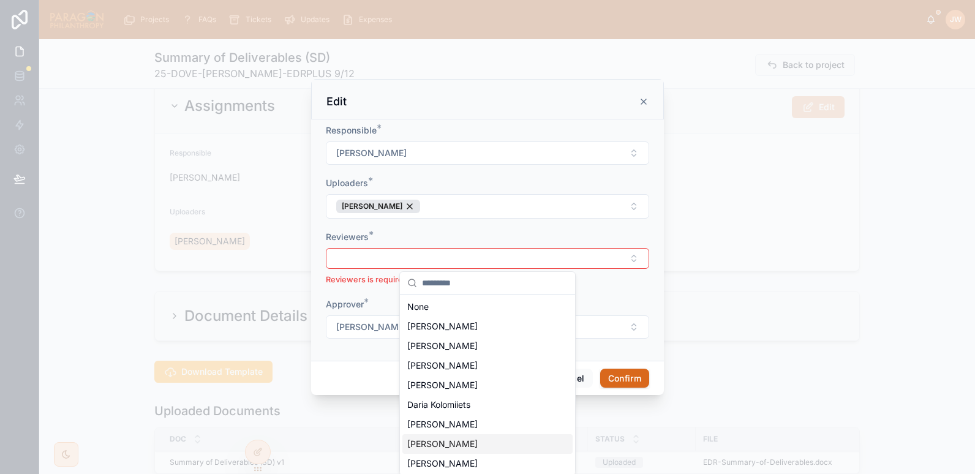
click at [439, 443] on span "[PERSON_NAME]" at bounding box center [442, 444] width 70 height 12
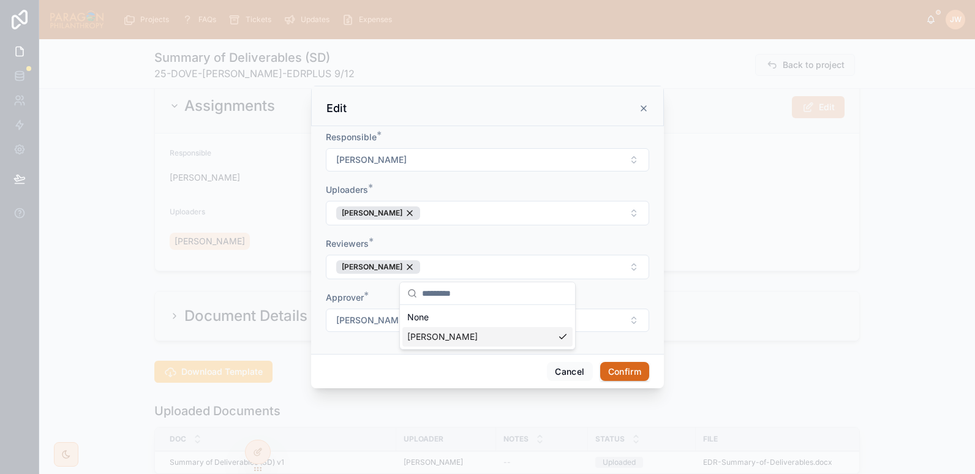
click at [437, 288] on div "Projects FAQs Tickets Updates Expenses [PERSON_NAME] Summary of Deliverables (S…" at bounding box center [487, 237] width 975 height 474
click at [404, 315] on button "[PERSON_NAME]" at bounding box center [487, 320] width 323 height 23
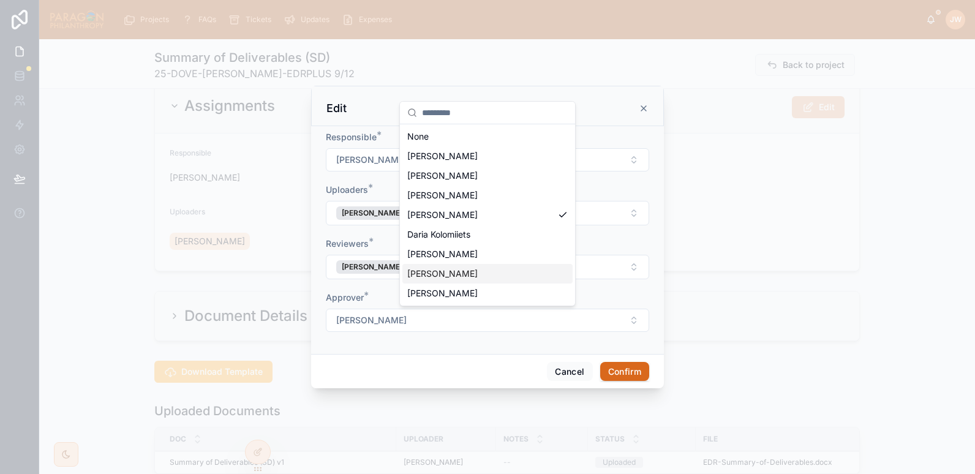
click at [440, 278] on span "[PERSON_NAME]" at bounding box center [442, 274] width 70 height 12
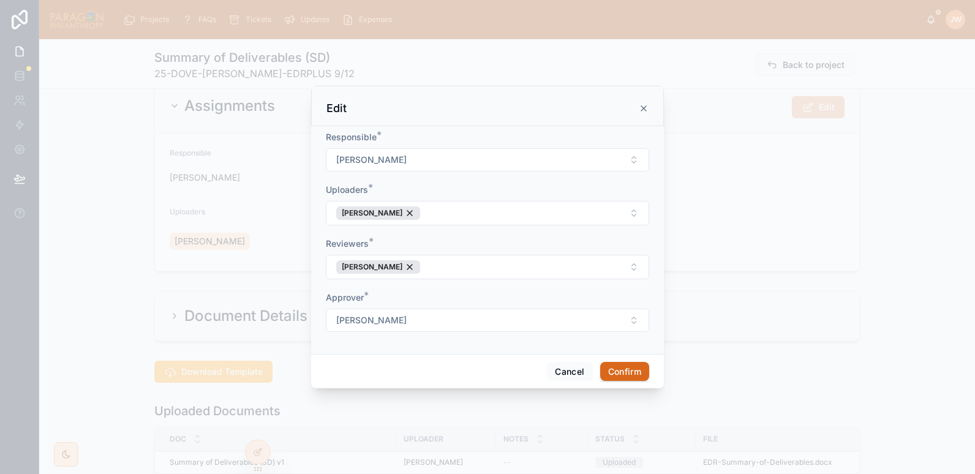
click at [520, 291] on div "Approver *" at bounding box center [487, 297] width 323 height 12
click at [624, 369] on button "Confirm" at bounding box center [624, 372] width 49 height 20
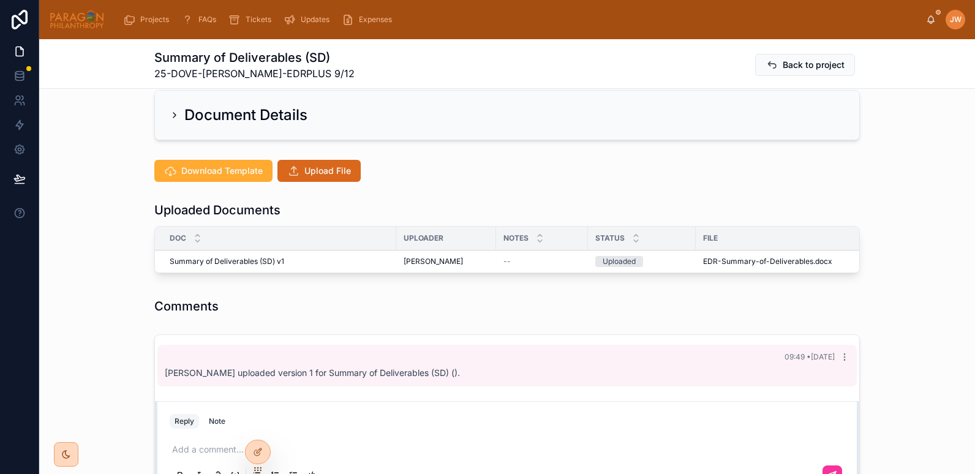
scroll to position [229, 0]
click at [0, 0] on span "Reject" at bounding box center [0, 0] width 0 height 0
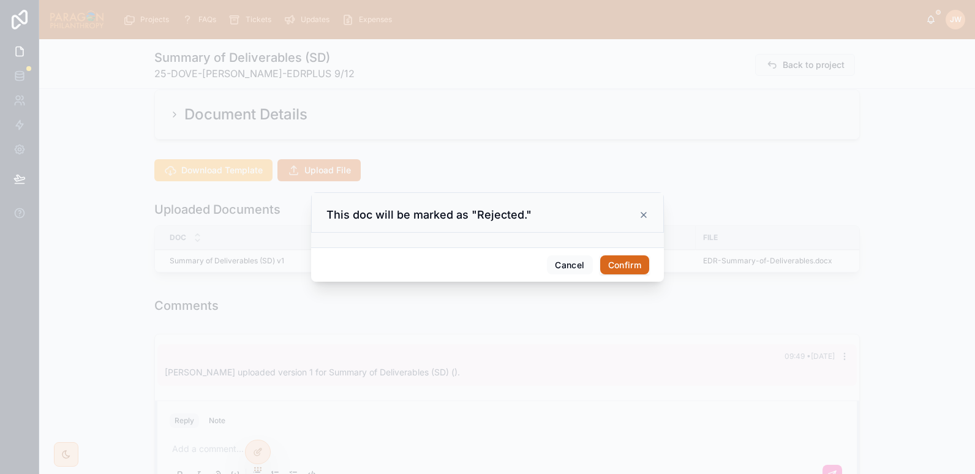
click at [628, 266] on button "Confirm" at bounding box center [624, 265] width 49 height 20
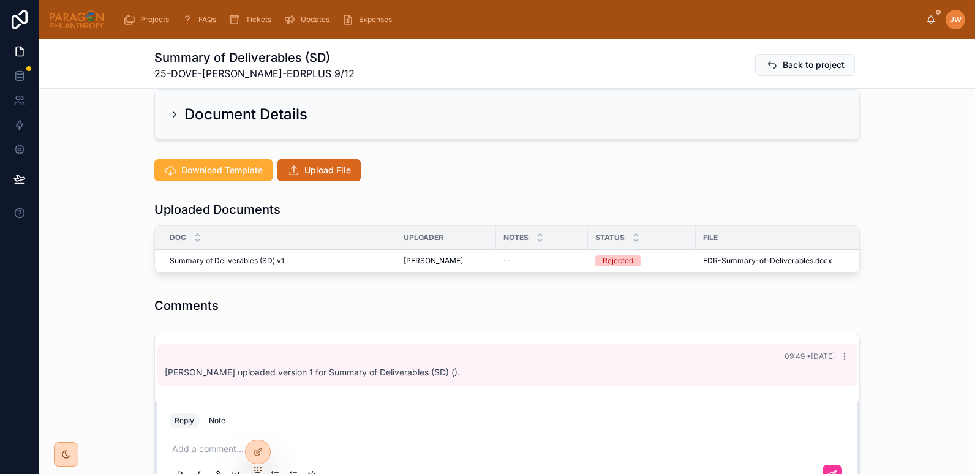
click at [319, 165] on span "Upload File" at bounding box center [327, 170] width 47 height 12
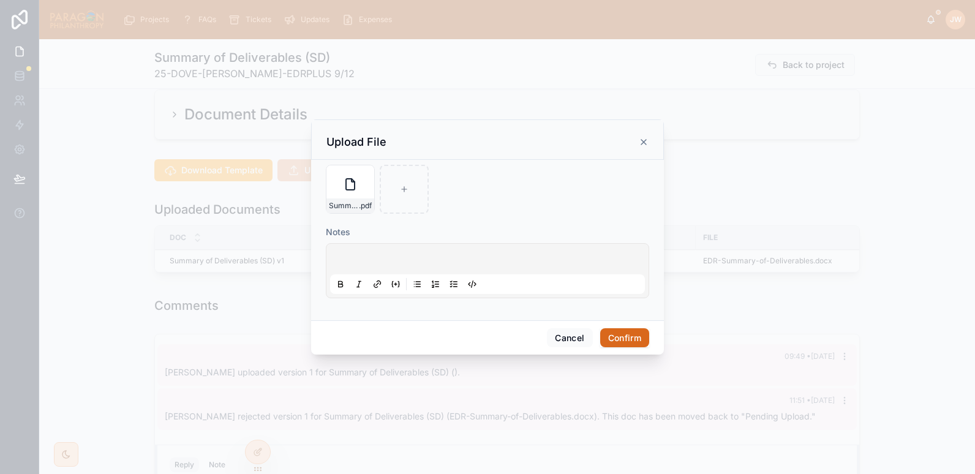
click at [623, 336] on button "Confirm" at bounding box center [624, 338] width 49 height 20
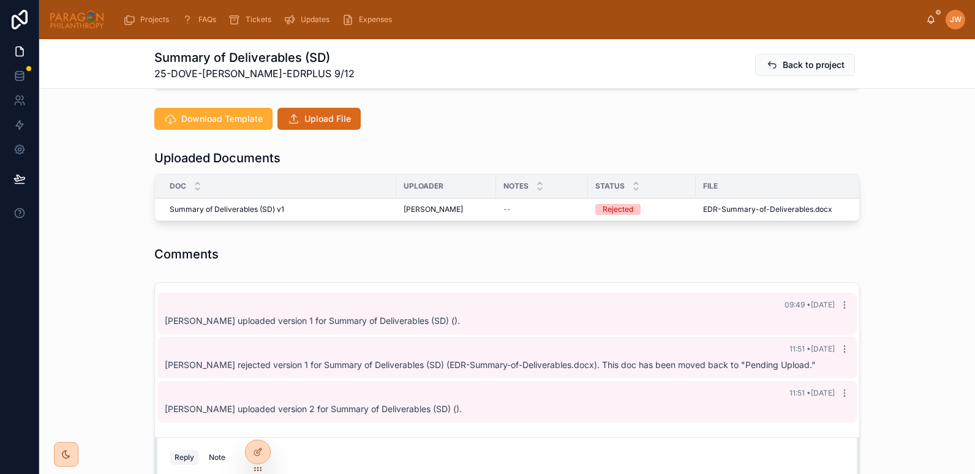
scroll to position [284, 0]
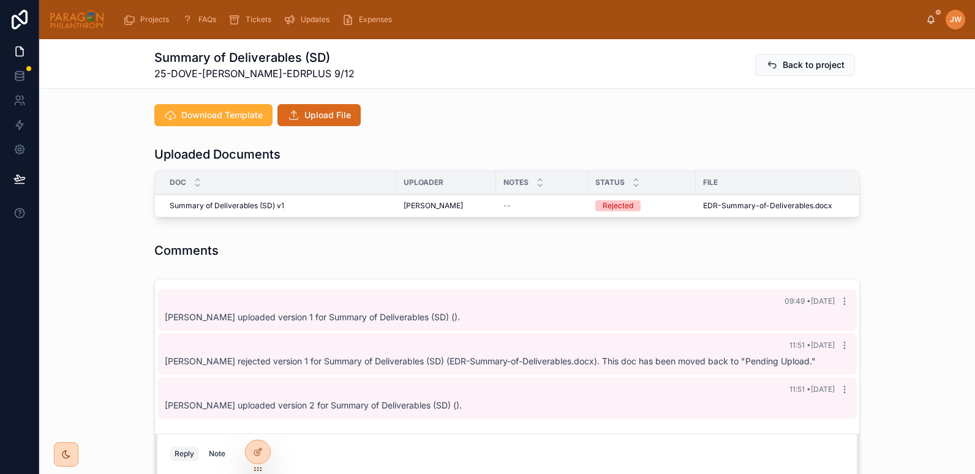
click at [330, 117] on span "Upload File" at bounding box center [327, 115] width 47 height 12
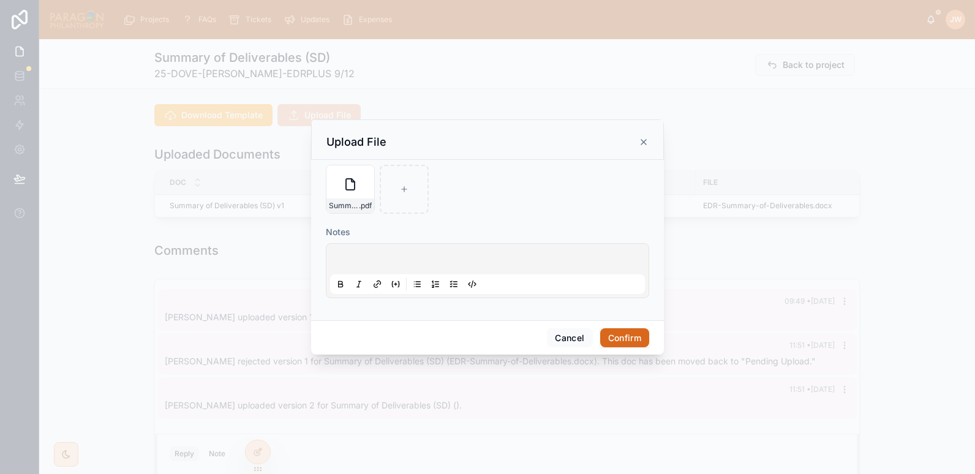
click at [634, 341] on button "Confirm" at bounding box center [624, 338] width 49 height 20
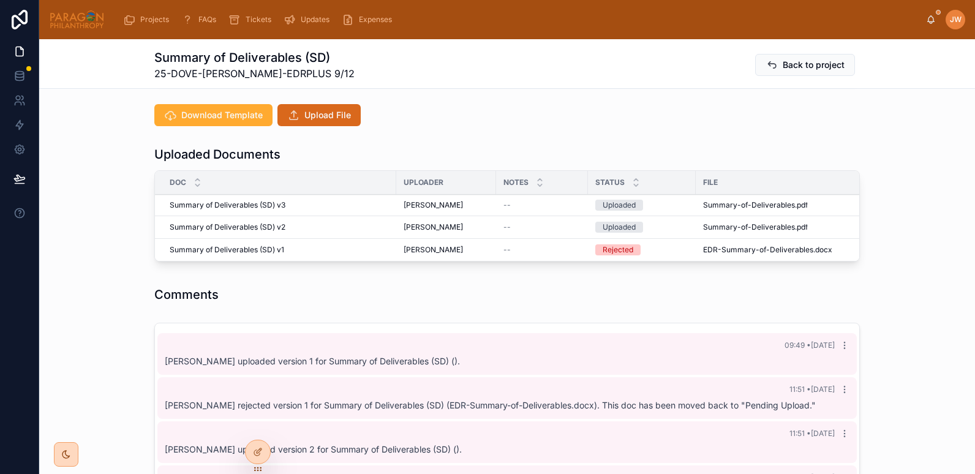
click at [0, 0] on span "Advance" at bounding box center [0, 0] width 0 height 0
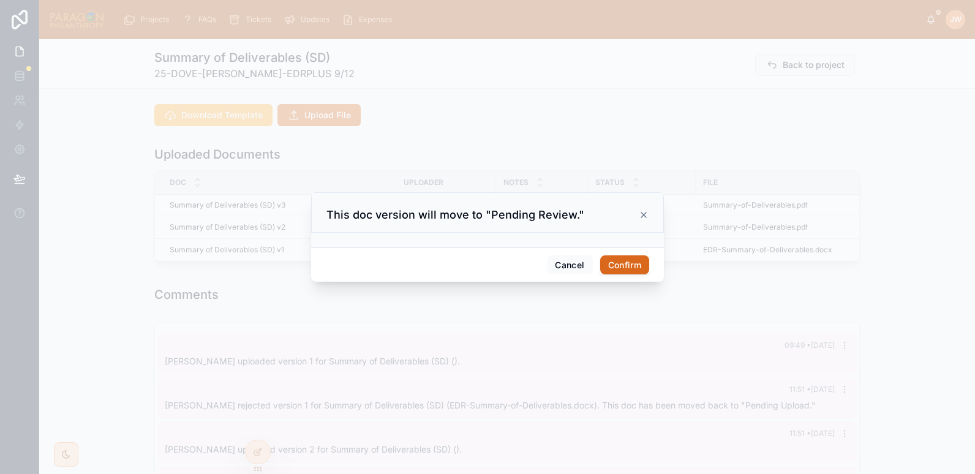
click at [617, 263] on button "Confirm" at bounding box center [624, 265] width 49 height 20
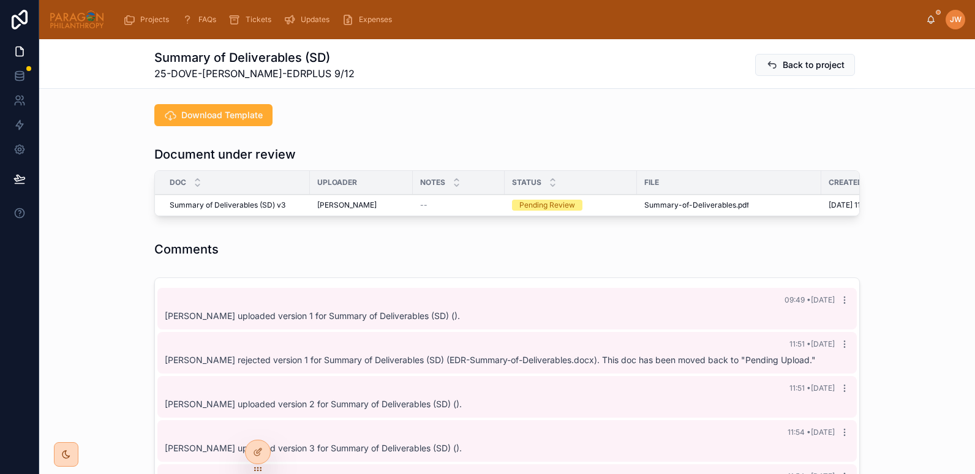
click at [0, 0] on button "Reviewed" at bounding box center [0, 0] width 0 height 0
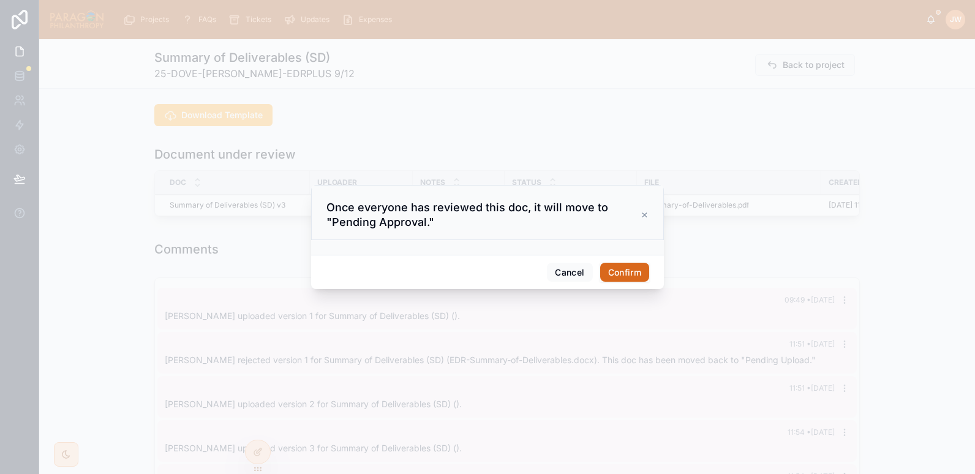
click at [621, 266] on button "Confirm" at bounding box center [624, 273] width 49 height 20
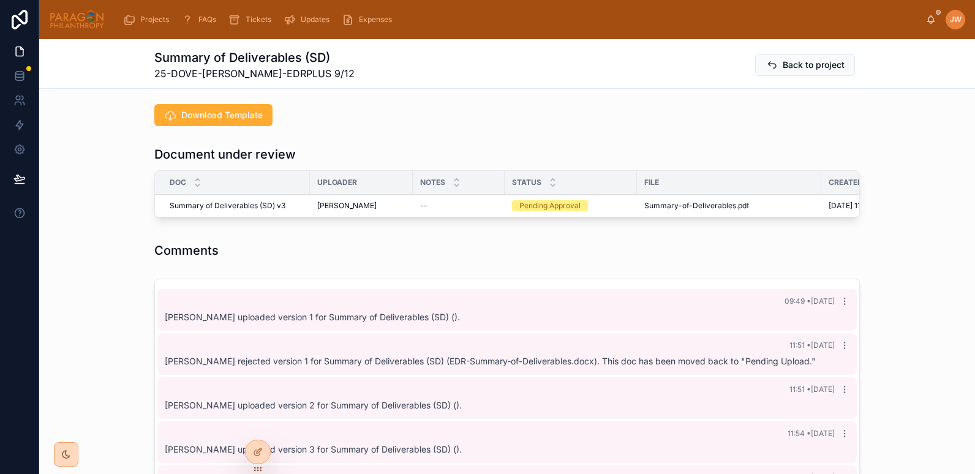
scroll to position [21, 0]
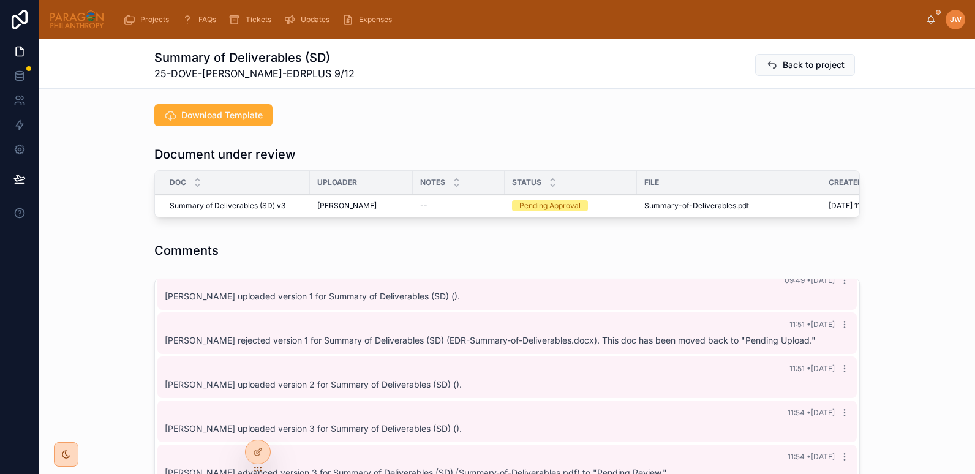
click at [0, 0] on icon at bounding box center [0, 0] width 0 height 0
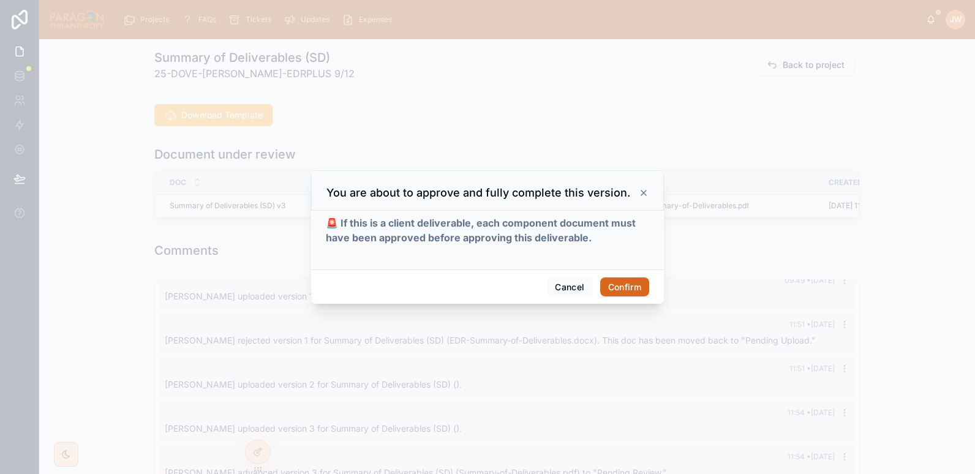
click at [620, 290] on button "Confirm" at bounding box center [624, 287] width 49 height 20
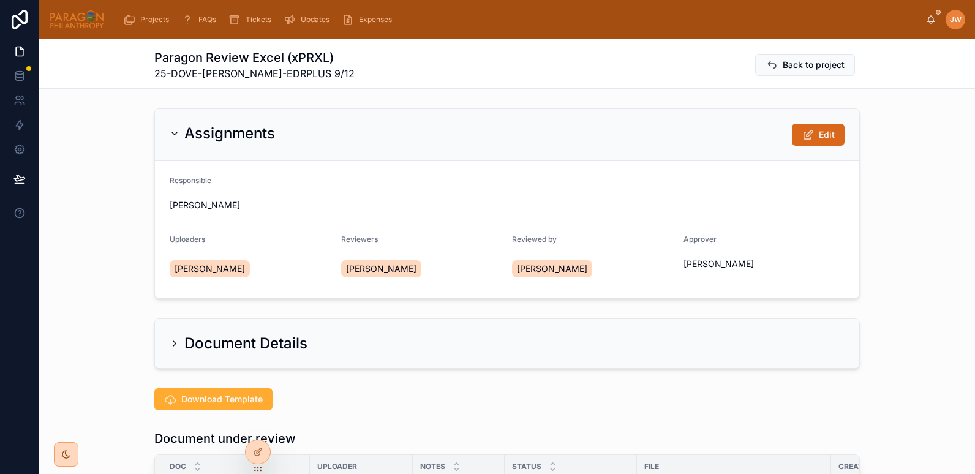
scroll to position [26, 0]
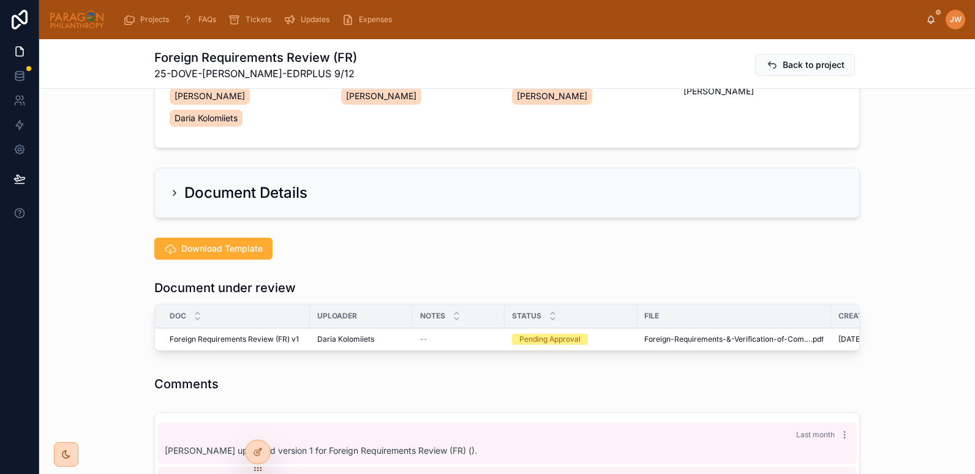
scroll to position [175, 0]
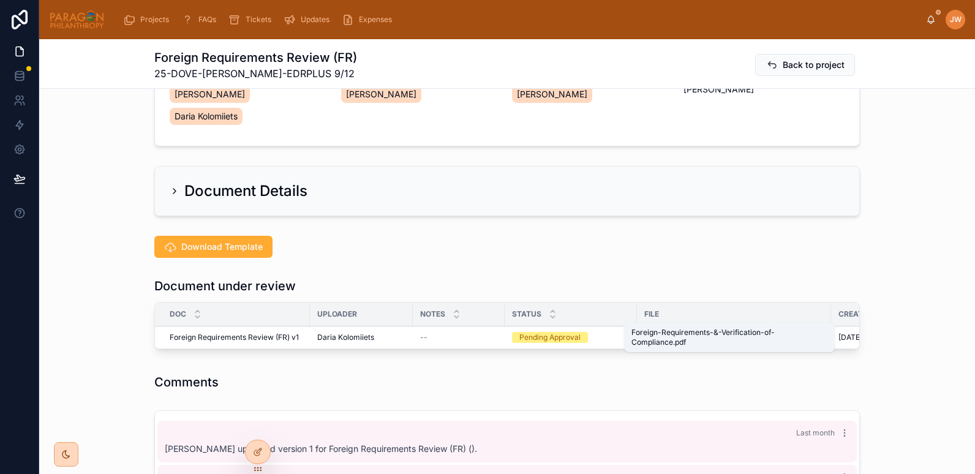
click at [653, 333] on span "Foreign-Requirements-&-Verification-of-Compliance" at bounding box center [727, 338] width 167 height 10
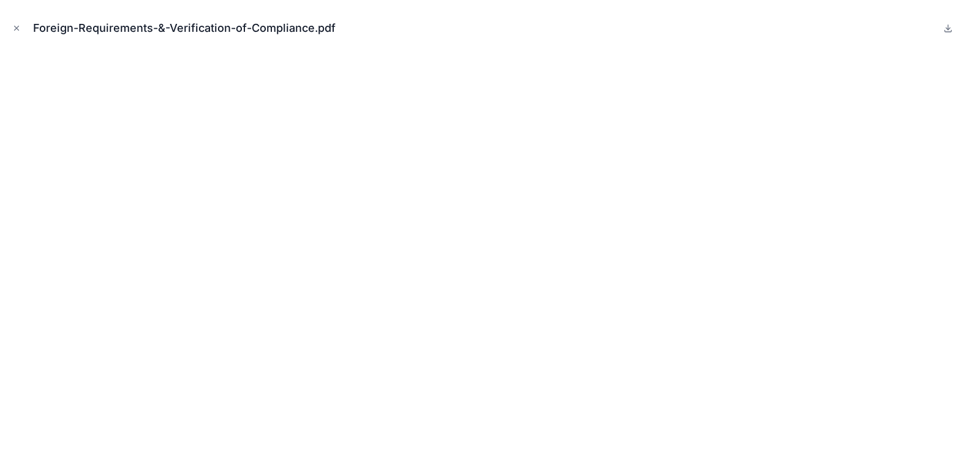
click at [17, 25] on icon "Close modal" at bounding box center [16, 28] width 9 height 9
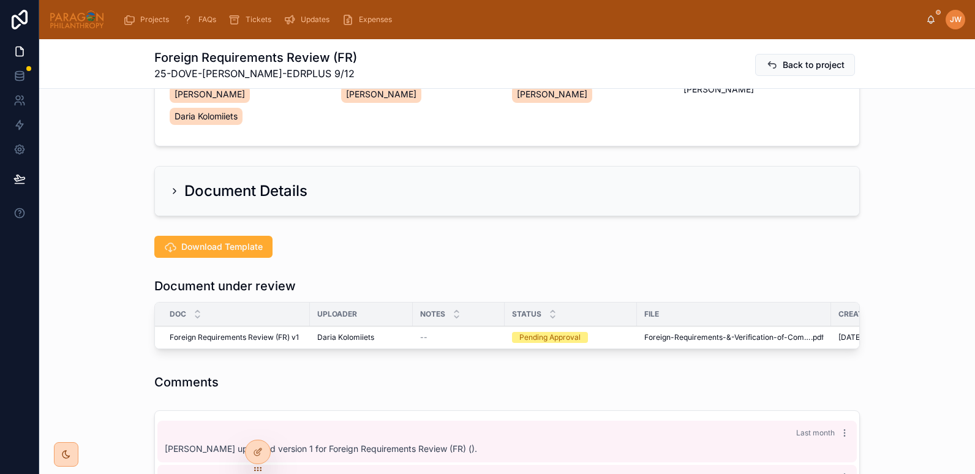
click at [0, 0] on icon at bounding box center [0, 0] width 0 height 0
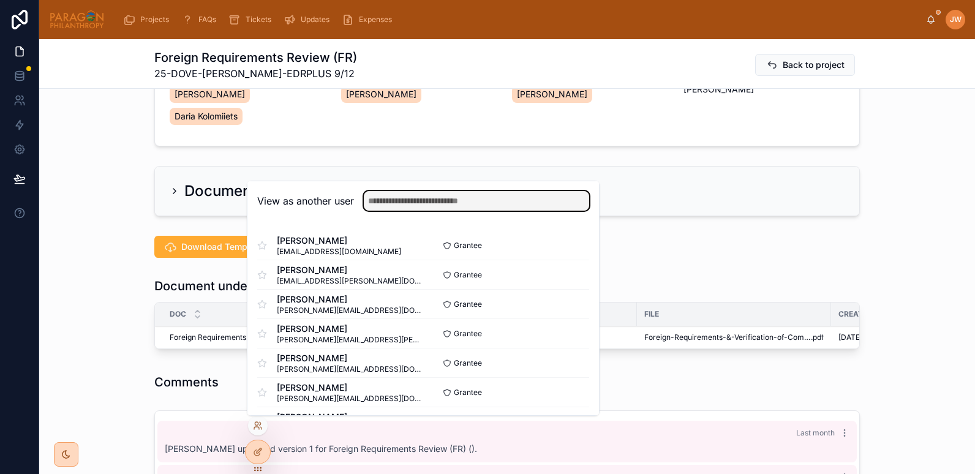
click at [386, 204] on input "text" at bounding box center [476, 201] width 225 height 20
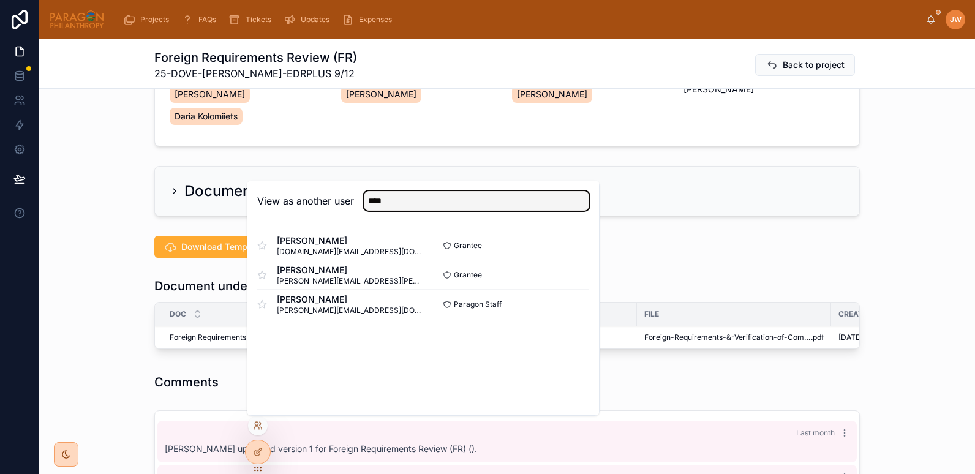
type input "****"
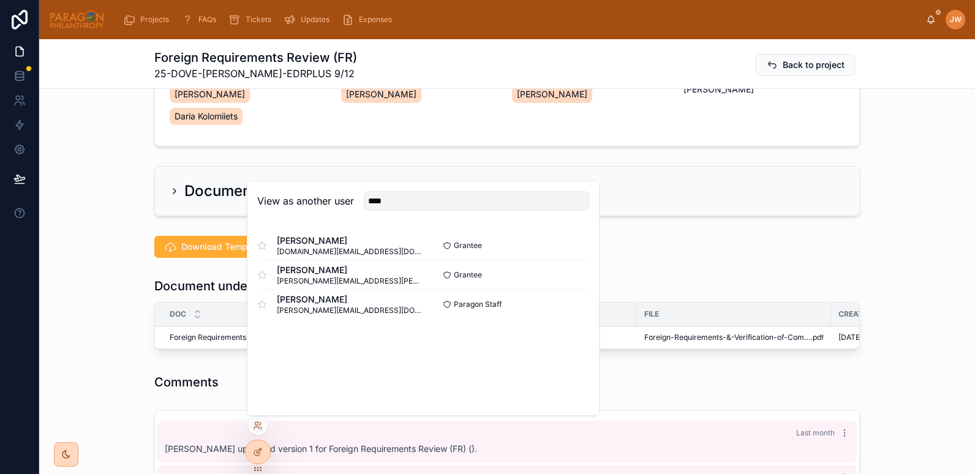
click at [0, 0] on button "Select" at bounding box center [0, 0] width 0 height 0
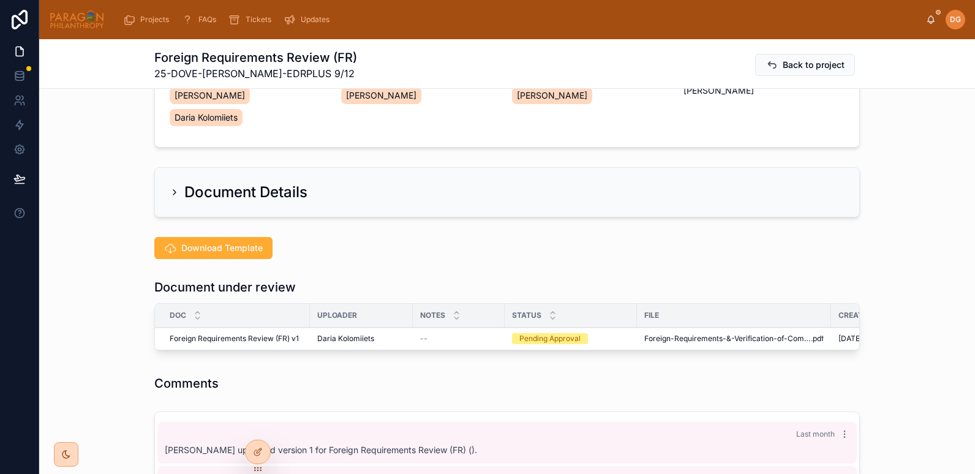
scroll to position [179, 0]
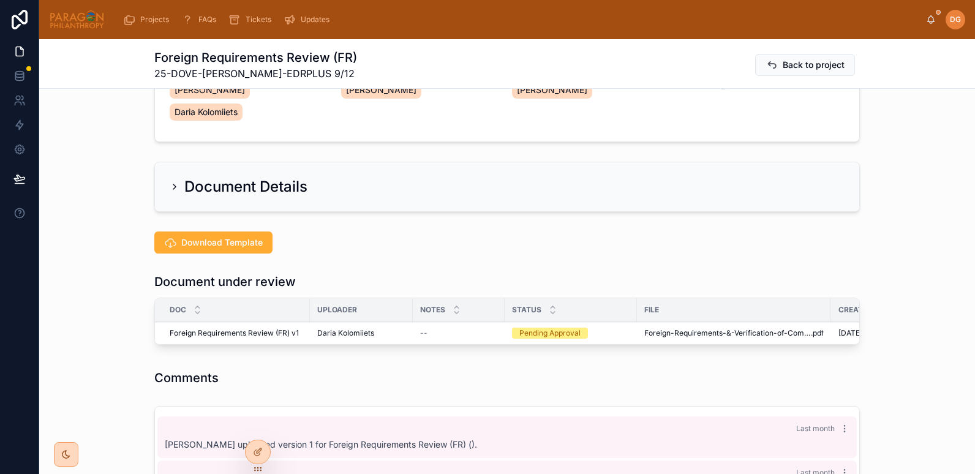
click at [0, 0] on button "Approve" at bounding box center [0, 0] width 0 height 0
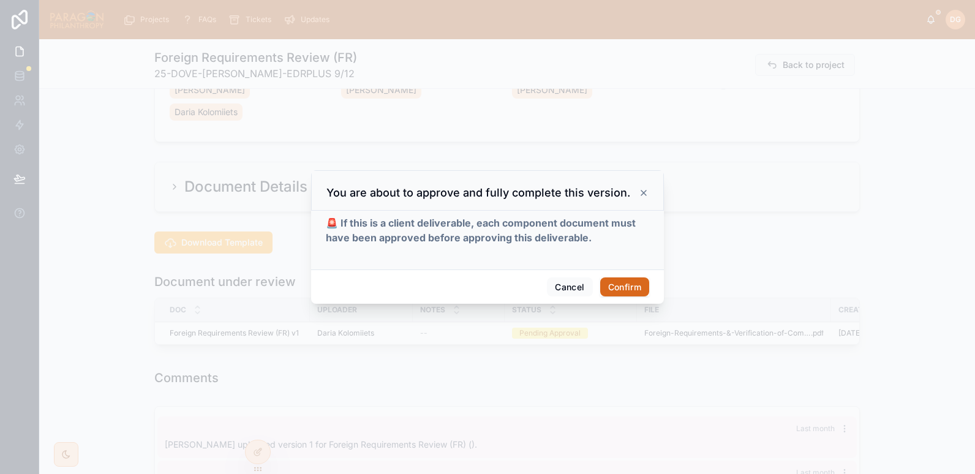
click at [625, 288] on button "Confirm" at bounding box center [624, 287] width 49 height 20
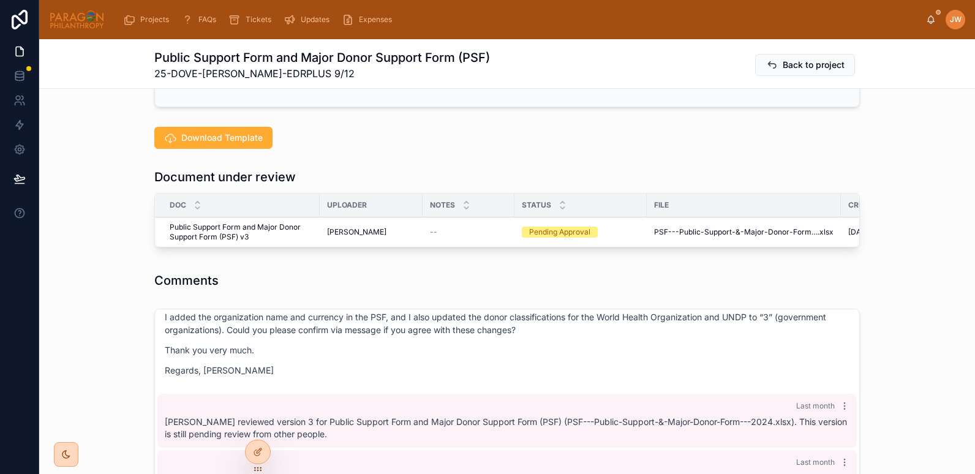
scroll to position [290, 0]
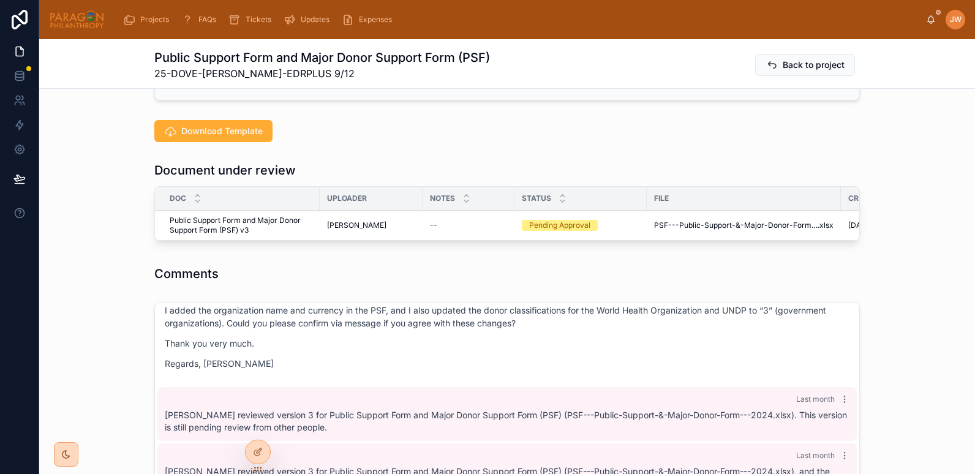
click at [0, 0] on icon at bounding box center [0, 0] width 0 height 0
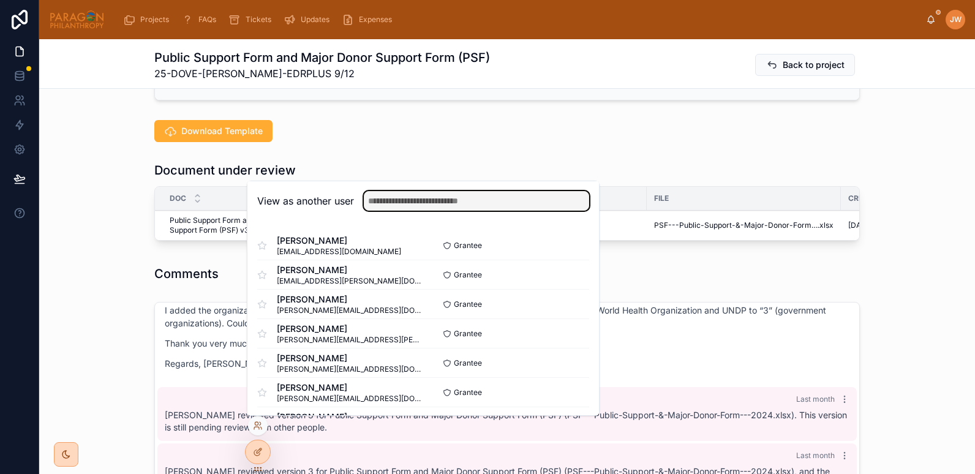
click at [369, 202] on input "text" at bounding box center [476, 201] width 225 height 20
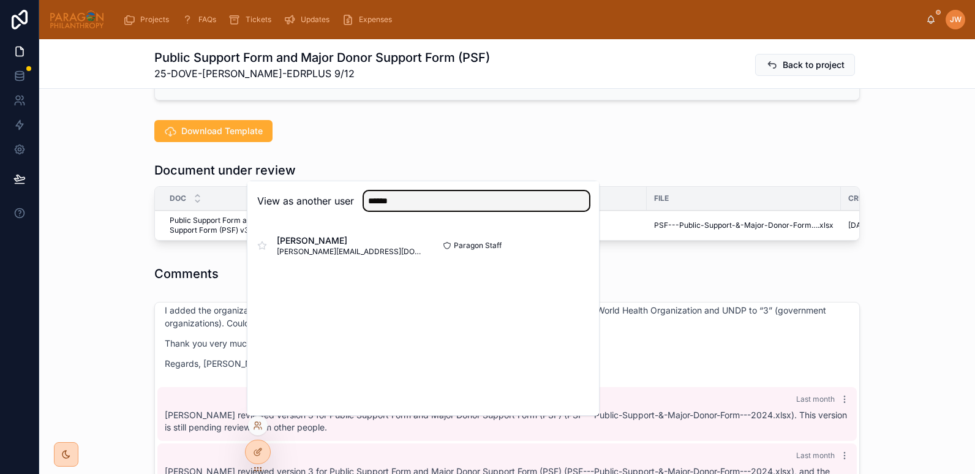
type input "******"
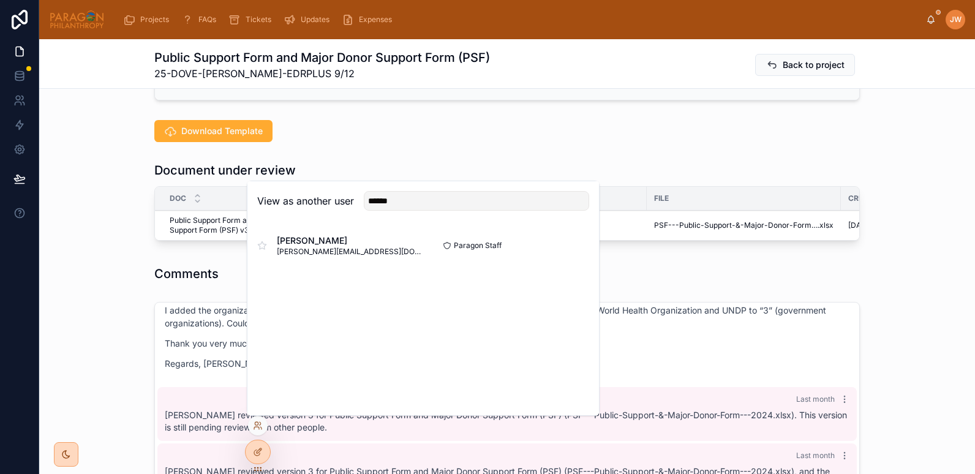
click at [0, 0] on button "Select" at bounding box center [0, 0] width 0 height 0
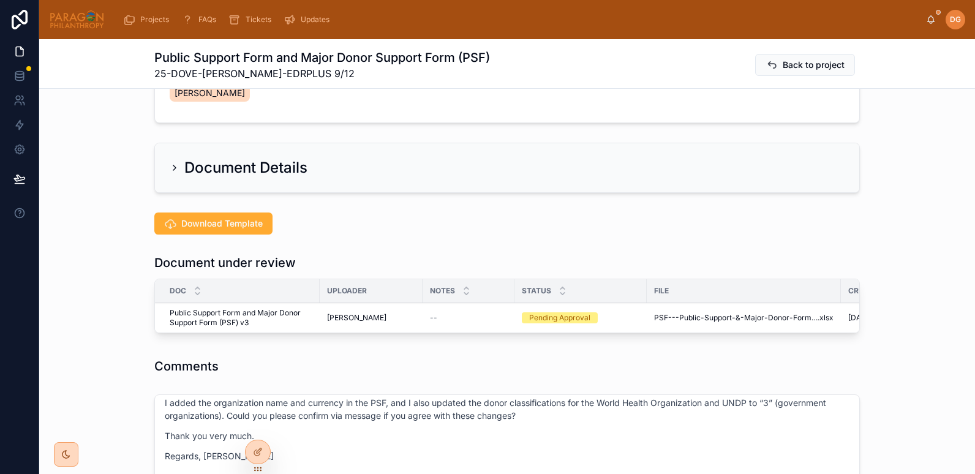
scroll to position [198, 0]
click at [0, 0] on span "Approve" at bounding box center [0, 0] width 0 height 0
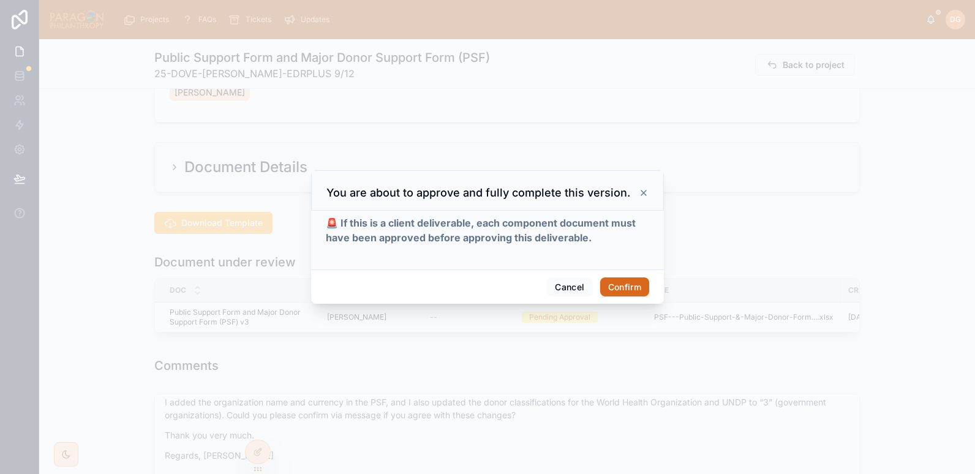
click at [625, 284] on button "Confirm" at bounding box center [624, 287] width 49 height 20
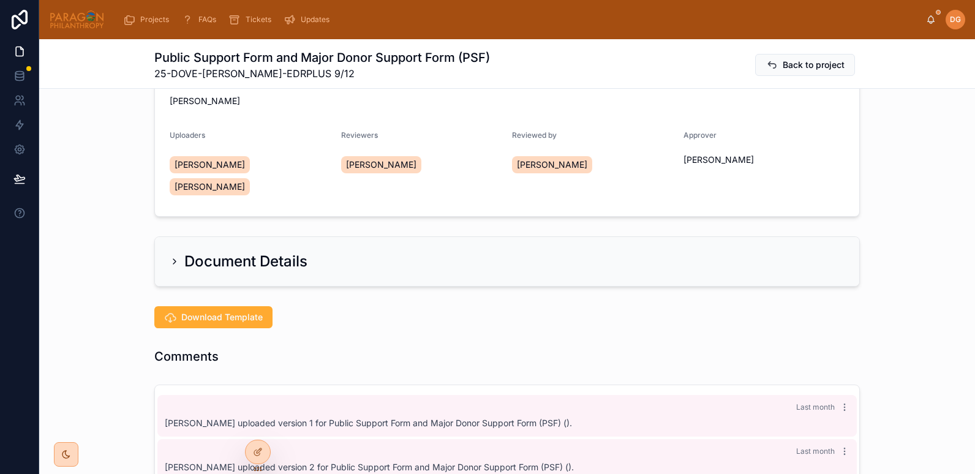
scroll to position [0, 0]
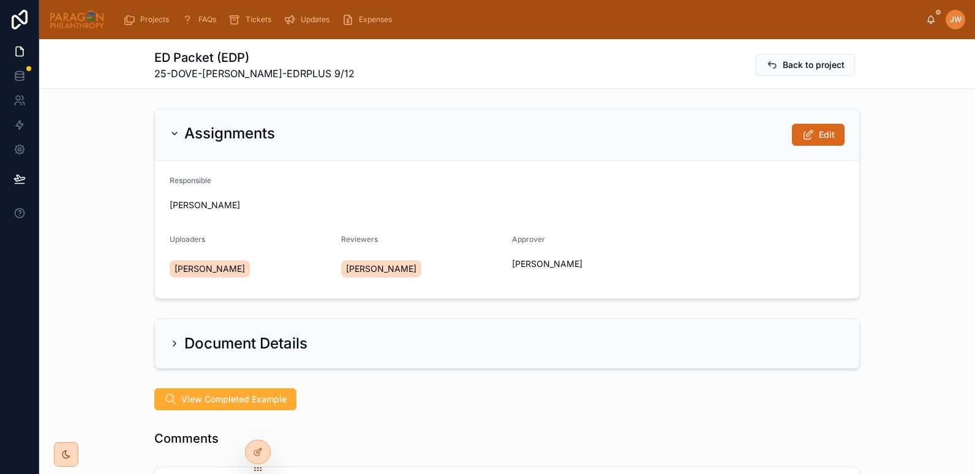
click at [812, 135] on button "Edit" at bounding box center [818, 135] width 53 height 22
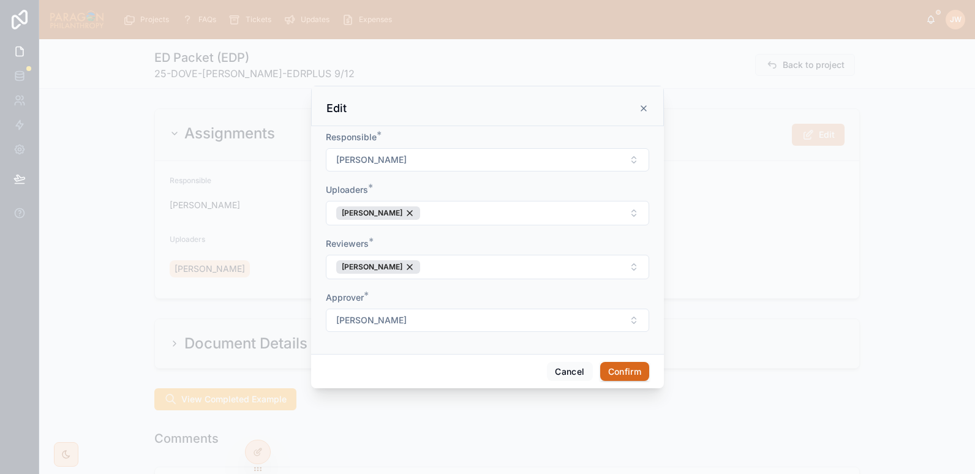
click at [398, 157] on span "[PERSON_NAME]" at bounding box center [371, 160] width 70 height 12
click at [432, 290] on span "[PERSON_NAME]" at bounding box center [442, 288] width 70 height 12
click at [410, 212] on div "[PERSON_NAME]" at bounding box center [378, 212] width 84 height 13
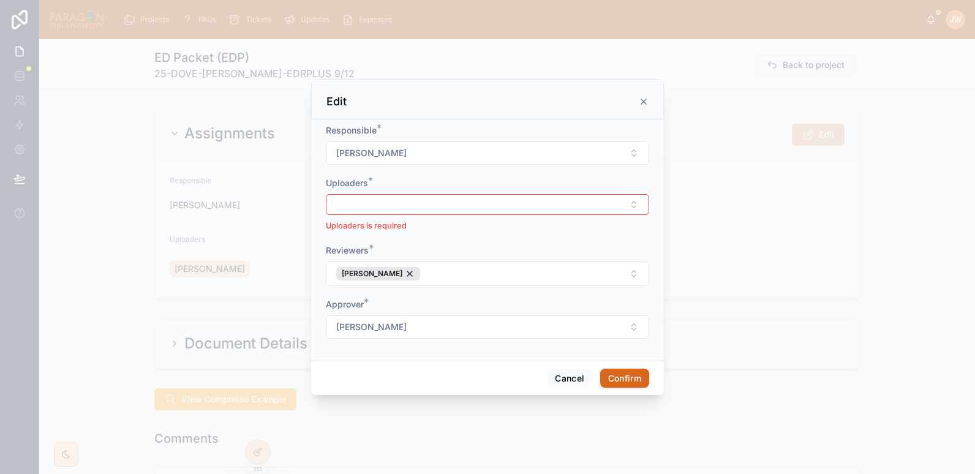
click at [404, 273] on div "[PERSON_NAME]" at bounding box center [378, 273] width 84 height 13
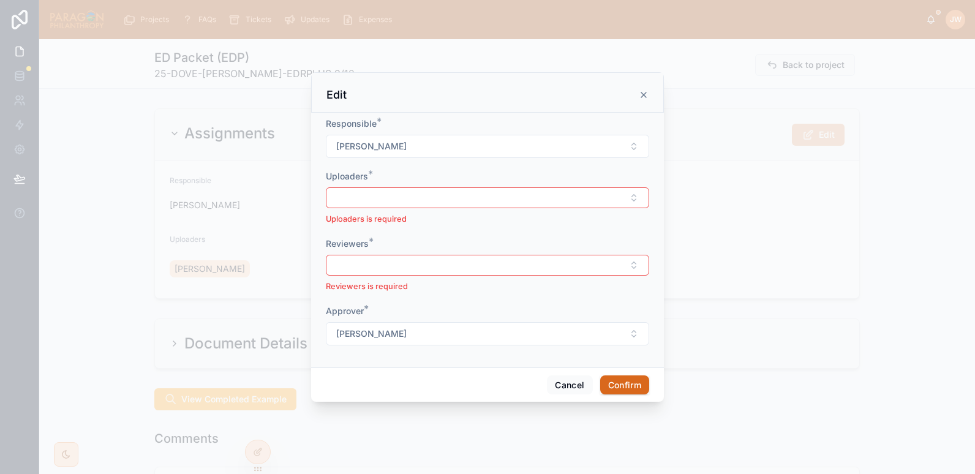
click at [367, 199] on button "Select Button" at bounding box center [487, 197] width 323 height 21
type input "*******"
click at [436, 250] on span "[PERSON_NAME]" at bounding box center [442, 246] width 70 height 12
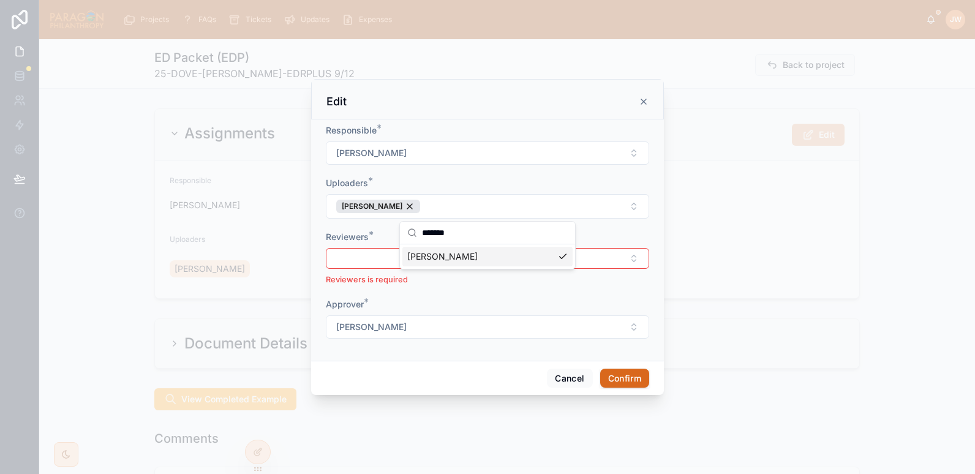
click at [370, 268] on button "Select Button" at bounding box center [487, 258] width 323 height 21
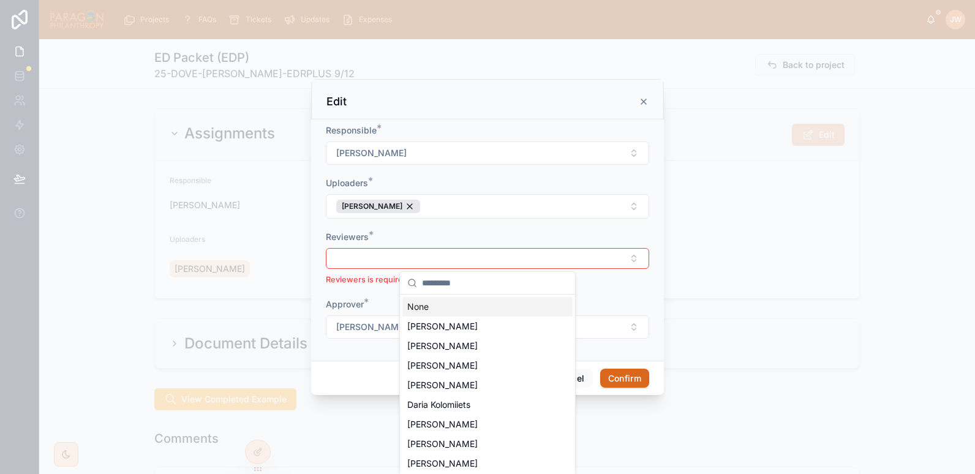
click at [364, 261] on button "Select Button" at bounding box center [487, 258] width 323 height 21
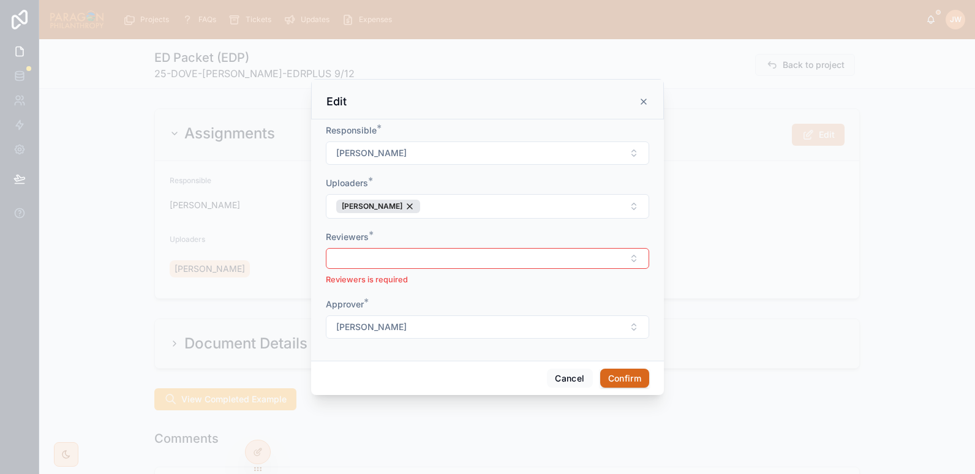
click at [364, 261] on button "Select Button" at bounding box center [487, 258] width 323 height 21
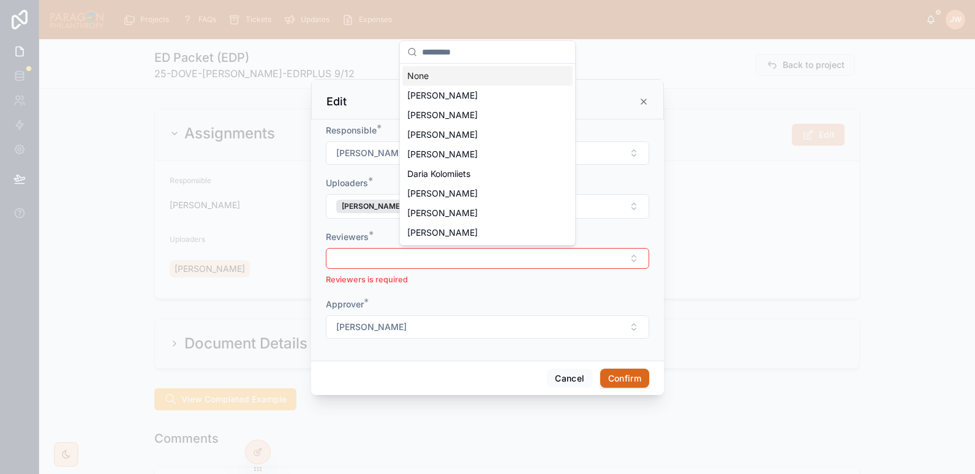
click at [383, 261] on button "Select Button" at bounding box center [487, 258] width 323 height 21
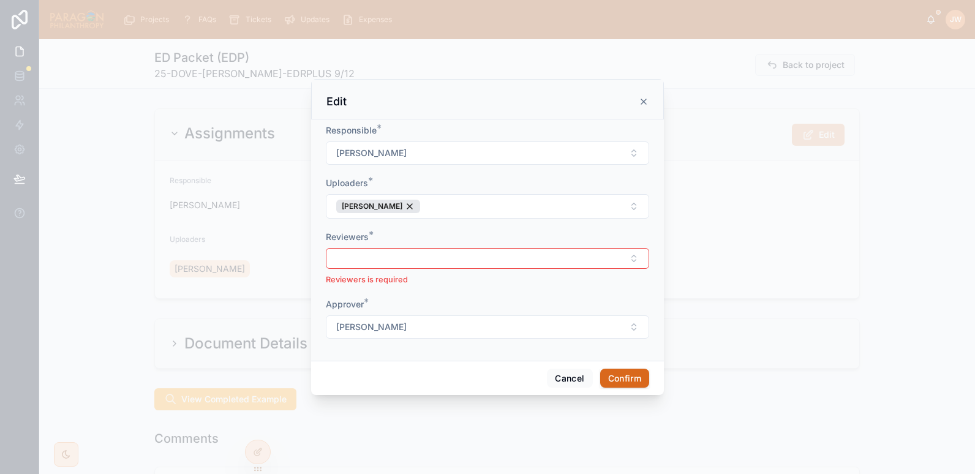
click at [408, 263] on button "Select Button" at bounding box center [487, 258] width 323 height 21
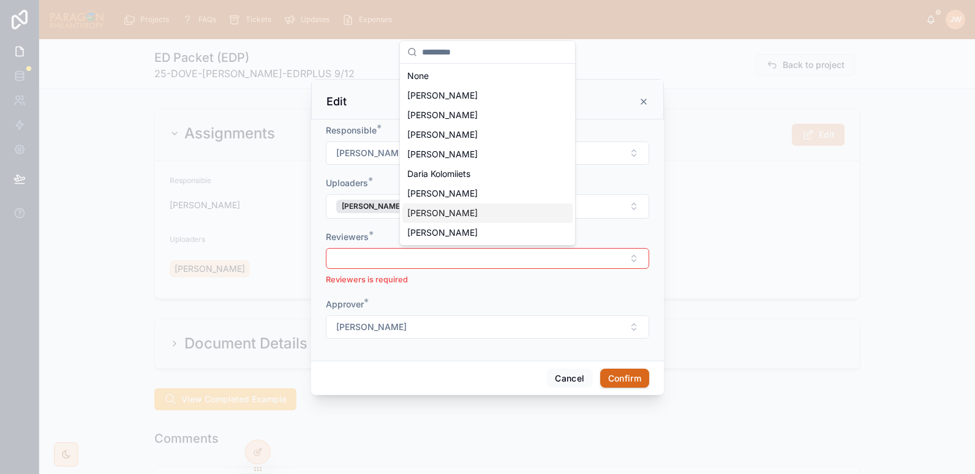
click at [436, 211] on span "[PERSON_NAME]" at bounding box center [442, 213] width 70 height 12
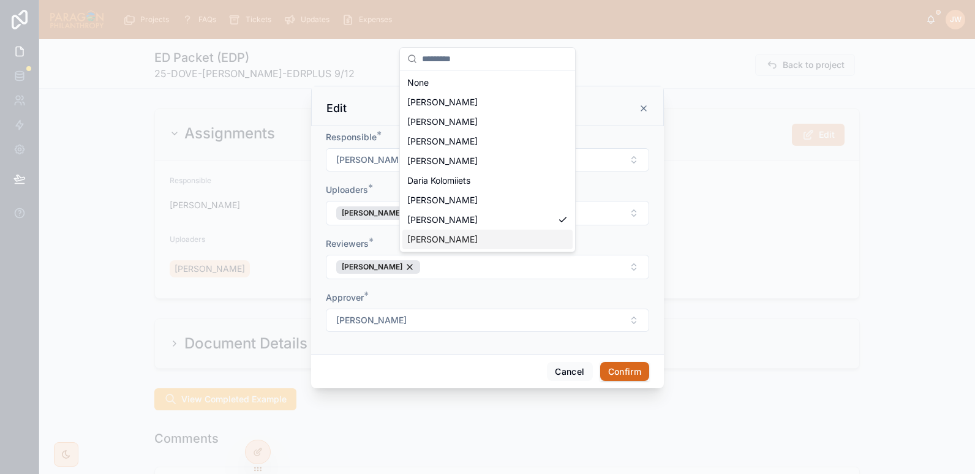
click at [427, 331] on div "Projects FAQs Tickets Updates Expenses [PERSON_NAME] ED Packet (EDP) 25-DOVE-[P…" at bounding box center [487, 237] width 975 height 474
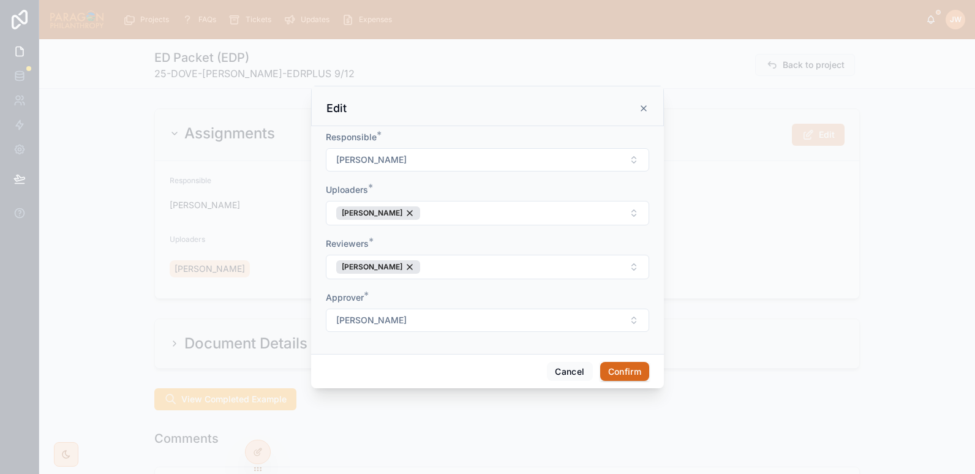
click at [413, 325] on button "[PERSON_NAME]" at bounding box center [487, 320] width 323 height 23
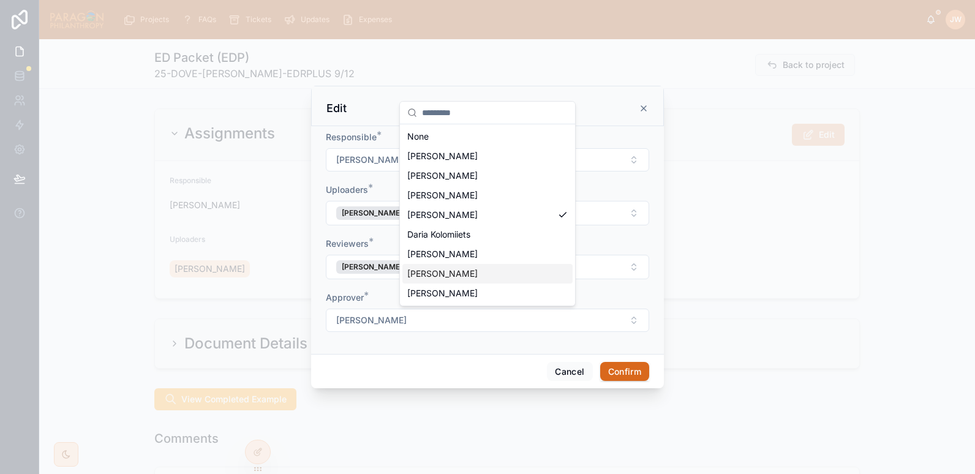
click at [458, 276] on span "[PERSON_NAME]" at bounding box center [442, 274] width 70 height 12
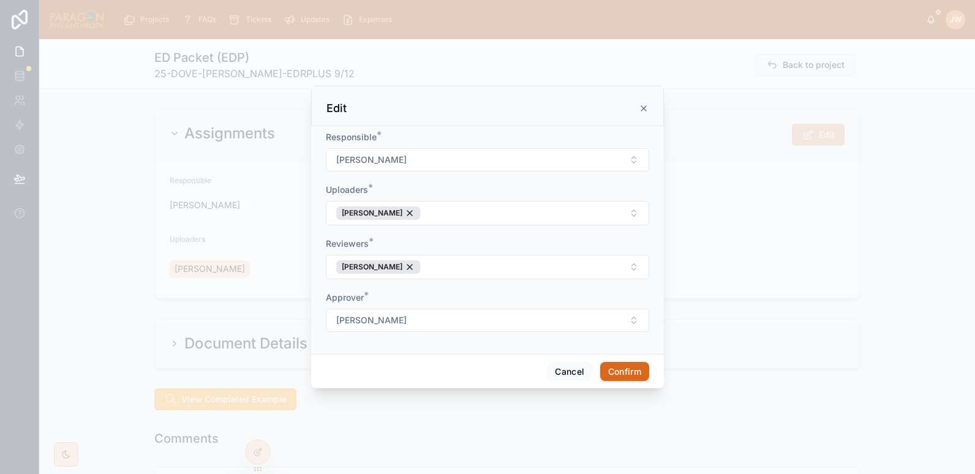
click at [427, 290] on form "Responsible * [PERSON_NAME] Uploaders * [PERSON_NAME] Reviewers * [PERSON_NAME]…" at bounding box center [487, 237] width 323 height 213
click at [622, 370] on button "Confirm" at bounding box center [624, 372] width 49 height 20
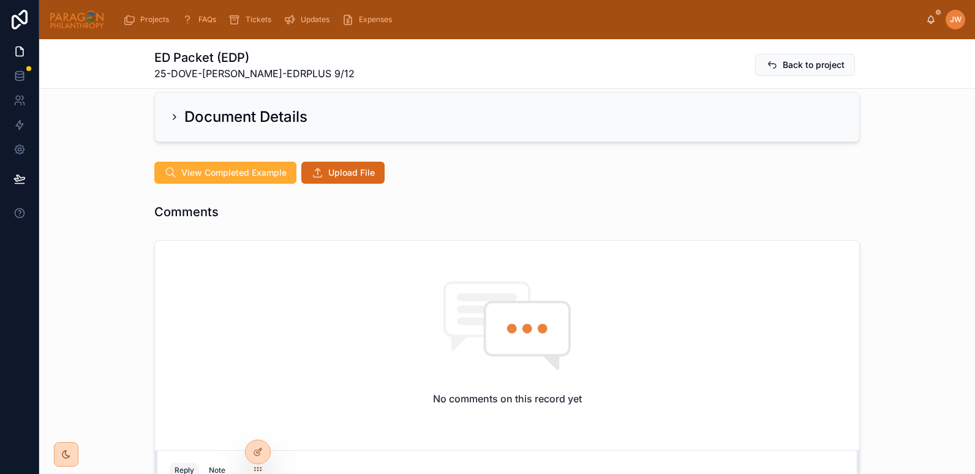
scroll to position [233, 0]
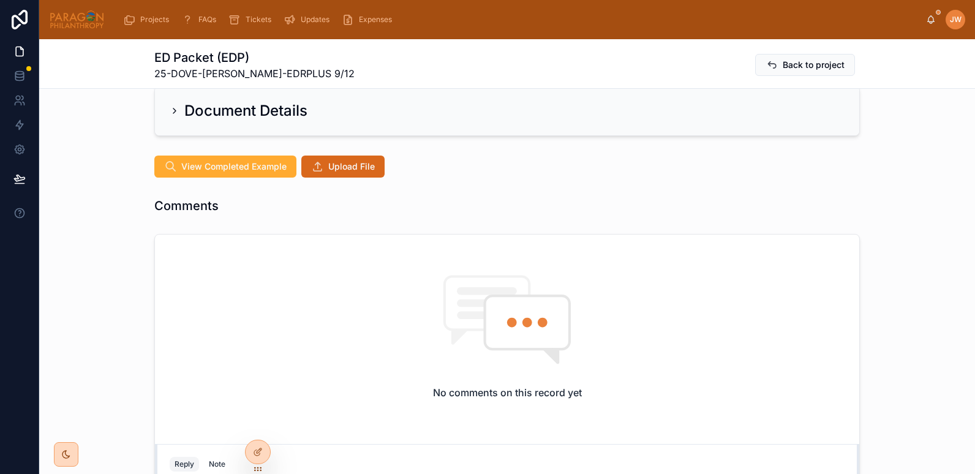
click at [328, 170] on span "Upload File" at bounding box center [351, 166] width 47 height 12
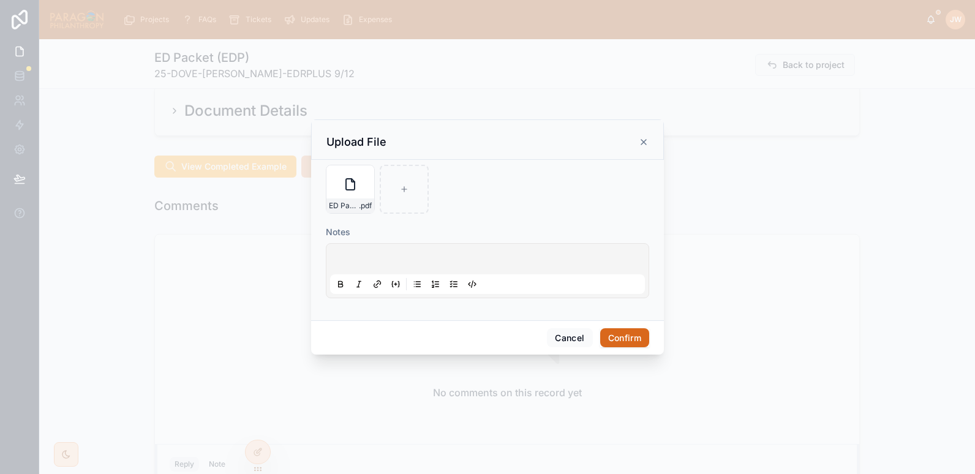
click at [629, 336] on button "Confirm" at bounding box center [624, 338] width 49 height 20
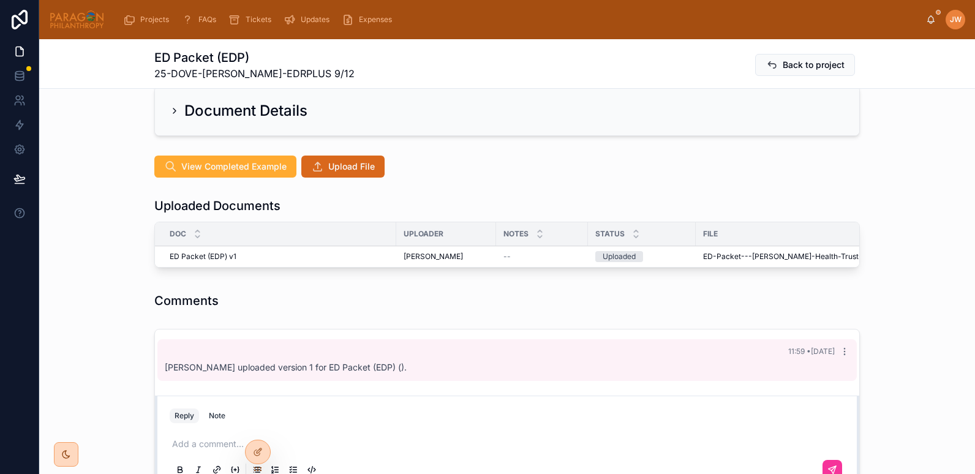
click at [96, 233] on div "Uploaded Documents Doc Uploader Notes Status File Created Time Backup OCR ED Pa…" at bounding box center [507, 234] width 936 height 85
click at [705, 255] on span "ED-Packet---[PERSON_NAME]-Health-Trust-LTD-GTE" at bounding box center [799, 257] width 192 height 10
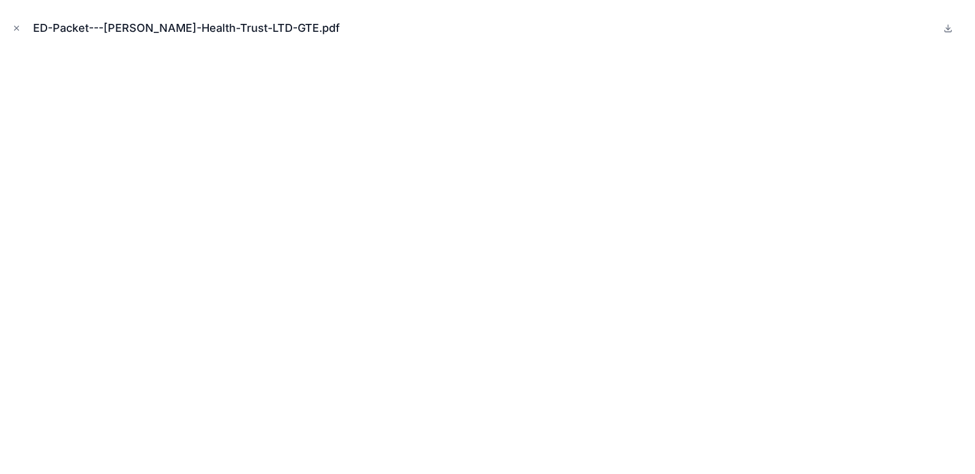
click at [17, 22] on button "Close modal" at bounding box center [16, 27] width 13 height 13
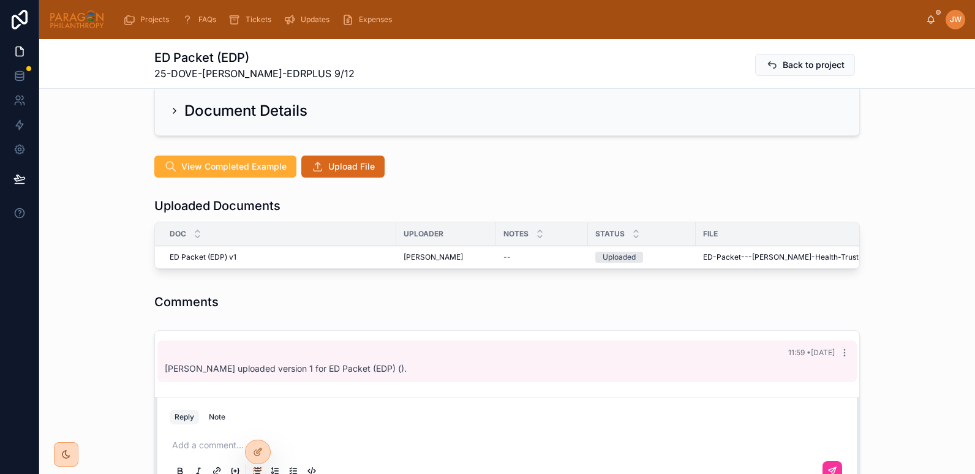
click at [0, 0] on button "Advance" at bounding box center [0, 0] width 0 height 0
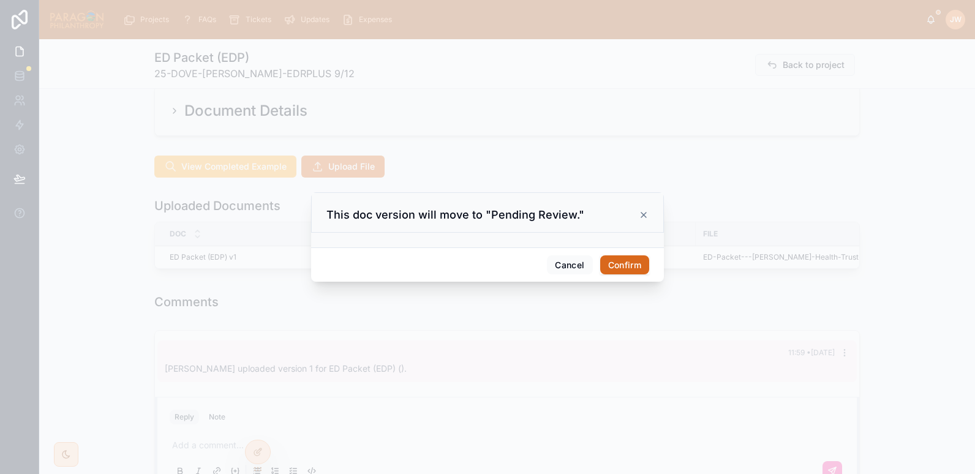
click at [617, 256] on button "Confirm" at bounding box center [624, 265] width 49 height 20
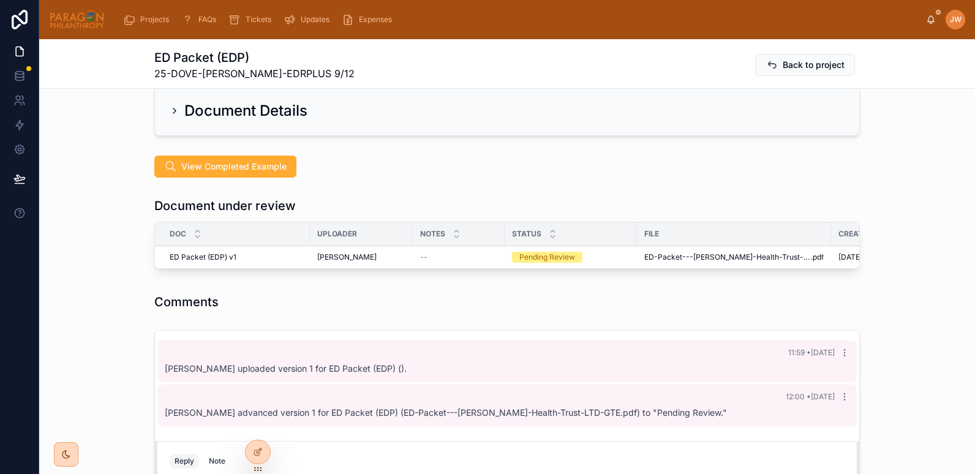
click at [0, 0] on span "Reviewed" at bounding box center [0, 0] width 0 height 0
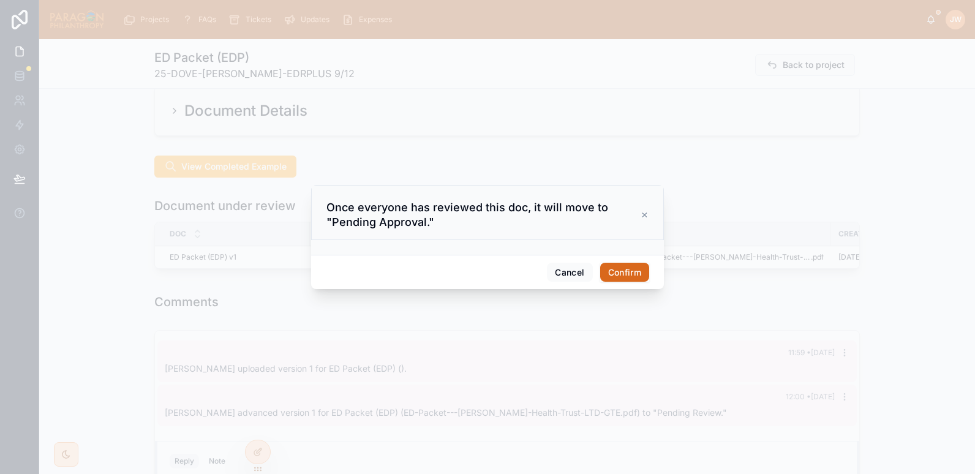
click at [633, 276] on button "Confirm" at bounding box center [624, 273] width 49 height 20
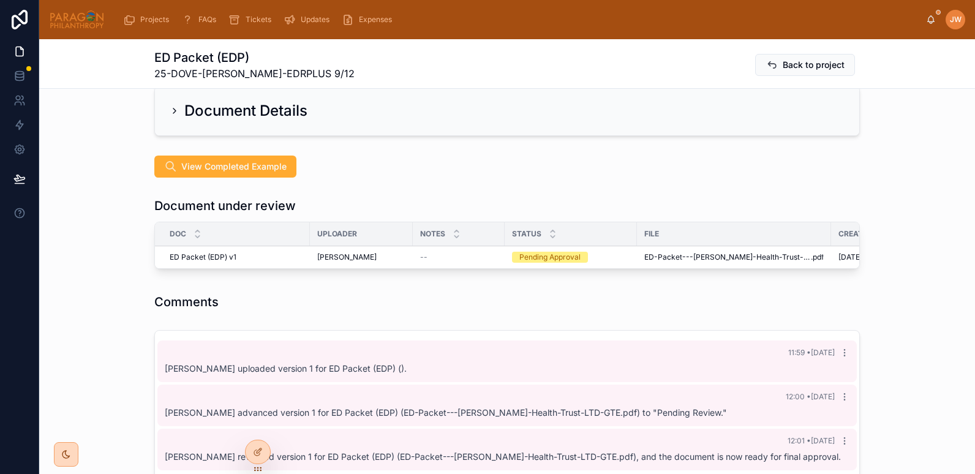
click at [765, 68] on icon at bounding box center [771, 65] width 12 height 12
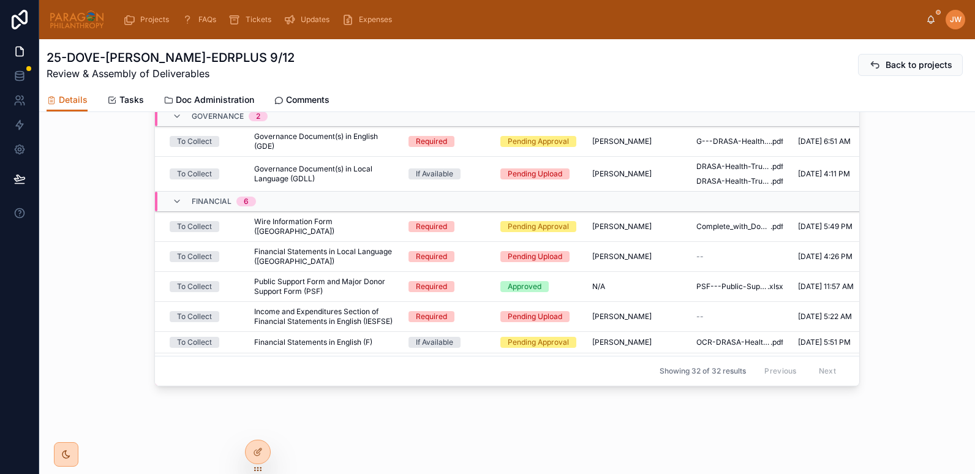
scroll to position [399, 0]
click at [701, 230] on span "Complete_with_DocuSign_Request_for_Wire_Tran" at bounding box center [733, 227] width 74 height 10
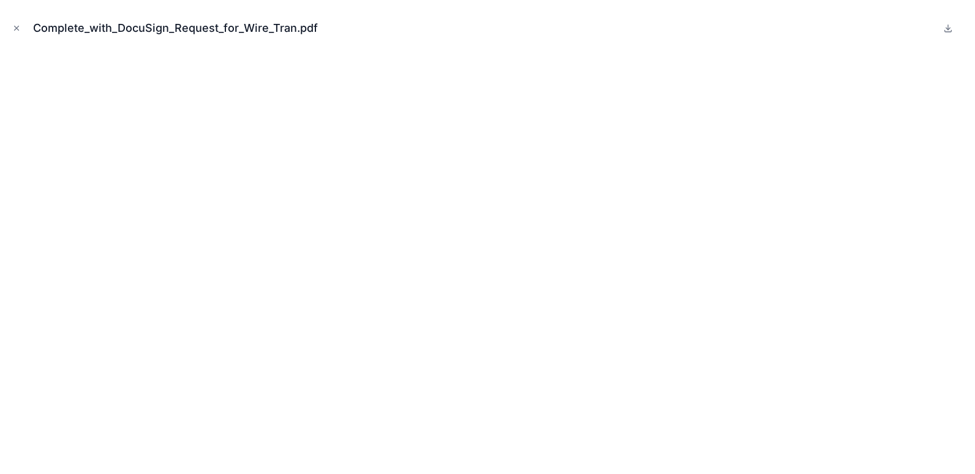
click at [21, 27] on button "Close modal" at bounding box center [16, 27] width 13 height 13
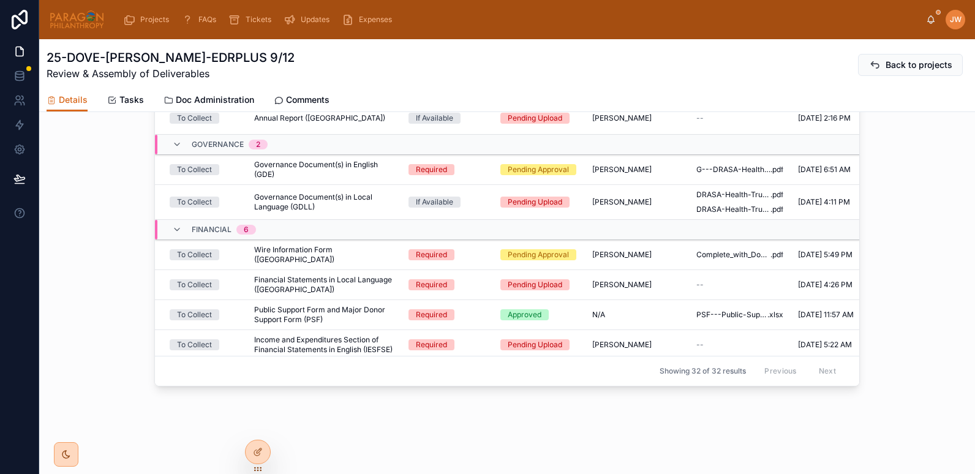
scroll to position [367, 0]
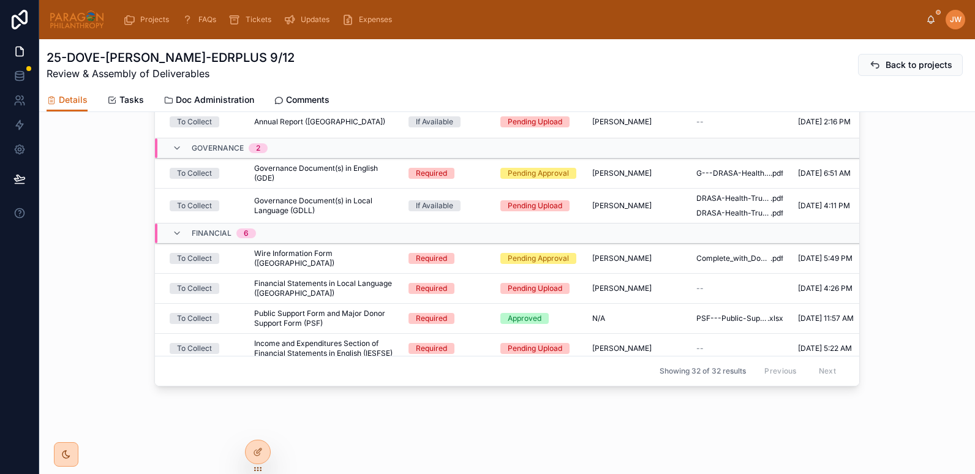
click at [69, 18] on img at bounding box center [77, 20] width 56 height 20
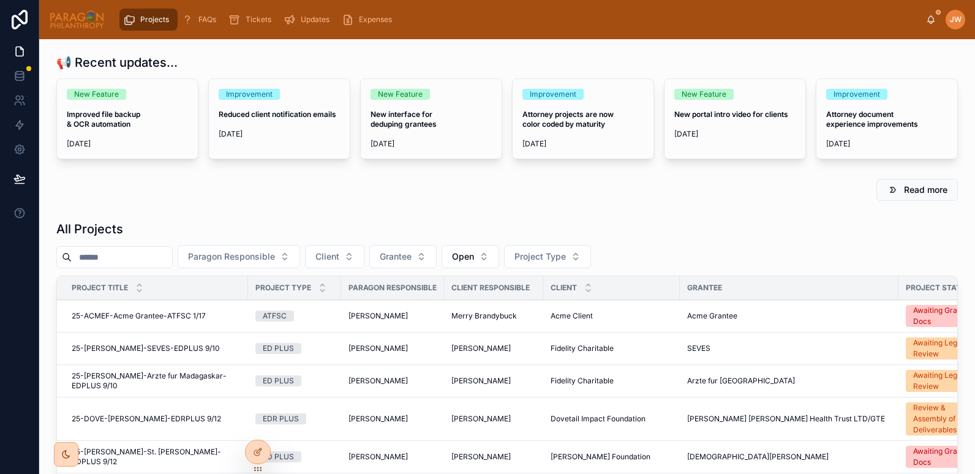
click at [110, 249] on input "text" at bounding box center [122, 257] width 100 height 17
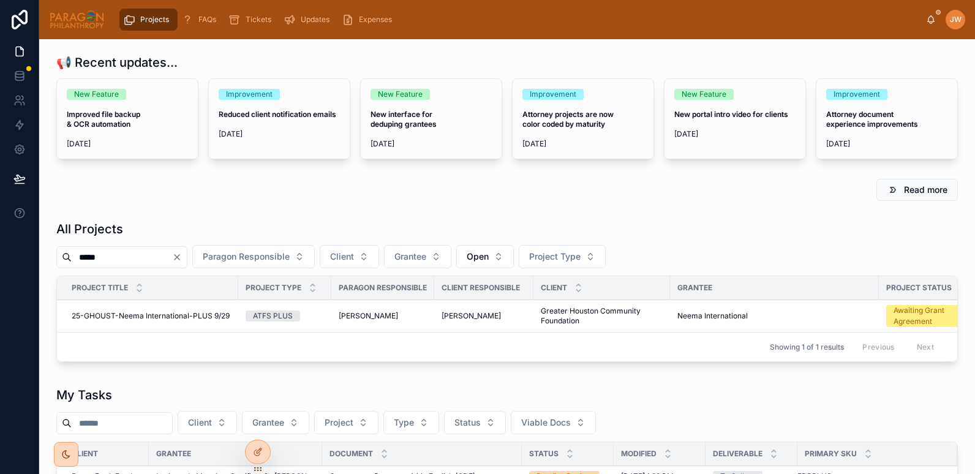
type input "*****"
click at [119, 313] on span "25-GHOUST-Neema International-PLUS 9/29" at bounding box center [151, 316] width 158 height 10
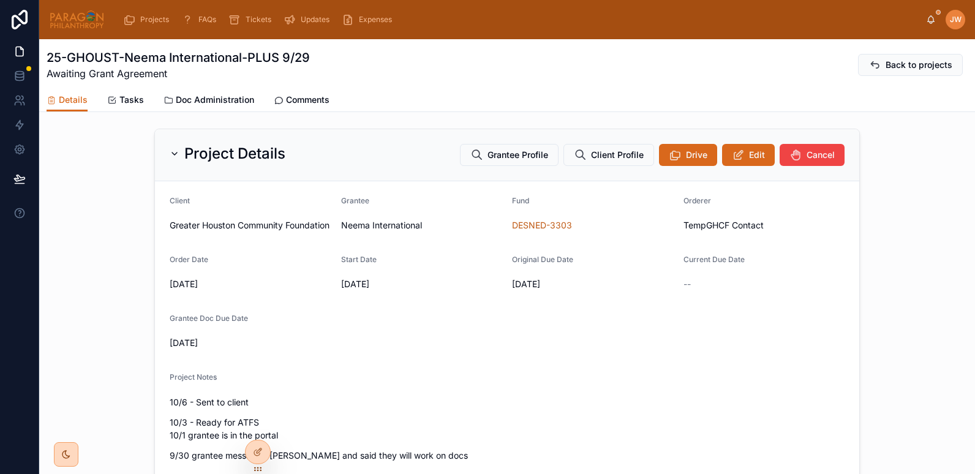
scroll to position [59, 0]
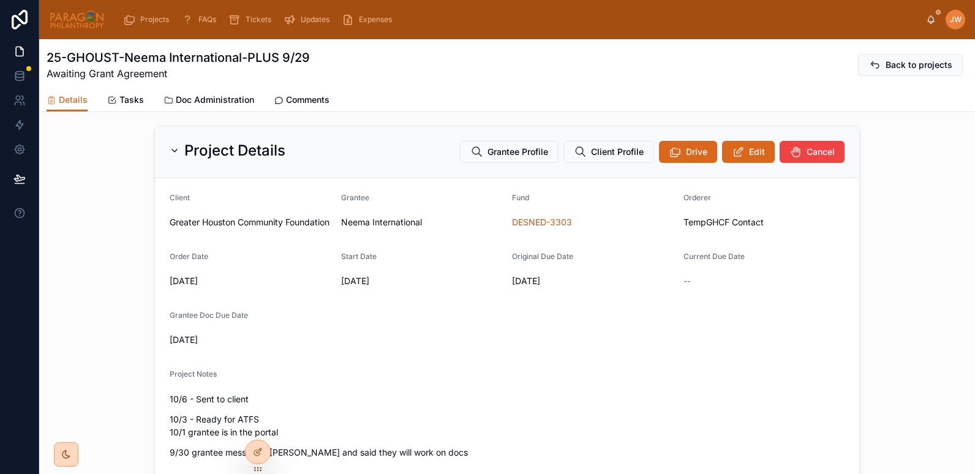
click at [511, 156] on span "Grantee Profile" at bounding box center [517, 152] width 61 height 12
click at [235, 98] on span "Doc Administration" at bounding box center [215, 100] width 78 height 12
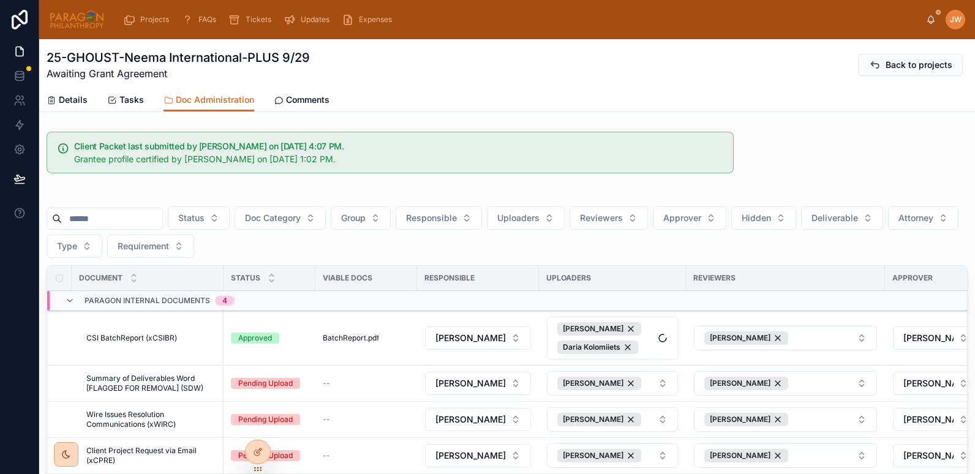
click at [309, 94] on span "Comments" at bounding box center [307, 100] width 43 height 12
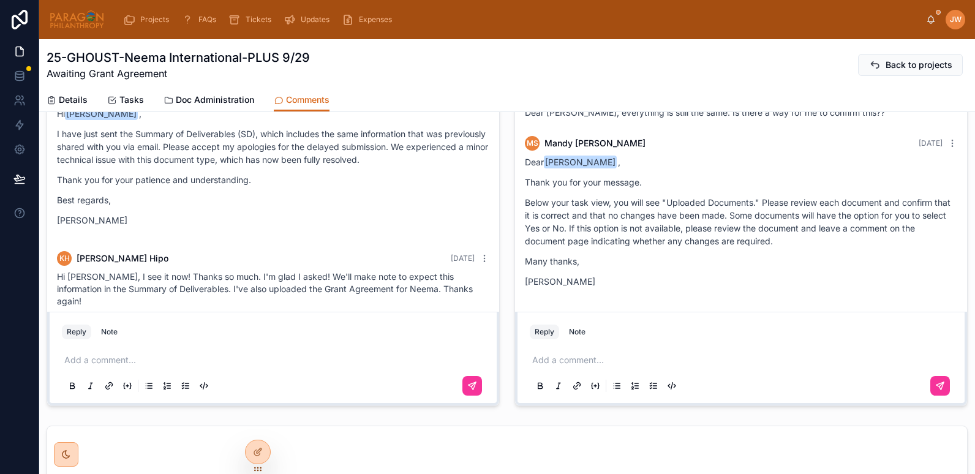
scroll to position [494, 0]
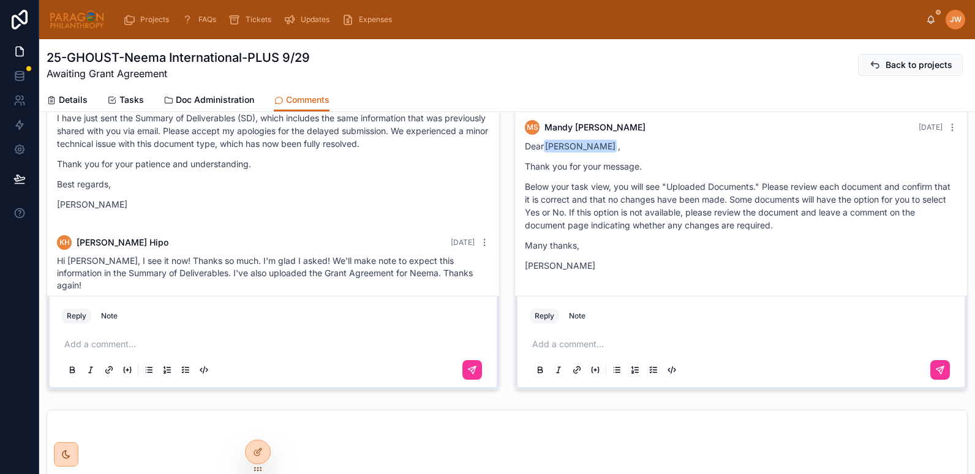
click at [580, 341] on p at bounding box center [743, 344] width 423 height 12
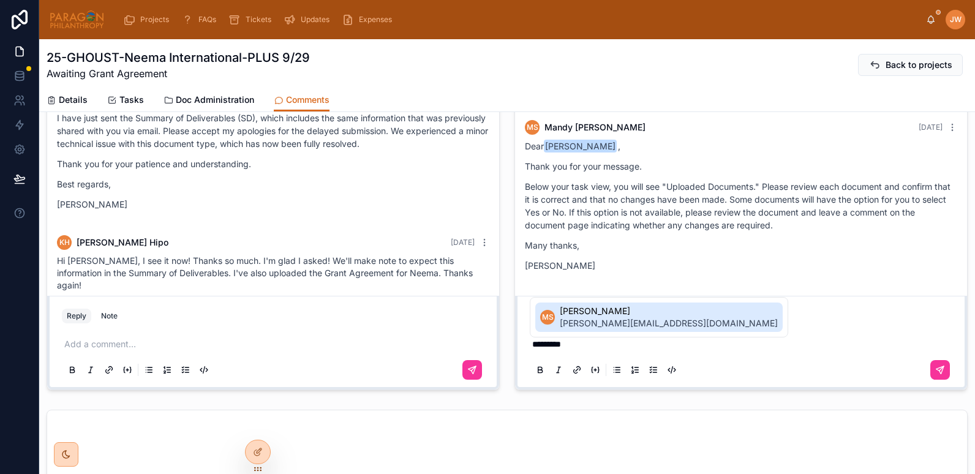
click at [593, 322] on span "[PERSON_NAME][EMAIL_ADDRESS][DOMAIN_NAME]" at bounding box center [669, 323] width 218 height 12
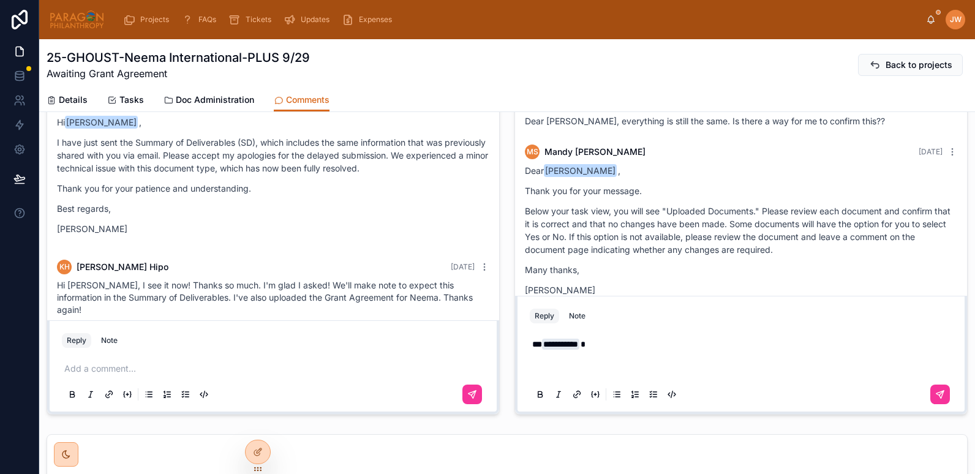
scroll to position [457, 0]
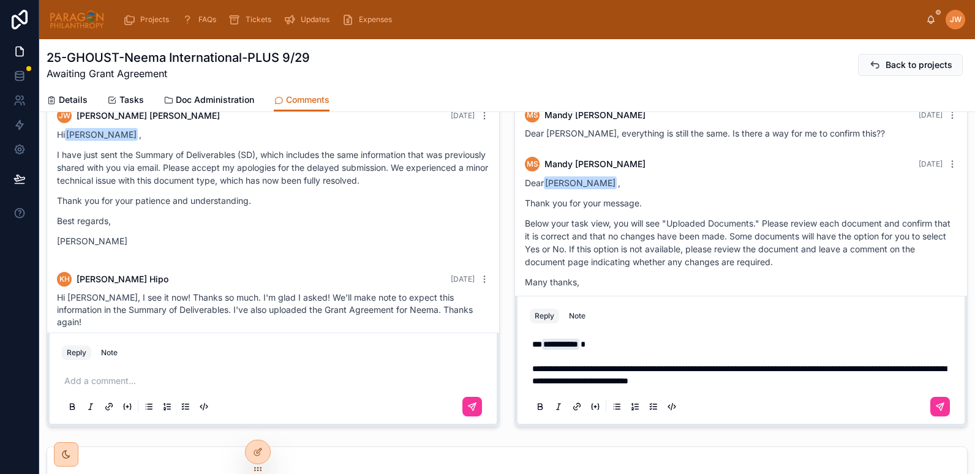
click at [840, 382] on p "**********" at bounding box center [743, 362] width 423 height 49
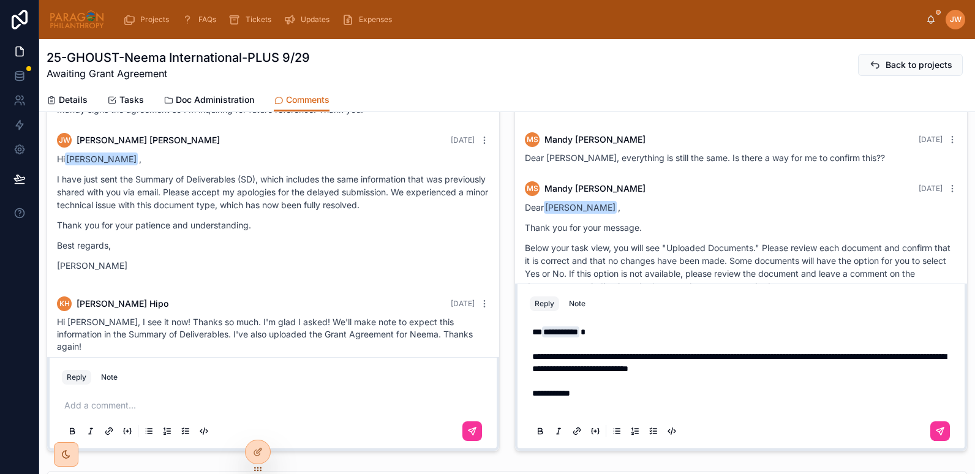
scroll to position [421, 0]
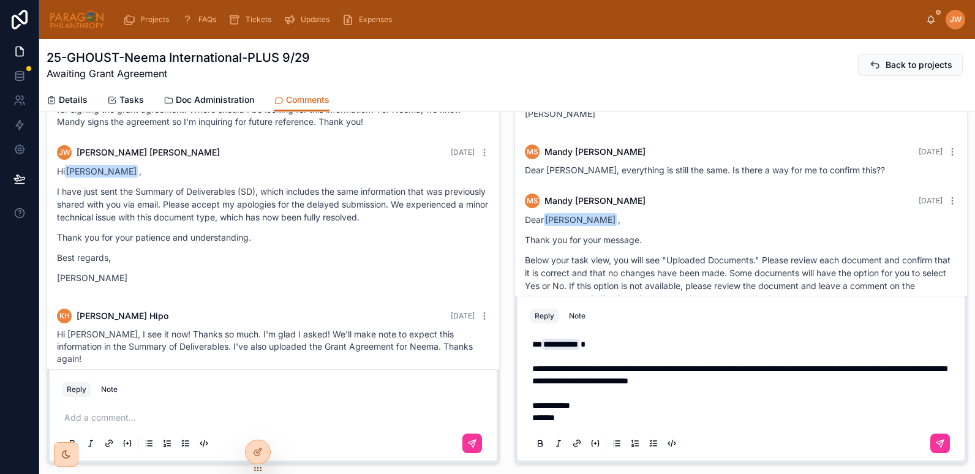
click at [661, 361] on p "**********" at bounding box center [743, 381] width 423 height 86
click at [843, 370] on span "**********" at bounding box center [739, 374] width 414 height 21
click at [581, 415] on p "**********" at bounding box center [743, 381] width 423 height 86
click at [613, 344] on p "**********" at bounding box center [743, 381] width 423 height 86
click at [939, 442] on button at bounding box center [940, 444] width 20 height 20
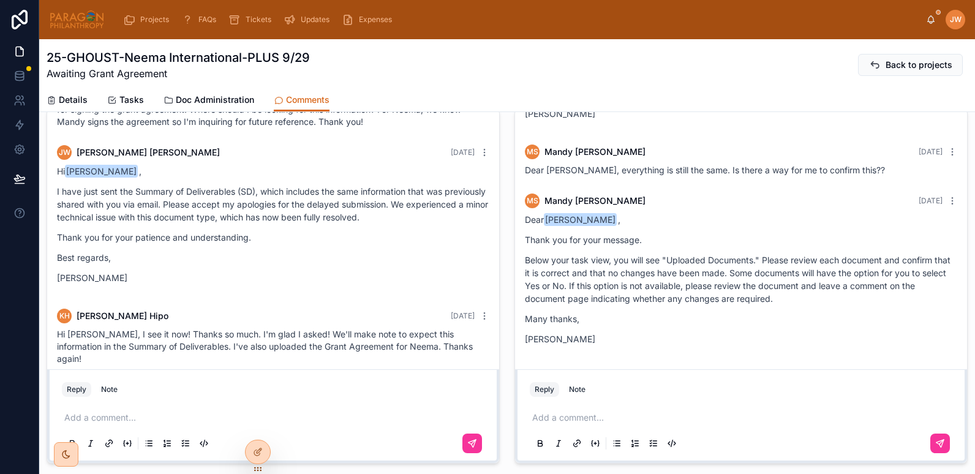
click at [199, 102] on span "Doc Administration" at bounding box center [215, 100] width 78 height 12
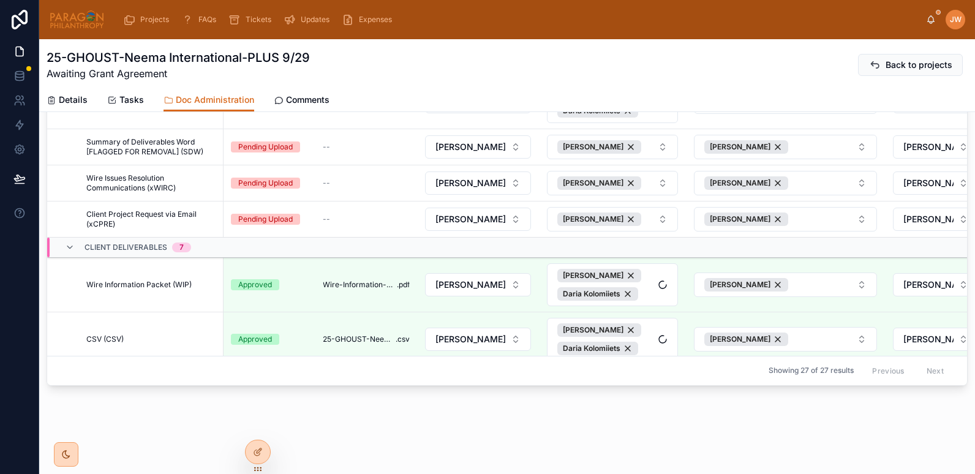
scroll to position [236, 0]
